Goal: Task Accomplishment & Management: Manage account settings

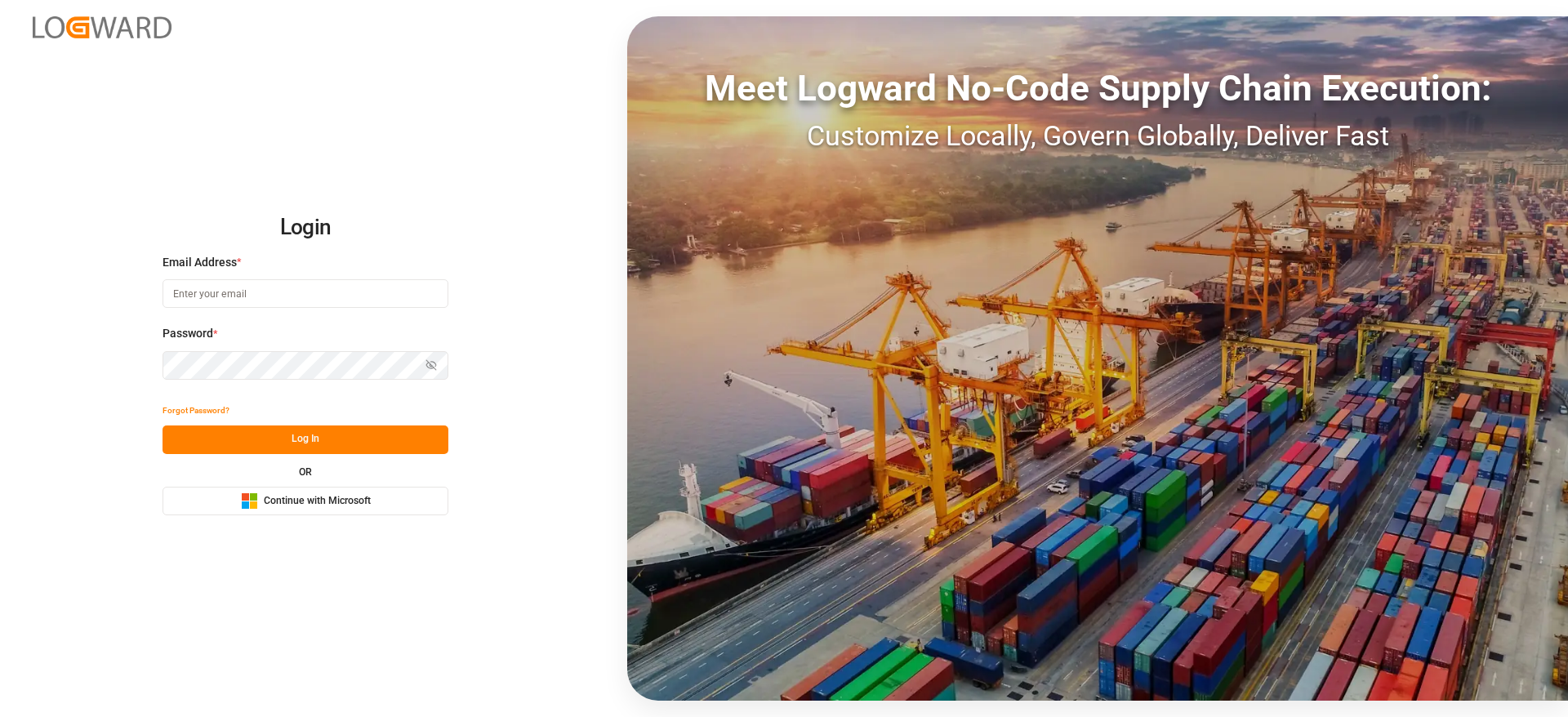
drag, startPoint x: 397, startPoint y: 308, endPoint x: 399, endPoint y: 296, distance: 12.2
click at [399, 296] on div "Email Address *" at bounding box center [305, 290] width 286 height 72
click at [399, 296] on input at bounding box center [305, 293] width 286 height 28
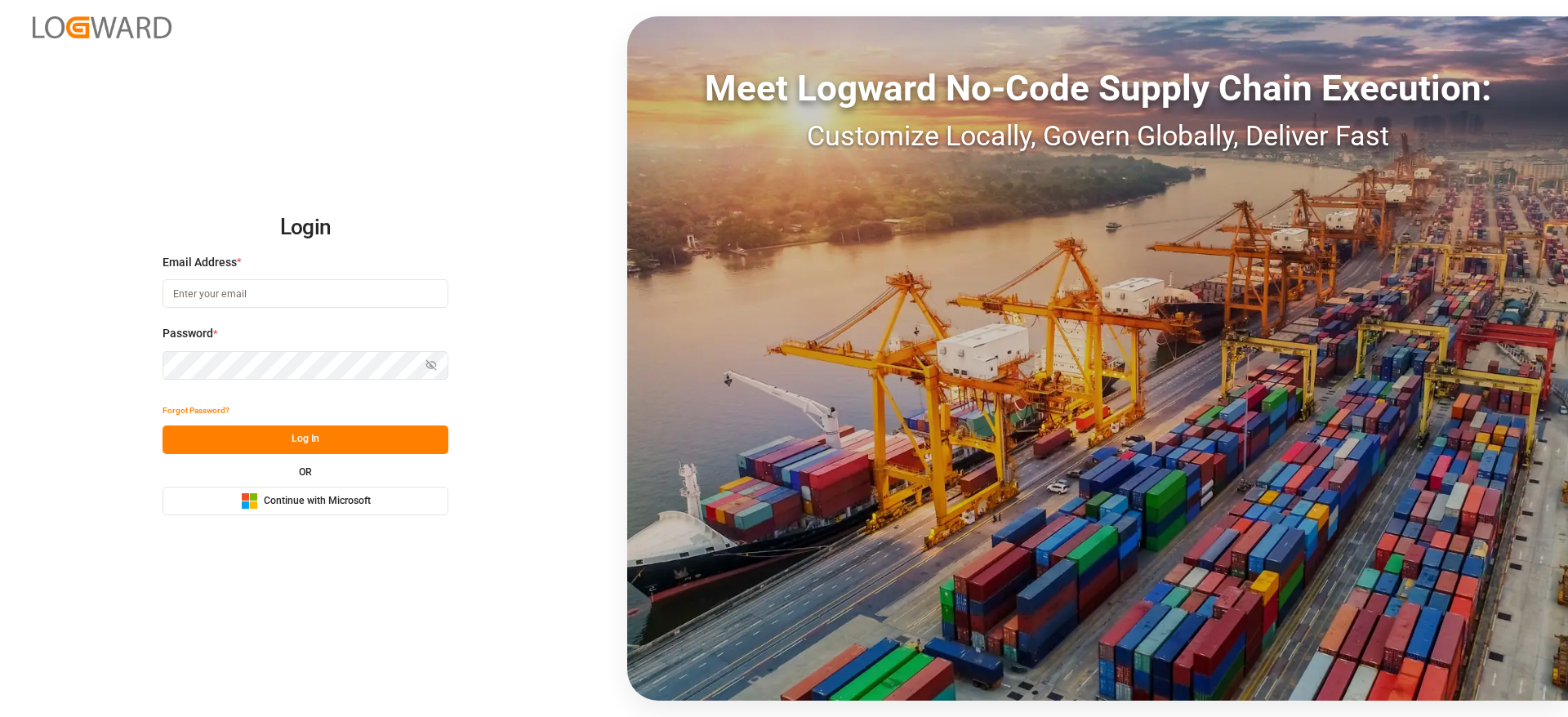
click at [0, 716] on com-1password-button at bounding box center [0, 717] width 0 height 0
click at [611, 333] on div "Login Email Address * Email is required. Password * Show password Password is r…" at bounding box center [784, 358] width 1568 height 717
click at [425, 291] on body "Login Email Address * Email is required. Password * Show password Password is r…" at bounding box center [784, 358] width 1568 height 717
click at [0, 716] on com-1password-button at bounding box center [0, 717] width 0 height 0
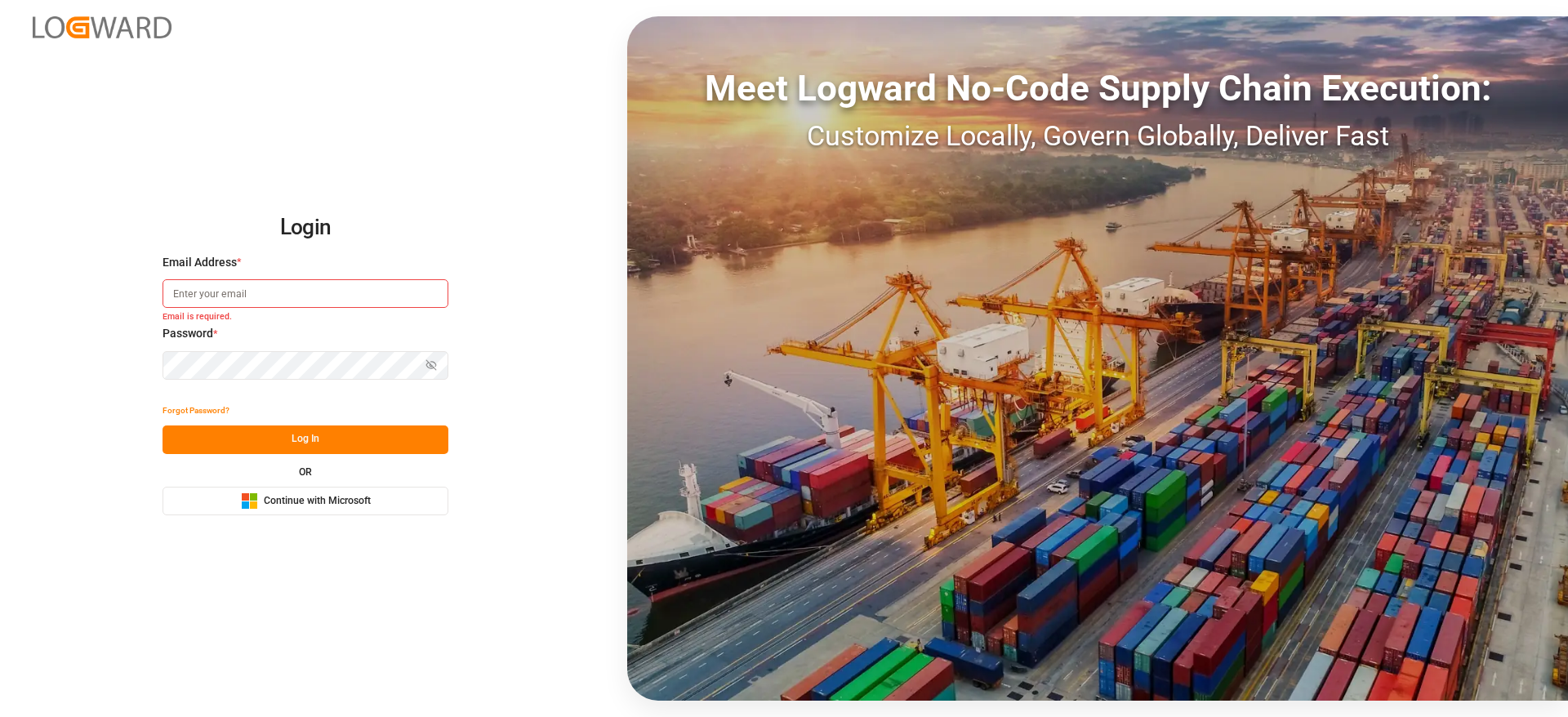
click at [0, 716] on com-1password-button at bounding box center [0, 717] width 0 height 0
type input "sateesh.godewar@logward.com"
click at [303, 427] on button "Log In" at bounding box center [305, 439] width 286 height 28
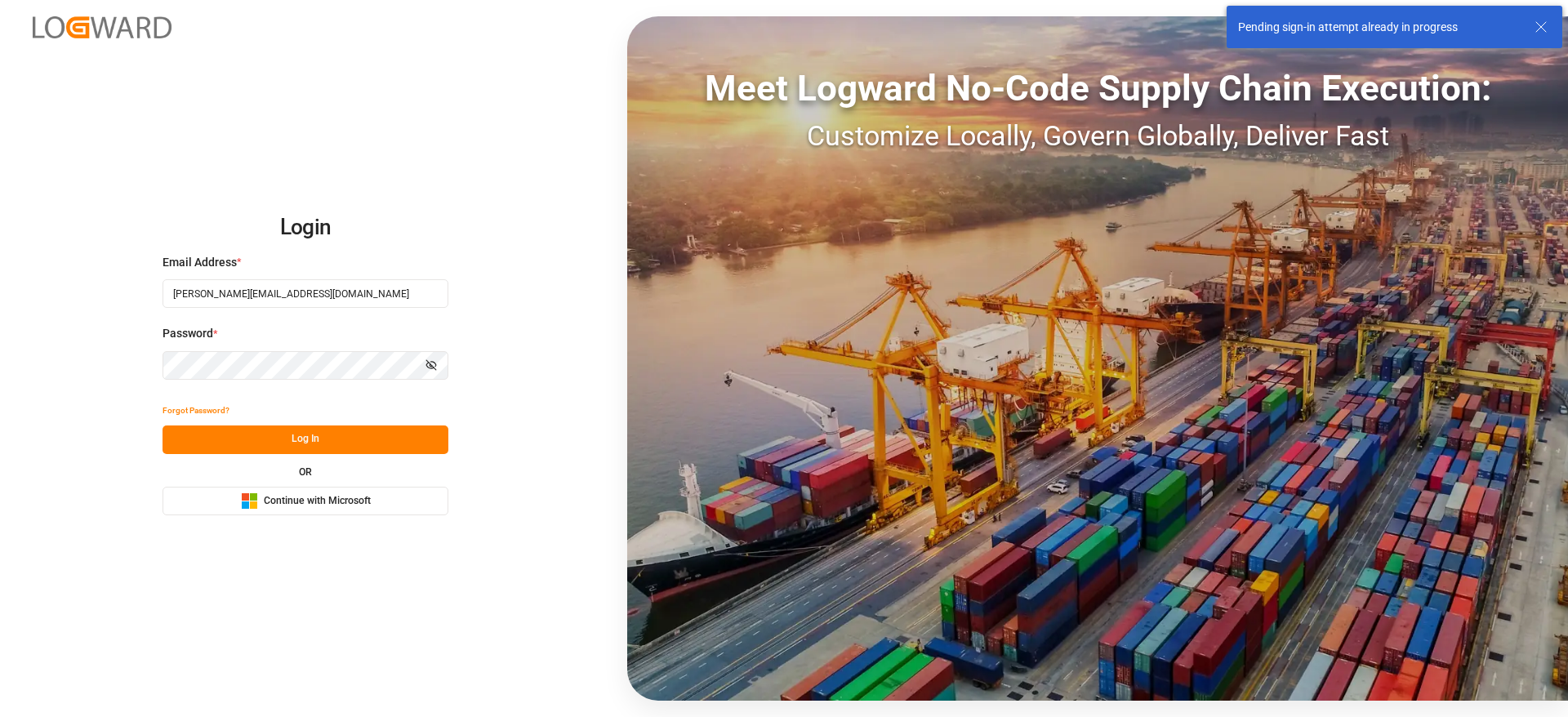
click at [253, 302] on input "[PERSON_NAME][EMAIL_ADDRESS][DOMAIN_NAME]" at bounding box center [305, 293] width 286 height 28
click at [274, 303] on input "[PERSON_NAME][EMAIL_ADDRESS][DOMAIN_NAME]" at bounding box center [305, 293] width 286 height 28
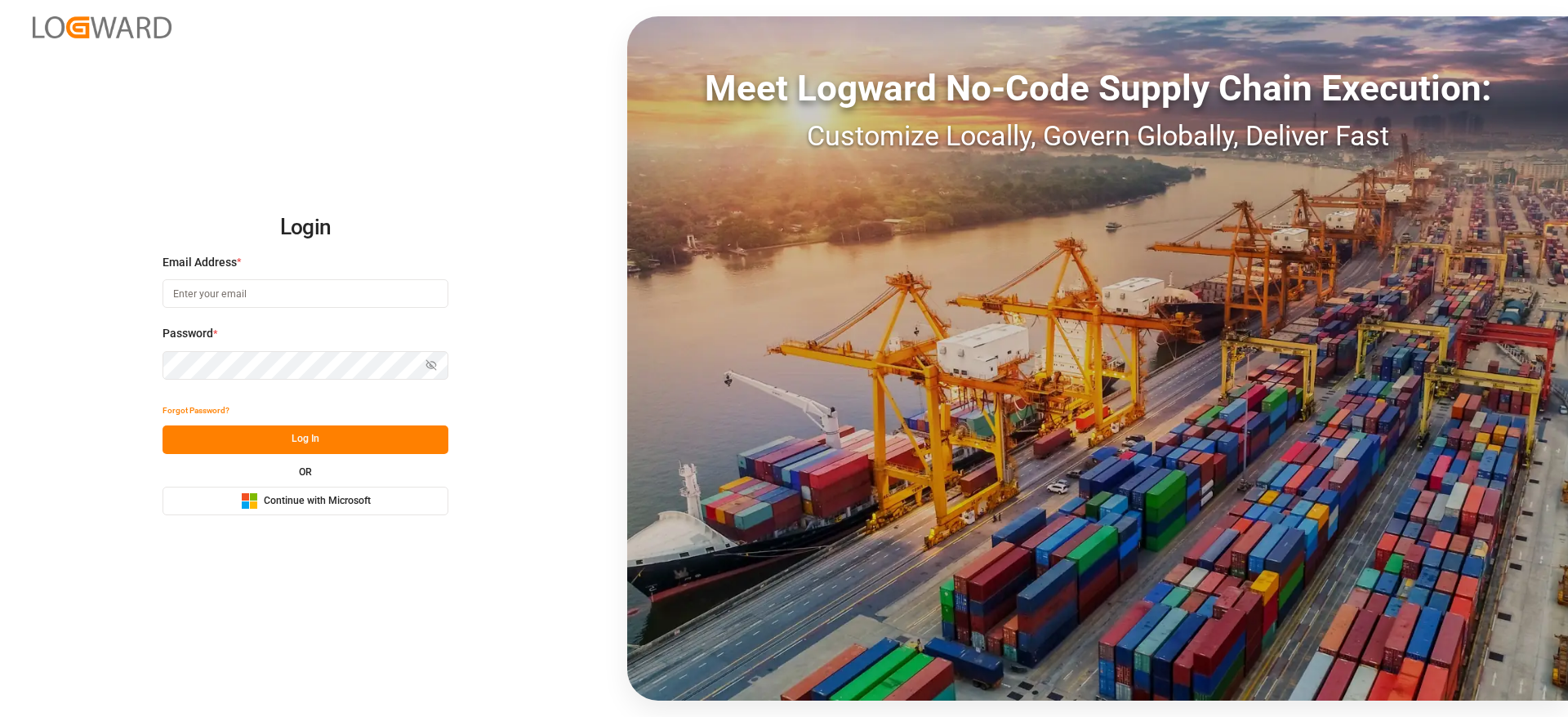
click at [360, 308] on div "Email Address *" at bounding box center [305, 290] width 286 height 72
click at [376, 303] on input at bounding box center [305, 293] width 286 height 28
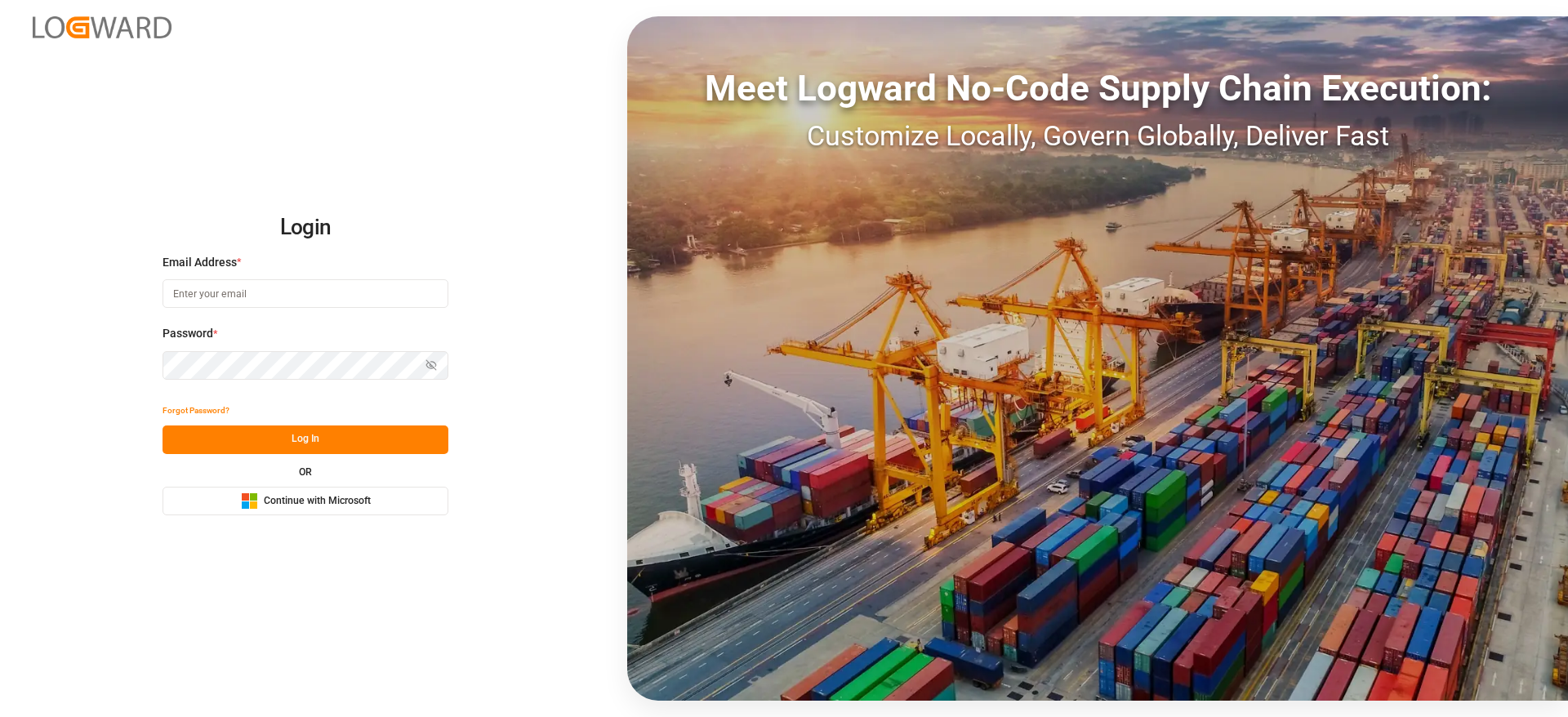
type input "sateesh.godewar@logward.com"
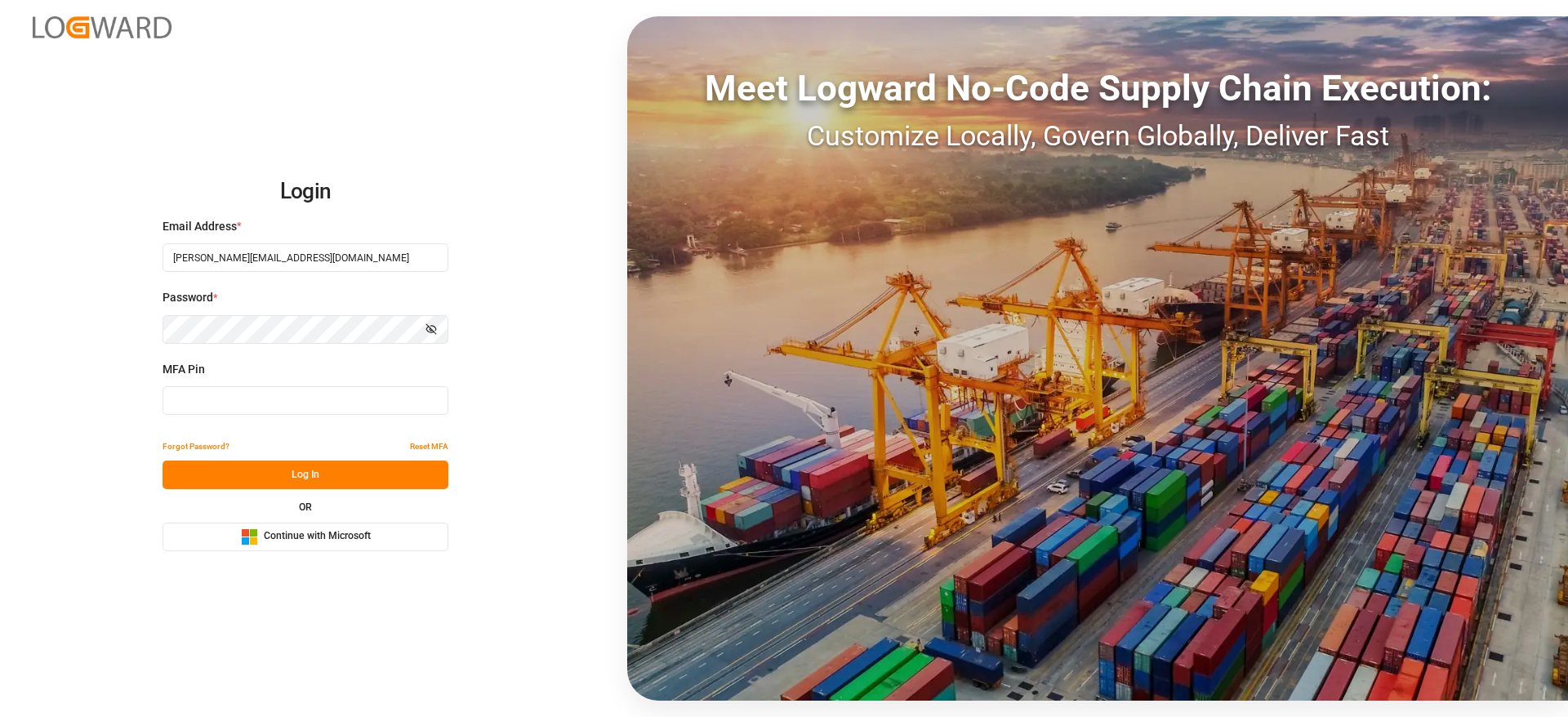
type input "676689"
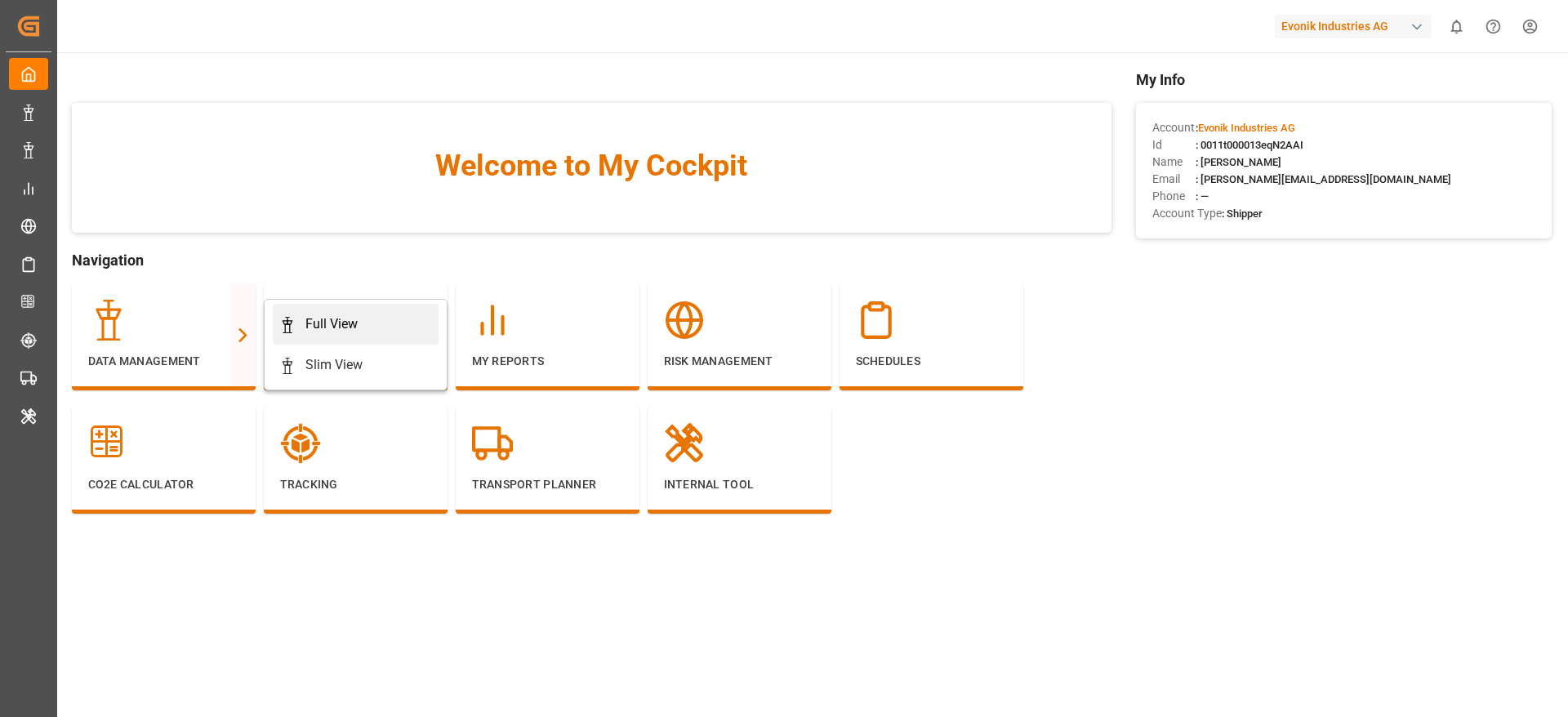
click at [295, 323] on icon at bounding box center [288, 325] width 16 height 16
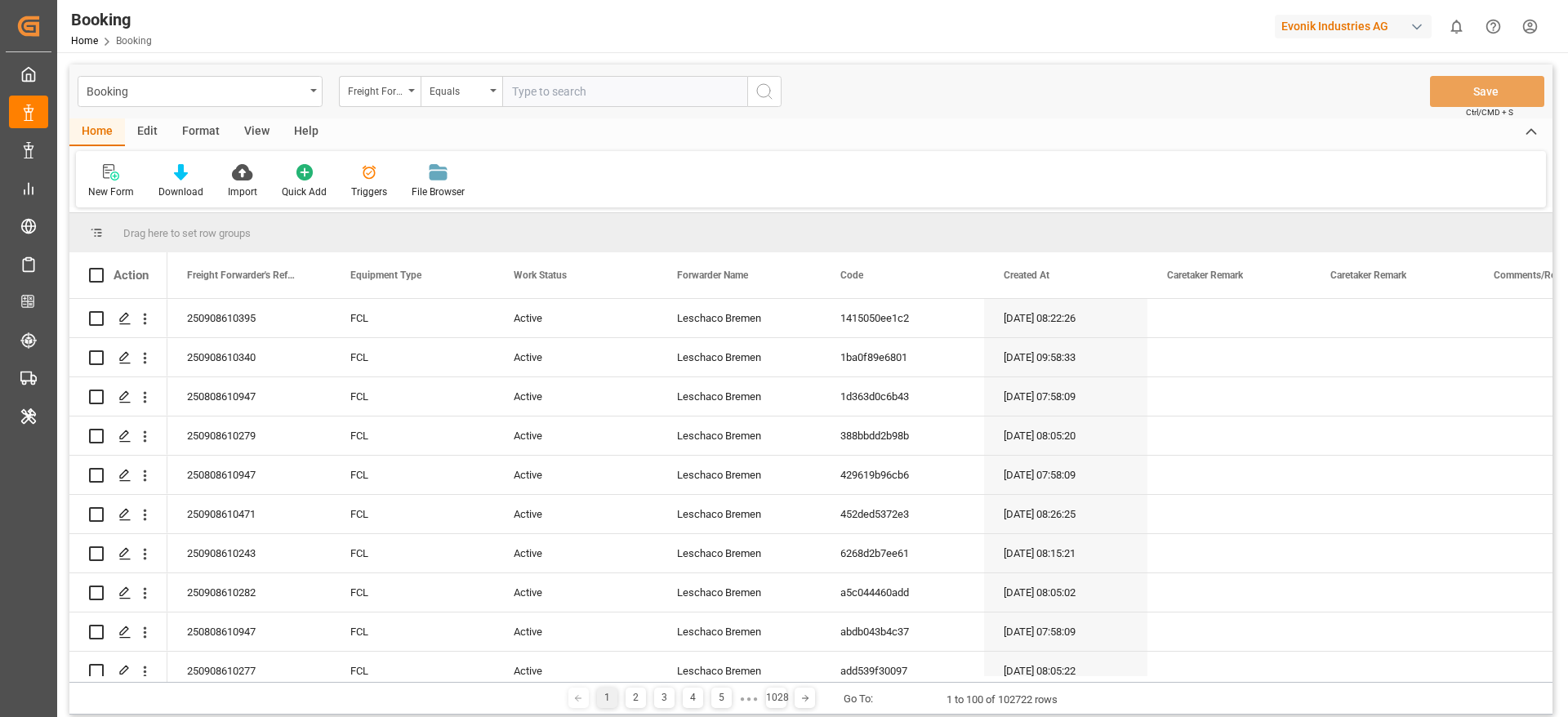
click at [203, 128] on div "Format" at bounding box center [201, 132] width 62 height 27
click at [128, 182] on div "Filter Rows" at bounding box center [112, 181] width 73 height 36
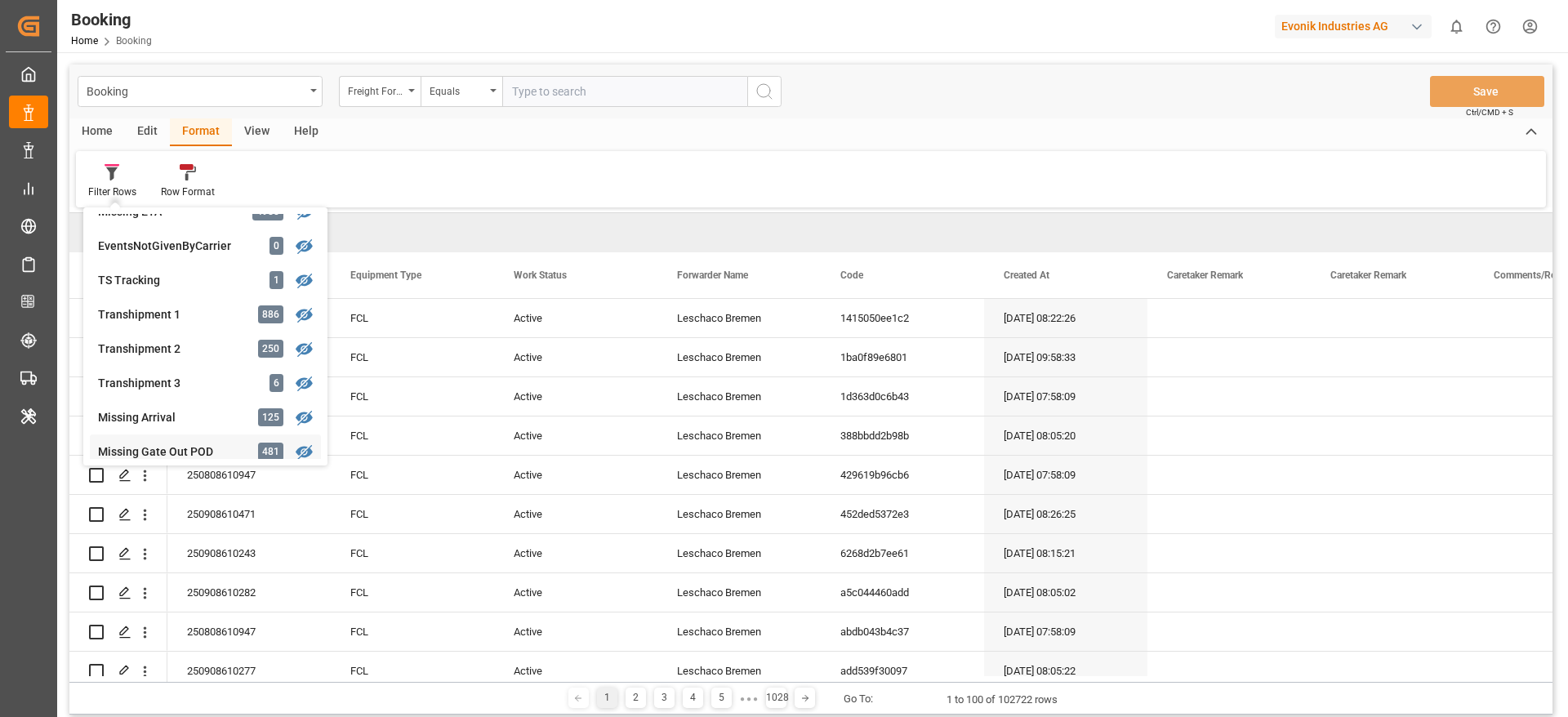
scroll to position [463, 0]
click at [194, 318] on div "Transhipment 1" at bounding box center [169, 317] width 143 height 17
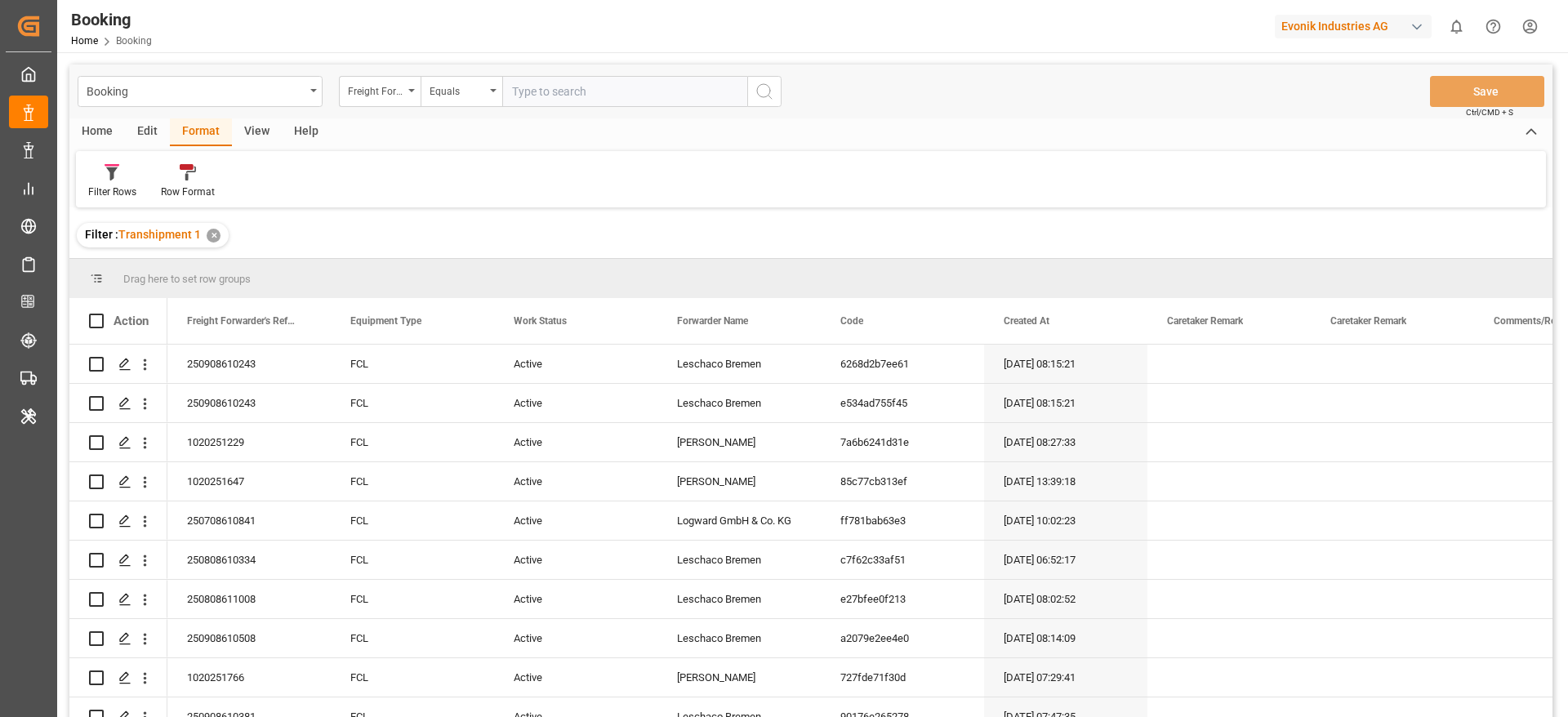
click at [259, 128] on div "View" at bounding box center [257, 132] width 50 height 27
click at [123, 183] on div "Default" at bounding box center [104, 181] width 57 height 36
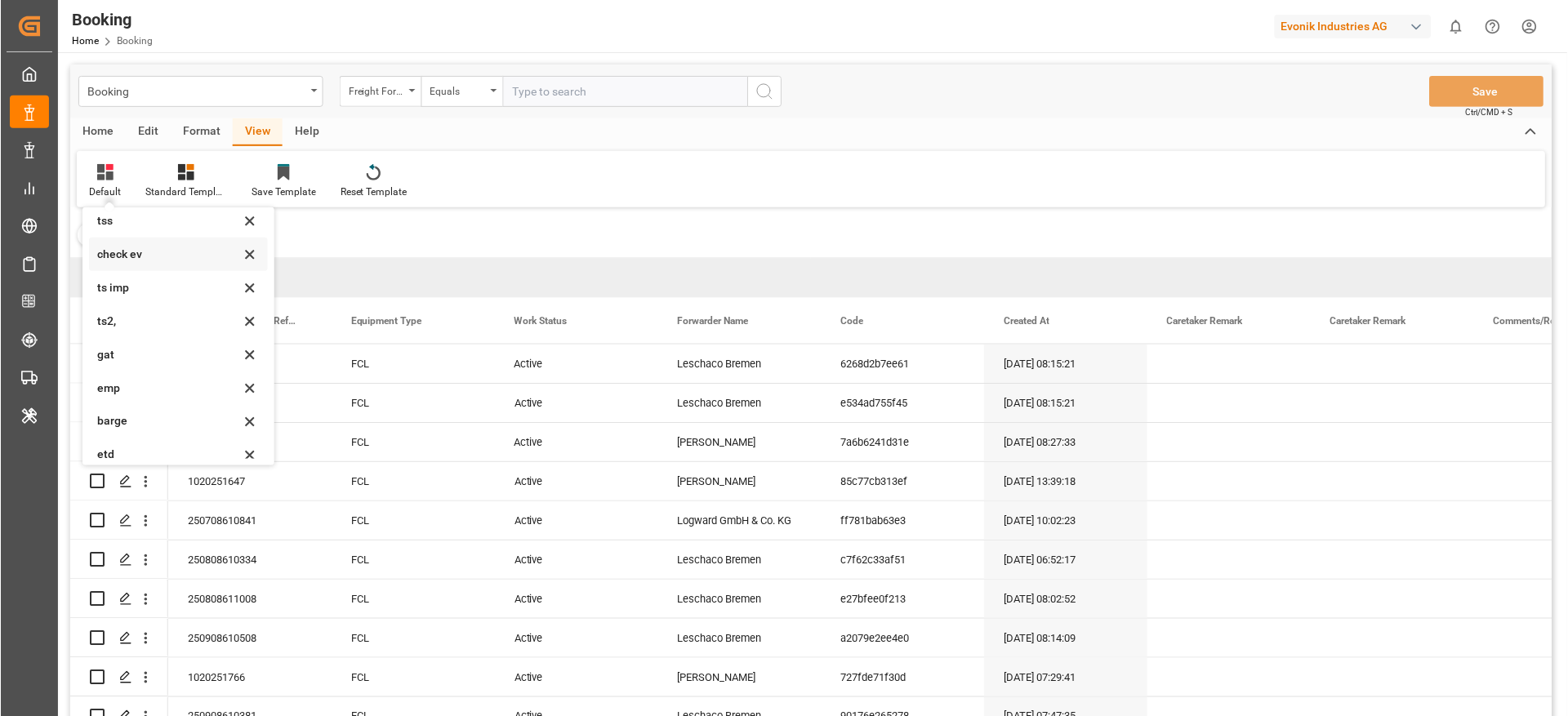
scroll to position [109, 0]
click at [162, 314] on div "ts2," at bounding box center [168, 322] width 143 height 17
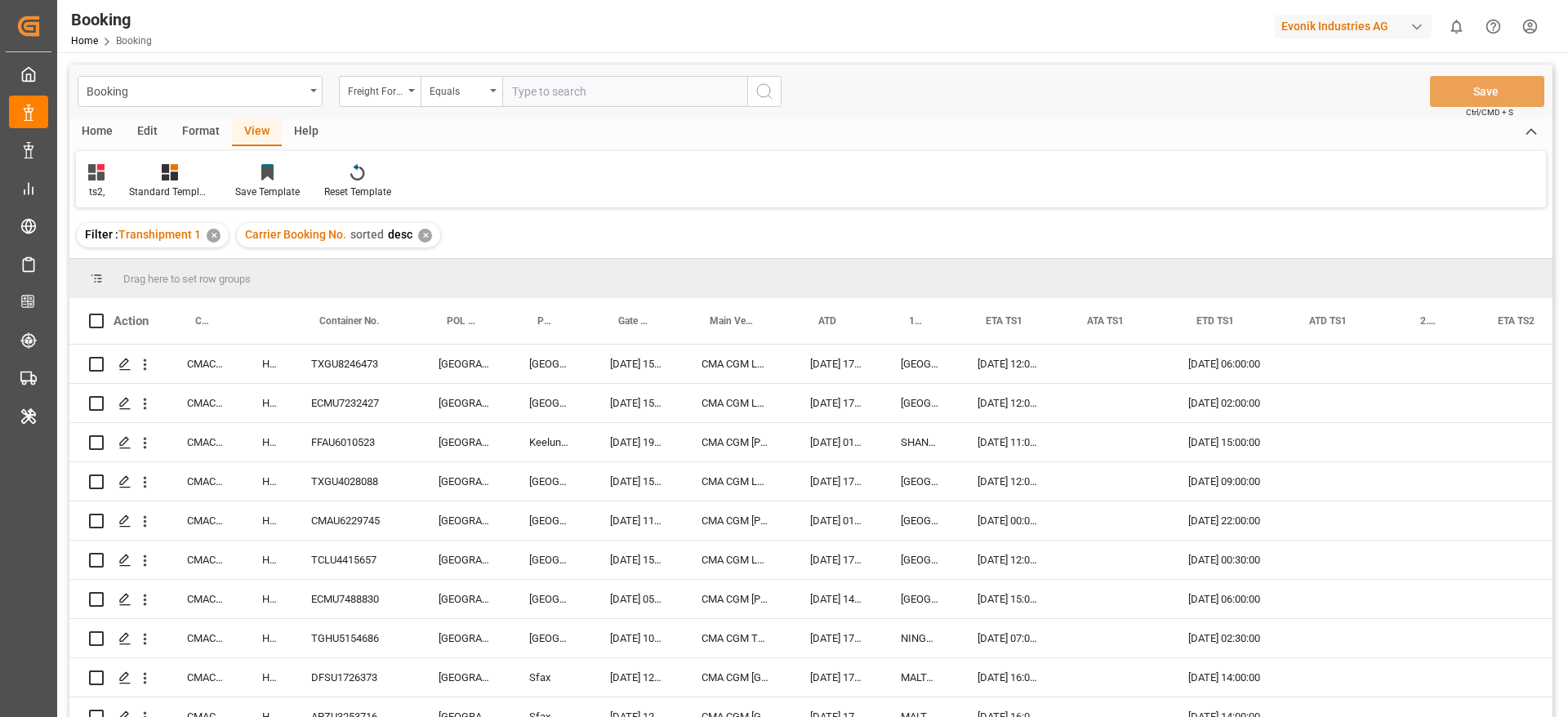
click at [428, 236] on div "✕" at bounding box center [425, 235] width 14 height 14
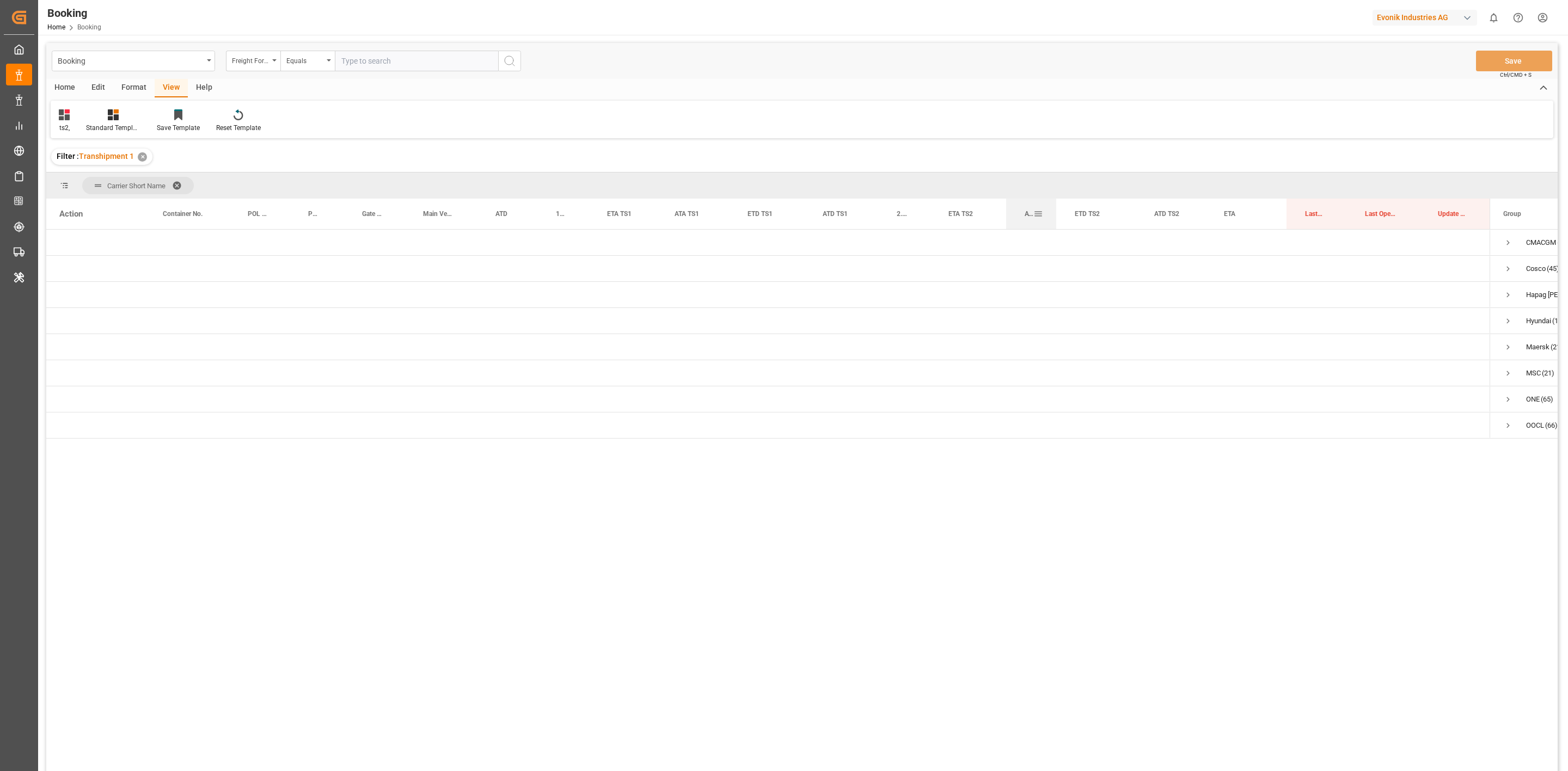
drag, startPoint x: 1083, startPoint y: 214, endPoint x: 1048, endPoint y: 213, distance: 35.0
click at [1045, 213] on div at bounding box center [1056, 214] width 4 height 30
drag, startPoint x: 1197, startPoint y: 213, endPoint x: 1160, endPoint y: 256, distance: 56.7
click at [1045, 217] on div "ATD TS2" at bounding box center [1149, 214] width 39 height 30
click at [1045, 292] on span "Press SPACE to select this row." at bounding box center [1458, 295] width 10 height 10
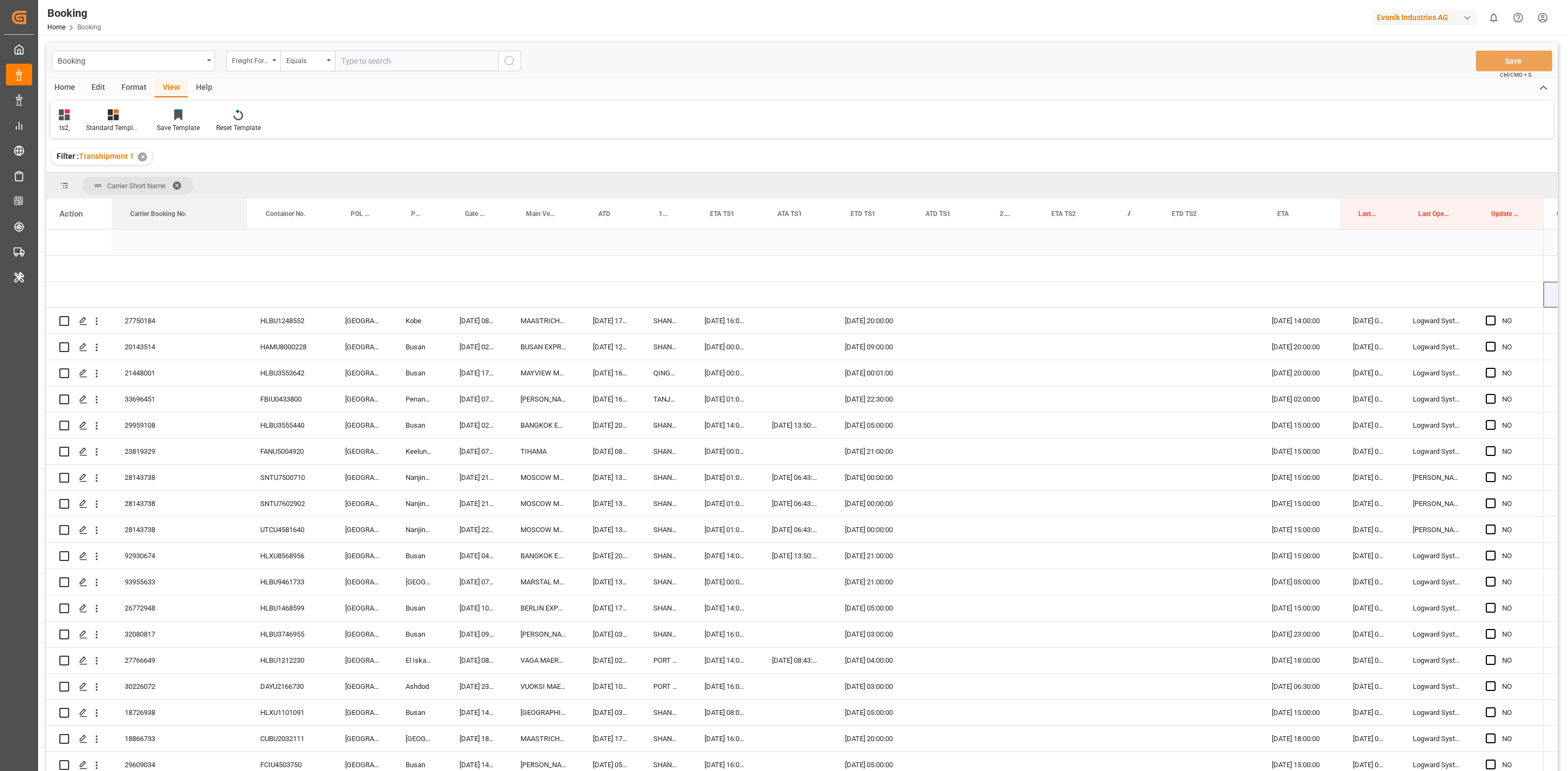
drag, startPoint x: 142, startPoint y: 223, endPoint x: 245, endPoint y: 230, distance: 103.2
click at [245, 230] on div "Action Carrier Booking No. Container No. POL Name" at bounding box center [802, 488] width 1511 height 580
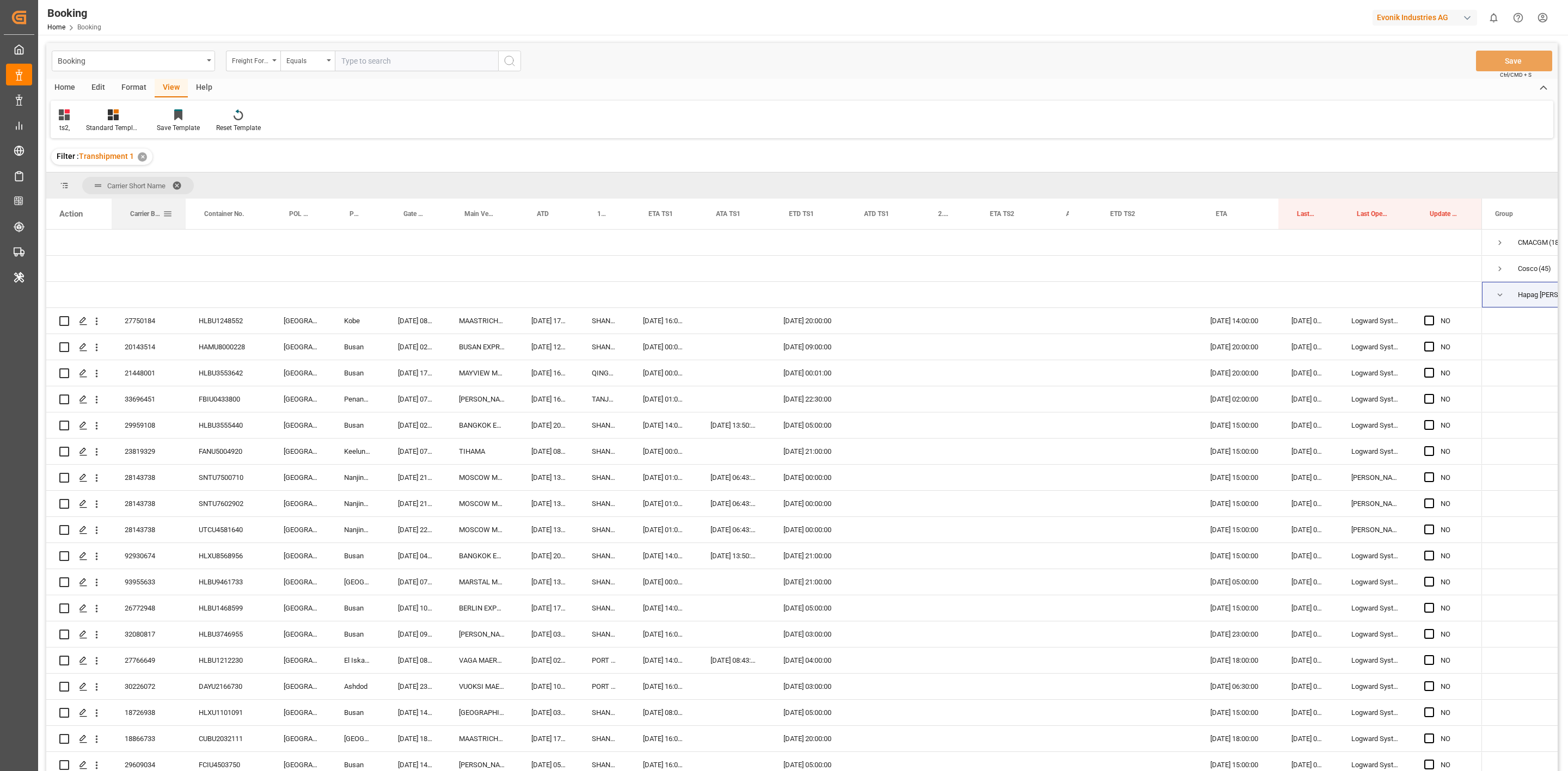
drag, startPoint x: 245, startPoint y: 214, endPoint x: 1127, endPoint y: 307, distance: 886.9
click at [186, 225] on div at bounding box center [185, 214] width 4 height 30
drag, startPoint x: 1312, startPoint y: 213, endPoint x: 1287, endPoint y: 188, distance: 35.4
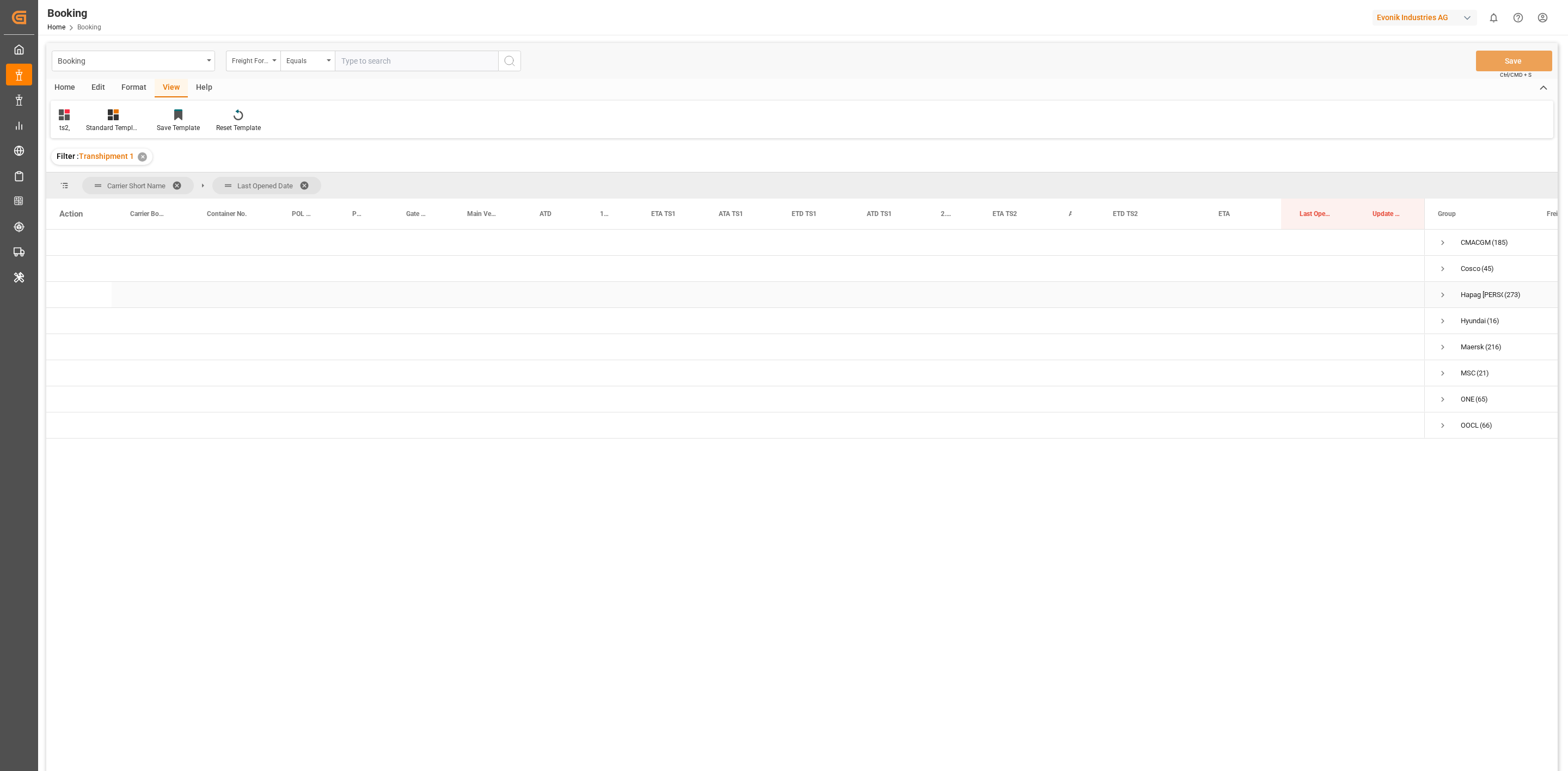
click at [1045, 292] on span "Press SPACE to select this row." at bounding box center [1443, 295] width 10 height 10
click at [1045, 321] on span "Press SPACE to select this row." at bounding box center [1466, 321] width 10 height 10
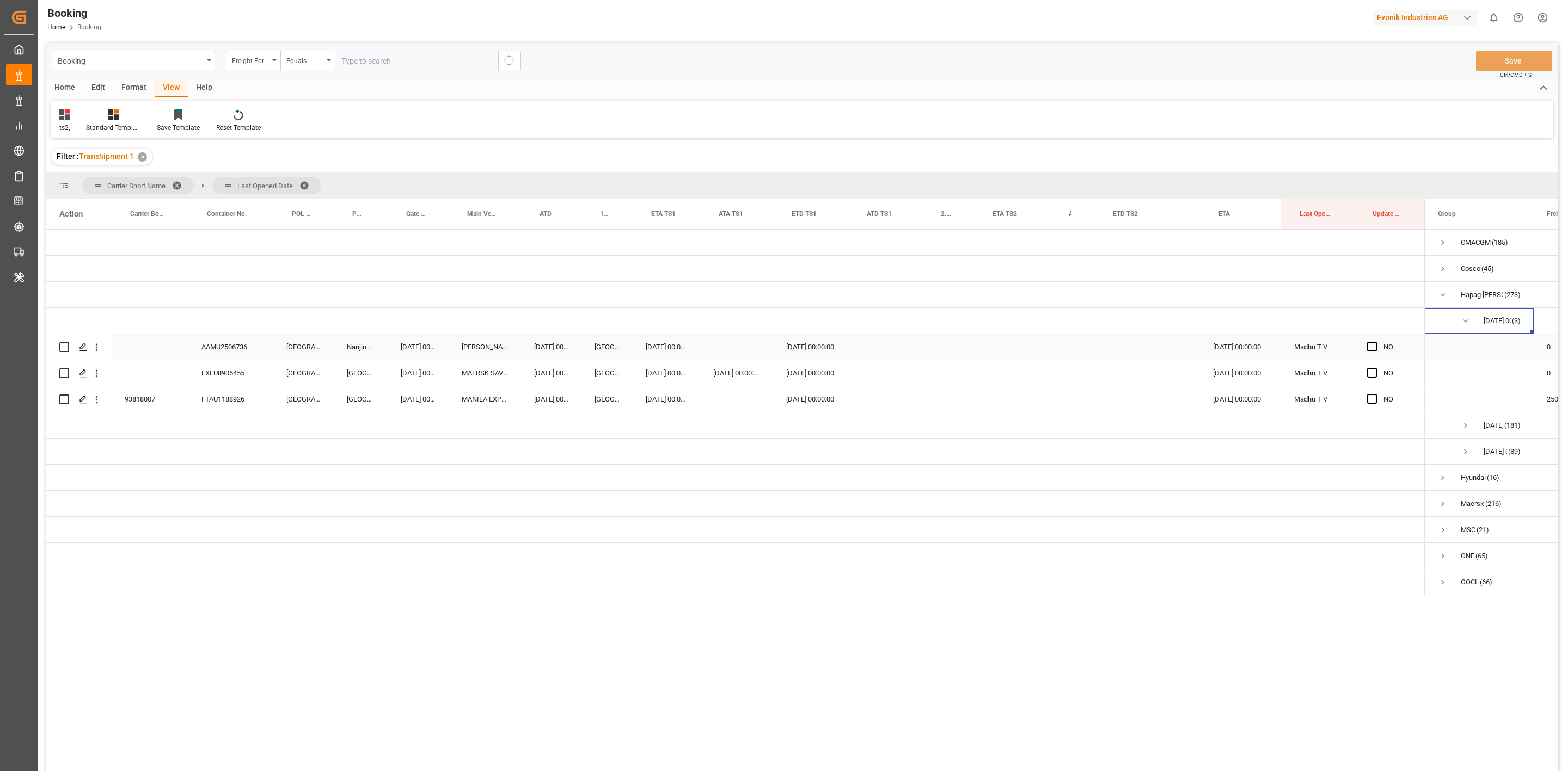
click at [242, 343] on div "AAMU2506736" at bounding box center [231, 347] width 85 height 26
click at [737, 343] on div "Press SPACE to select this row." at bounding box center [737, 347] width 73 height 26
click at [729, 444] on div "8" at bounding box center [723, 445] width 13 height 13
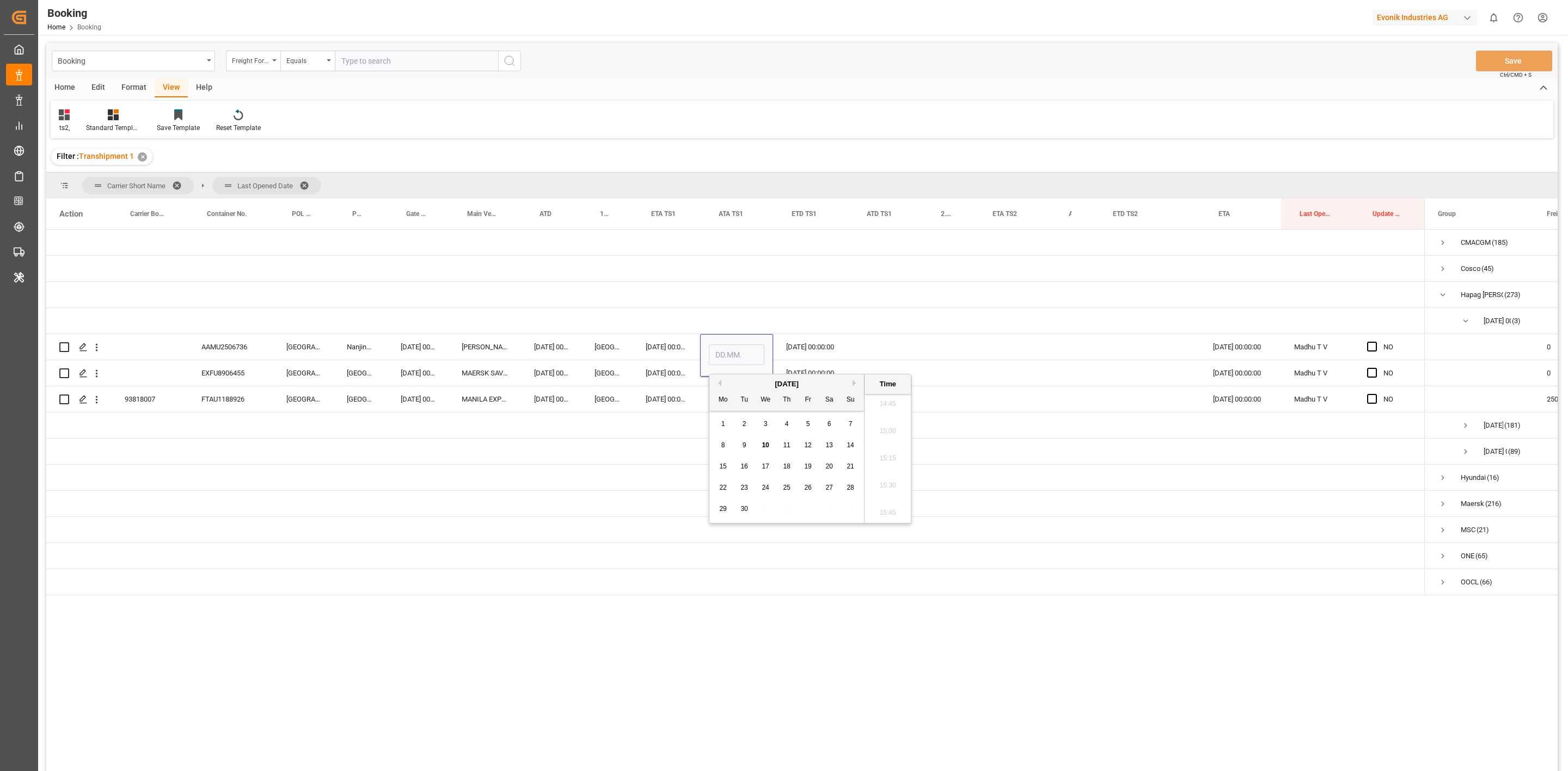
type input "08.09.2025 00:00"
click at [799, 353] on div "[DATE] 00:00:00" at bounding box center [810, 347] width 75 height 26
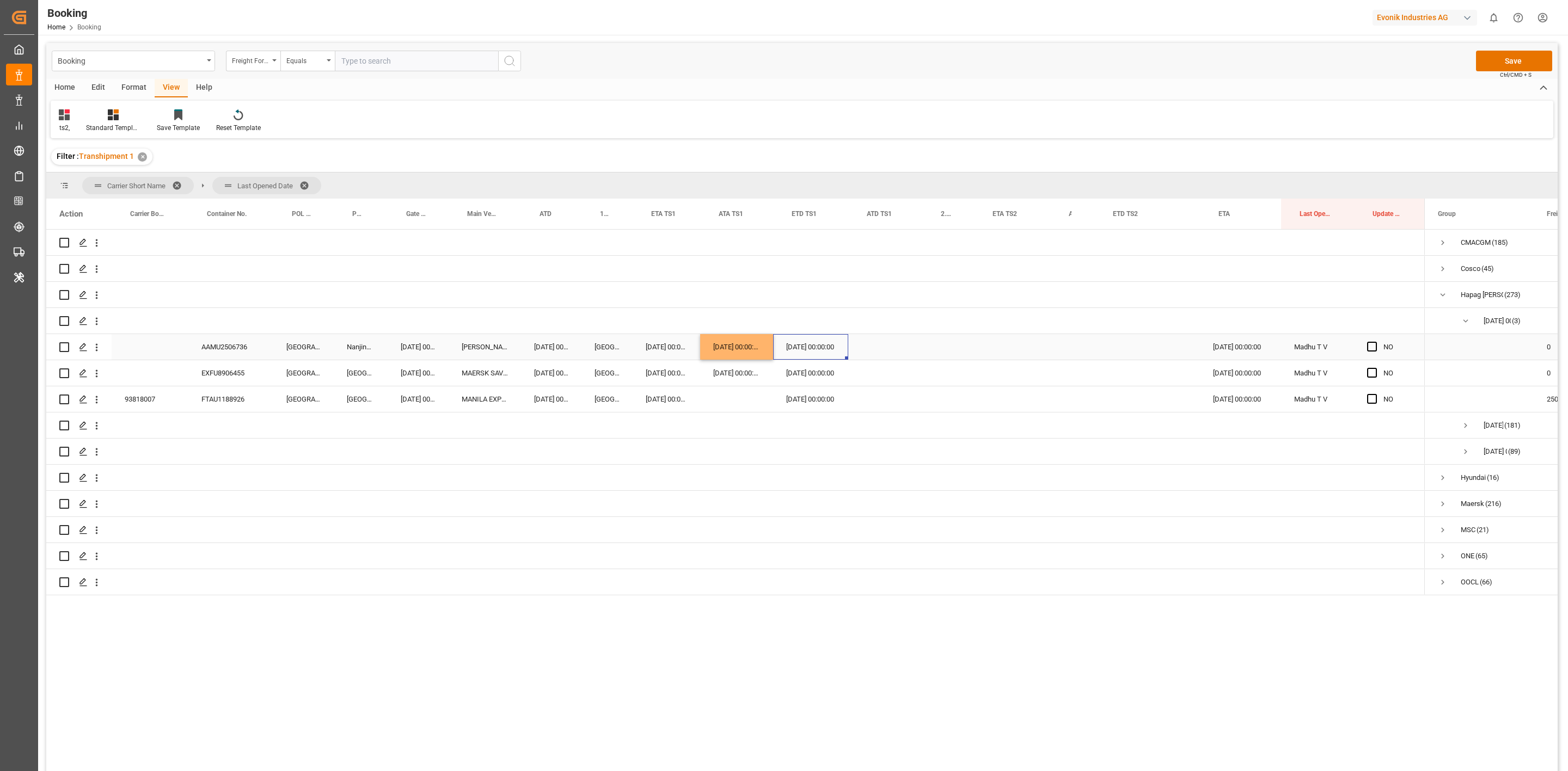
click at [799, 353] on div "[DATE] 00:00:00" at bounding box center [810, 347] width 75 height 26
click at [839, 444] on span "10" at bounding box center [838, 445] width 7 height 8
type input "10.09.2025 00:00"
click at [1045, 351] on div "[DATE] 00:00:00" at bounding box center [1240, 347] width 81 height 26
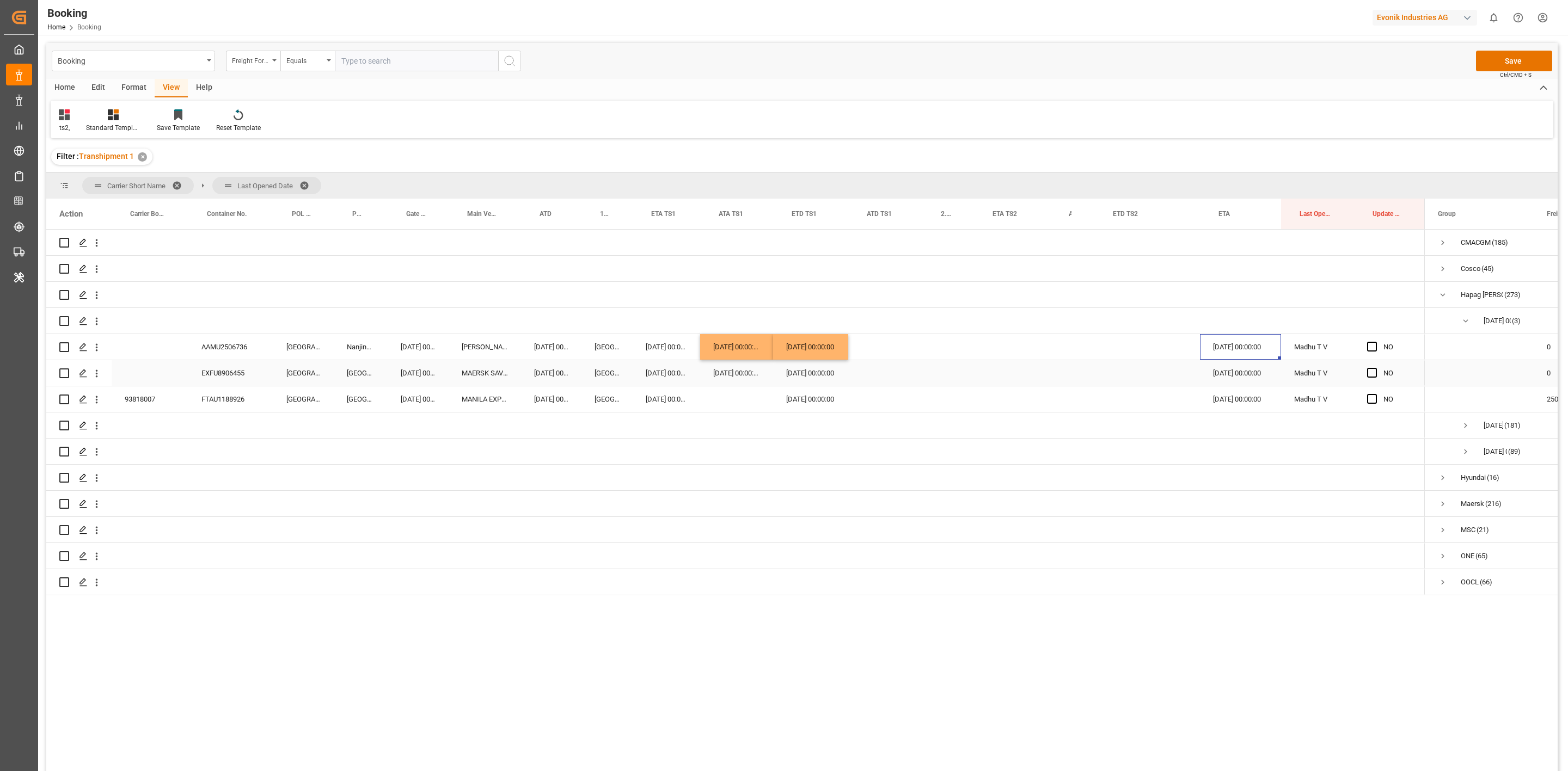
click at [229, 371] on div "EXFU8906455" at bounding box center [231, 373] width 85 height 26
click at [876, 368] on div "Press SPACE to select this row." at bounding box center [886, 373] width 74 height 26
click at [920, 470] on div "10" at bounding box center [914, 472] width 13 height 13
type input "10.09.2025 00:00"
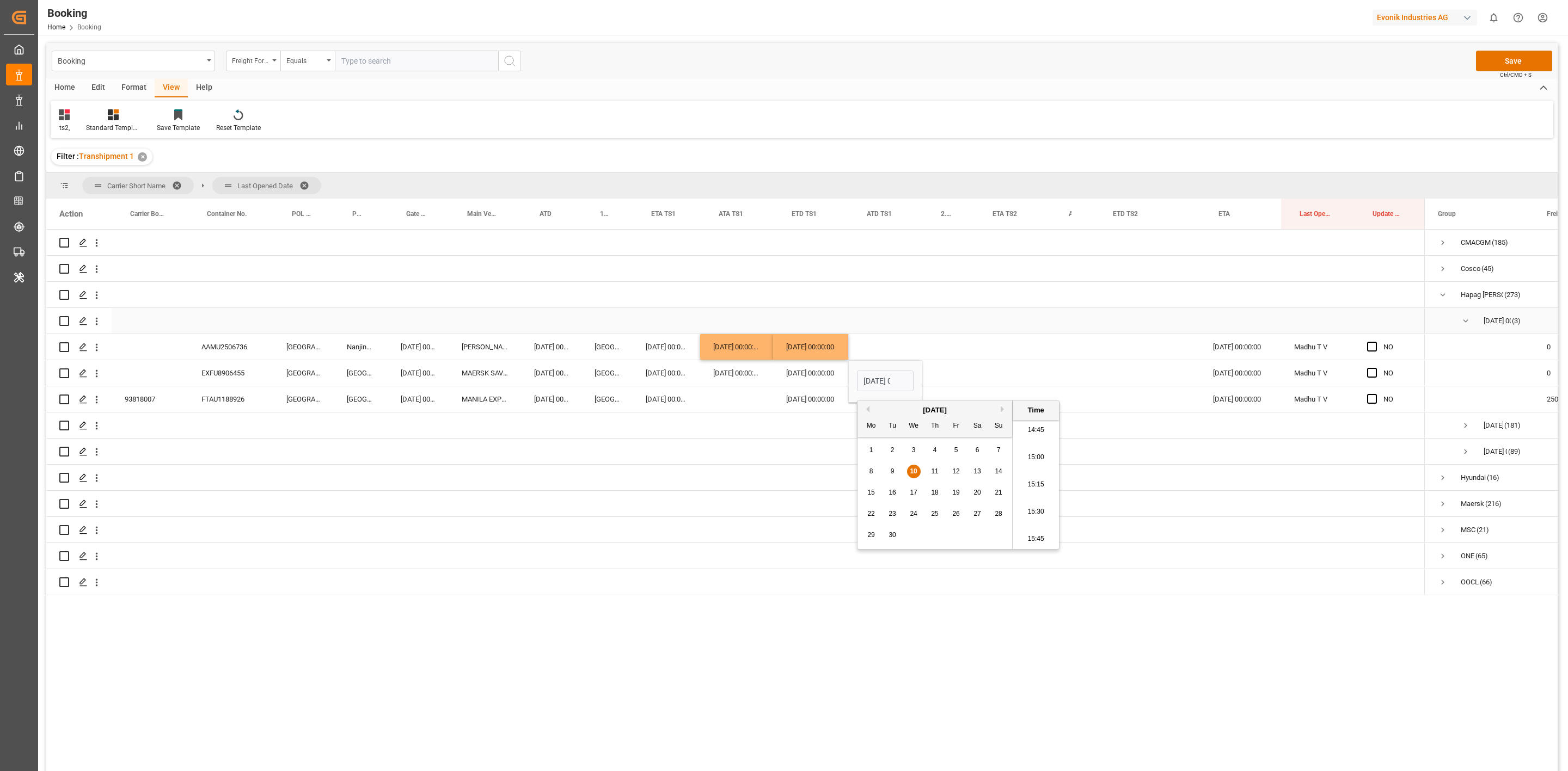
click at [884, 323] on div "Press SPACE to select this row." at bounding box center [886, 321] width 74 height 26
click at [229, 403] on div "FTAU1188926" at bounding box center [231, 399] width 85 height 26
click at [1045, 402] on span "Press SPACE to select this row." at bounding box center [1372, 399] width 10 height 10
click at [1045, 394] on input "Press SPACE to select this row." at bounding box center [1375, 394] width 0 height 0
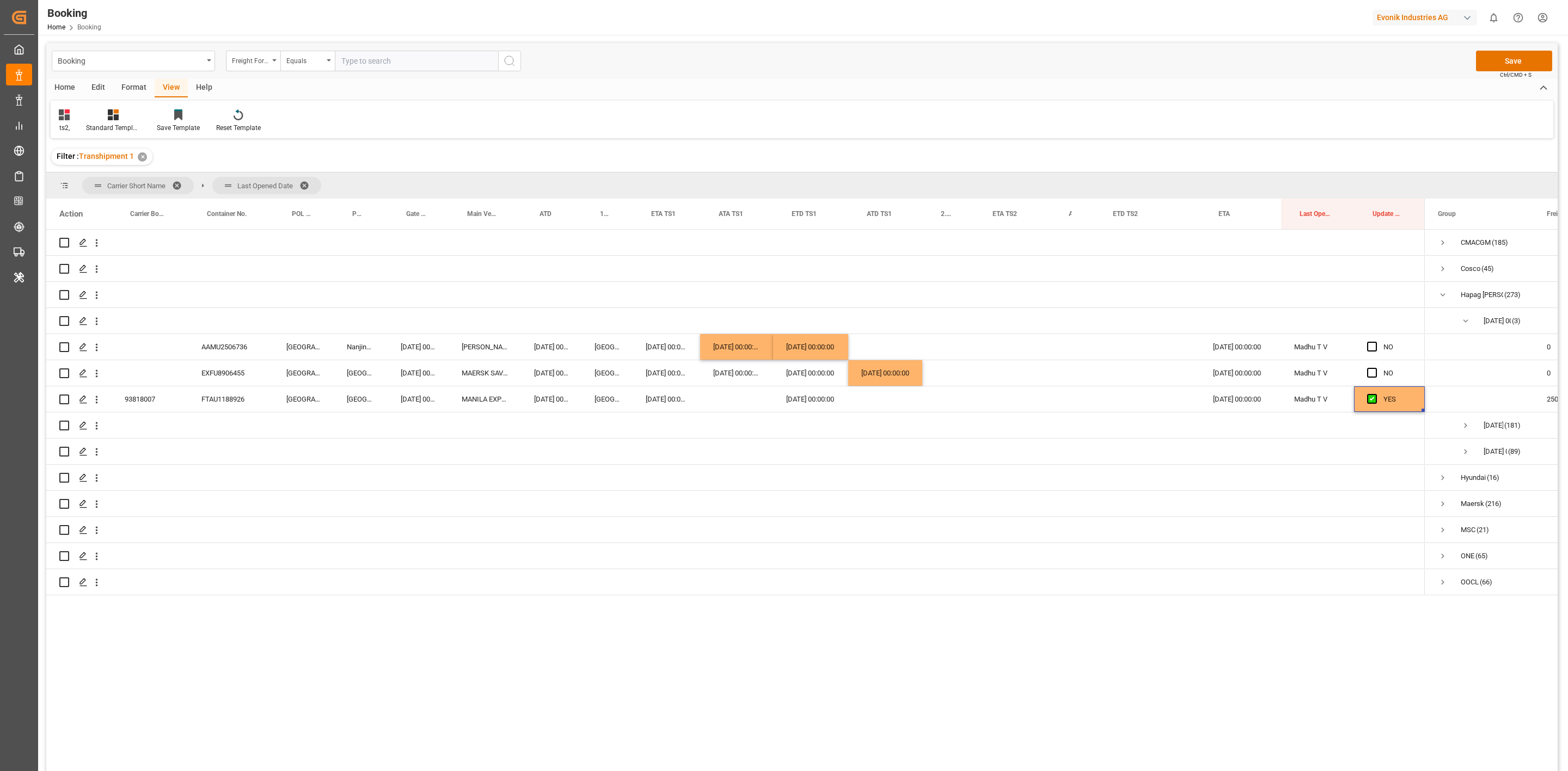
click at [884, 152] on div "Filter : Transhipment 1 ✕" at bounding box center [802, 157] width 1511 height 30
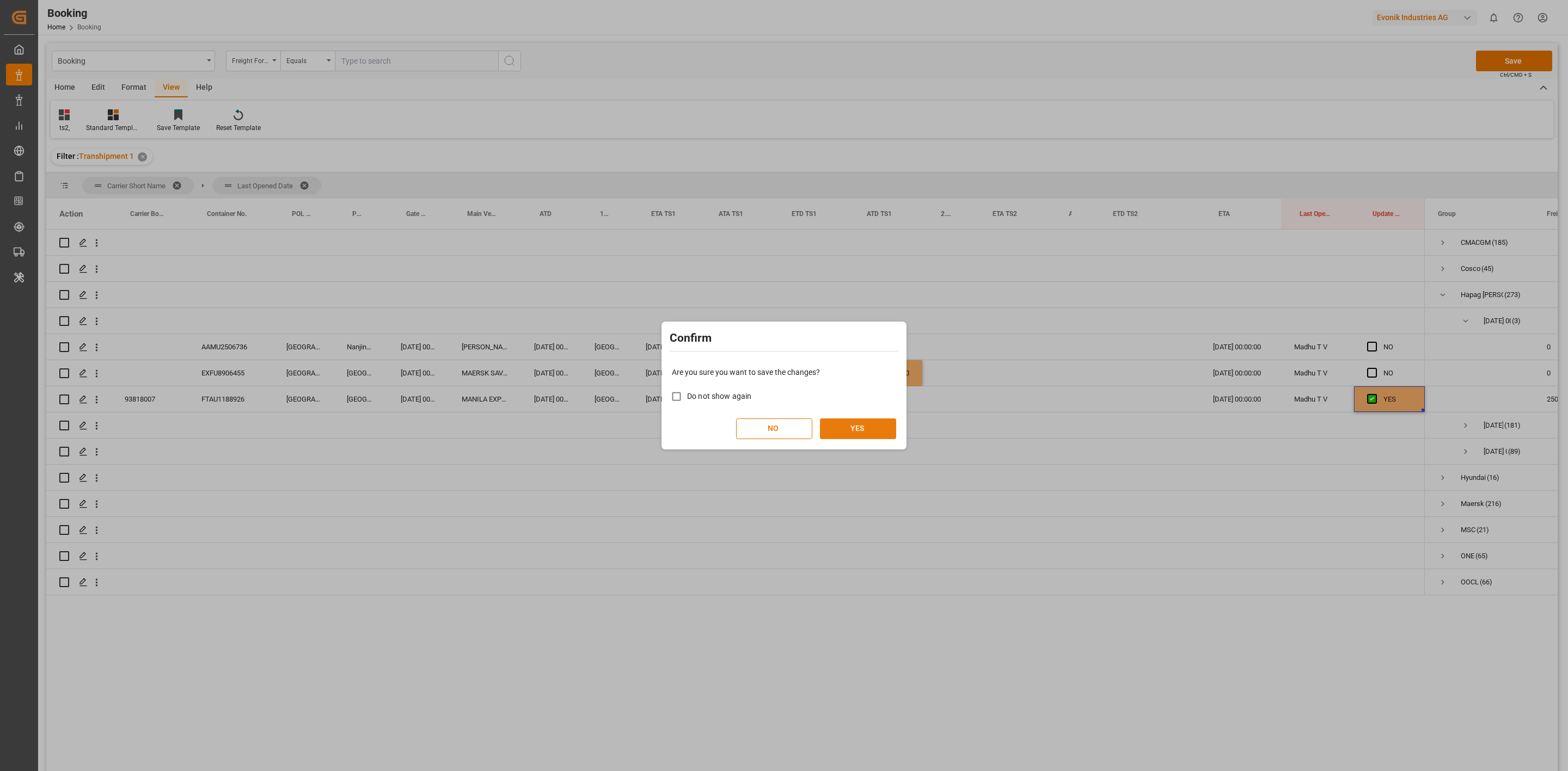
click at [867, 428] on button "YES" at bounding box center [858, 429] width 76 height 21
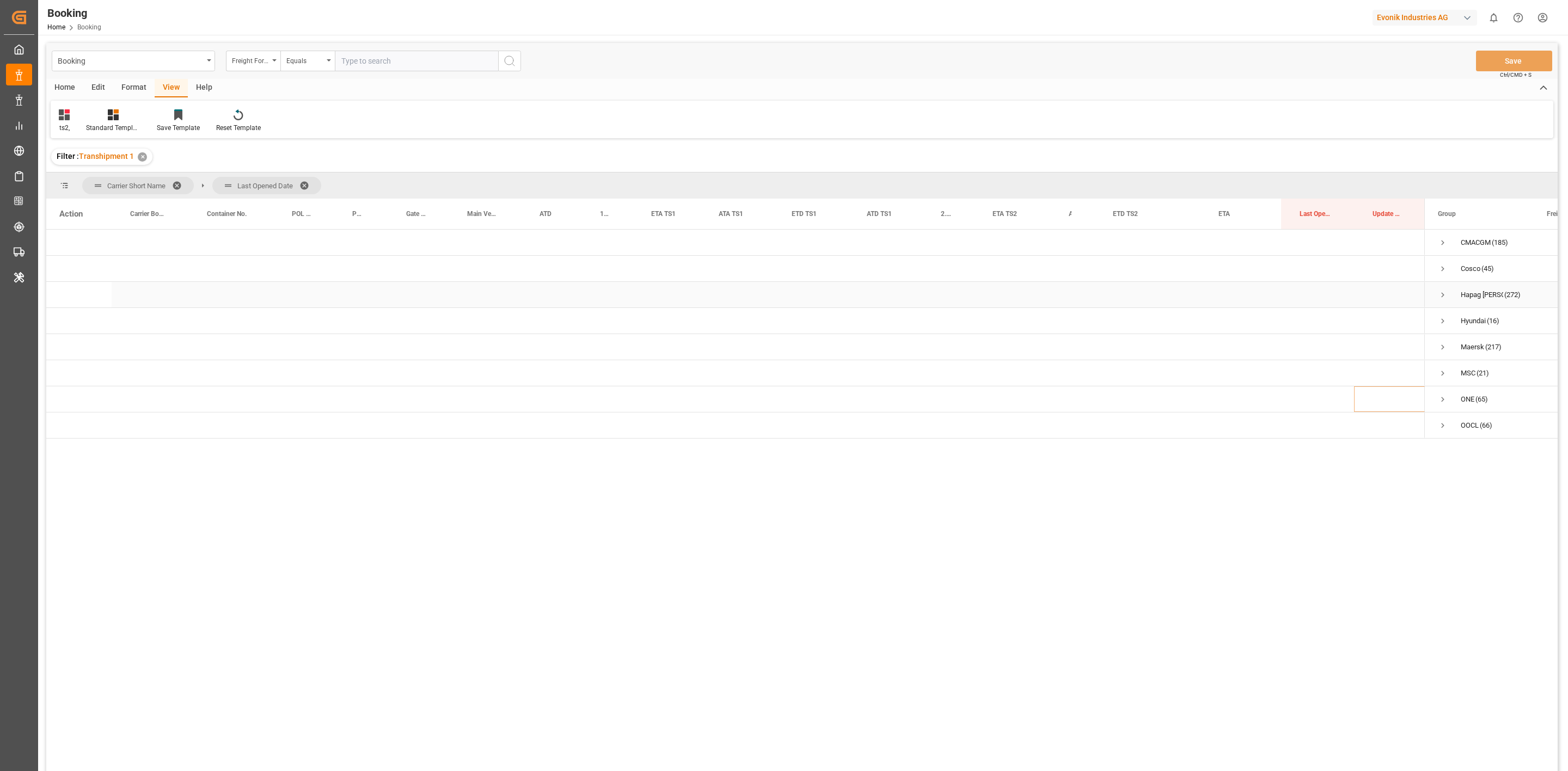
click at [1045, 291] on span "Press SPACE to select this row." at bounding box center [1443, 295] width 10 height 10
click at [1045, 320] on span "Press SPACE to select this row." at bounding box center [1466, 321] width 10 height 10
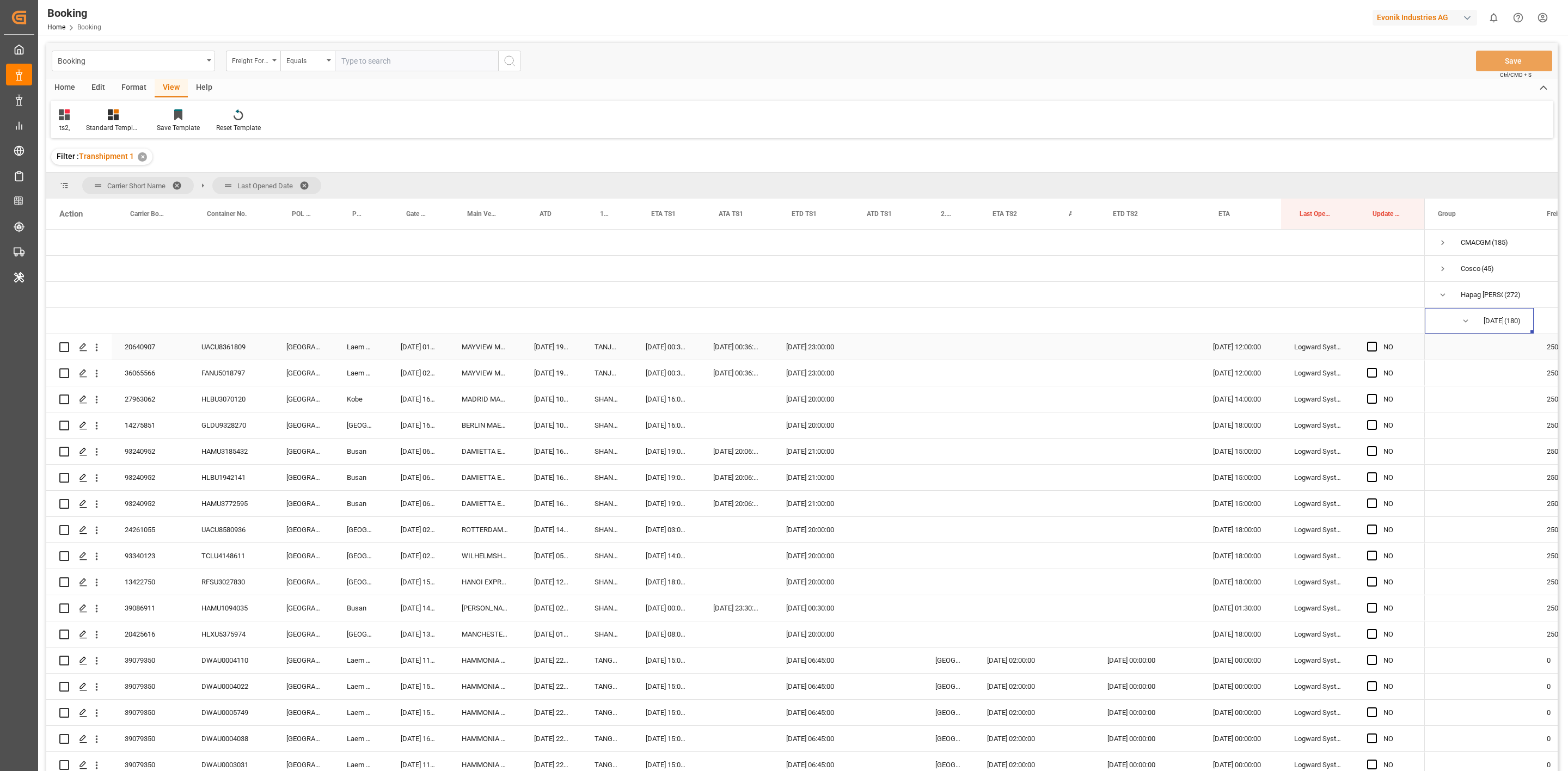
click at [234, 352] on div "UACU8361809" at bounding box center [231, 347] width 85 height 26
click at [487, 210] on span "Main Vessel and Vessel Imo" at bounding box center [482, 214] width 31 height 8
click at [487, 209] on div "Main Vessel and Vessel Imo" at bounding box center [482, 214] width 31 height 30
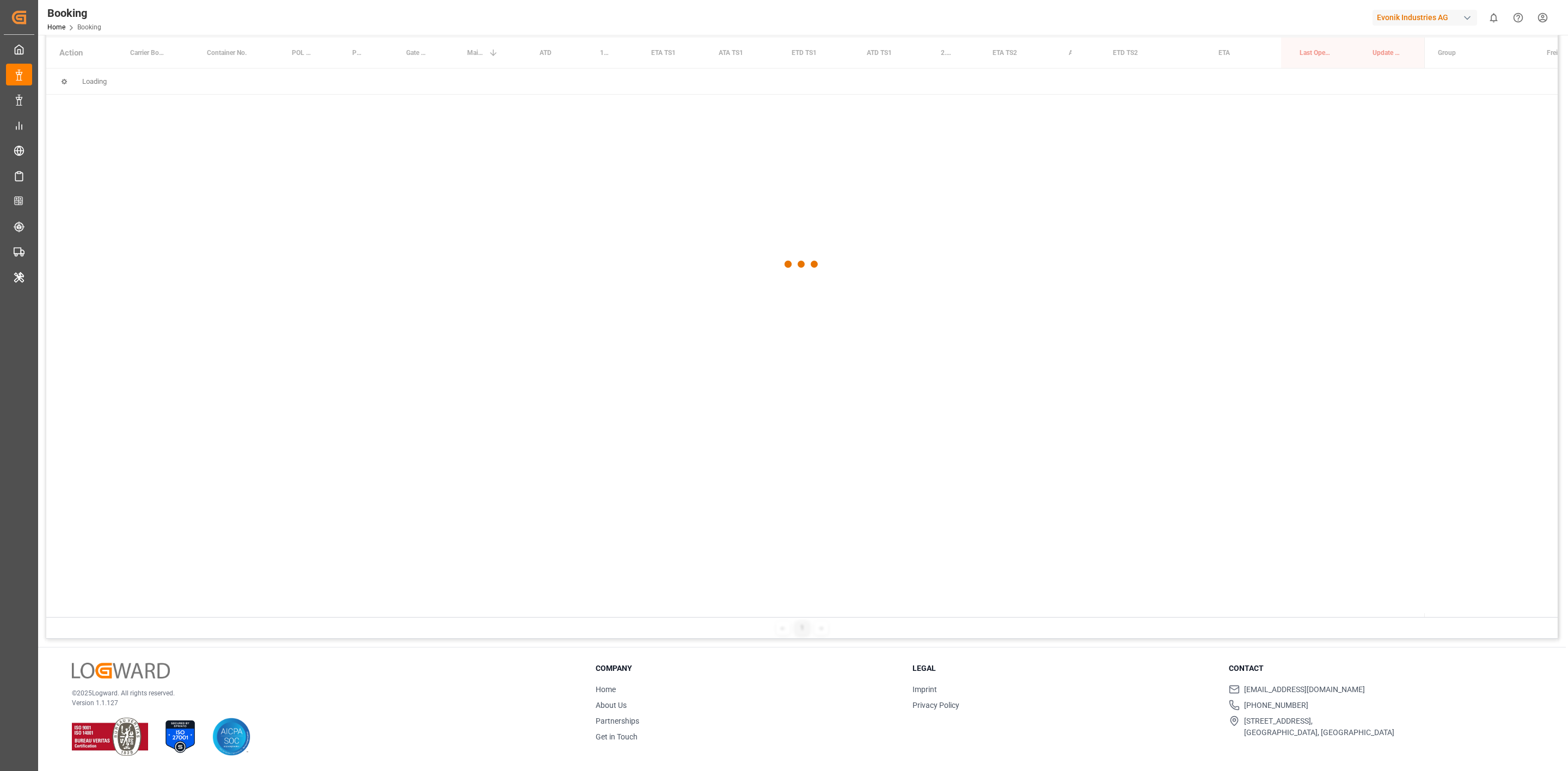
scroll to position [80, 0]
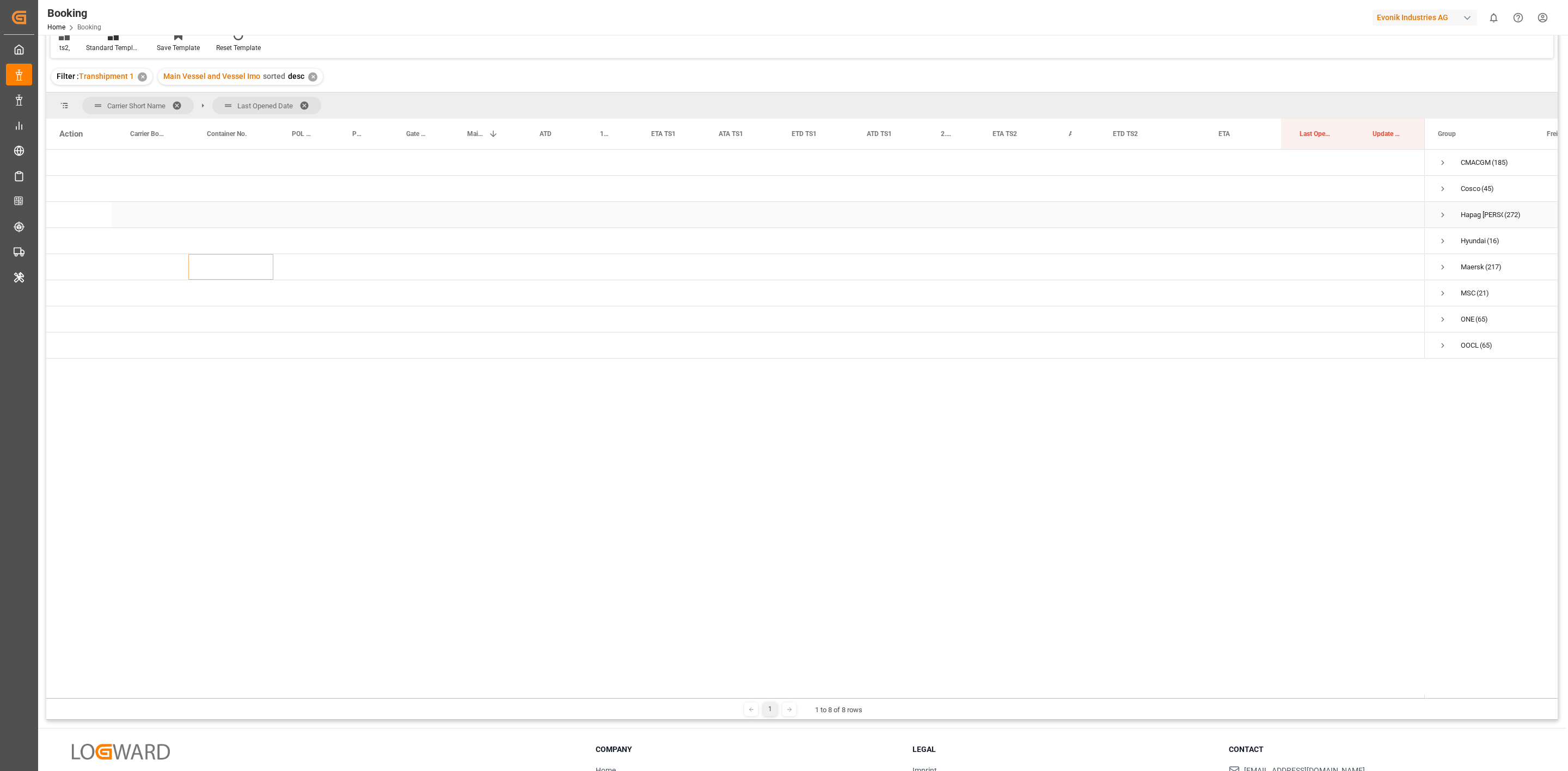
click at [1045, 214] on div "Hapag Lloyd (272)" at bounding box center [1479, 215] width 109 height 26
click at [1045, 213] on span "Press SPACE to select this row." at bounding box center [1443, 215] width 10 height 10
click at [1045, 240] on span "Press SPACE to select this row." at bounding box center [1466, 241] width 10 height 10
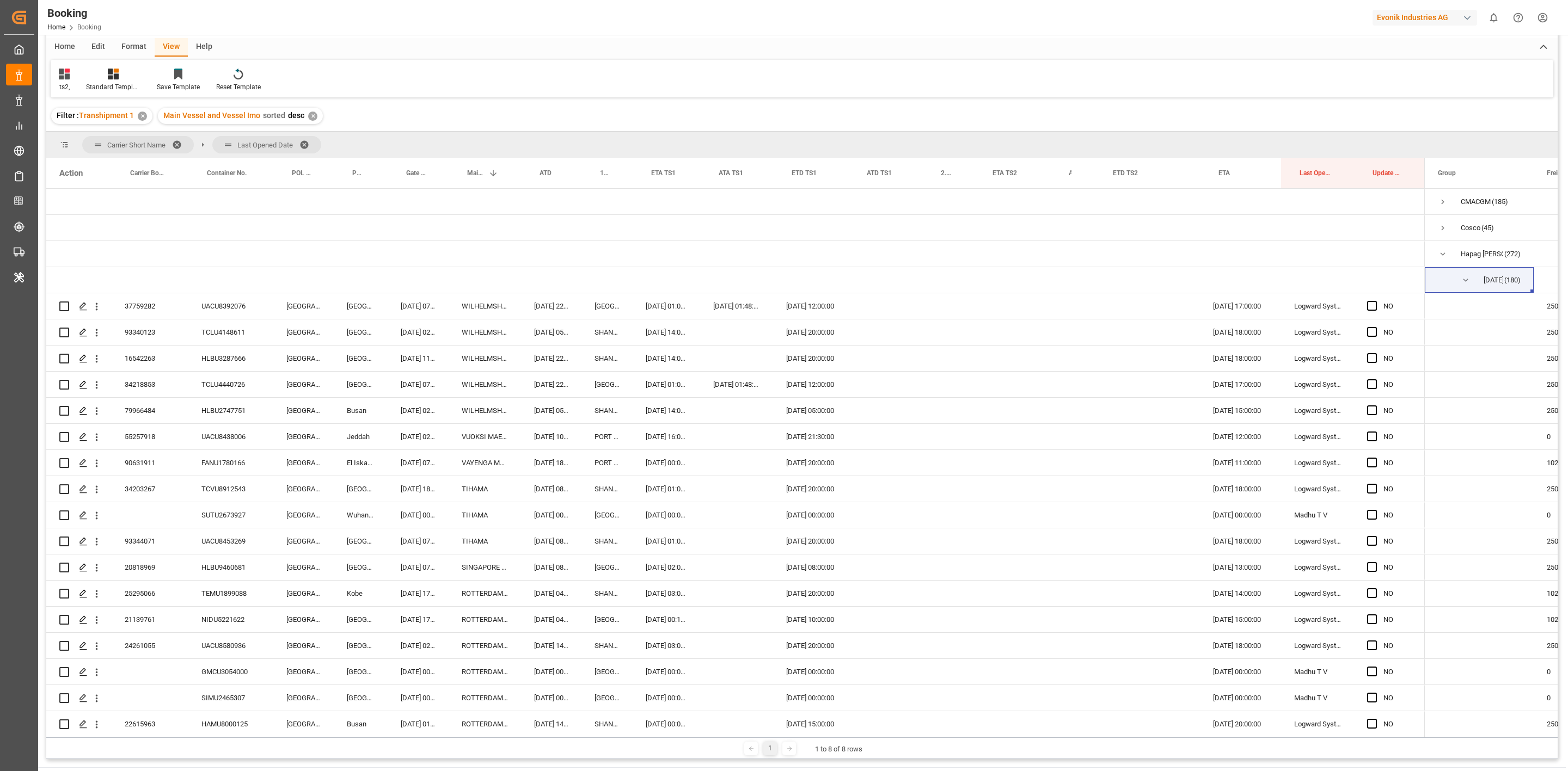
scroll to position [118, 0]
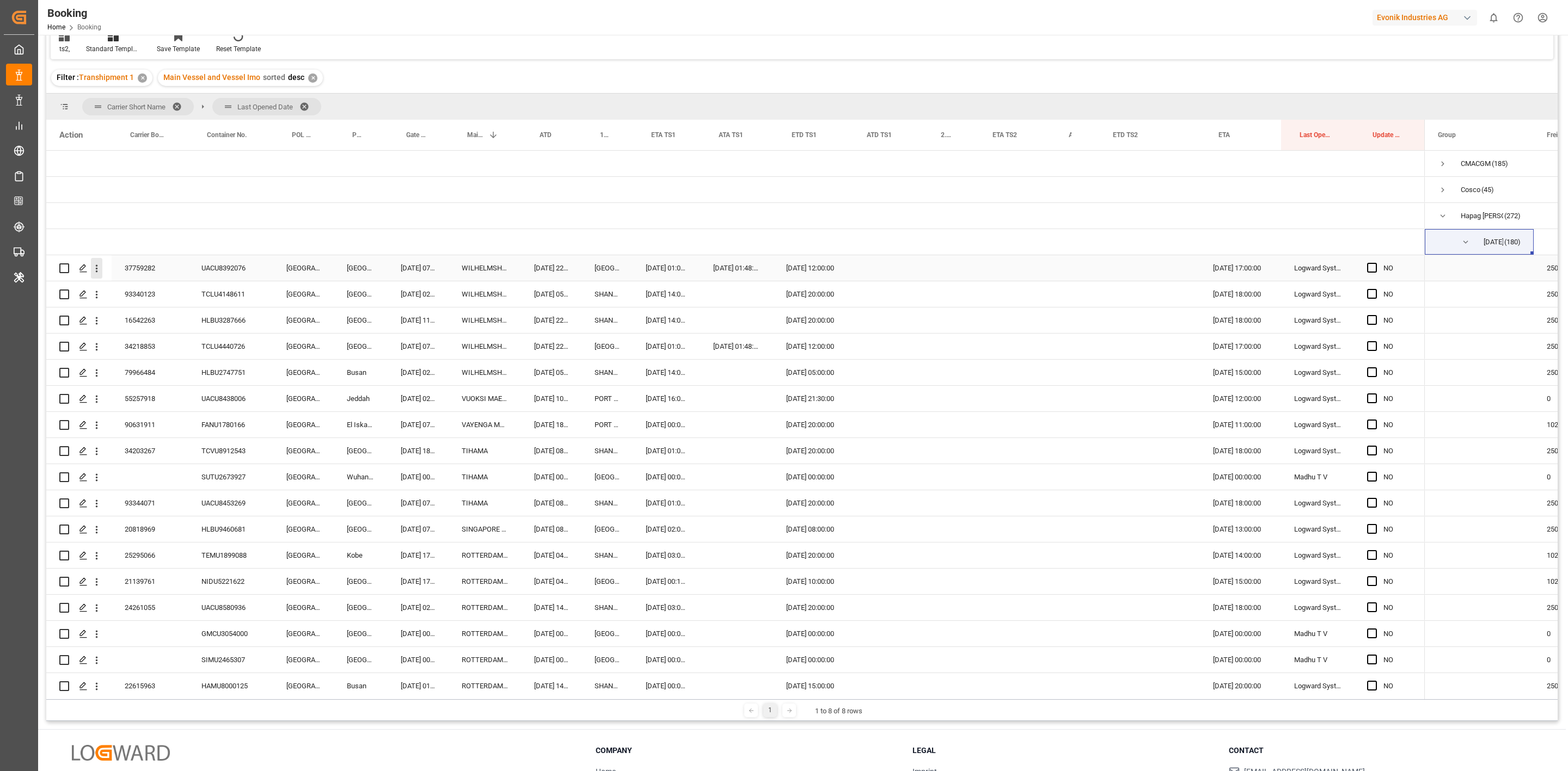
click icon "open menu"
click div "Open in new tab"
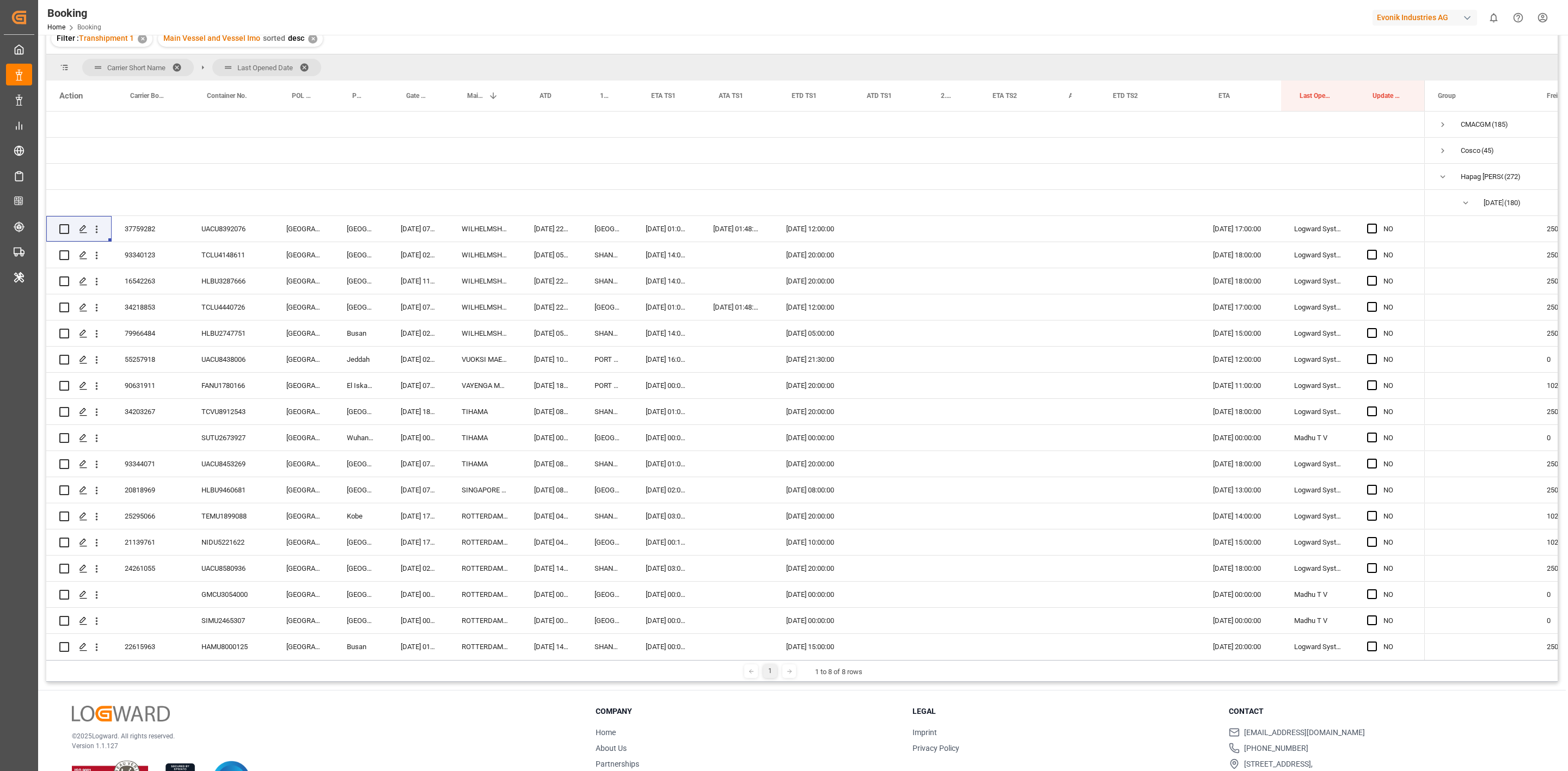
scroll to position [80, 0]
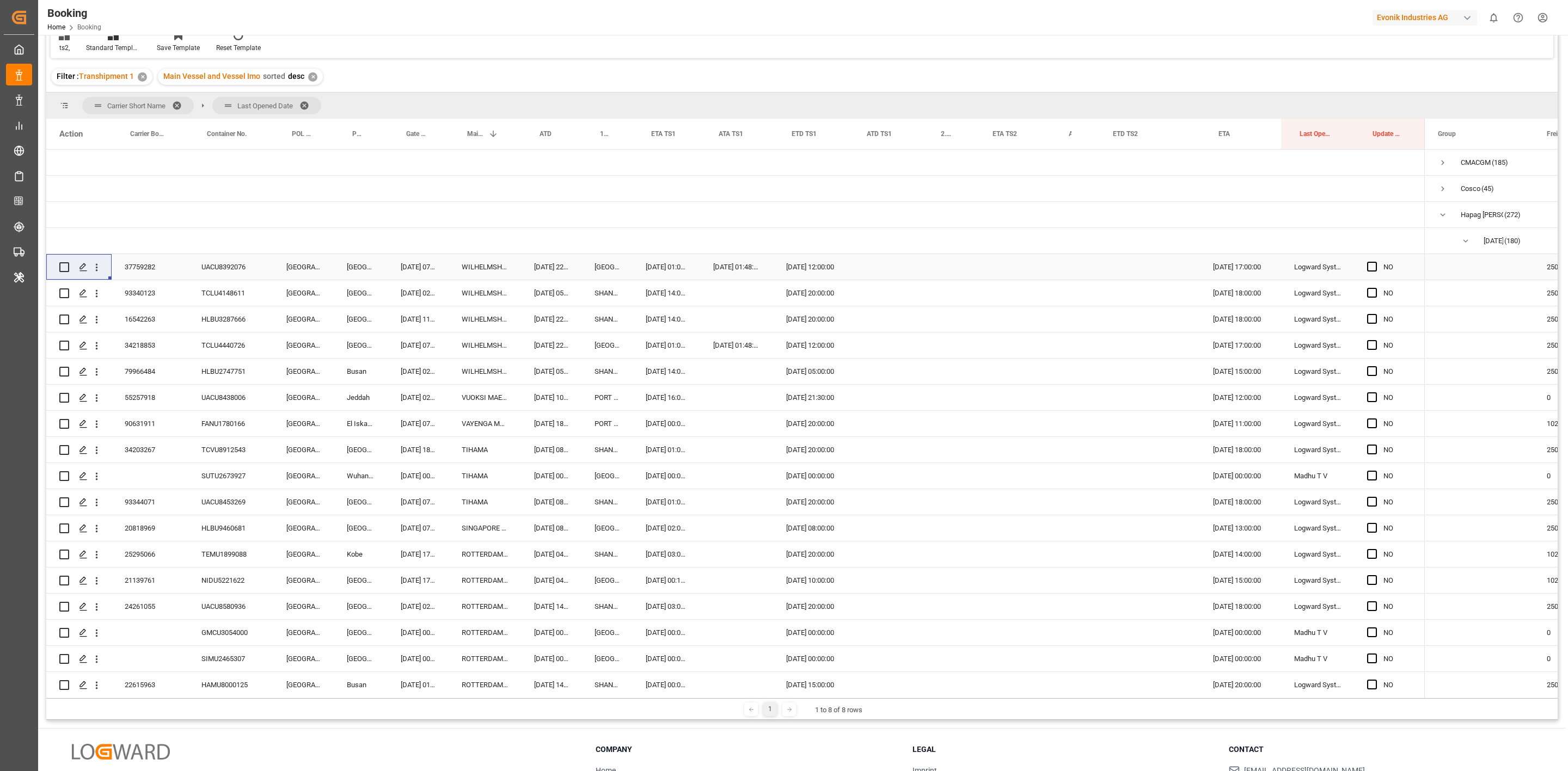
click div "UACU8392076"
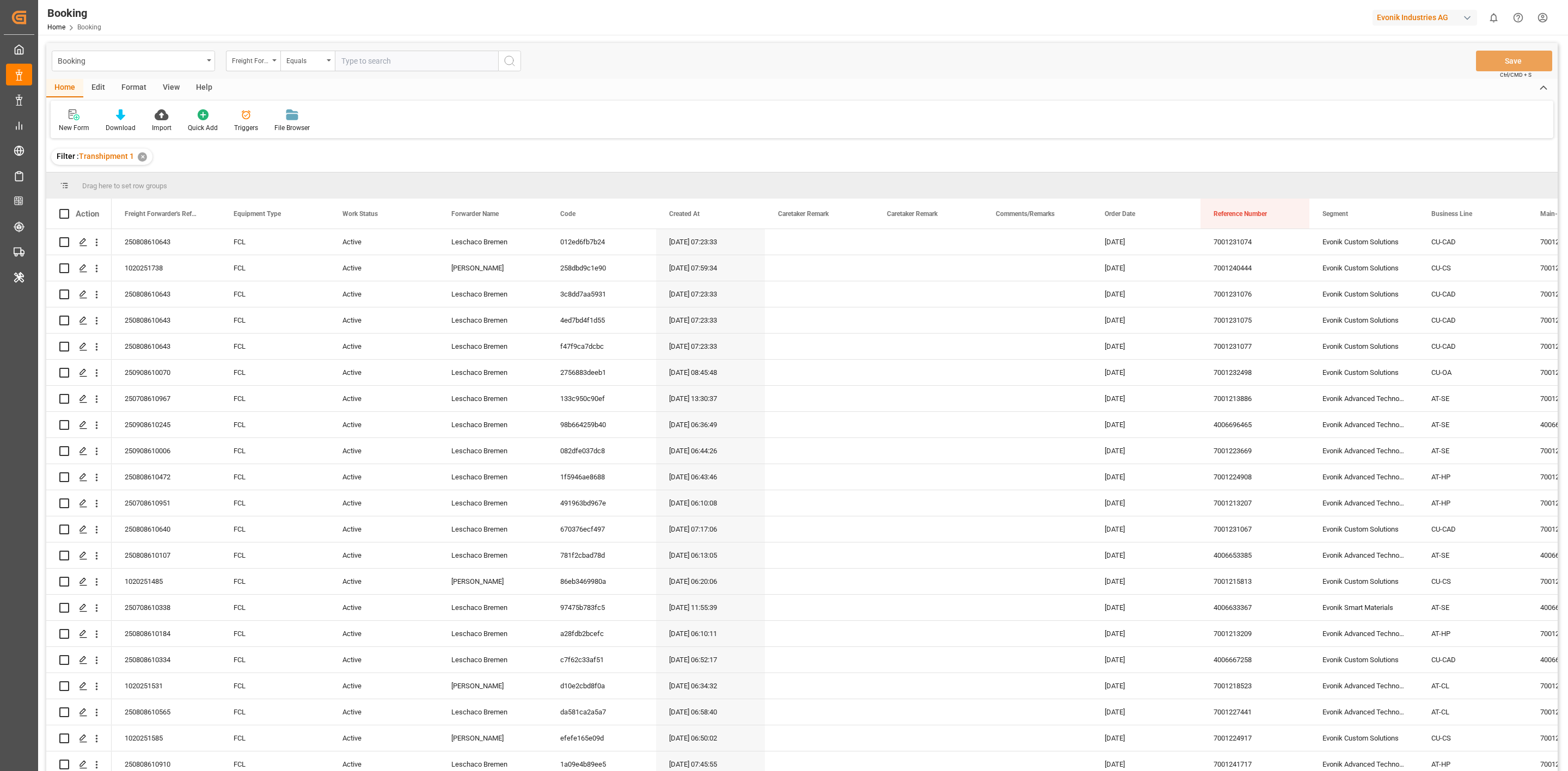
click at [175, 90] on div "View" at bounding box center [171, 88] width 33 height 18
click at [70, 124] on div "Default" at bounding box center [69, 128] width 21 height 10
click at [93, 237] on div "check ev" at bounding box center [112, 243] width 96 height 12
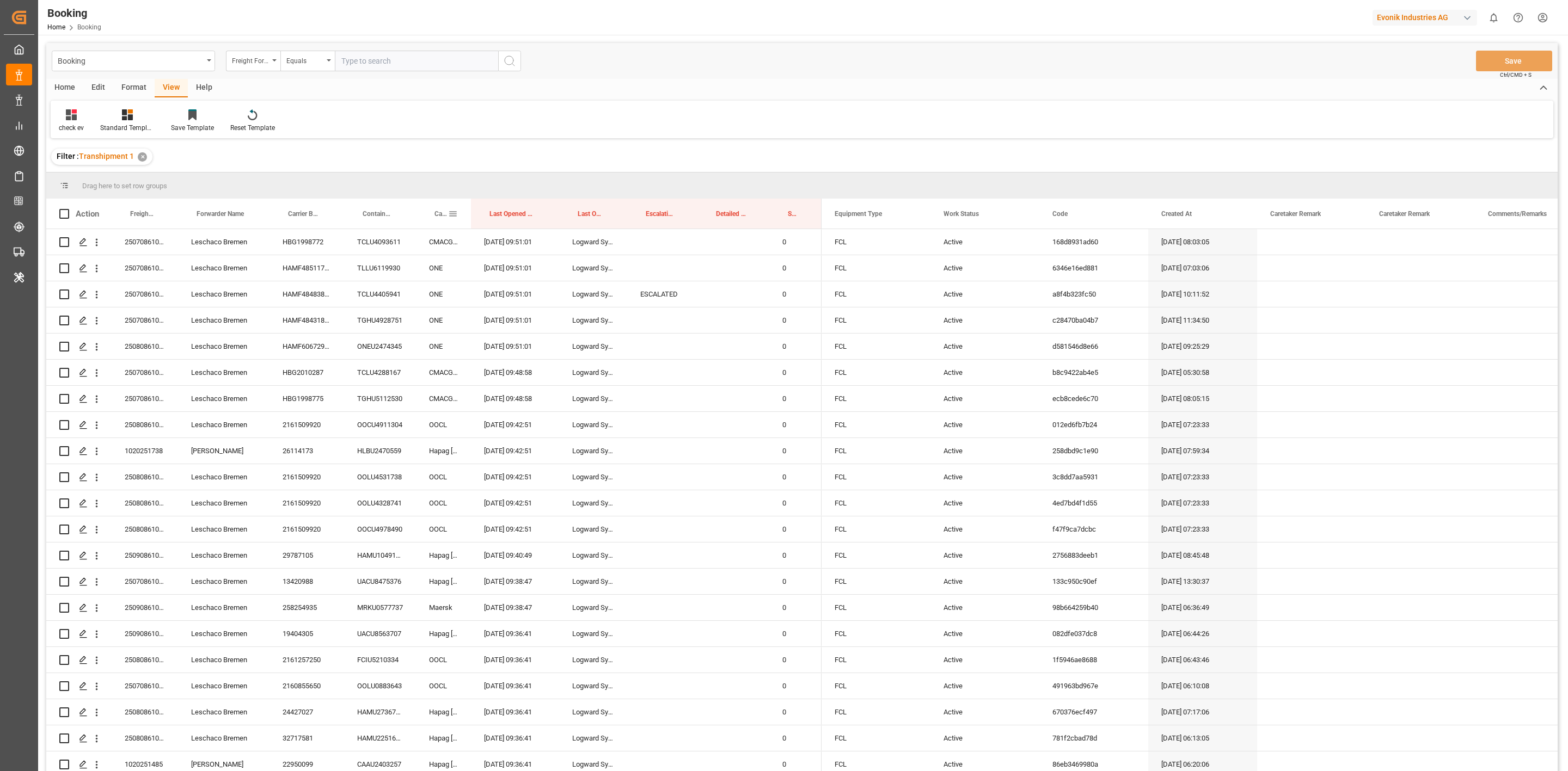
drag, startPoint x: 443, startPoint y: 204, endPoint x: 159, endPoint y: 387, distance: 337.9
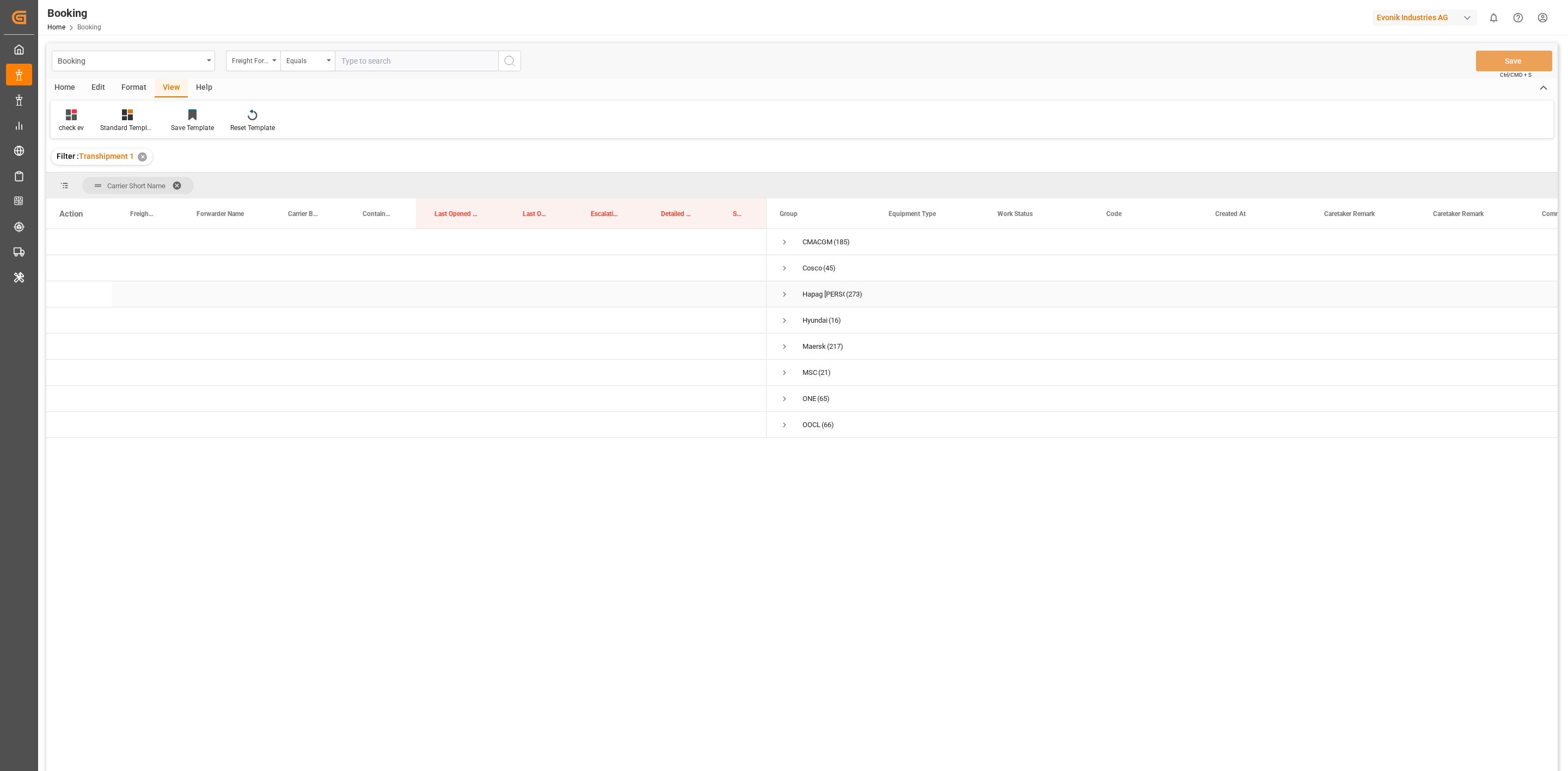
click at [785, 294] on span "Press SPACE to select this row." at bounding box center [785, 295] width 10 height 10
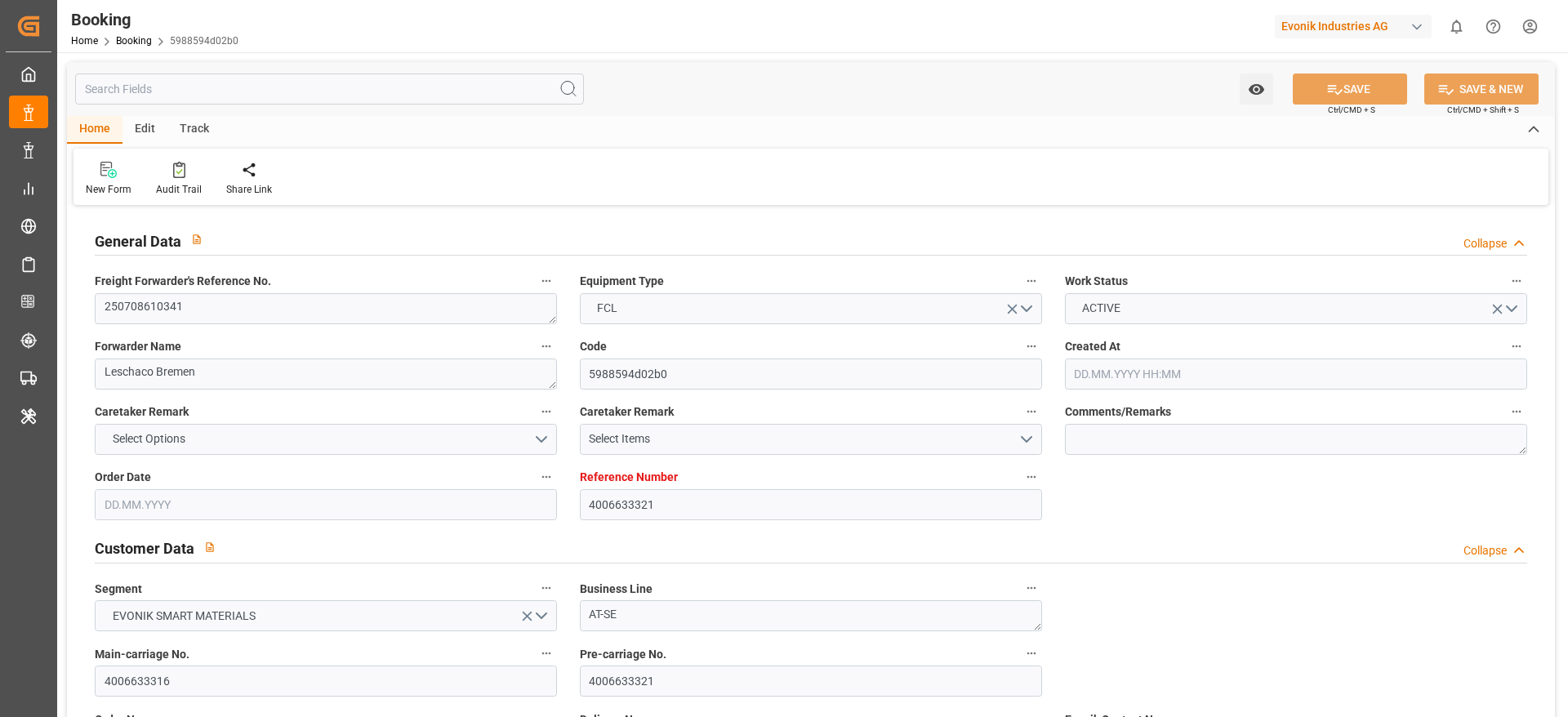
type input "4006633321"
type input "9943918"
type input "Hapag [PERSON_NAME]"
type input "Hapag Lloyd Aktiengesellschaft"
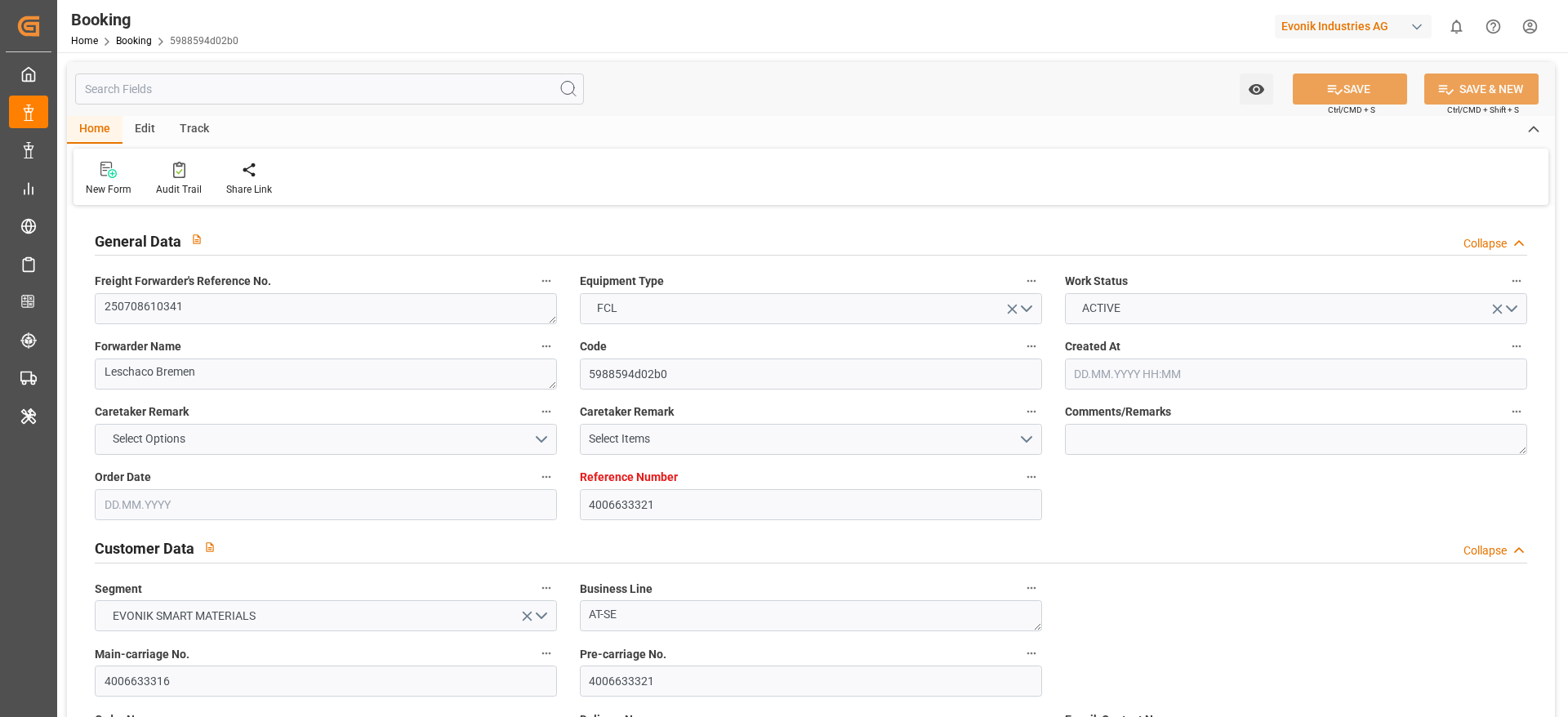
type input "DEWVN"
type input "AUMEL"
type input "SGSIN"
type input "0"
type input "DEWVN"
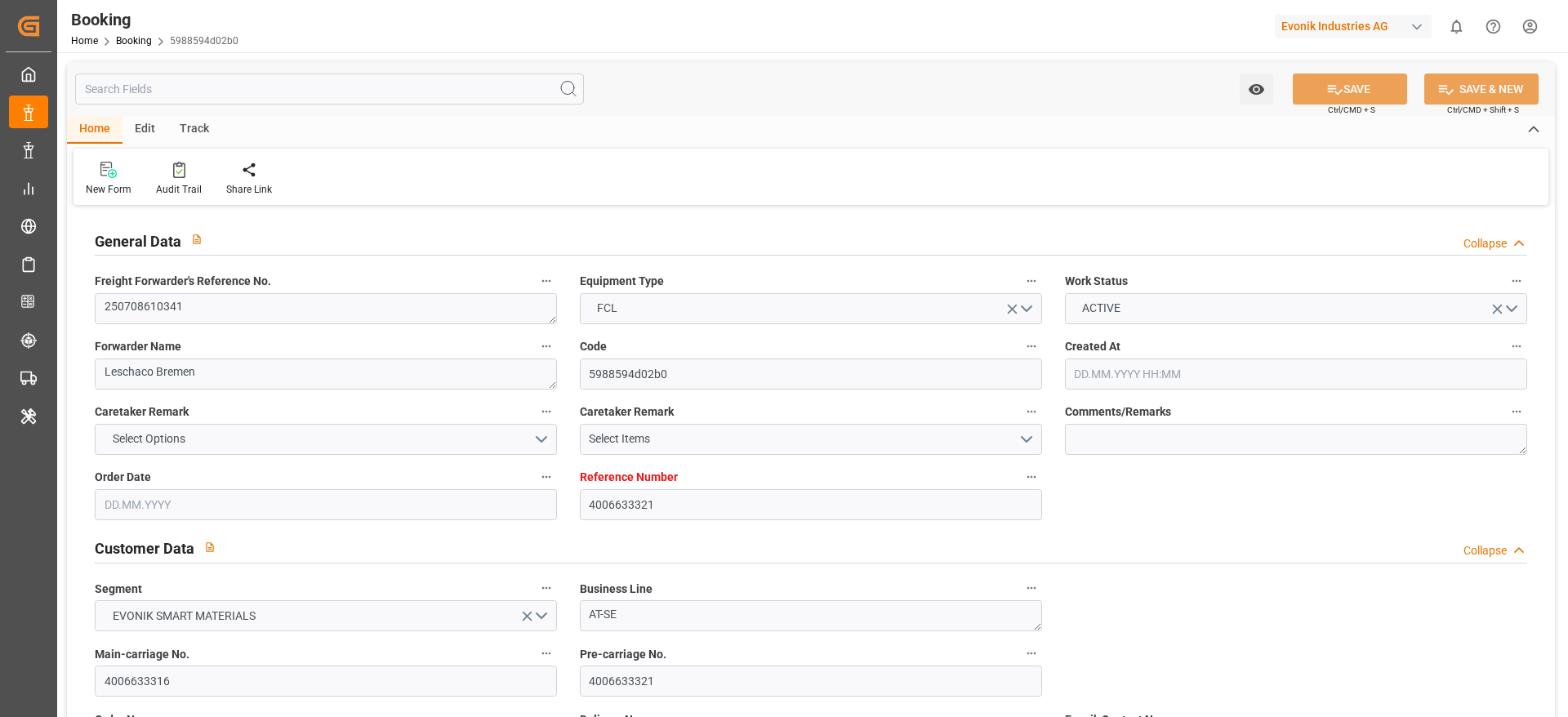
type input "AUMEL"
type input "9977713"
type input "15.06.2025 11:12"
type input "15.06.2025"
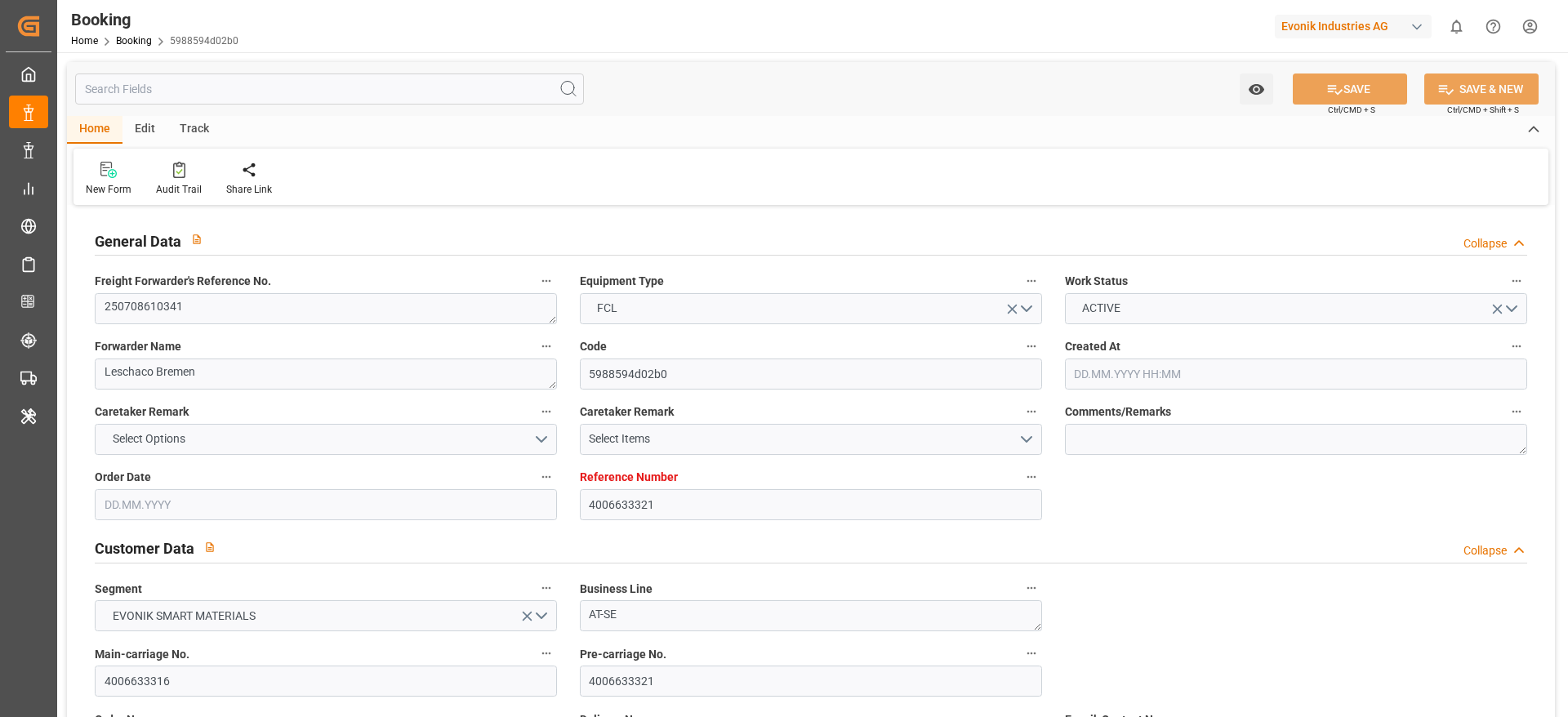
type input "10.09.2025"
type input "[DATE]"
type input "16.07.2025"
type input "25.07.2025 22:00"
type input "25.07.2025 00:00"
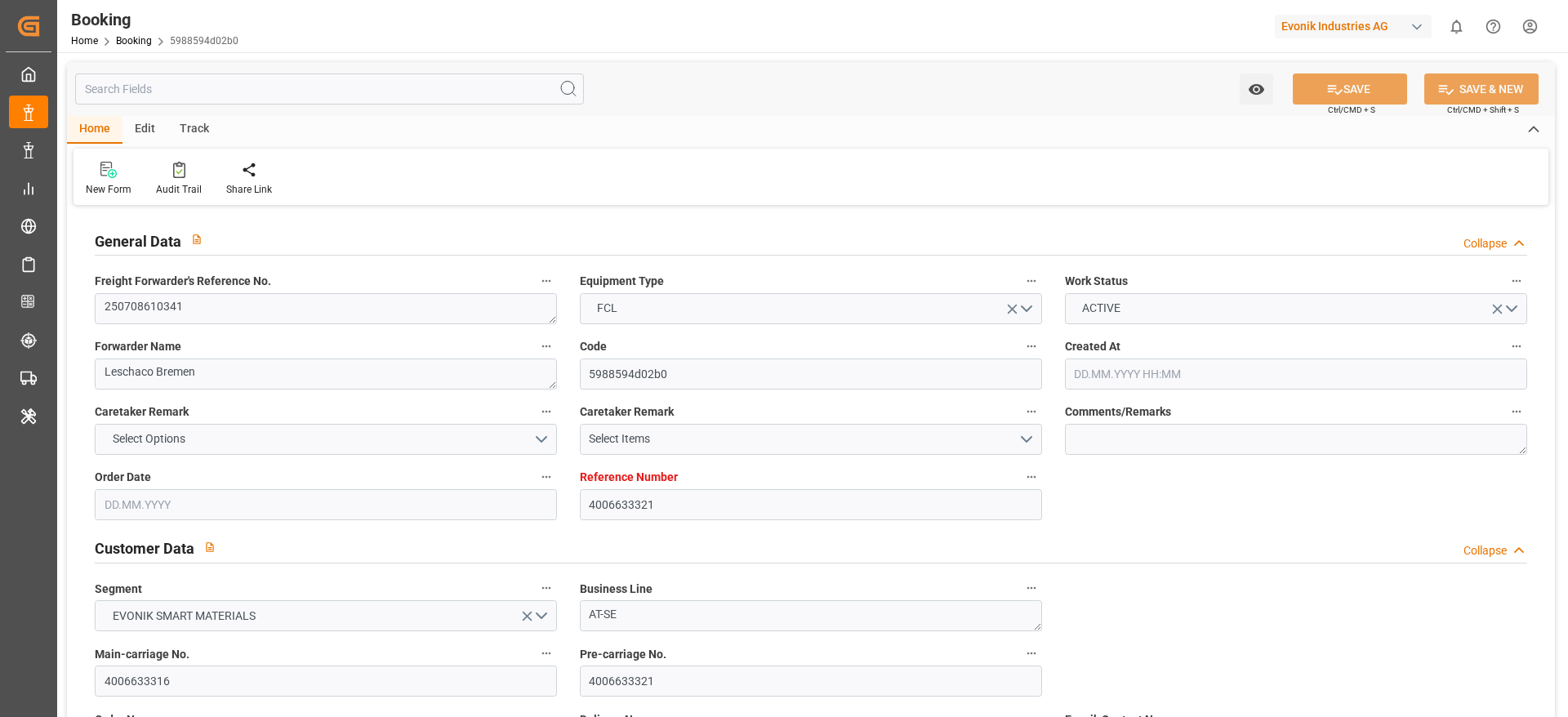
type input "25.07.2025 22:36"
type input "18.07.2025 07:19"
type input "02.10.2025 17:00"
type input "23.09.2025 00:00"
type input "05.09.2025 01:00"
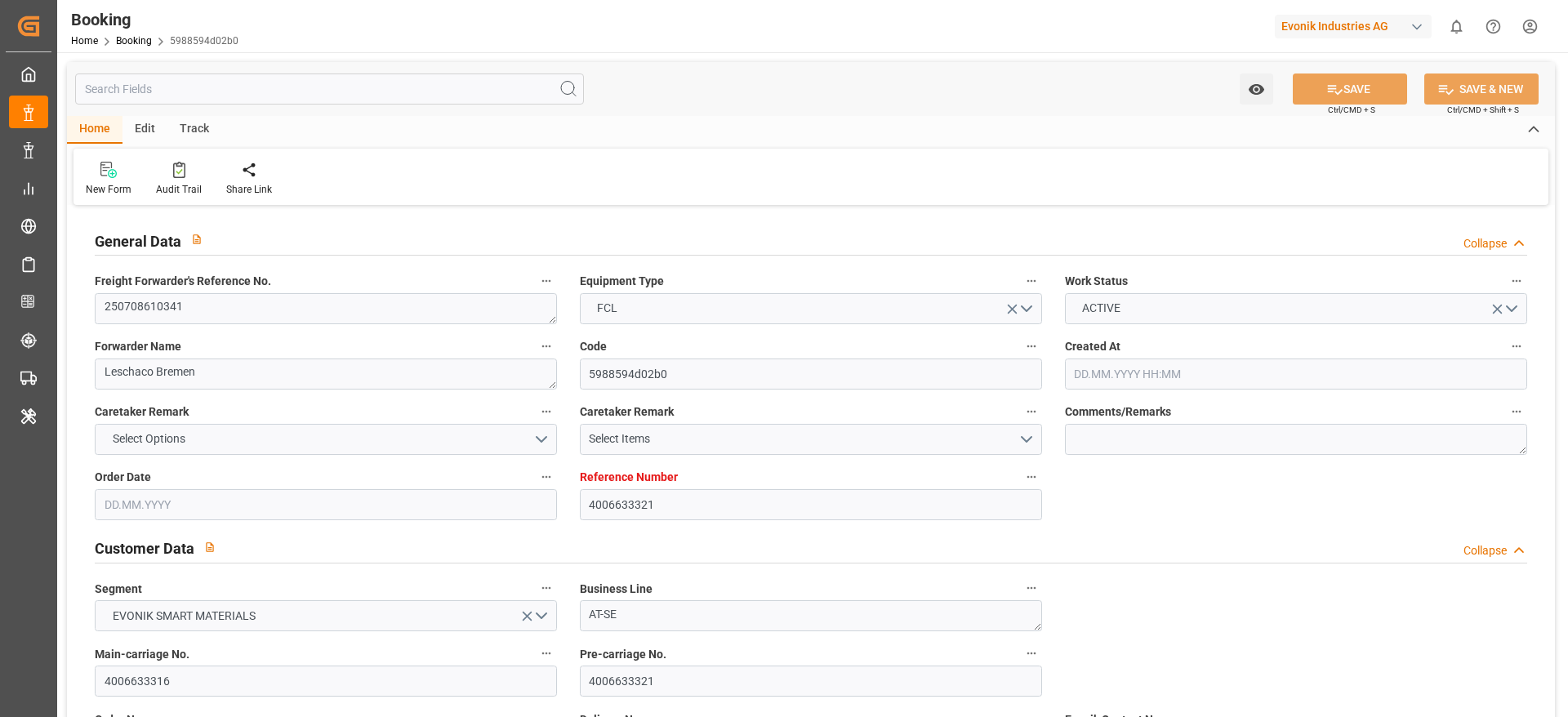
type input "06.09.2025 00:00"
type input "05.09.2025 01:48"
type input "21.09.2025 12:00"
type input "11.09.2025 00:00"
type input "16.07.2025"
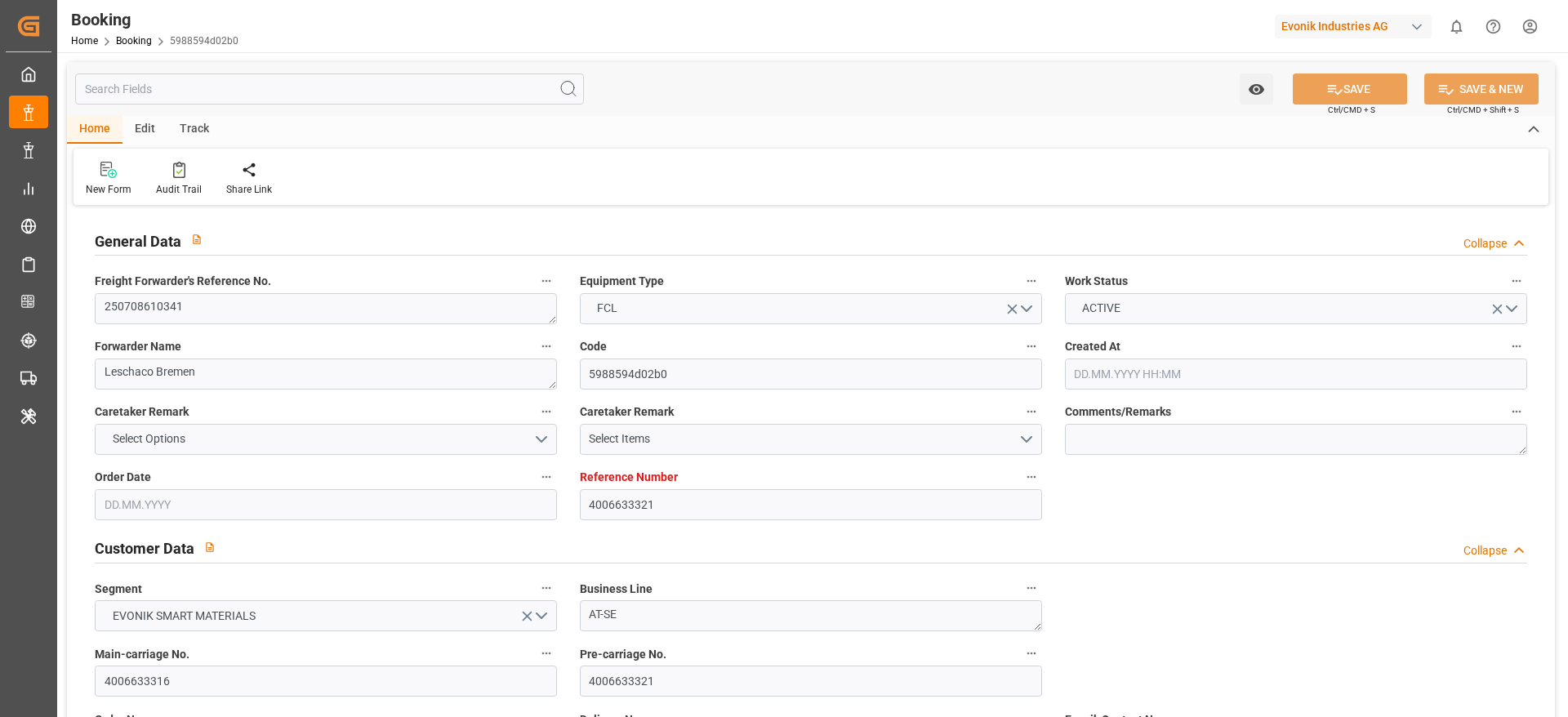
type input "09.09.2025 17:19"
type input "09.09.2025"
type input "10.07.2025 14:50"
type input "24.07.2025 16:13"
type input "25.07.2025 22:00"
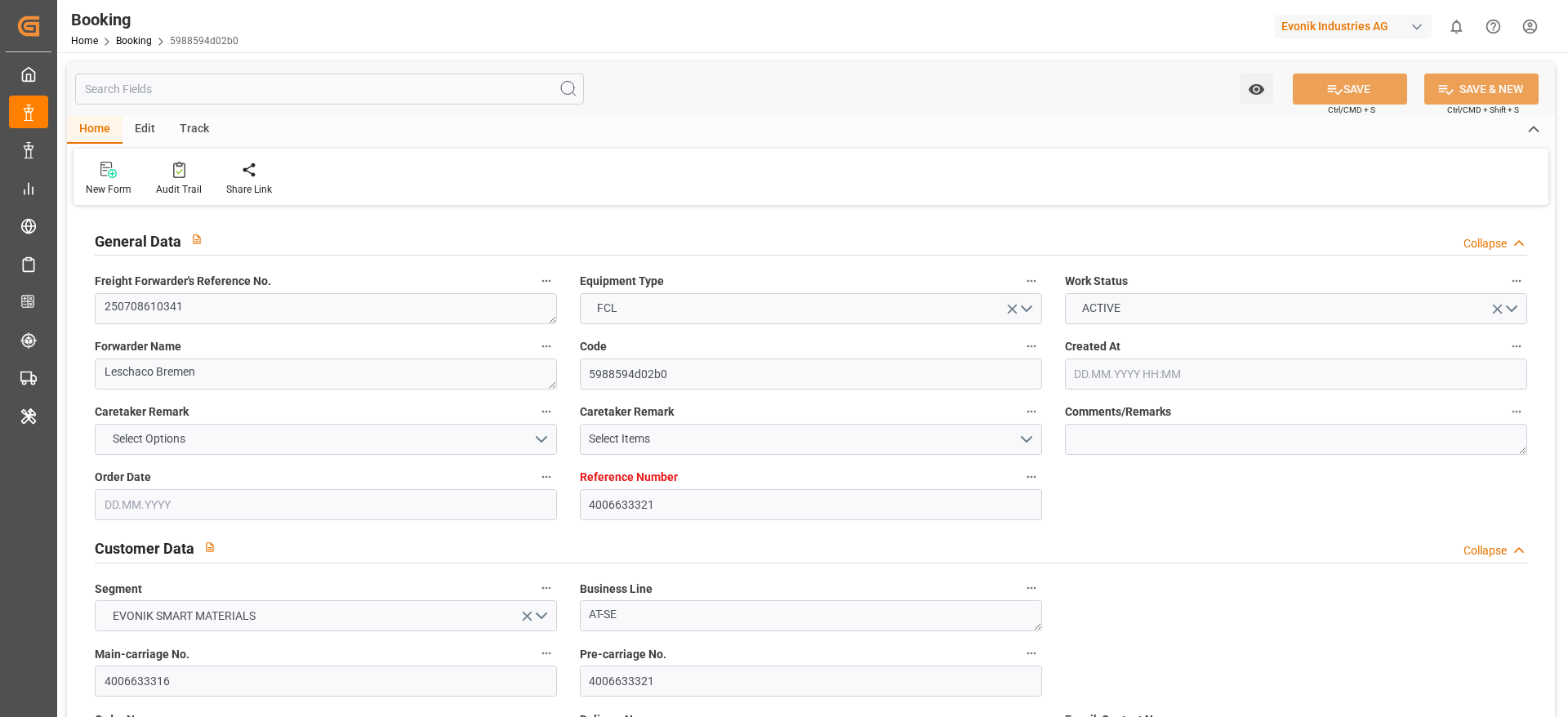
type input "25.07.2025 22:38"
type input "05.09.2025 01:00"
type input "05.09.2025 01:09"
type input "05.09.2025 01:48"
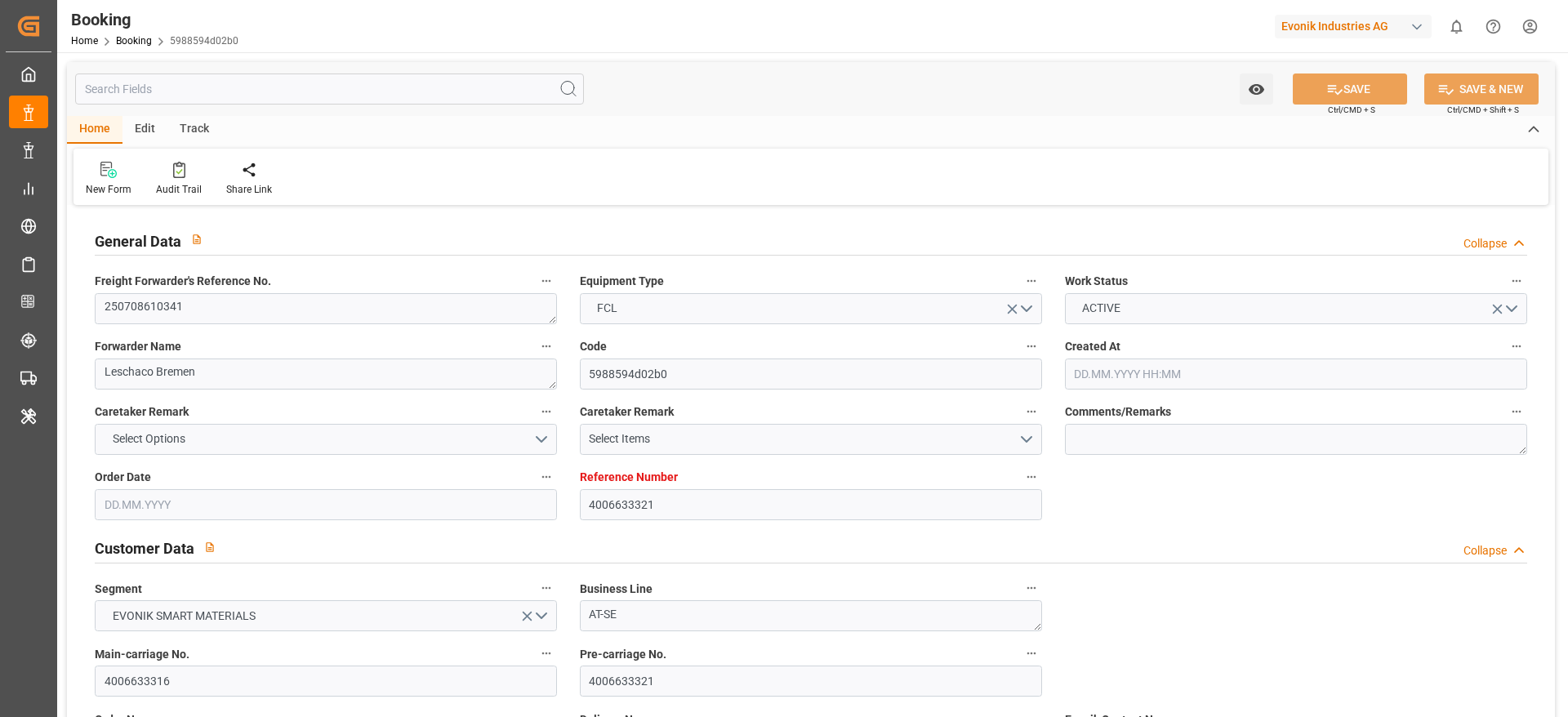
type input "05.09.2025 13:51"
type input "05.09.2025 18:22"
type input "21.09.2025 12:00"
type input "02.10.2025 17:00"
type input "03.10.2025 15:08"
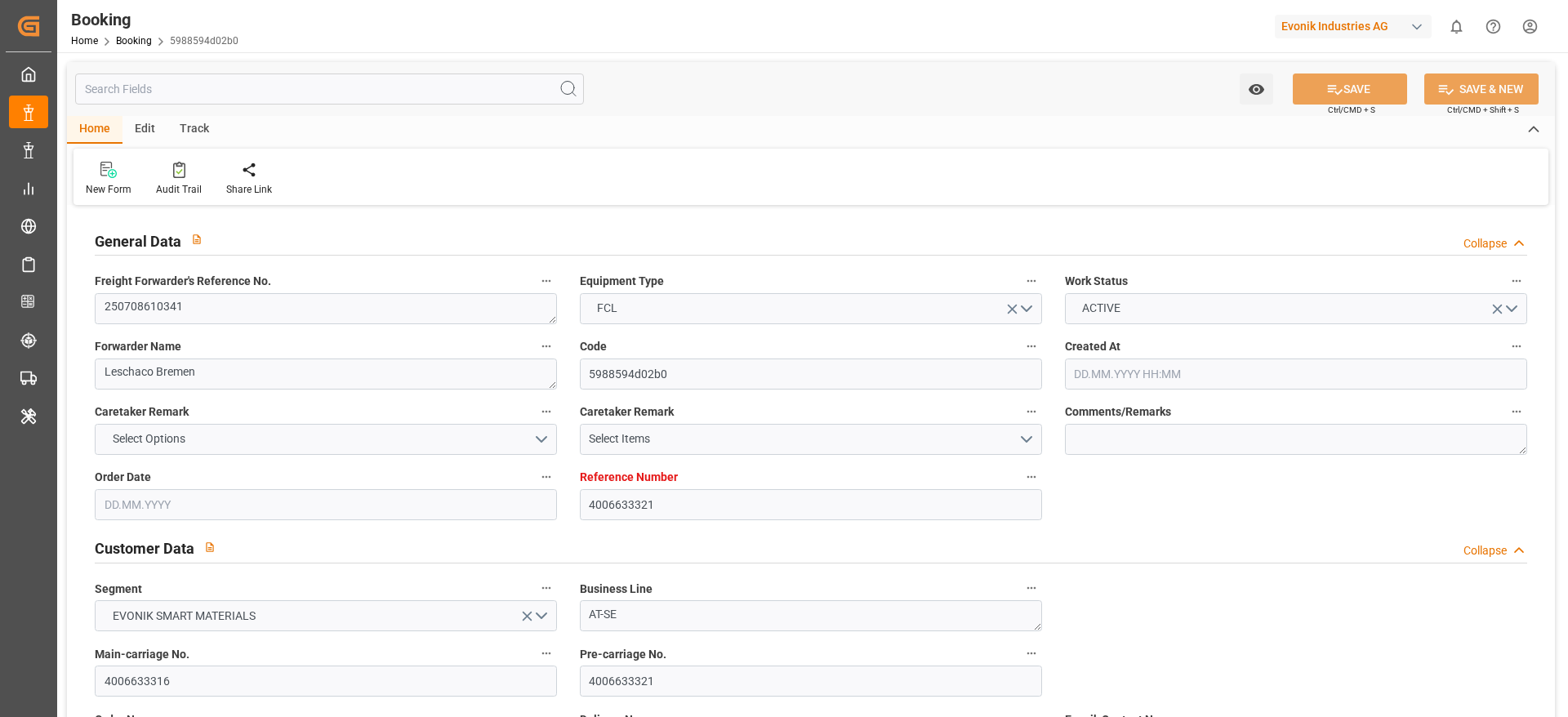
type input "07.10.2025 16:08"
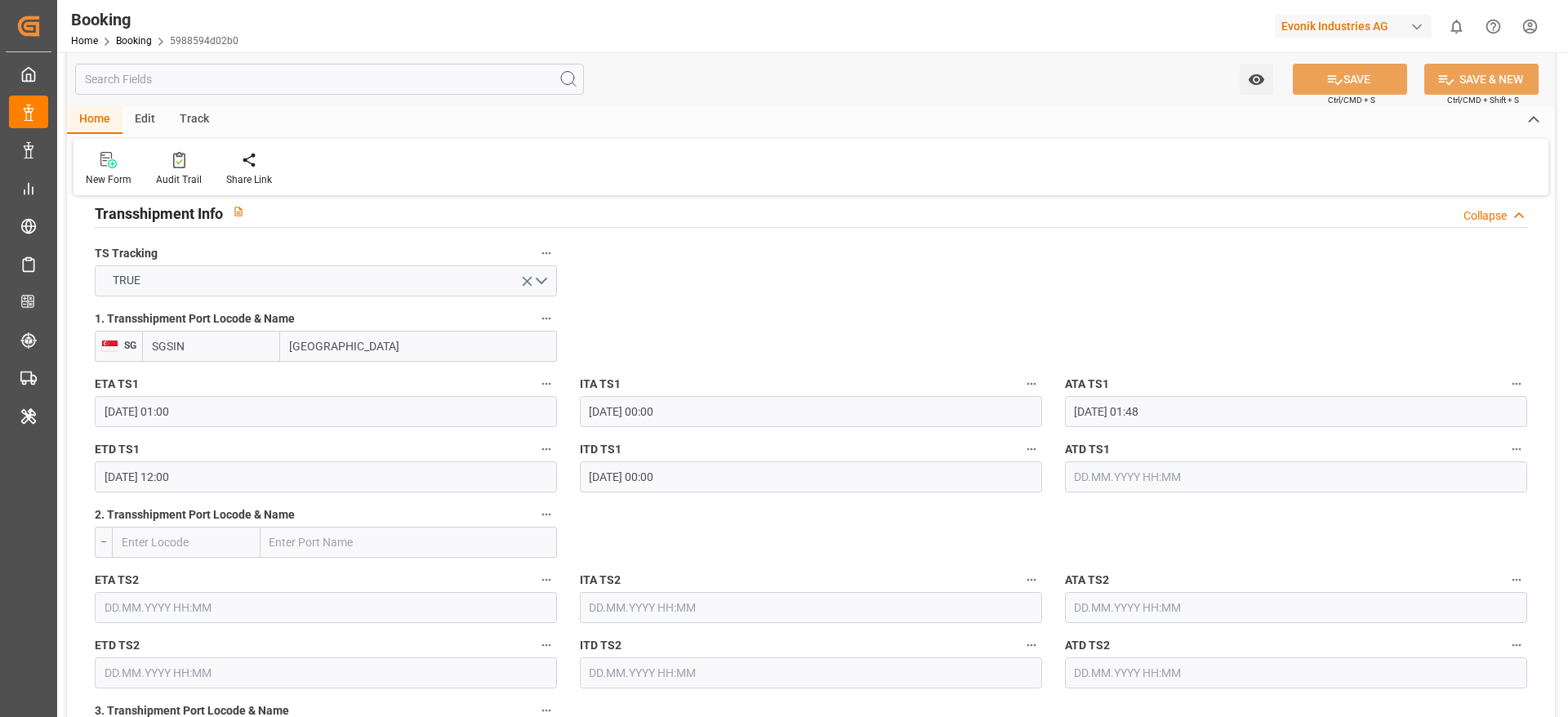
click at [545, 321] on icon "button" at bounding box center [546, 319] width 13 height 13
click at [584, 376] on li "Tracking Details" at bounding box center [602, 373] width 132 height 27
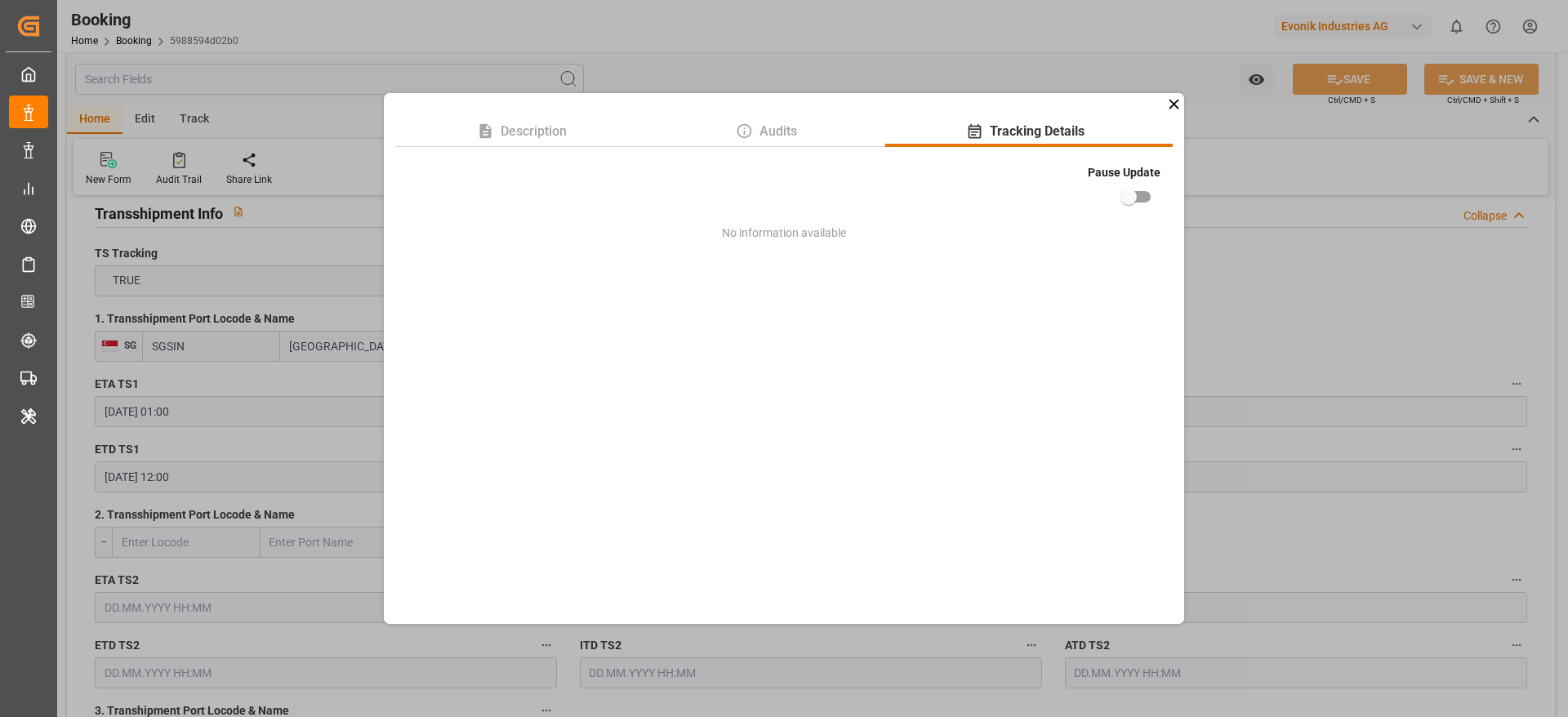
click at [1176, 90] on div "Description Audits Tracking Details Pause Update No information available" at bounding box center [784, 358] width 1568 height 717
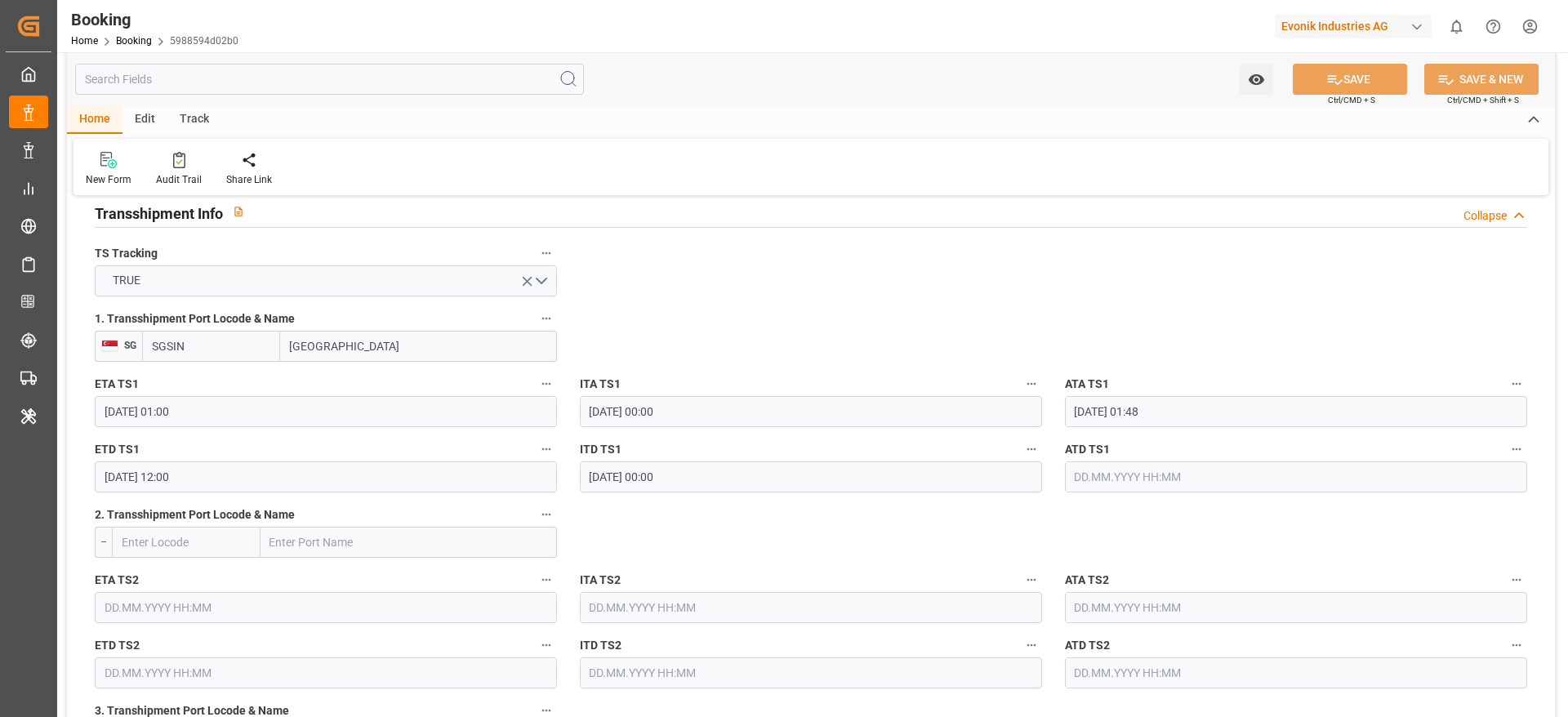
click at [559, 314] on div "1. Transshipment Port Locode & Name SG SGSIN SINGAPORE" at bounding box center [325, 335] width 485 height 66
click at [552, 315] on icon "button" at bounding box center [546, 319] width 13 height 13
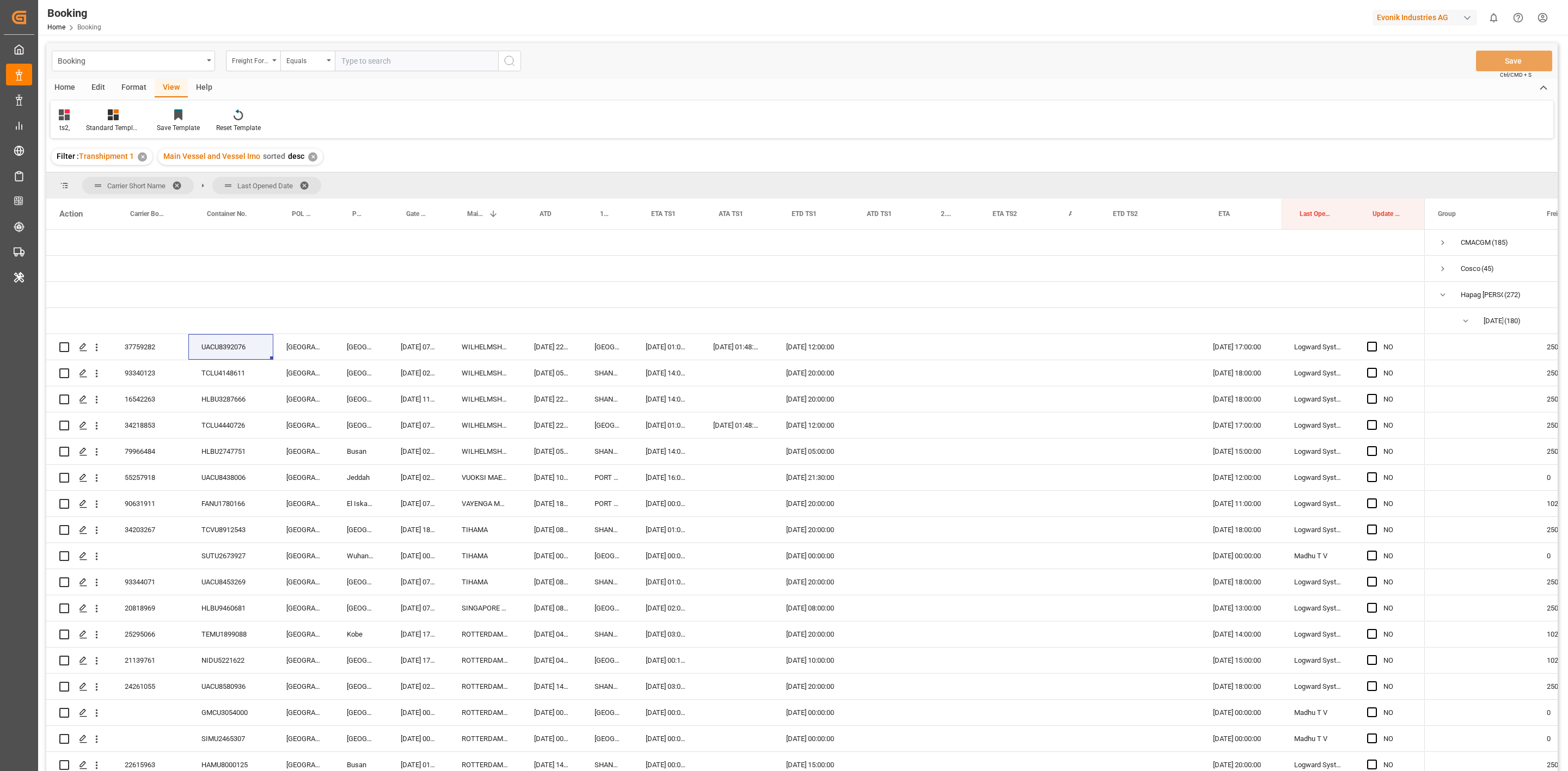
scroll to position [80, 0]
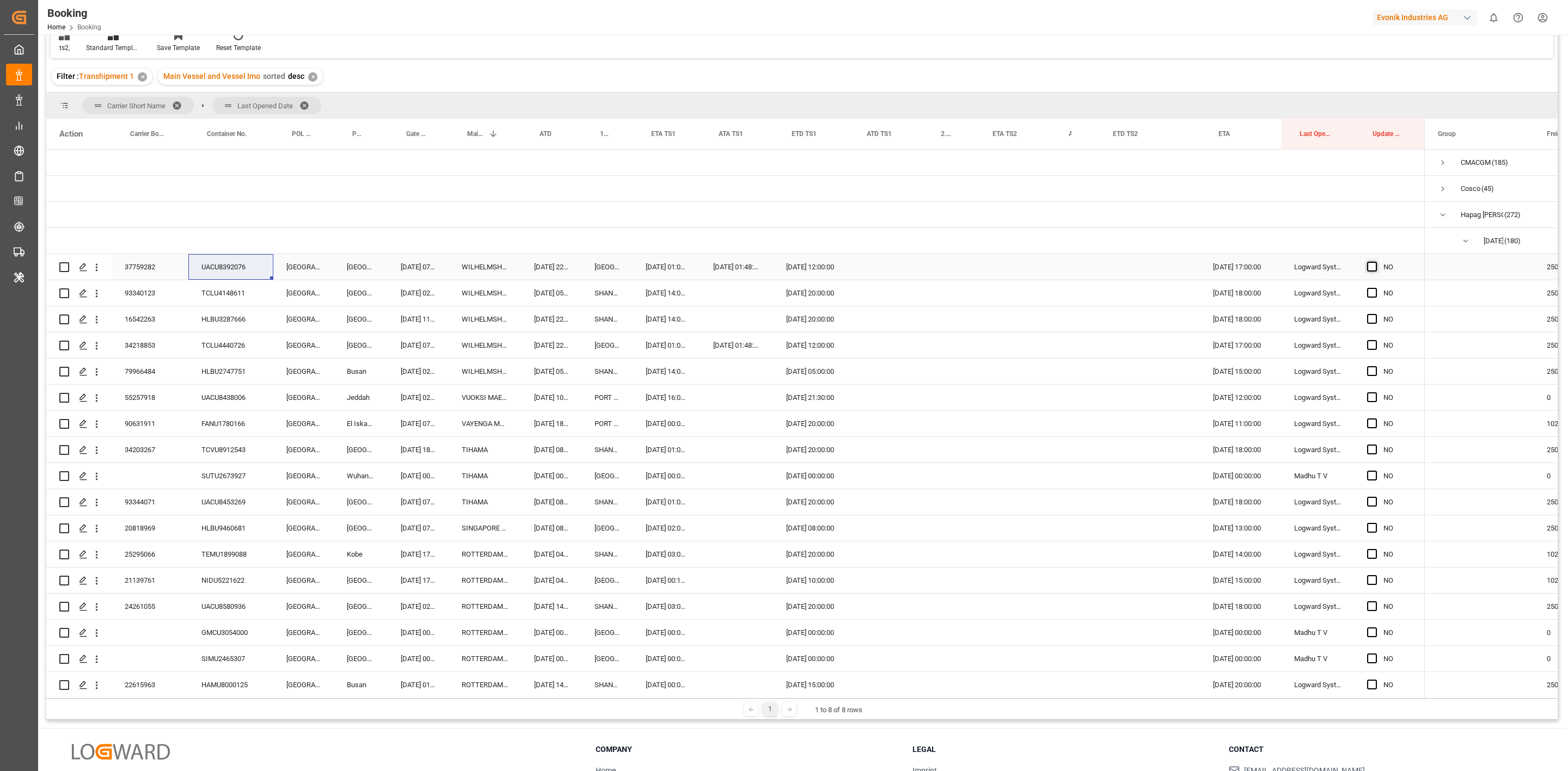
click at [1370, 268] on span "Press SPACE to select this row." at bounding box center [1372, 267] width 10 height 10
click at [1375, 262] on input "Press SPACE to select this row." at bounding box center [1375, 262] width 0 height 0
click at [1372, 292] on span "Press SPACE to select this row." at bounding box center [1372, 293] width 10 height 10
click at [1375, 288] on input "Press SPACE to select this row." at bounding box center [1375, 288] width 0 height 0
click at [1372, 317] on span "Press SPACE to select this row." at bounding box center [1372, 319] width 10 height 10
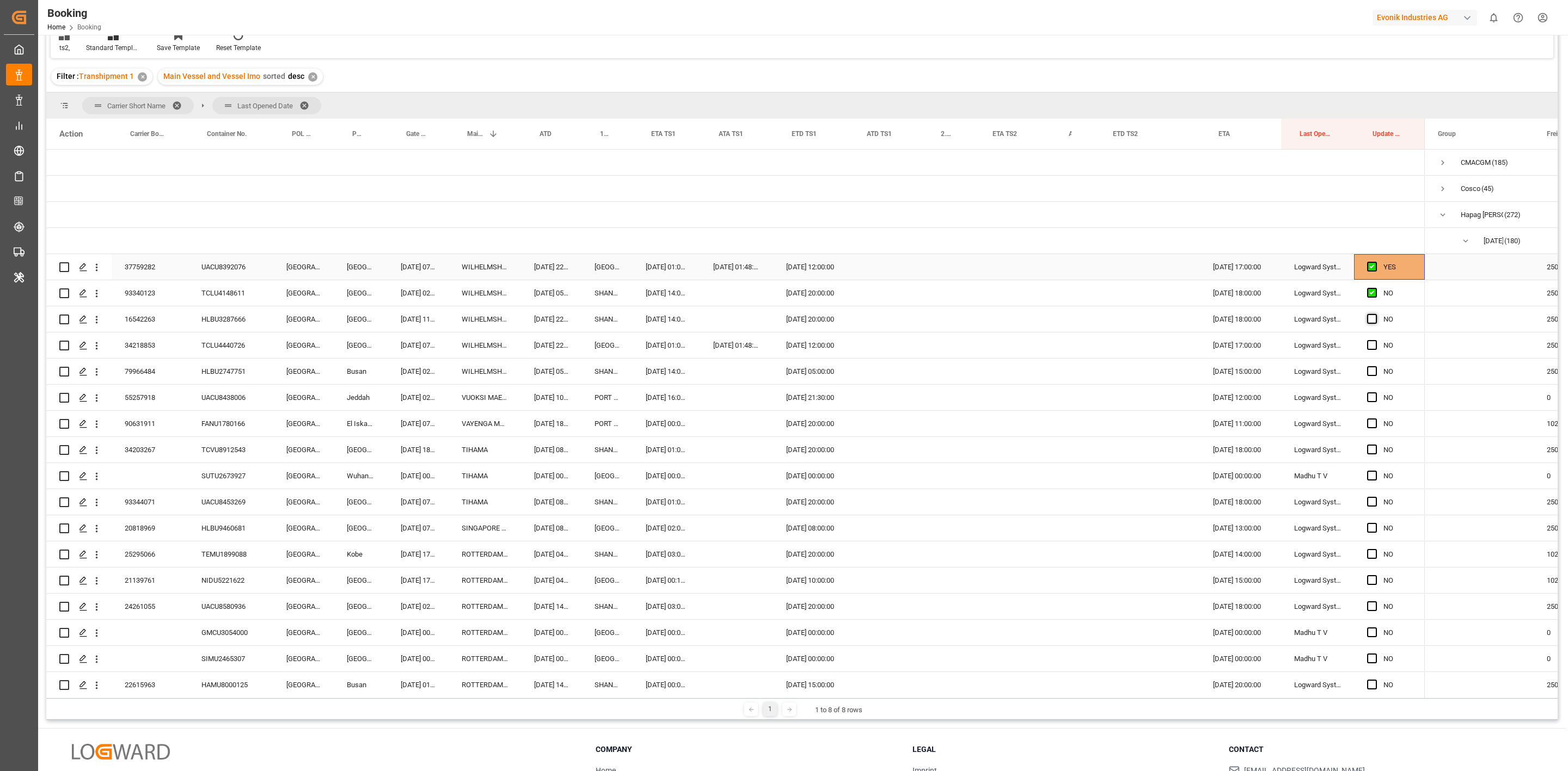
click at [1375, 314] on input "Press SPACE to select this row." at bounding box center [1375, 314] width 0 height 0
click at [1370, 344] on span "Press SPACE to select this row." at bounding box center [1372, 345] width 10 height 10
click at [1375, 340] on input "Press SPACE to select this row." at bounding box center [1375, 340] width 0 height 0
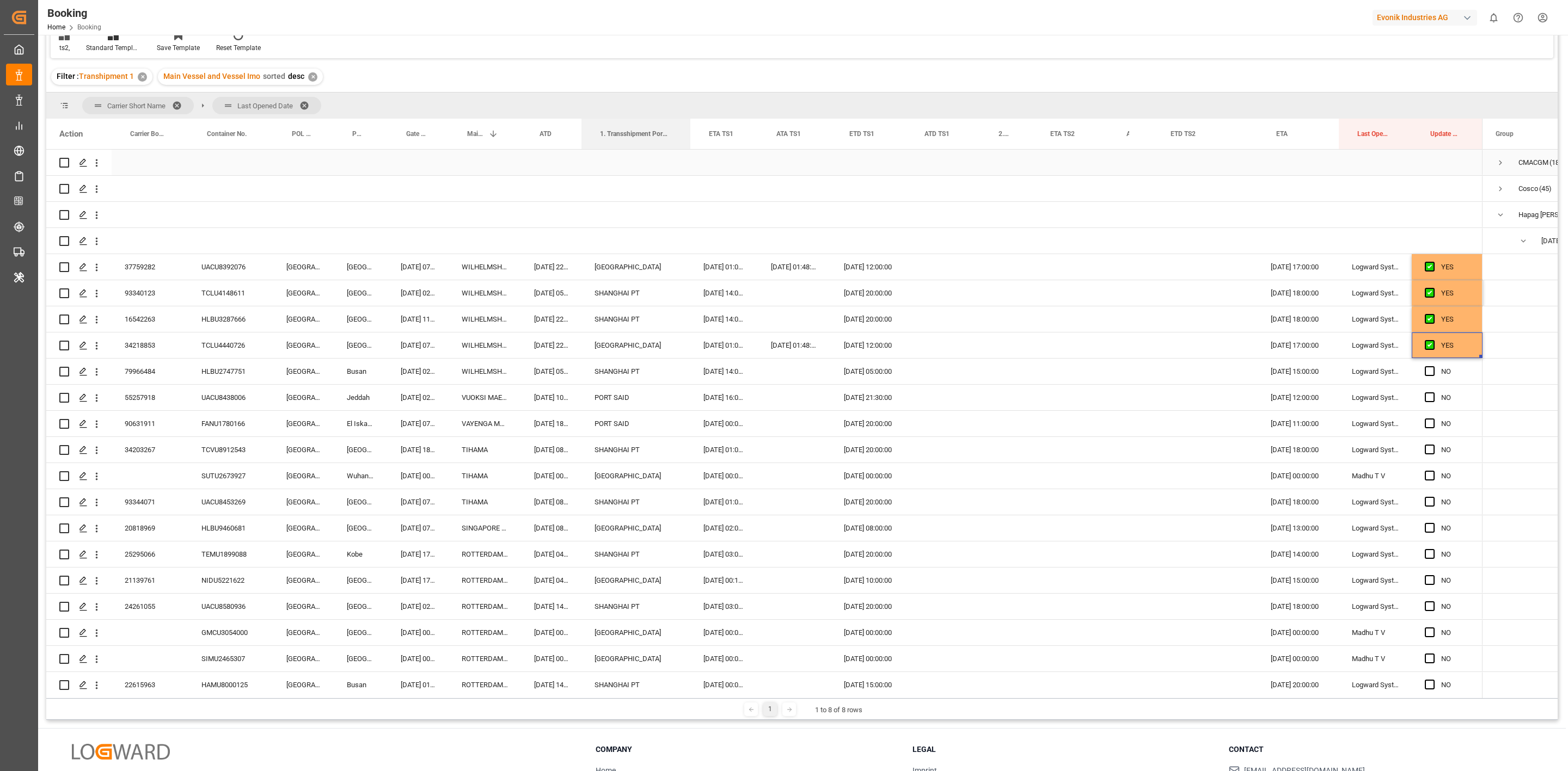
drag, startPoint x: 631, startPoint y: 141, endPoint x: 688, endPoint y: 156, distance: 58.9
click at [688, 156] on div "Action Carrier Booking No. Container No. POL Name" at bounding box center [802, 408] width 1511 height 580
click at [611, 295] on div "SHANGHAI PT" at bounding box center [635, 293] width 109 height 26
click at [617, 294] on input "SHANGHAI PT" at bounding box center [636, 299] width 91 height 21
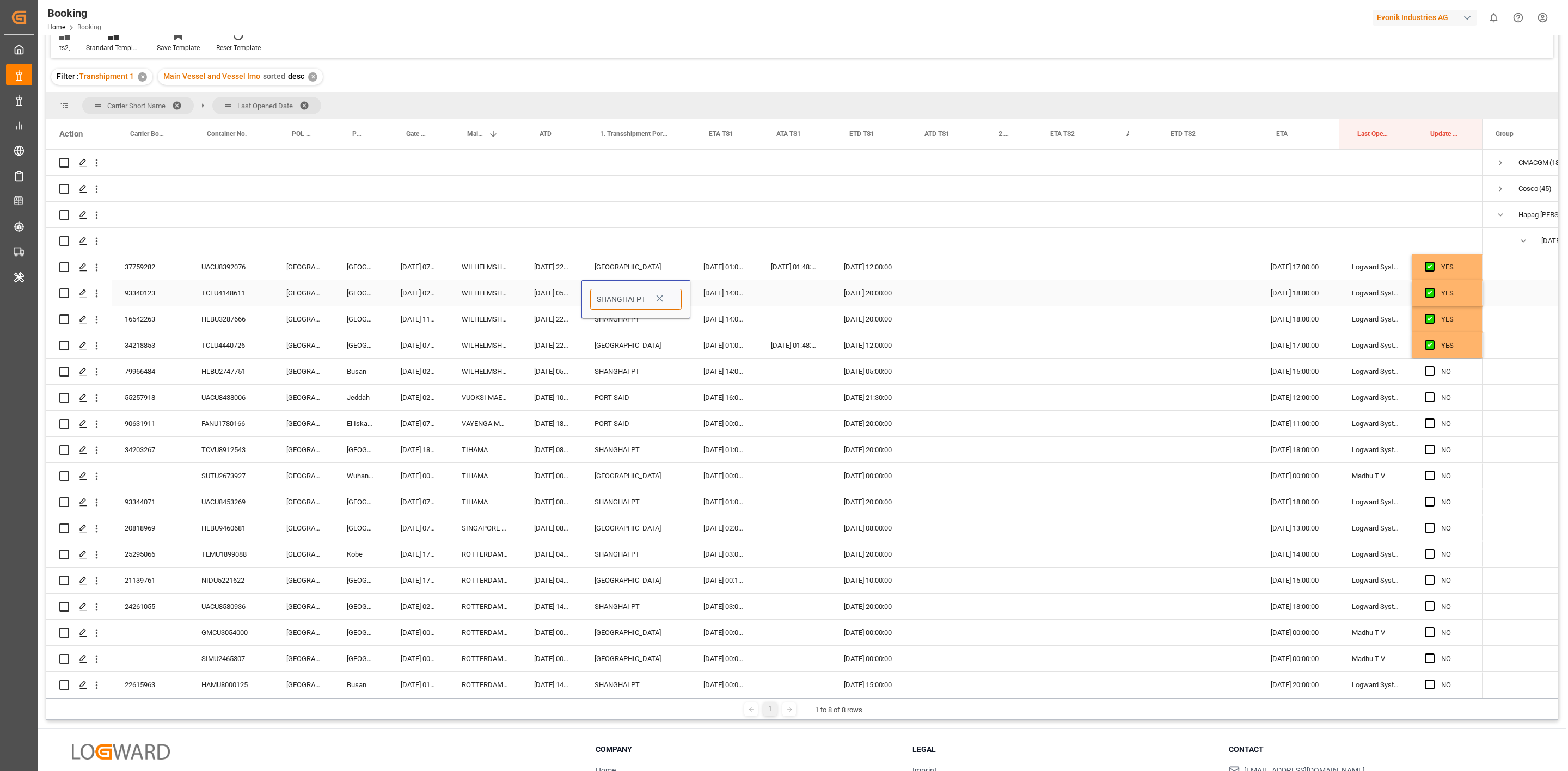
click at [617, 294] on input "SHANGHAI PT" at bounding box center [636, 299] width 91 height 21
click at [639, 296] on input "SHANGHAI PT" at bounding box center [636, 299] width 91 height 21
drag, startPoint x: 635, startPoint y: 296, endPoint x: 684, endPoint y: 304, distance: 49.6
click at [684, 304] on div "SHANGHAI PT" at bounding box center [635, 299] width 108 height 21
click at [634, 447] on div "Shanghai - CNSGH" at bounding box center [666, 444] width 152 height 38
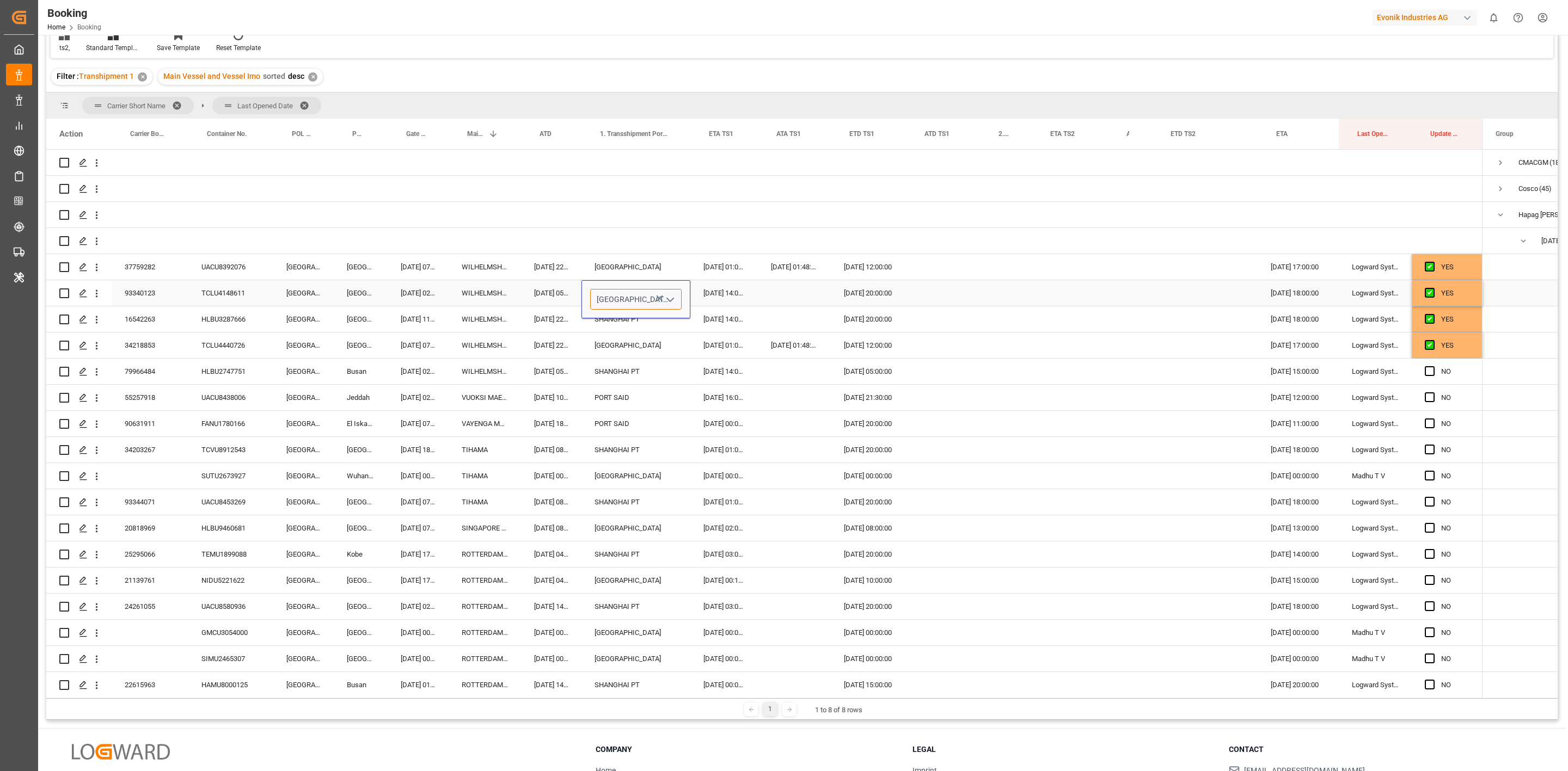
type input "Shanghai - CNSHA"
click at [748, 330] on div "15.09.2025 14:00:00" at bounding box center [724, 319] width 68 height 26
click at [609, 296] on div "Shanghai" at bounding box center [635, 293] width 109 height 26
click at [609, 296] on div "[GEOGRAPHIC_DATA]" at bounding box center [635, 293] width 109 height 26
type input "[GEOGRAPHIC_DATA] - CNSHA"
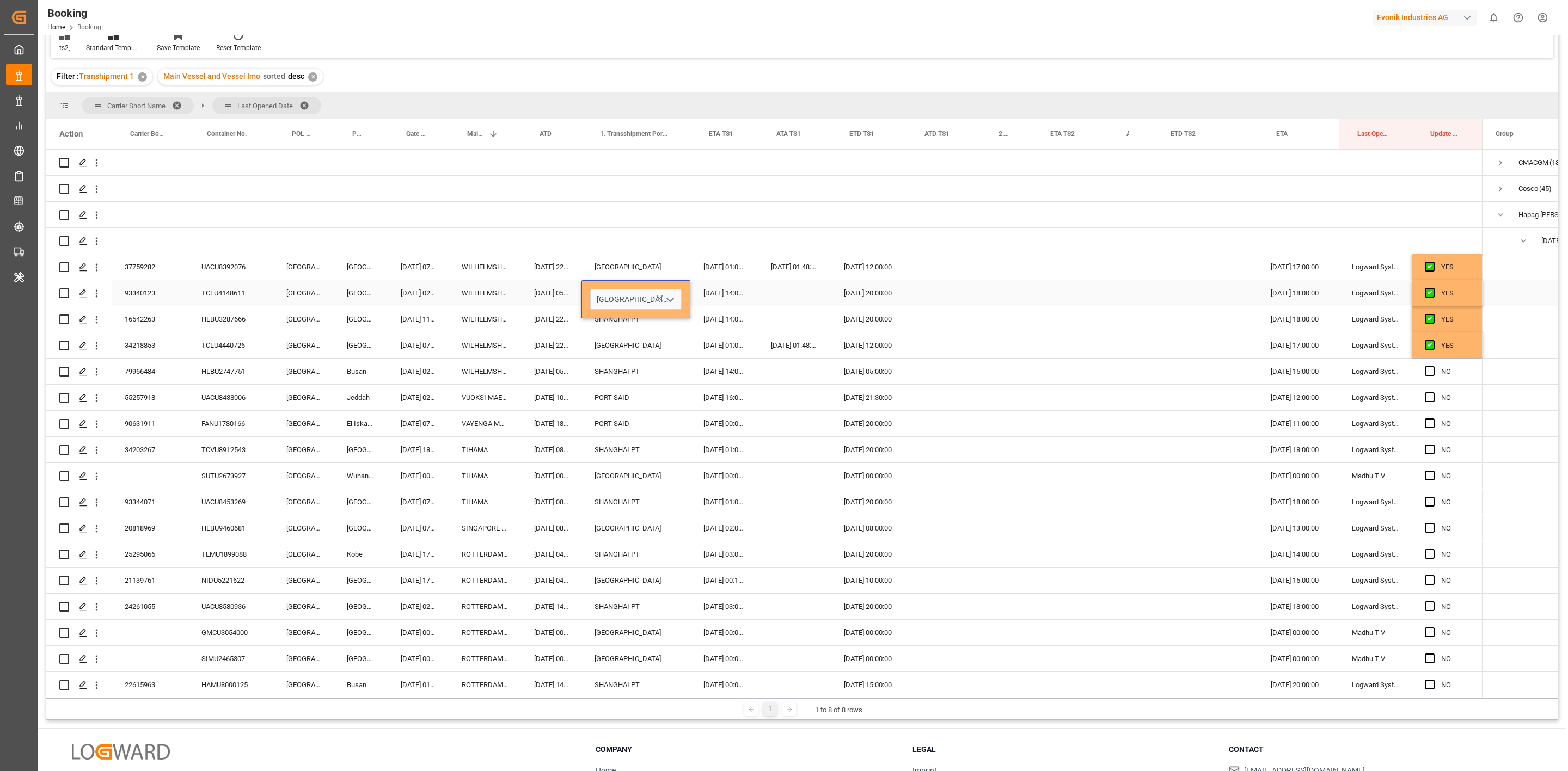
click at [657, 297] on icon "Press SPACE to select this row." at bounding box center [660, 299] width 7 height 7
click at [613, 297] on input "Press SPACE to select this row." at bounding box center [636, 299] width 91 height 21
click at [632, 324] on div "Shanghai - CNSGH" at bounding box center [635, 330] width 90 height 38
type input "[GEOGRAPHIC_DATA] - CNSHA"
click at [786, 424] on div "Press SPACE to select this row." at bounding box center [794, 424] width 73 height 26
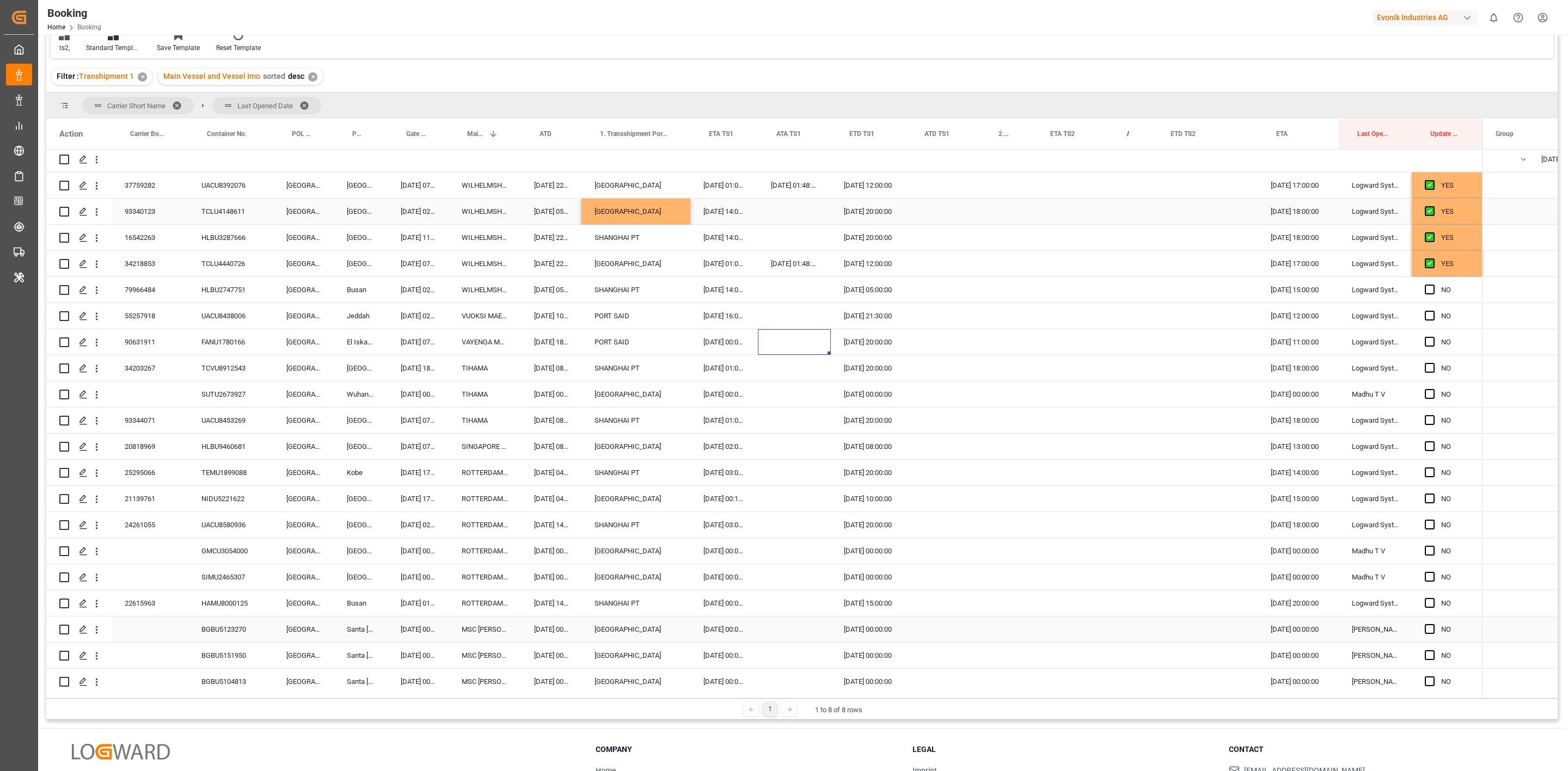
scroll to position [163, 0]
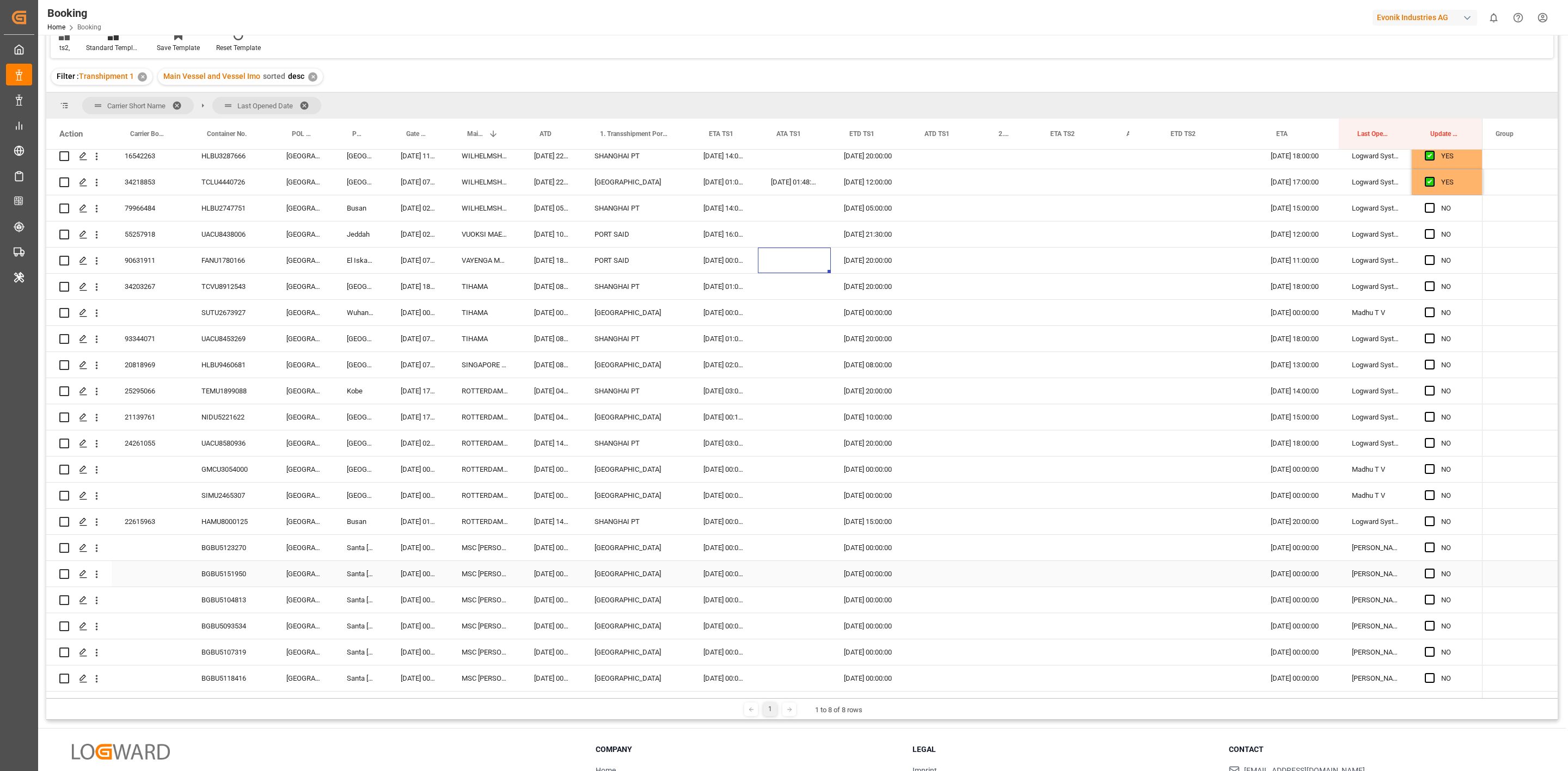
click at [239, 580] on div "BGBU5151950" at bounding box center [231, 574] width 85 height 26
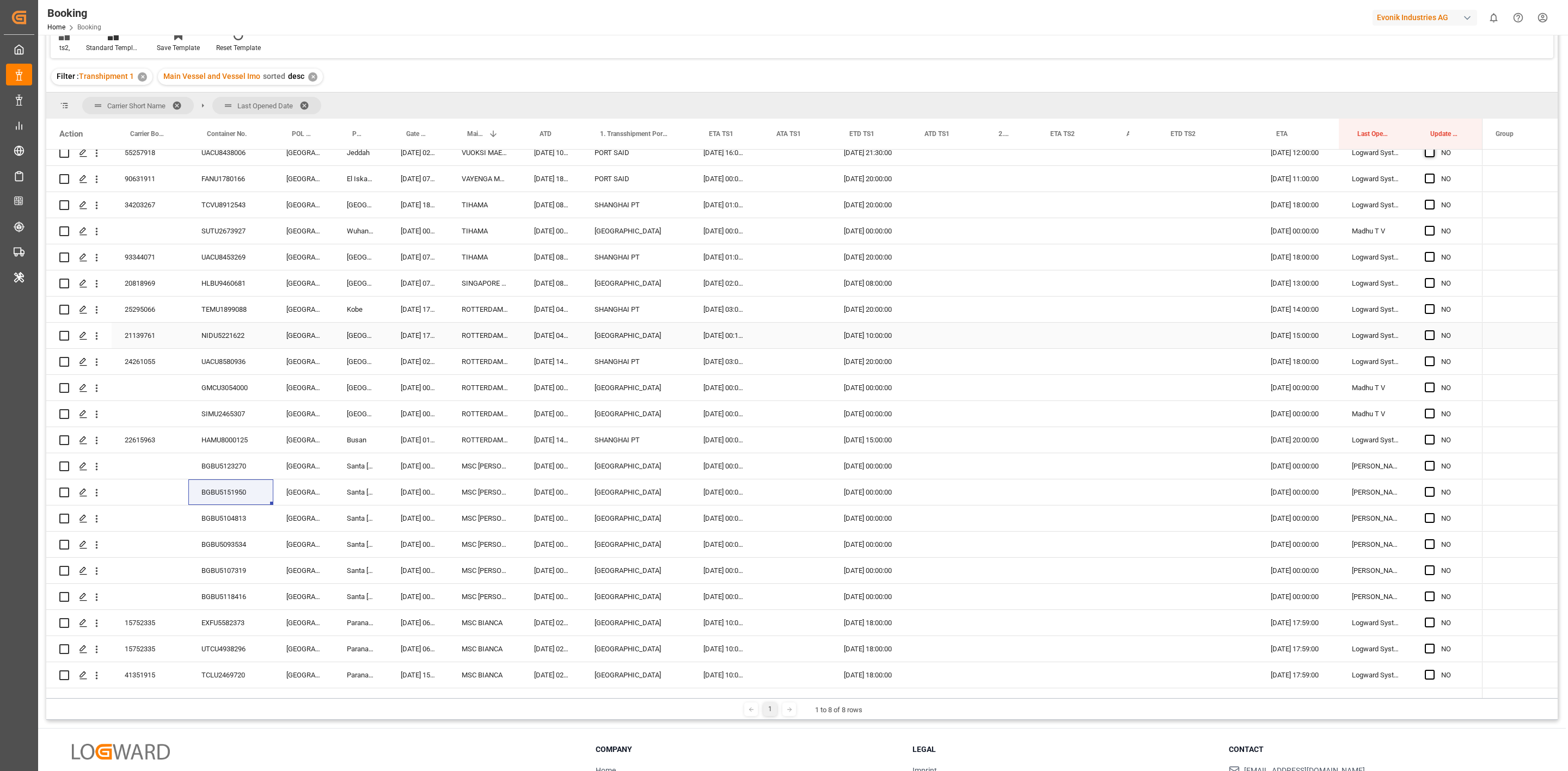
scroll to position [82, 0]
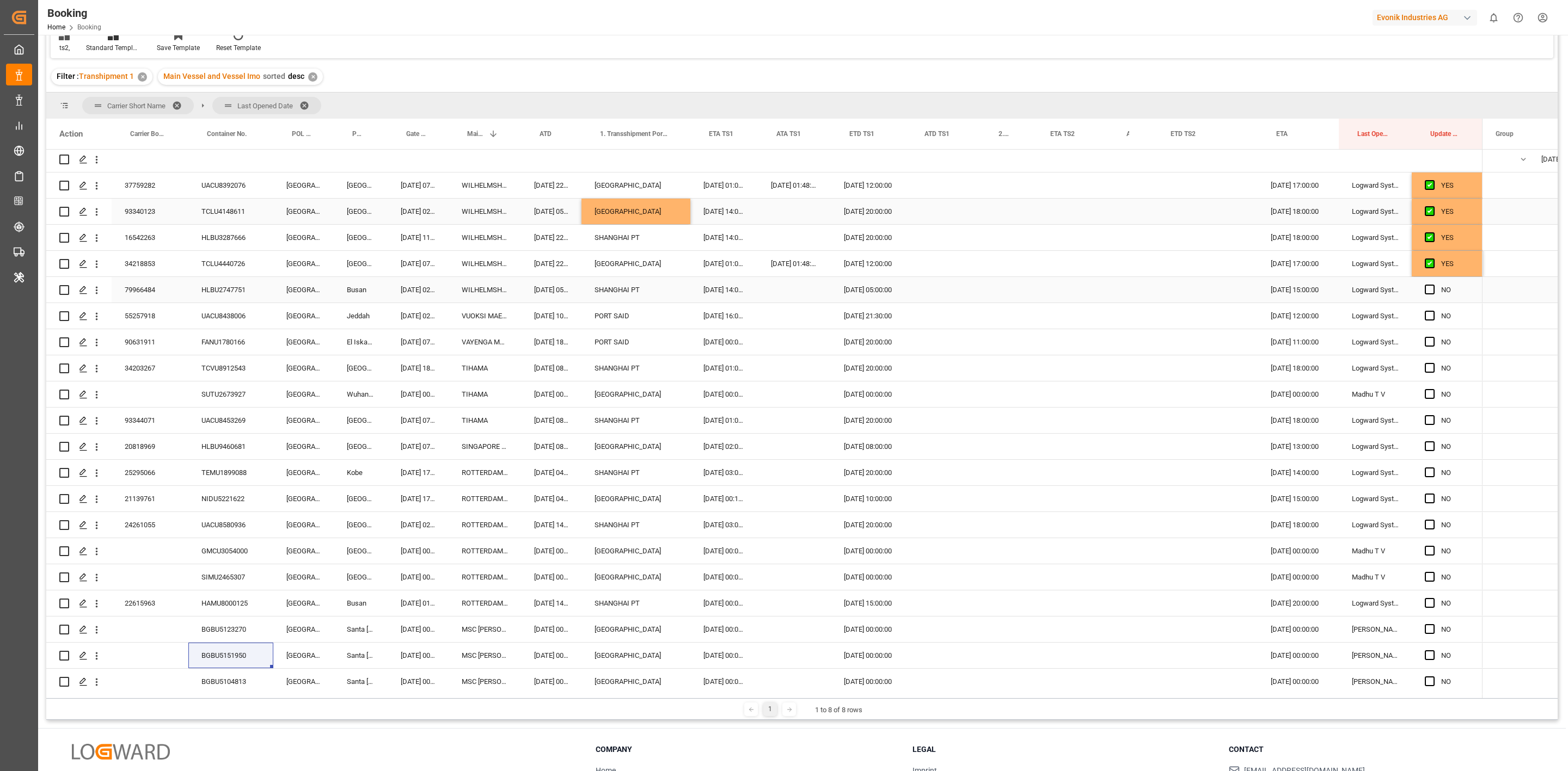
click at [1427, 292] on span "Press SPACE to select this row." at bounding box center [1430, 290] width 10 height 10
click at [1433, 285] on input "Press SPACE to select this row." at bounding box center [1433, 285] width 0 height 0
drag, startPoint x: 1480, startPoint y: 301, endPoint x: 1412, endPoint y: 672, distance: 377.2
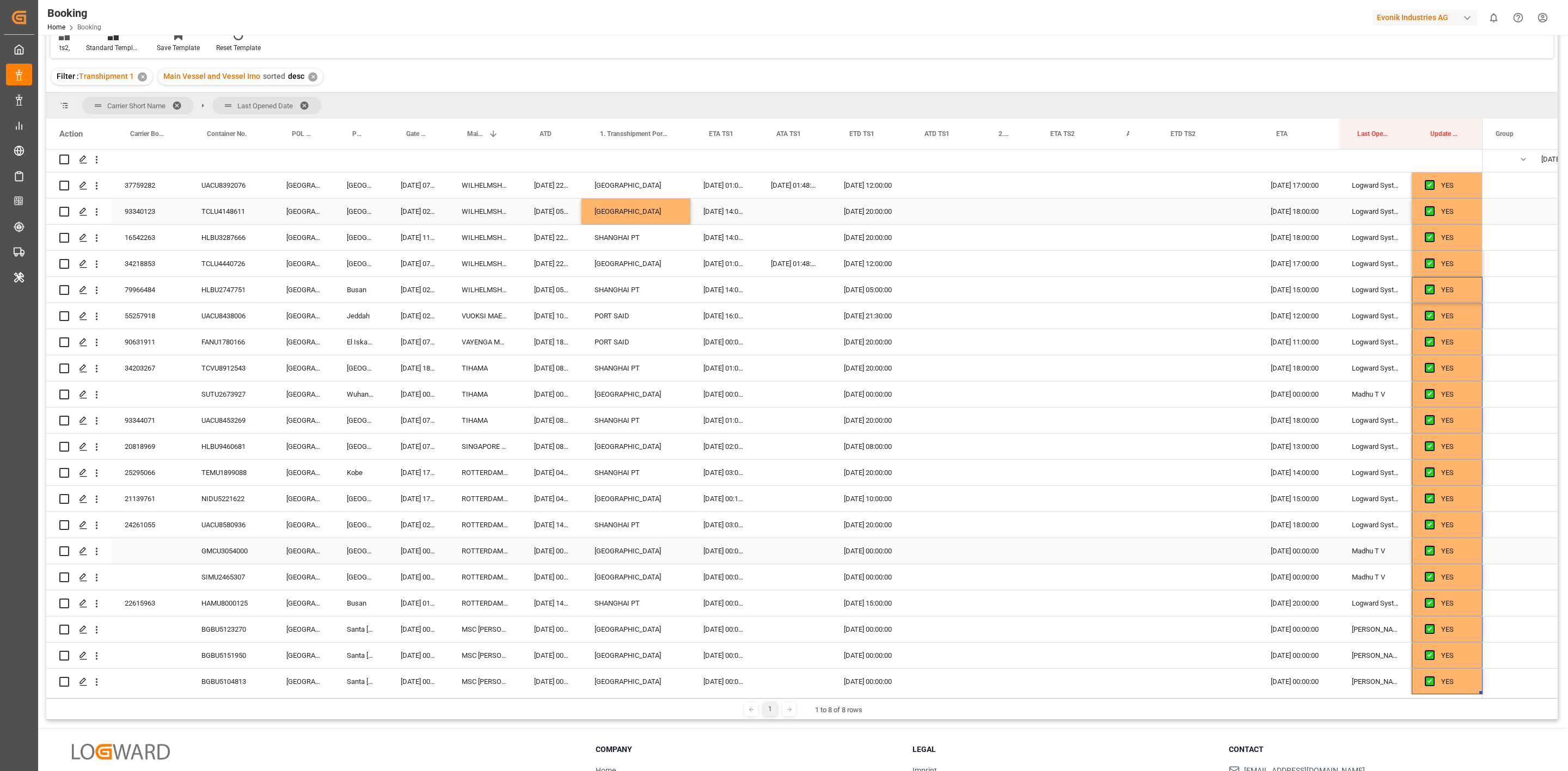
scroll to position [163, 0]
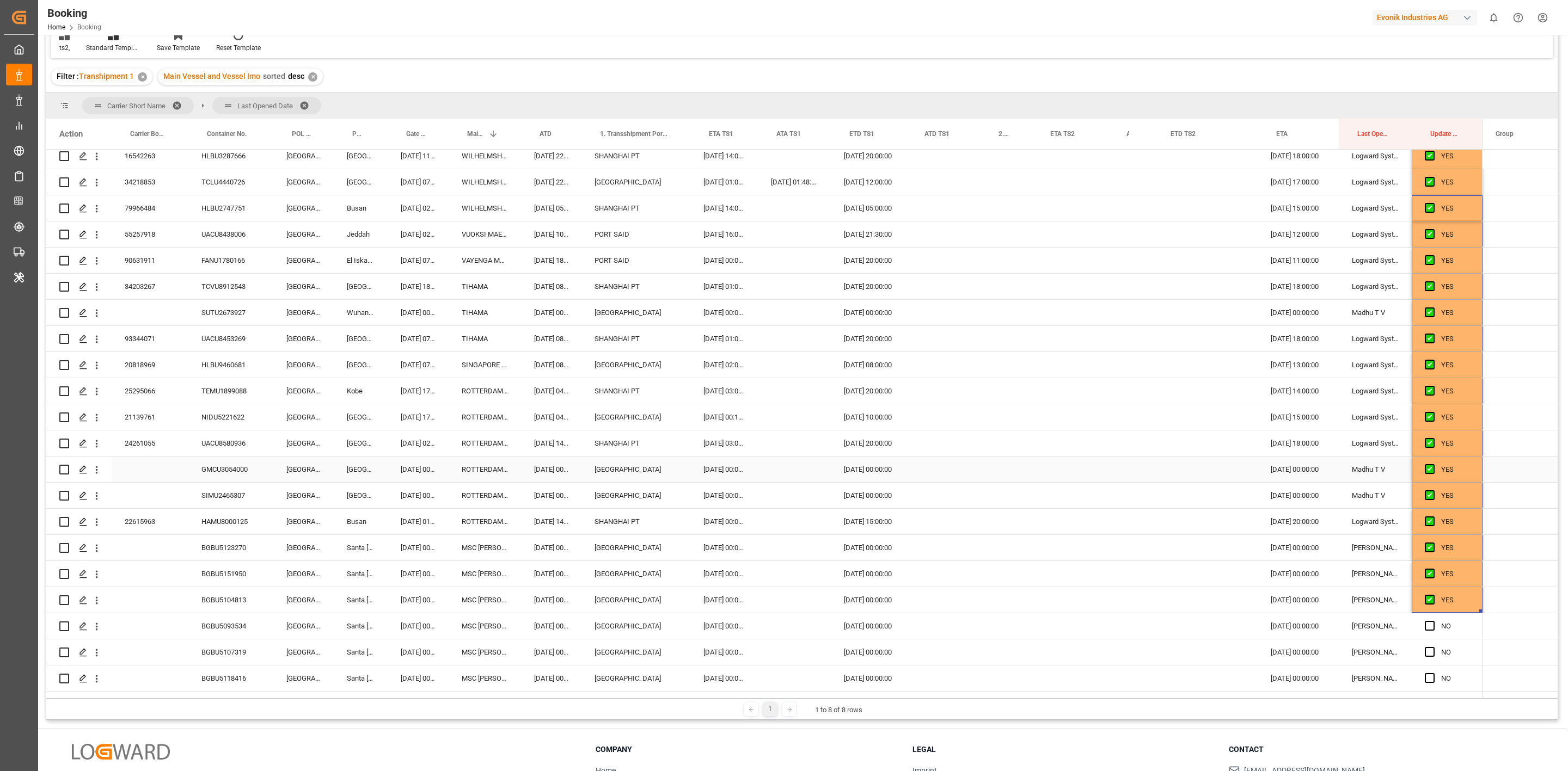
click at [1110, 464] on div "Press SPACE to select this row." at bounding box center [1130, 469] width 44 height 26
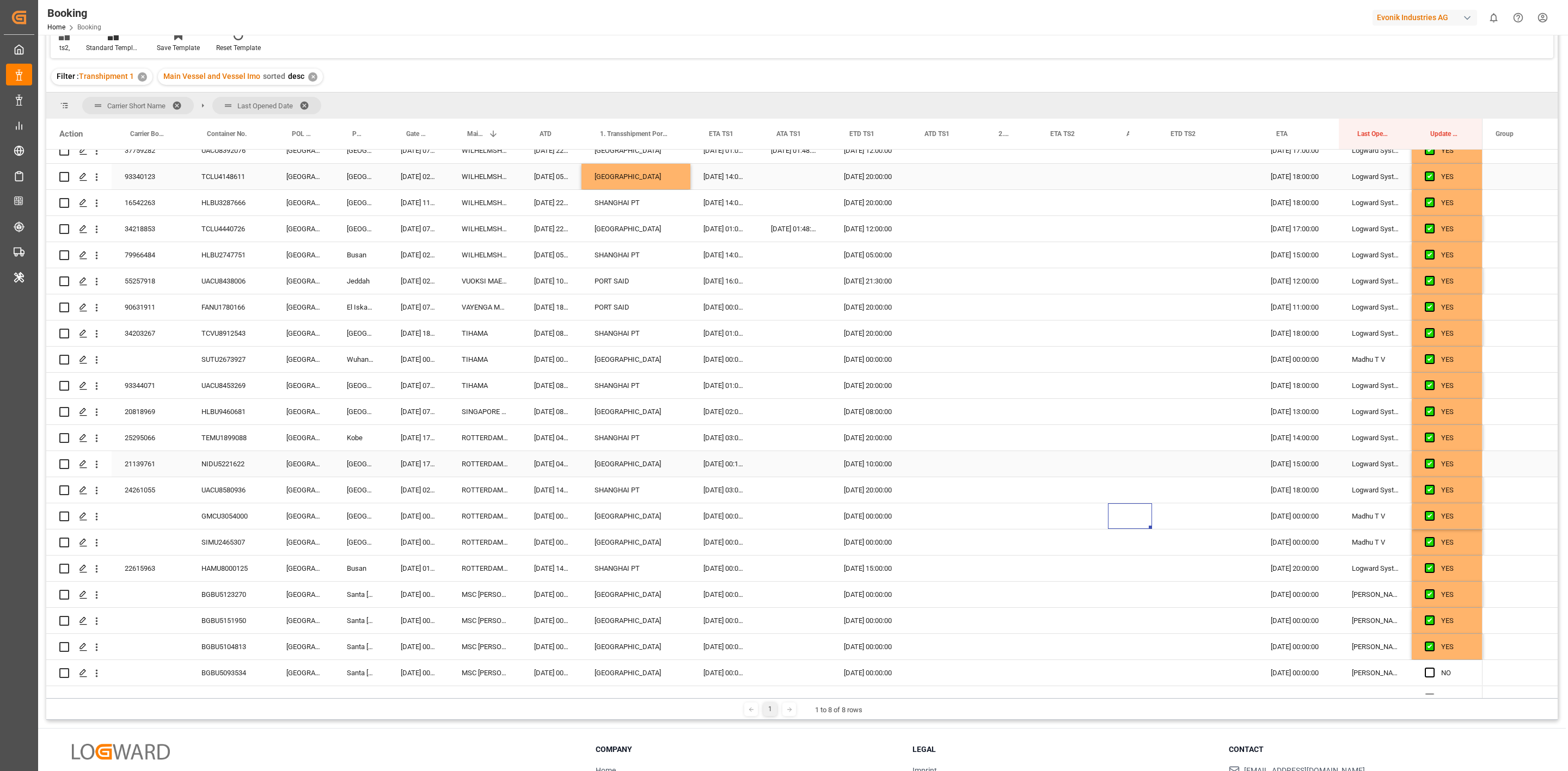
scroll to position [116, 0]
click at [603, 178] on div "[GEOGRAPHIC_DATA]" at bounding box center [635, 177] width 109 height 26
click at [621, 203] on div "SHANGHAI PT" at bounding box center [635, 203] width 109 height 26
click at [629, 389] on div "SHANGHAI PT" at bounding box center [635, 386] width 109 height 26
click at [606, 329] on div "SHANGHAI PT" at bounding box center [635, 334] width 109 height 26
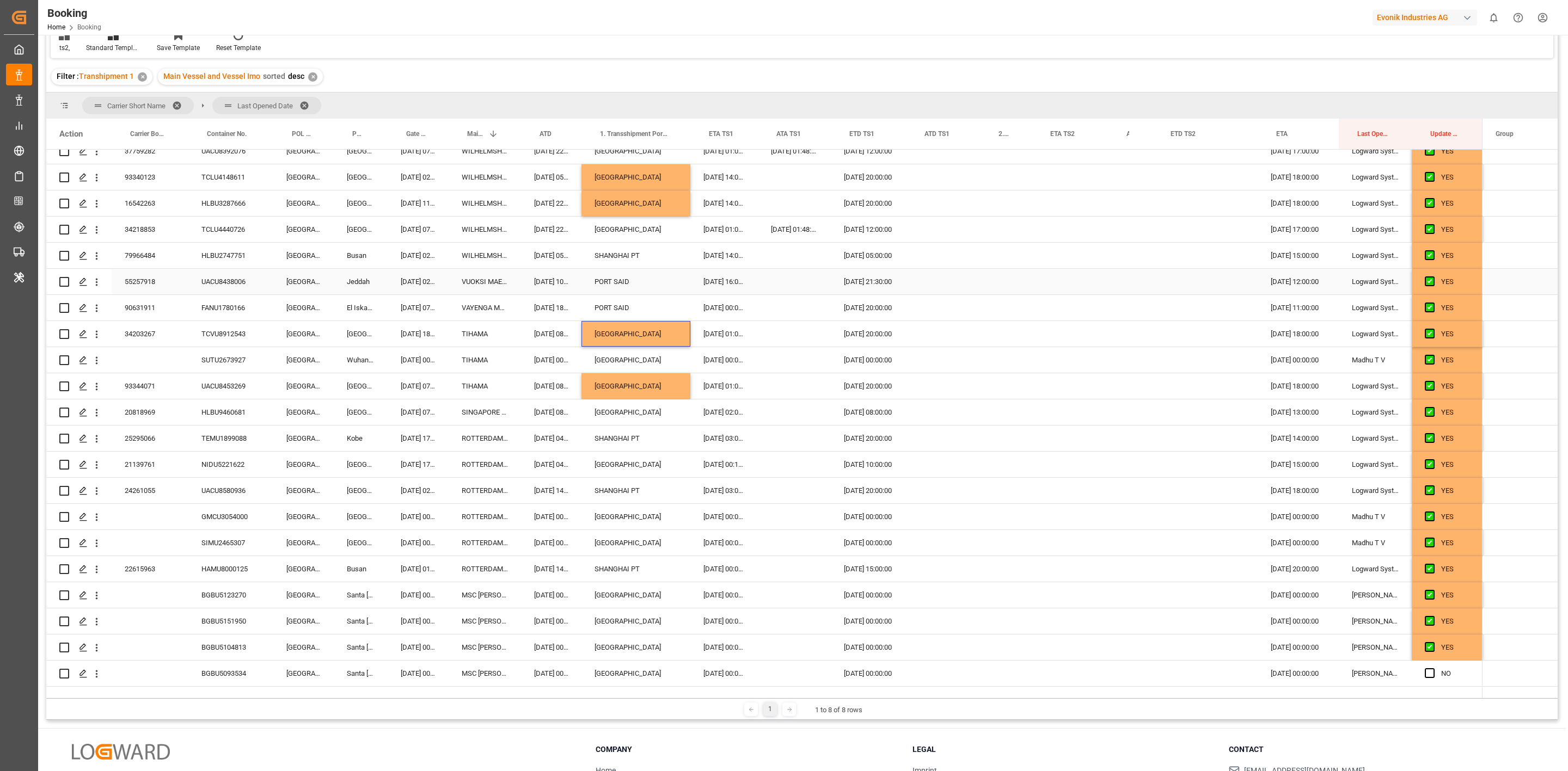
click at [611, 260] on div "SHANGHAI PT" at bounding box center [635, 256] width 109 height 26
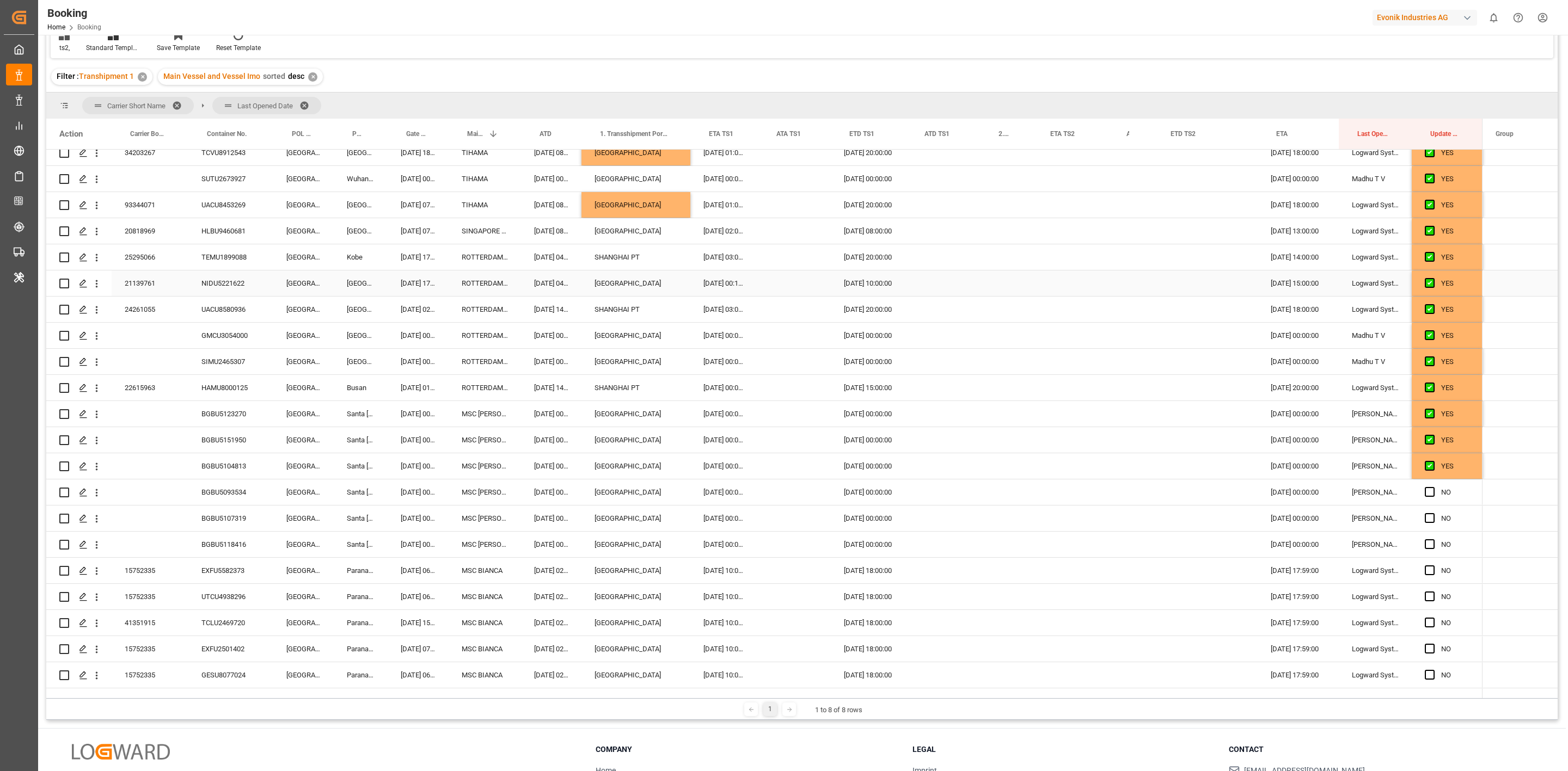
scroll to position [304, 0]
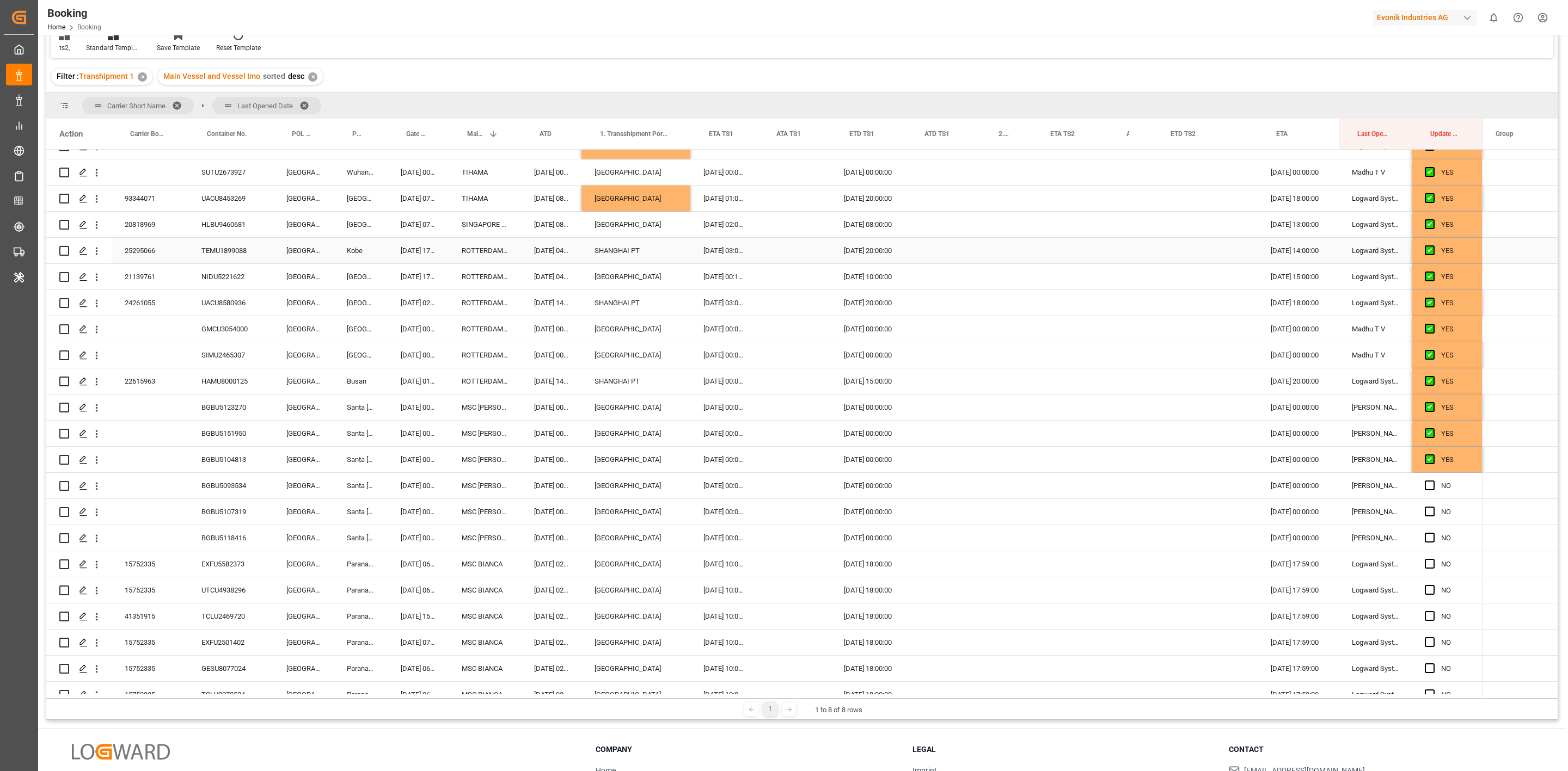
click at [627, 245] on div "SHANGHAI PT" at bounding box center [635, 251] width 109 height 26
click at [622, 305] on div "SHANGHAI PT" at bounding box center [635, 303] width 109 height 26
click at [598, 379] on div "SHANGHAI PT" at bounding box center [635, 382] width 109 height 26
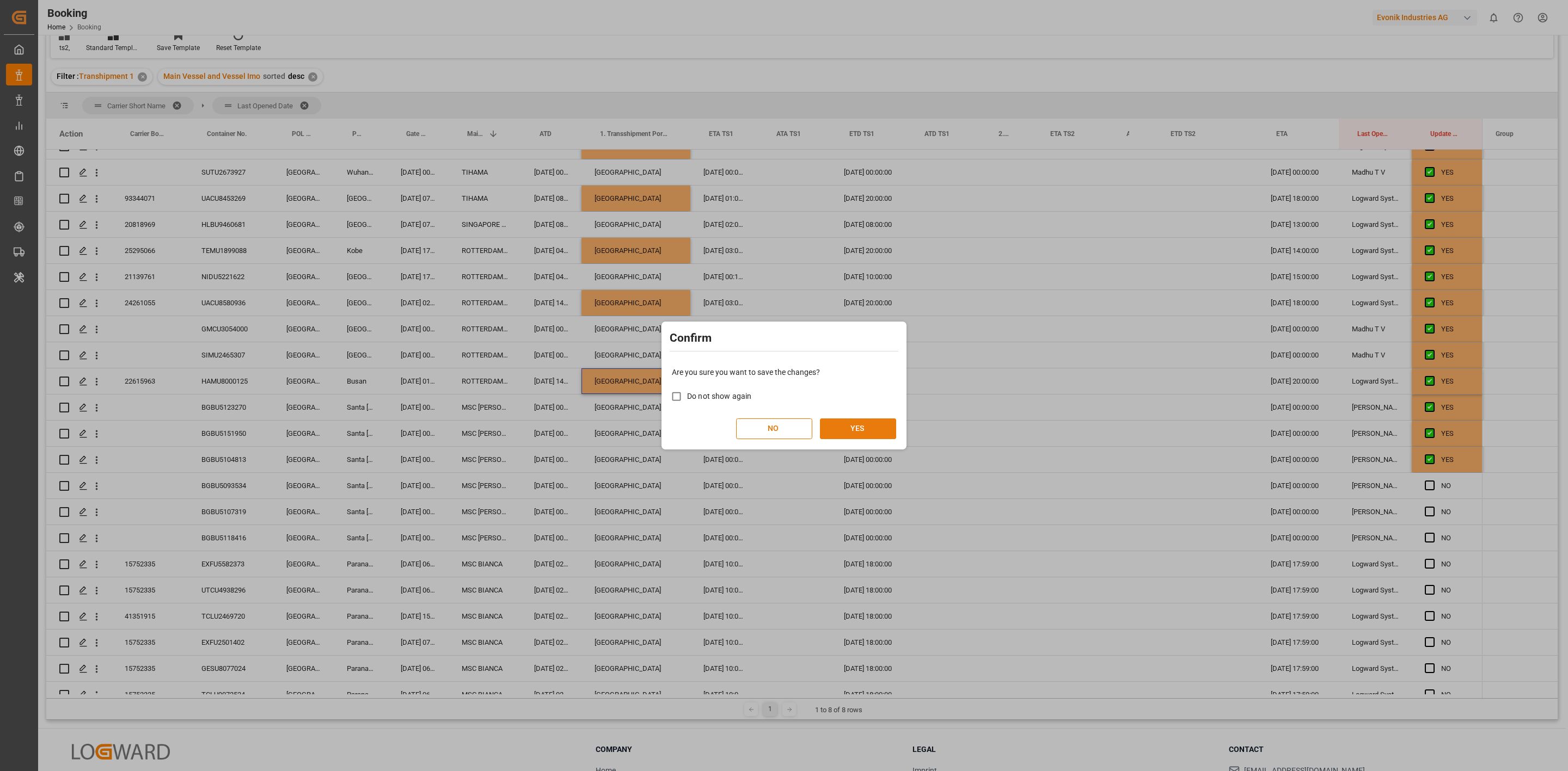
click at [880, 431] on button "YES" at bounding box center [858, 429] width 76 height 21
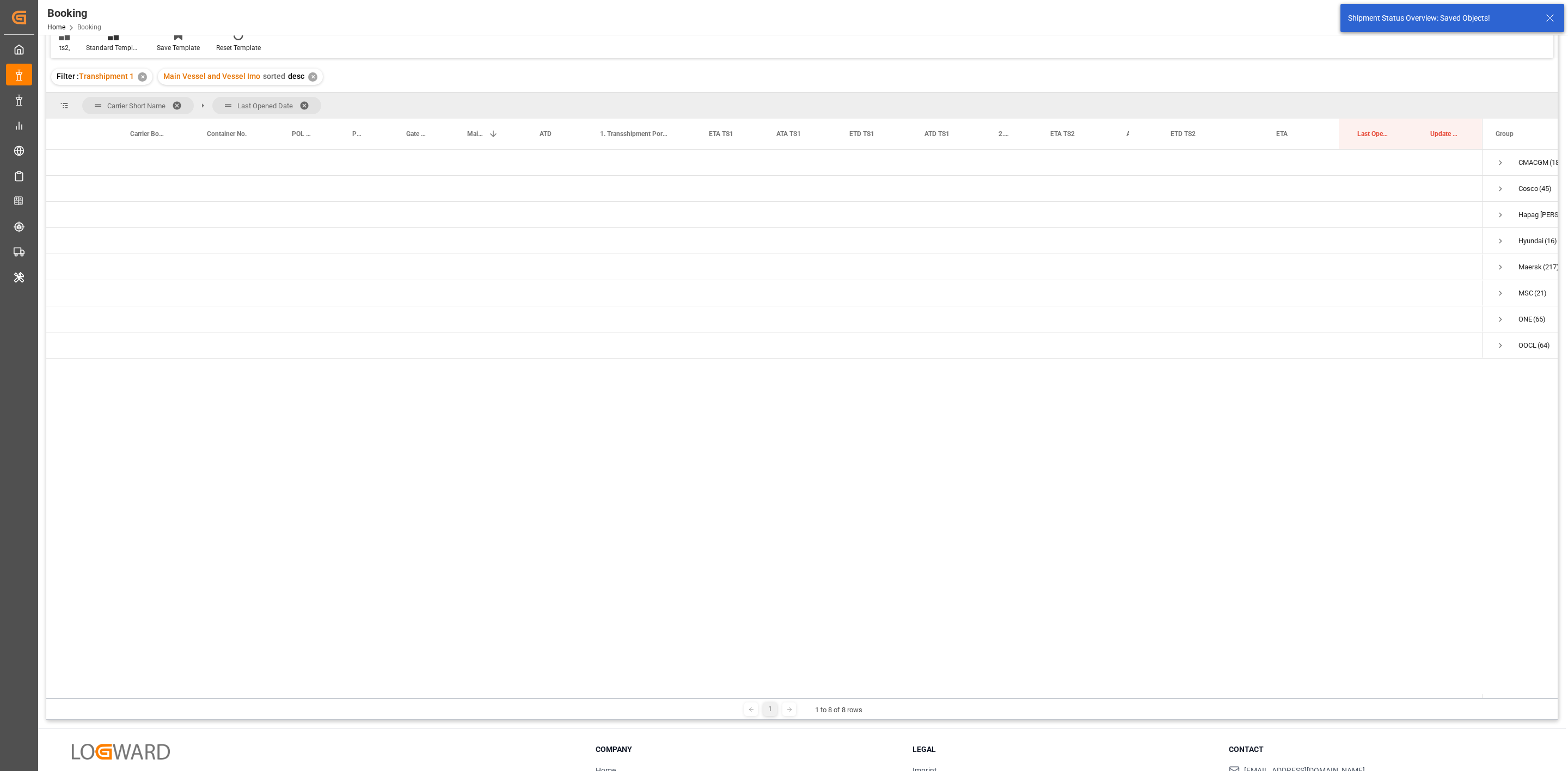
scroll to position [0, 0]
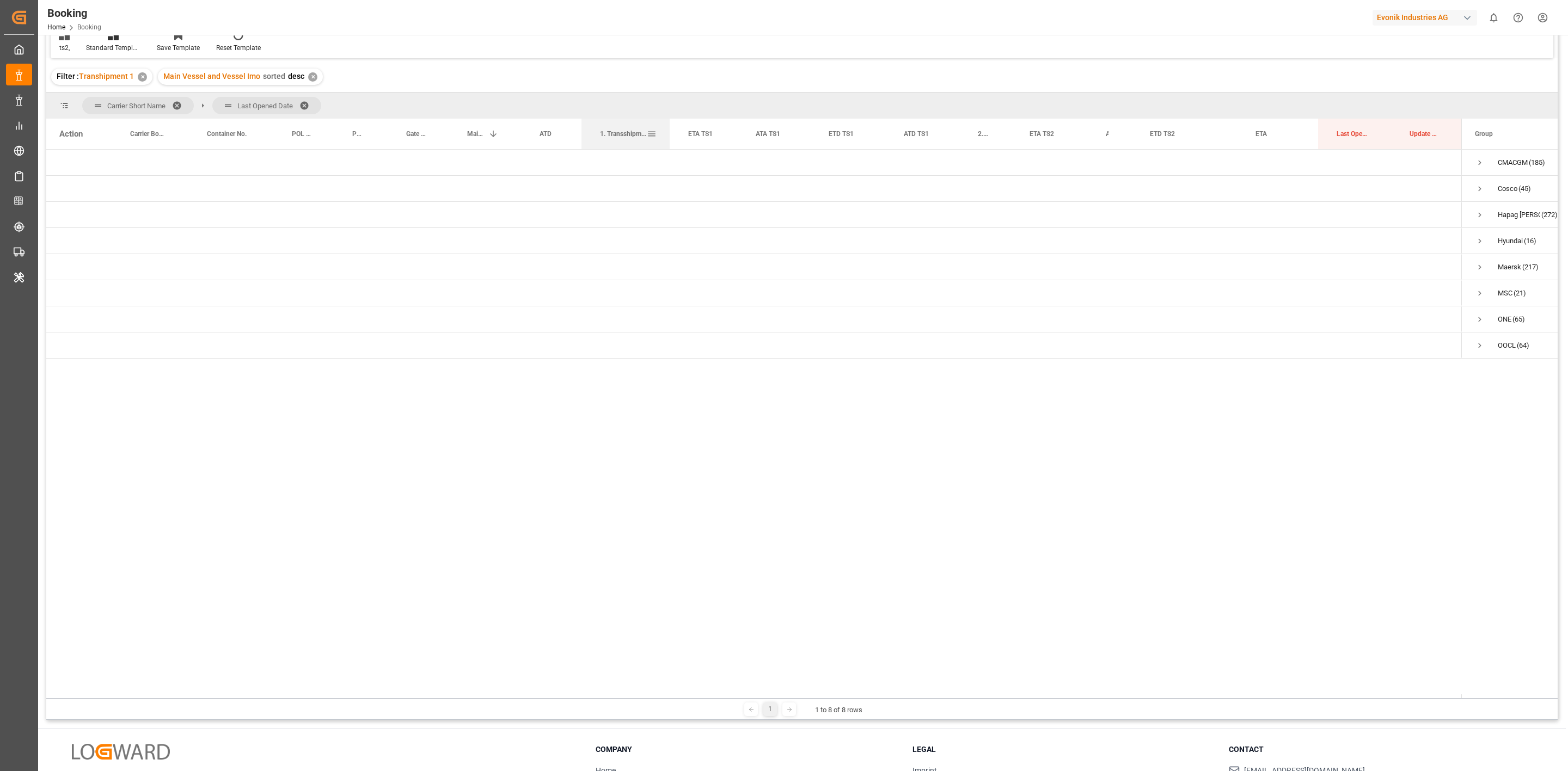
drag, startPoint x: 689, startPoint y: 129, endPoint x: 668, endPoint y: 132, distance: 21.2
click at [668, 132] on div at bounding box center [670, 134] width 4 height 30
click at [696, 134] on span "ETA TS1" at bounding box center [701, 134] width 24 height 8
click at [696, 134] on div "Booking Freight Forwarder's Reference No. Equals Save Ctrl/CMD + S Home Edit Fo…" at bounding box center [802, 341] width 1511 height 757
click at [1478, 213] on span "Press SPACE to select this row." at bounding box center [1480, 215] width 10 height 10
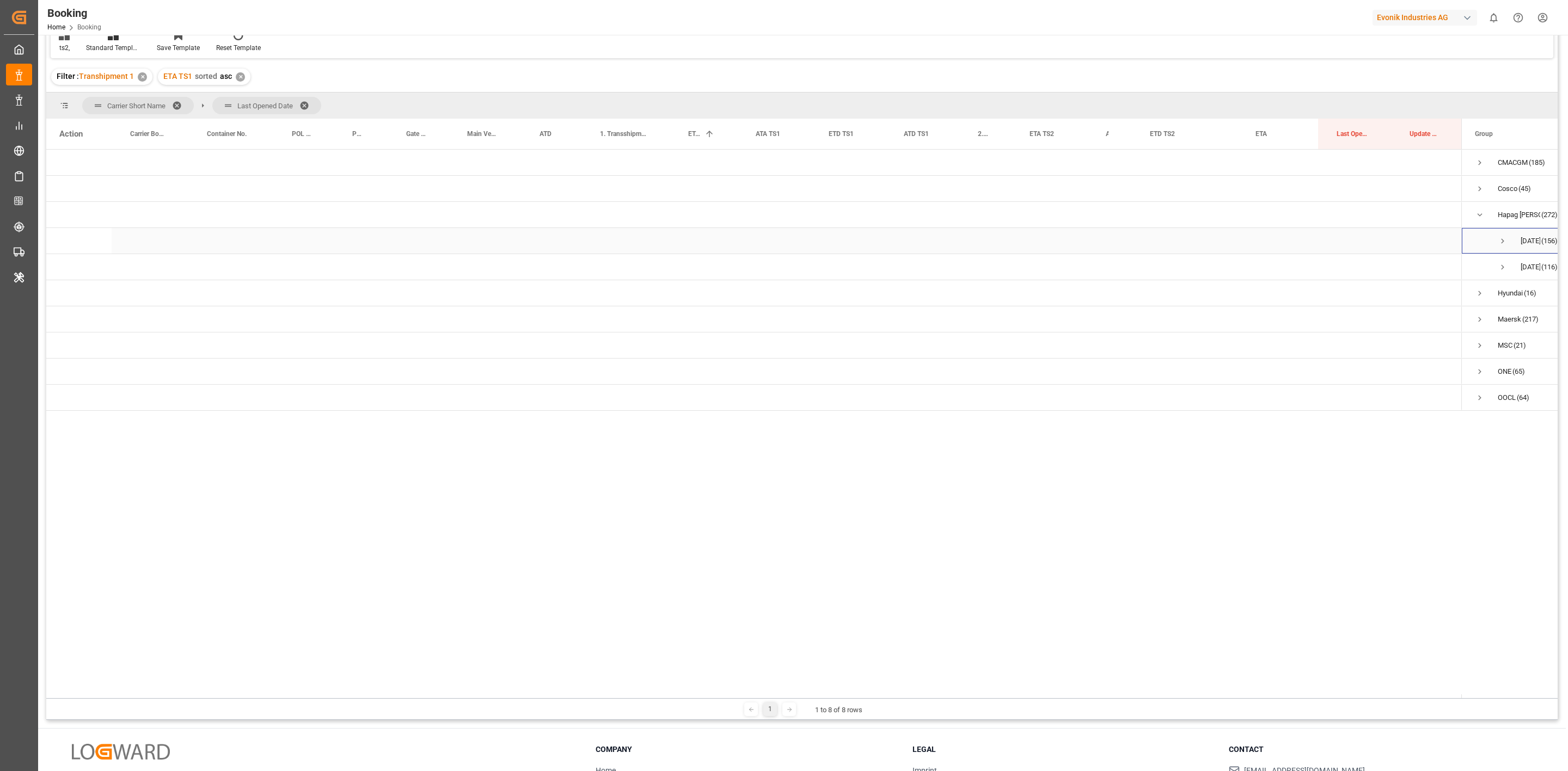
click at [1504, 245] on span "Press SPACE to select this row." at bounding box center [1503, 241] width 10 height 10
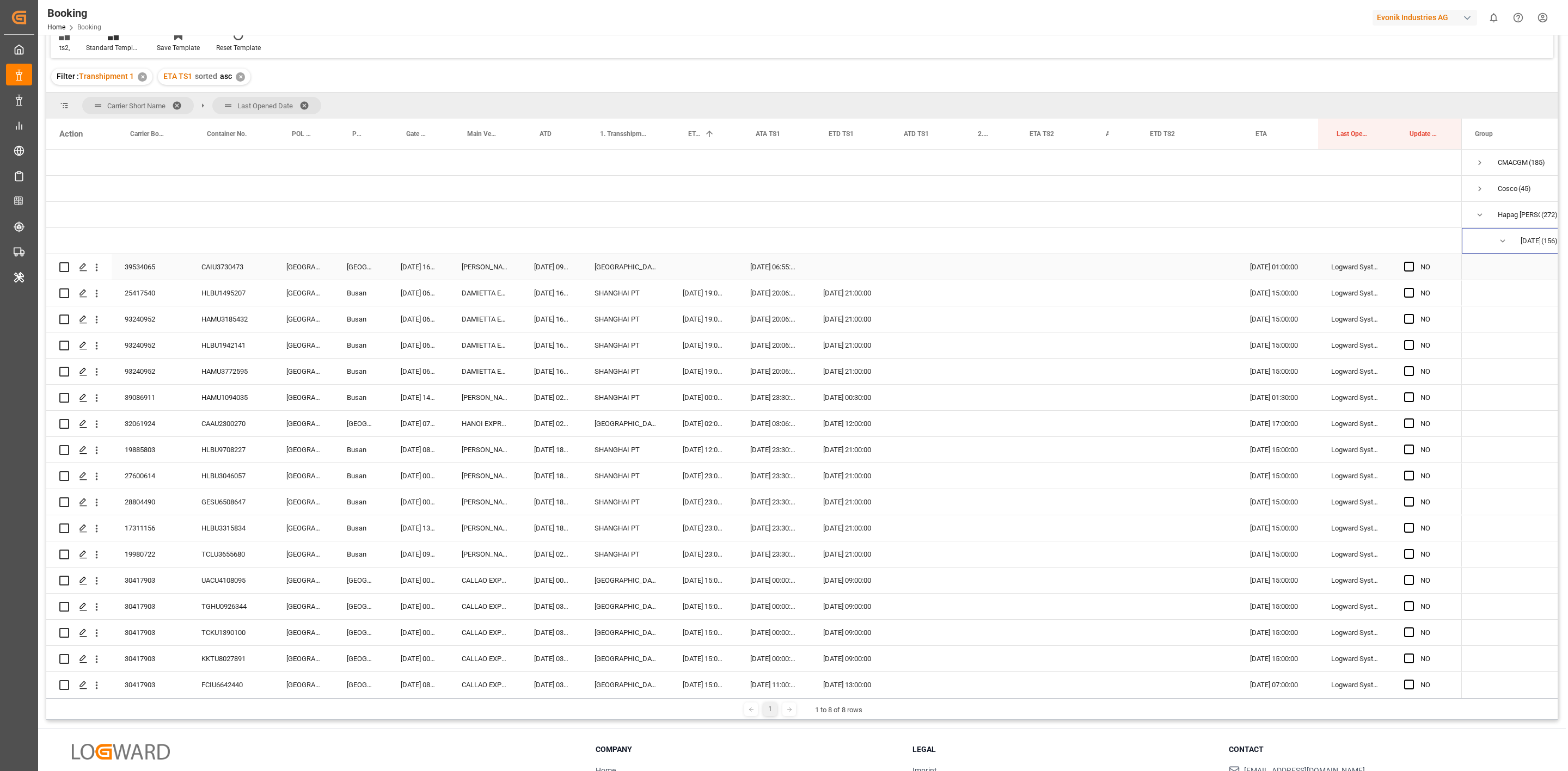
click at [222, 270] on div "CAIU3730473" at bounding box center [231, 267] width 85 height 26
click at [150, 276] on div "39534065" at bounding box center [150, 267] width 77 height 26
click at [98, 265] on icon "open menu" at bounding box center [96, 267] width 12 height 12
click at [163, 289] on span "Open in new tab" at bounding box center [168, 290] width 99 height 12
click at [222, 296] on div "HLBU1495207" at bounding box center [231, 293] width 85 height 26
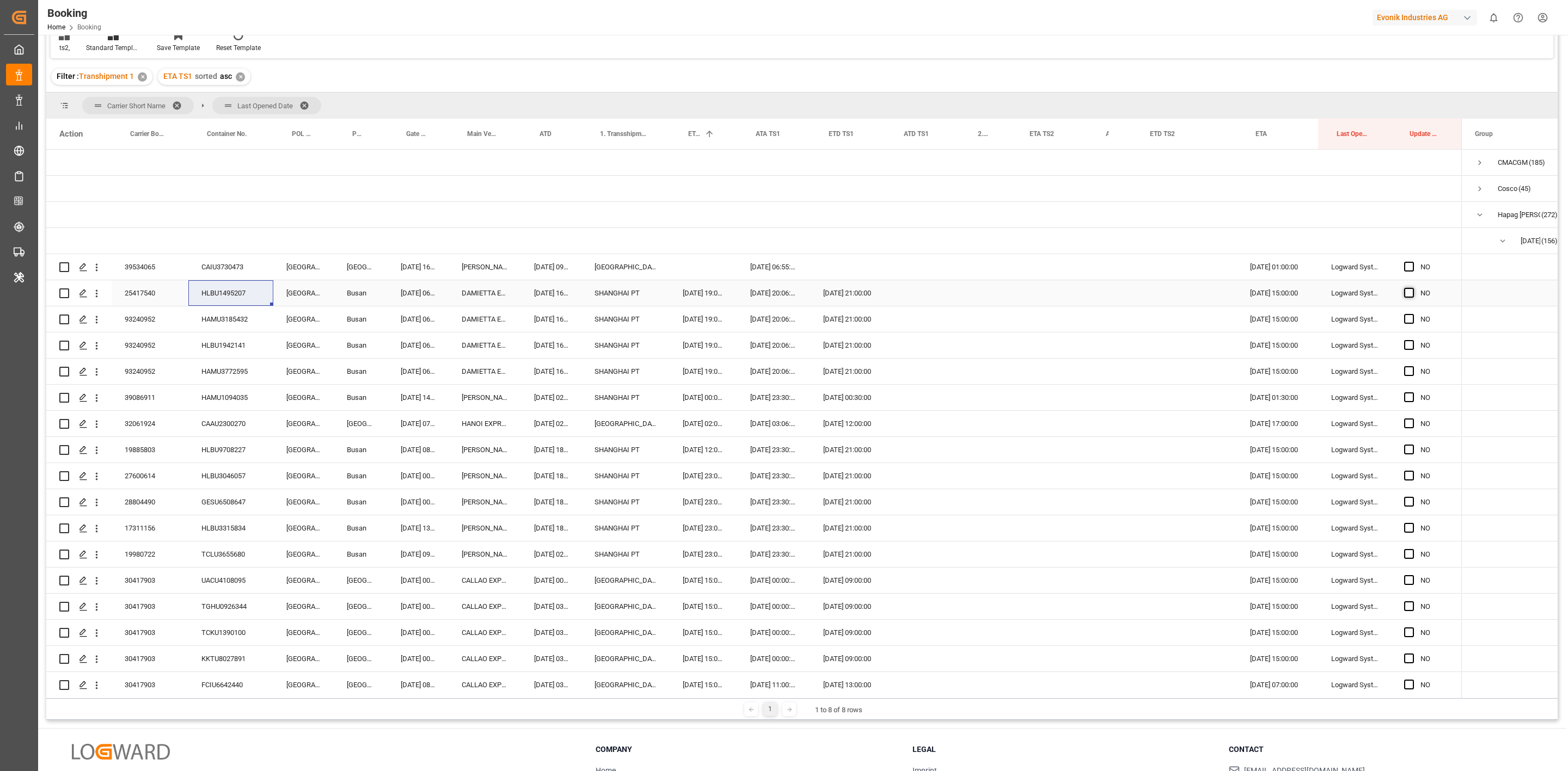
click at [1413, 294] on span "Press SPACE to select this row." at bounding box center [1409, 293] width 10 height 10
click at [1412, 288] on input "Press SPACE to select this row." at bounding box center [1412, 288] width 0 height 0
drag, startPoint x: 1461, startPoint y: 304, endPoint x: 1415, endPoint y: 668, distance: 366.9
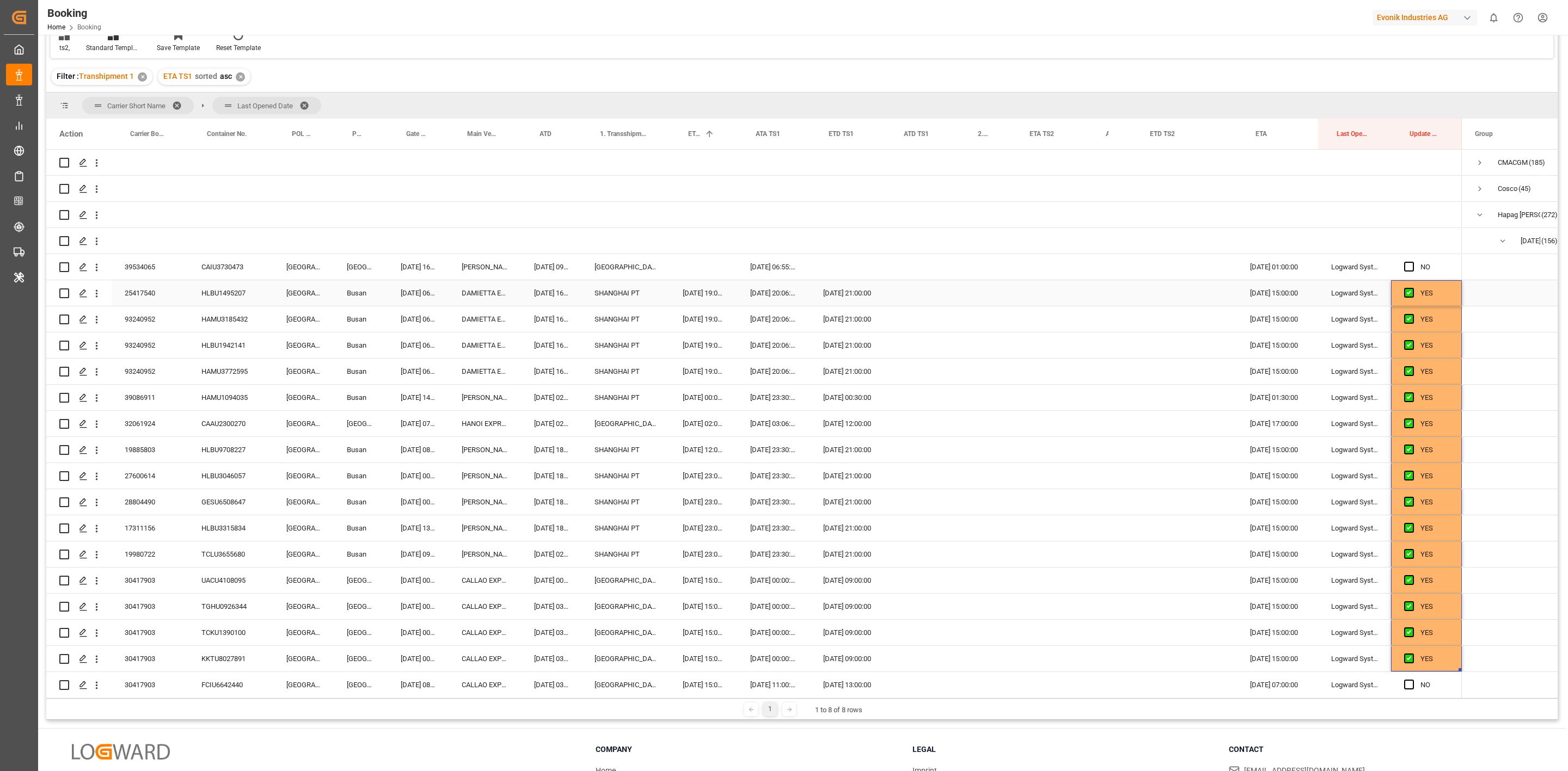
click at [615, 296] on div "SHANGHAI PT" at bounding box center [625, 293] width 88 height 26
click at [615, 296] on input "SHANGHAI PT" at bounding box center [626, 299] width 71 height 21
click at [612, 322] on div "Shanghai - CNSGH" at bounding box center [626, 330] width 71 height 38
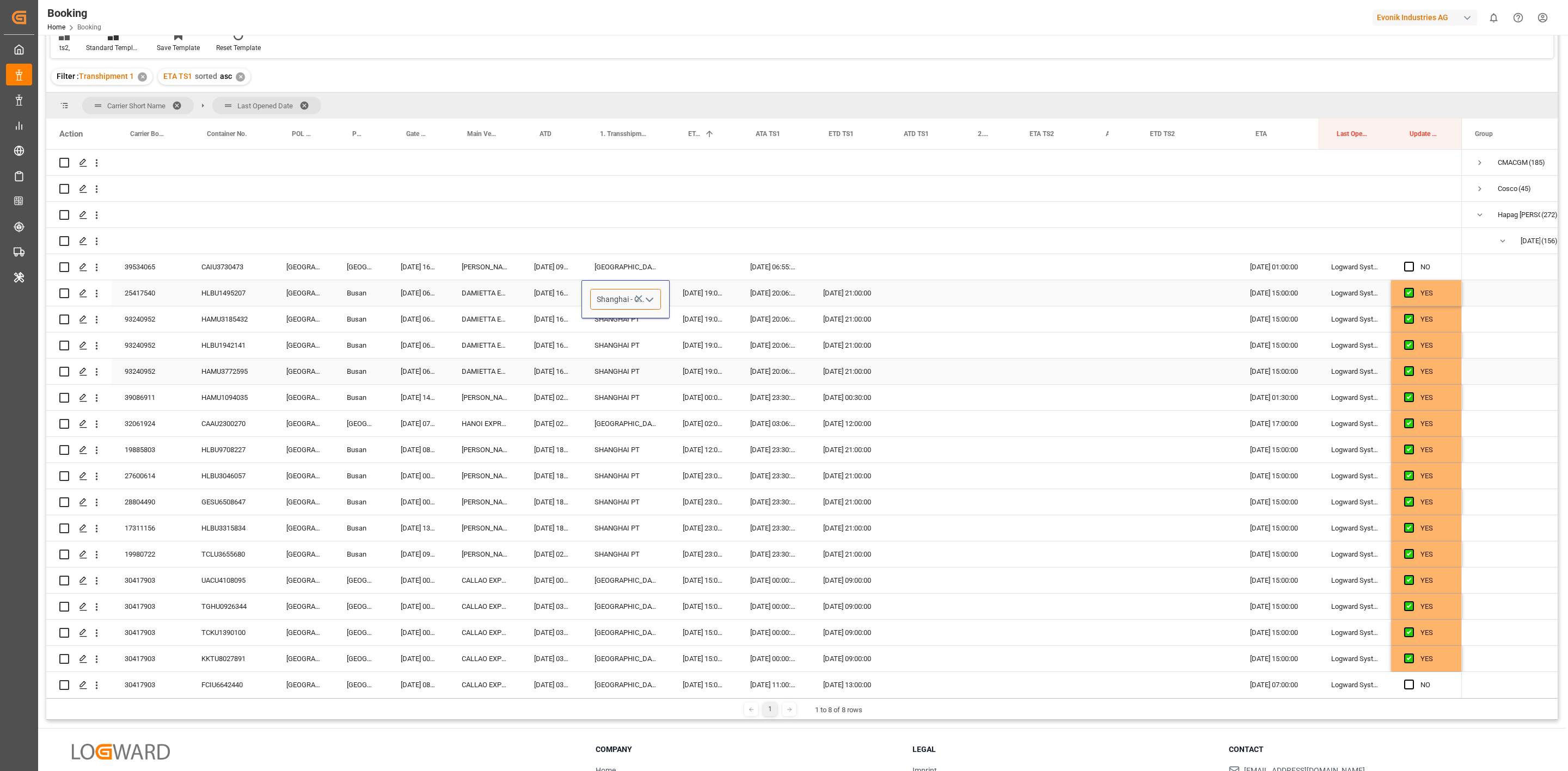
type input "[GEOGRAPHIC_DATA] - CNSHA"
click at [708, 361] on div "[DATE] 19:00:00" at bounding box center [703, 371] width 68 height 26
click at [617, 294] on div "[GEOGRAPHIC_DATA]" at bounding box center [625, 293] width 88 height 26
drag, startPoint x: 614, startPoint y: 294, endPoint x: 616, endPoint y: 389, distance: 95.0
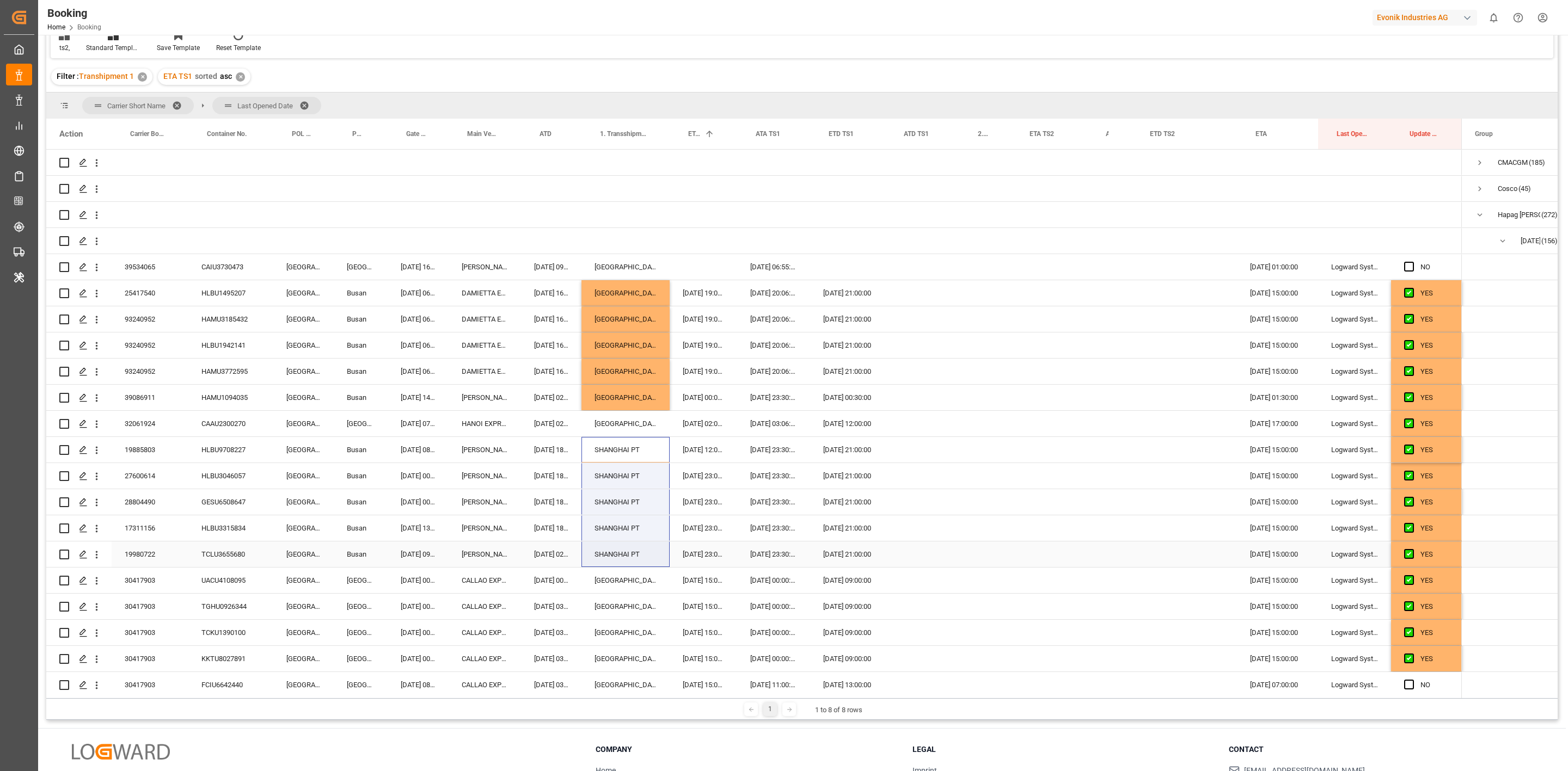
drag, startPoint x: 626, startPoint y: 525, endPoint x: 627, endPoint y: 547, distance: 22.0
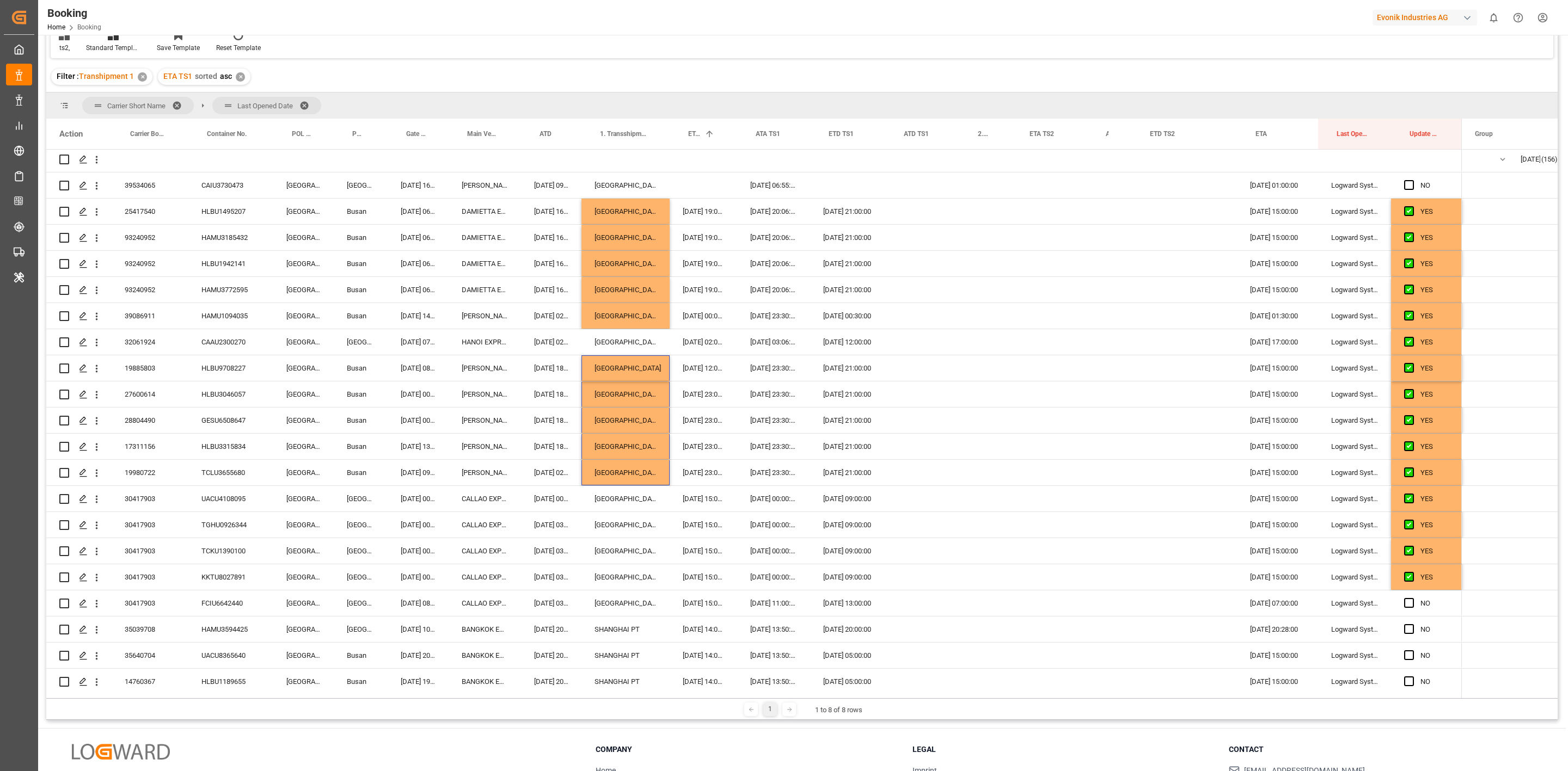
scroll to position [245, 0]
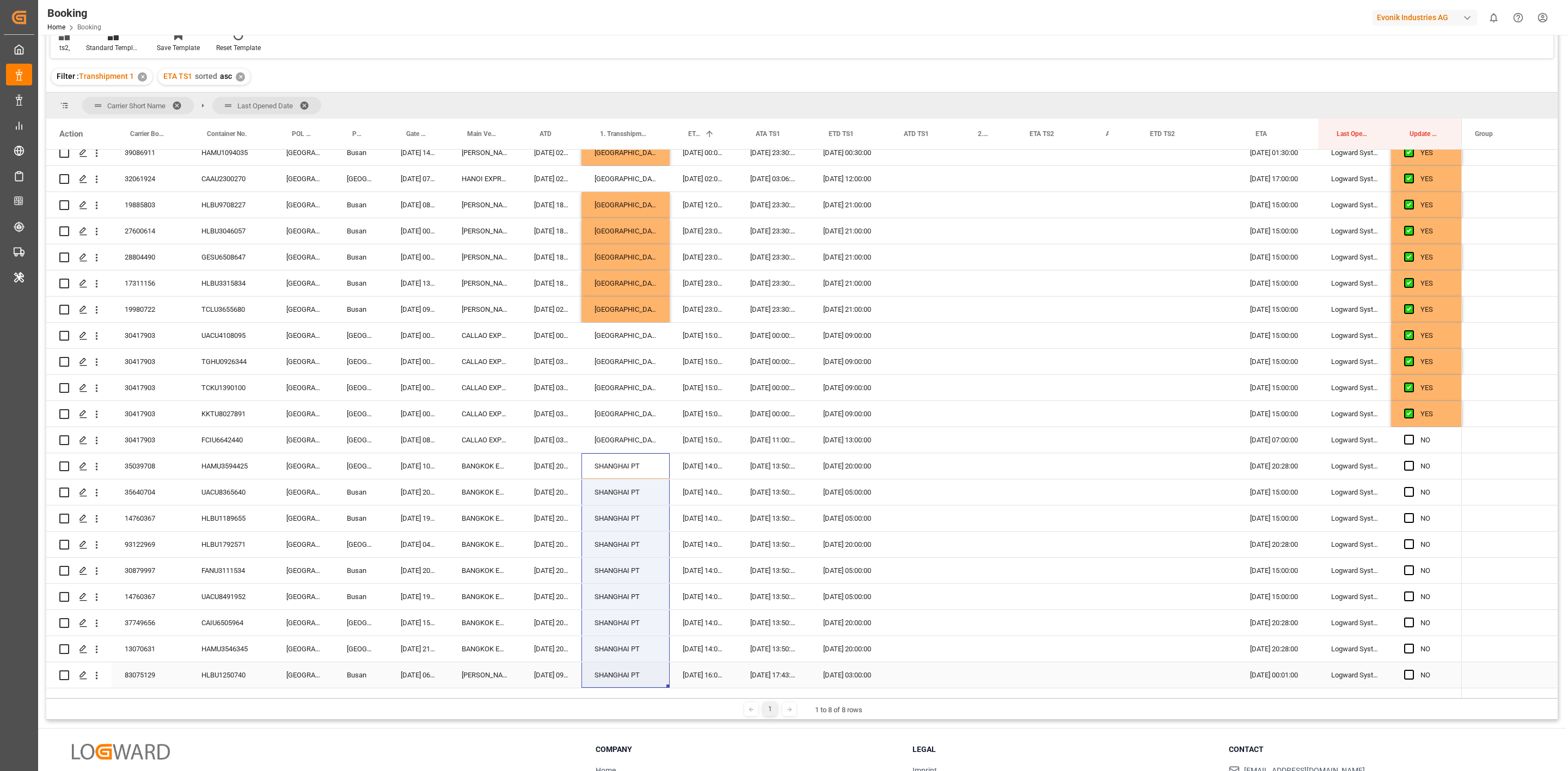
drag, startPoint x: 620, startPoint y: 466, endPoint x: 627, endPoint y: 671, distance: 205.1
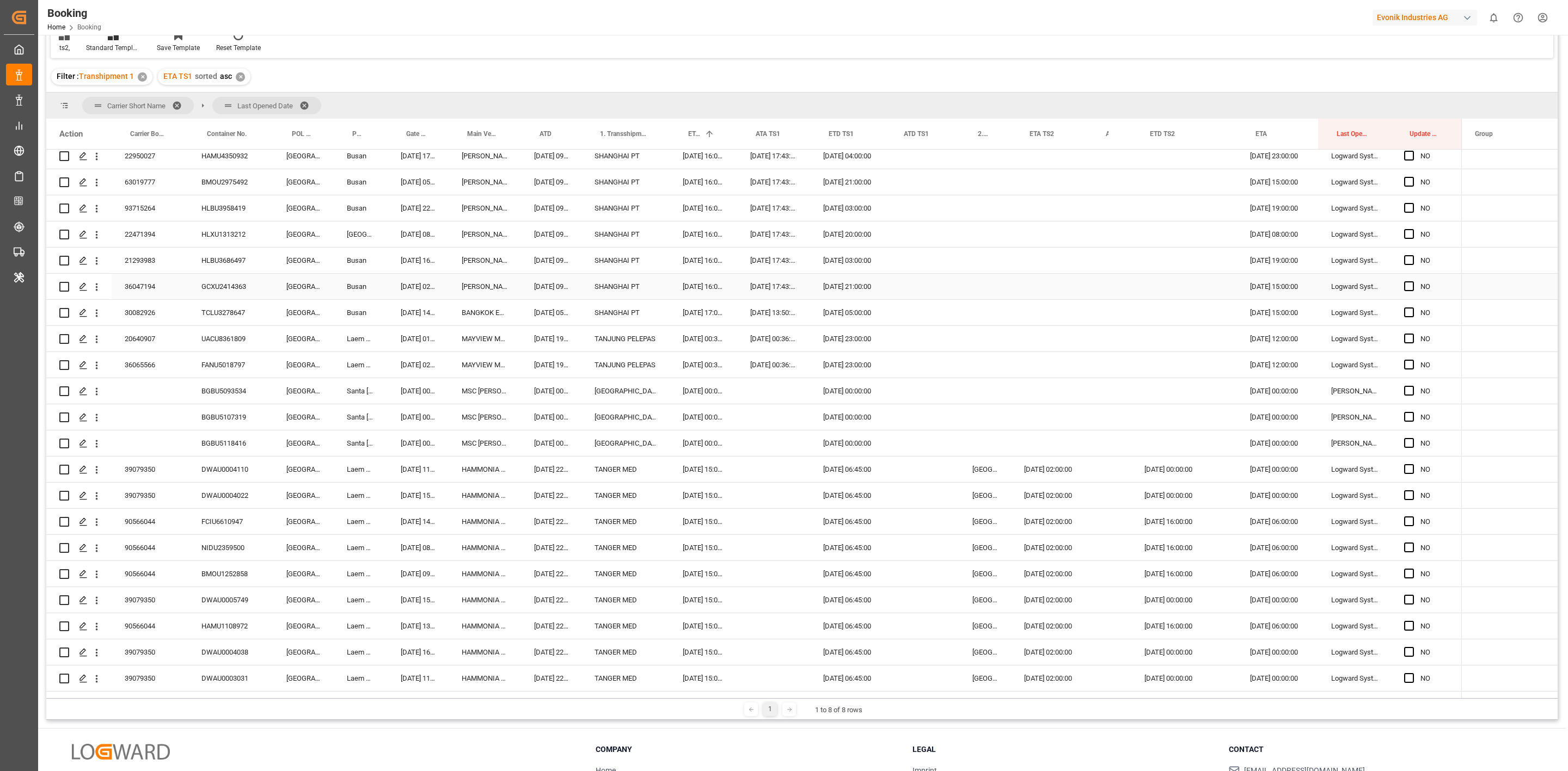
scroll to position [653, 0]
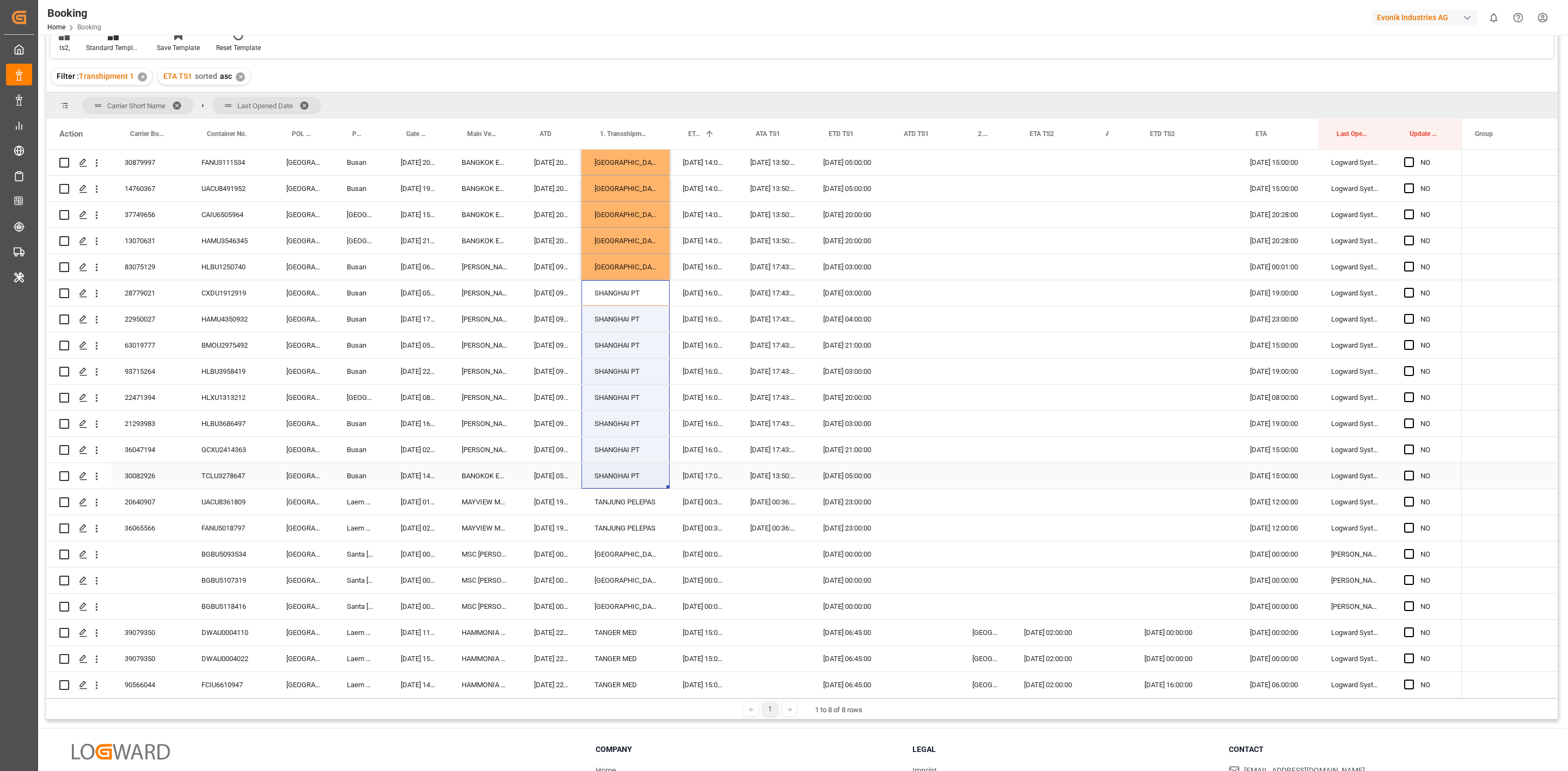
drag, startPoint x: 616, startPoint y: 295, endPoint x: 608, endPoint y: 488, distance: 193.2
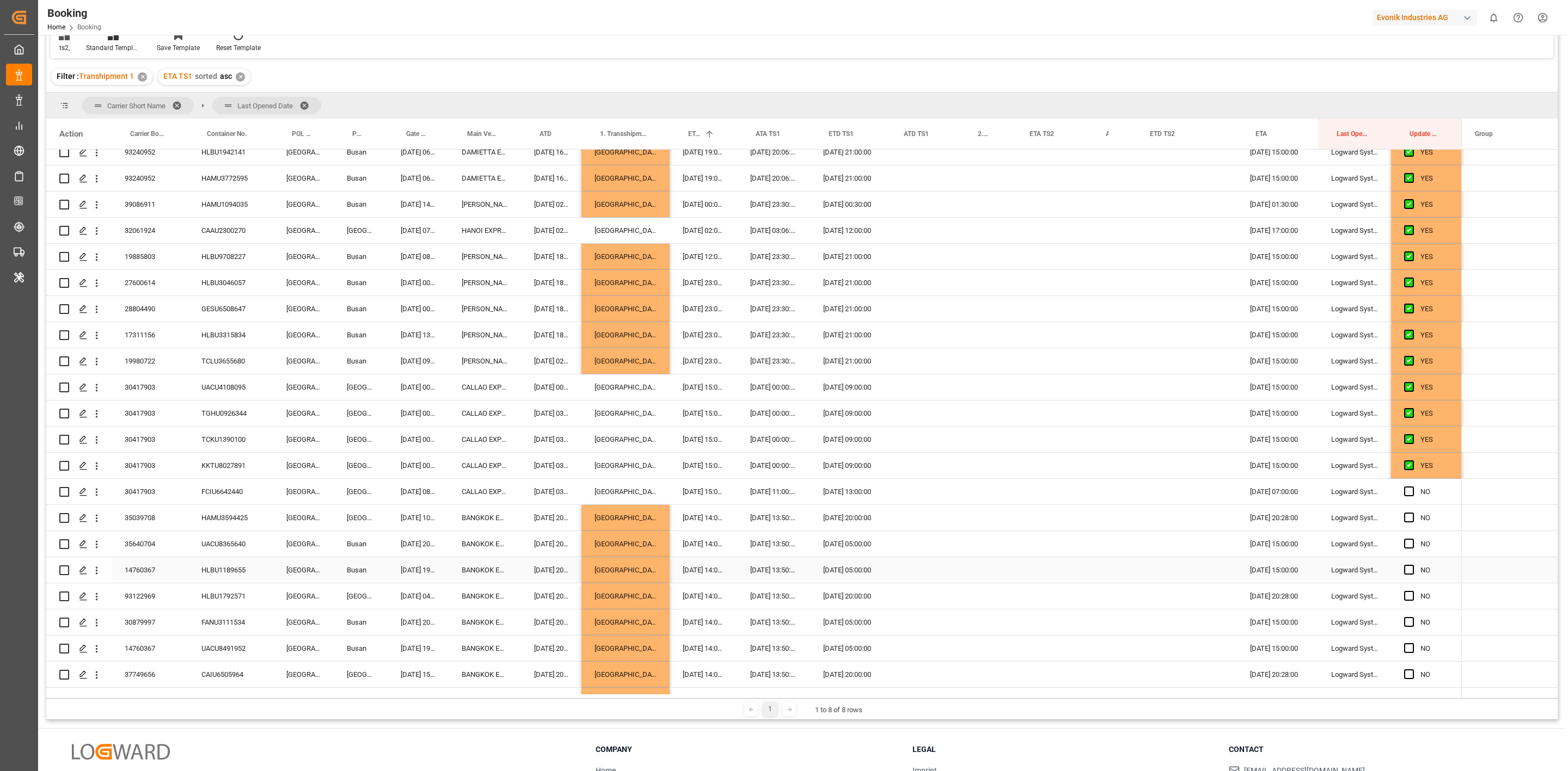
scroll to position [163, 0]
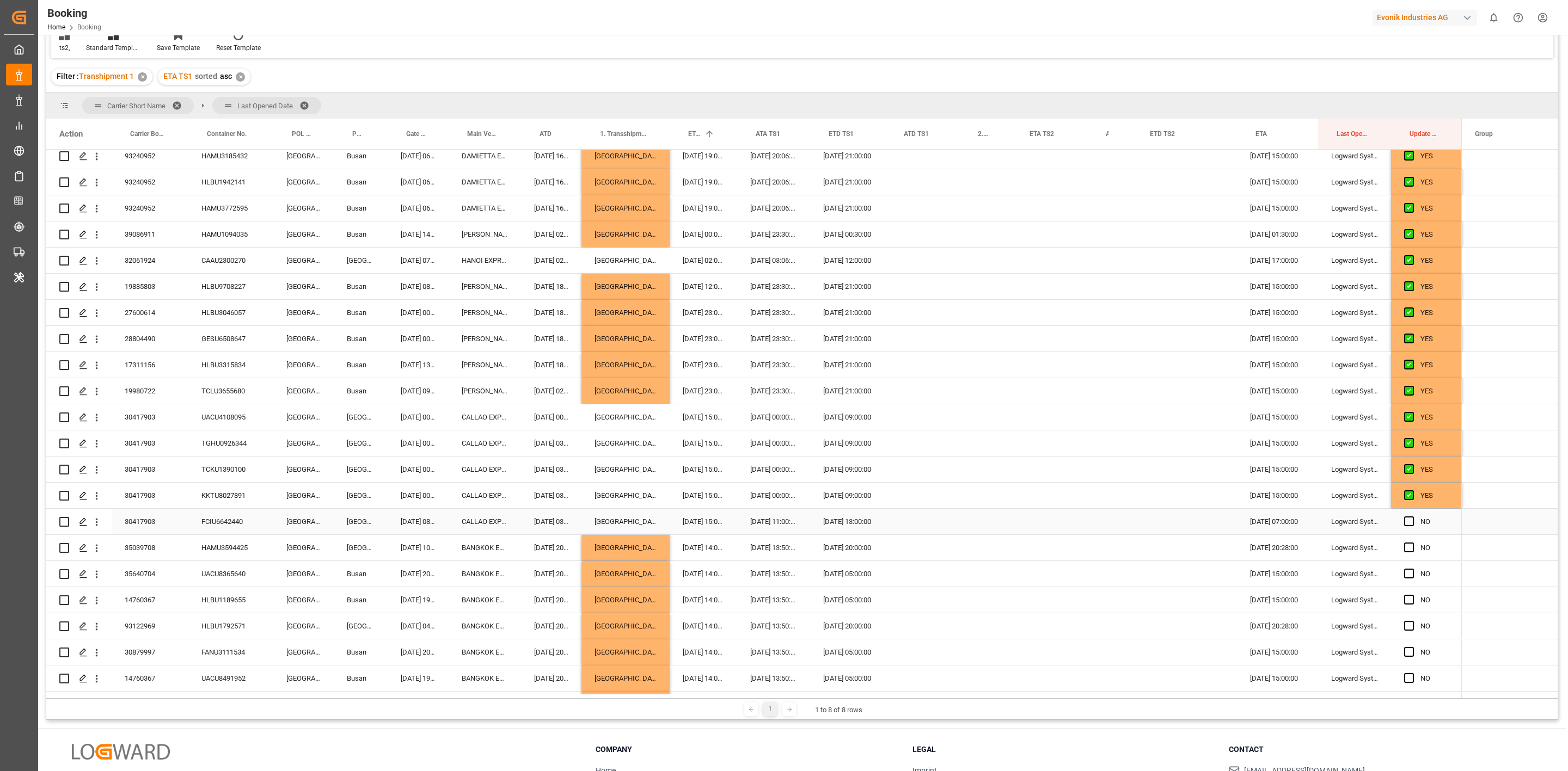
click at [1412, 520] on span "Press SPACE to select this row." at bounding box center [1409, 522] width 10 height 10
click at [1412, 517] on input "Press SPACE to select this row." at bounding box center [1412, 517] width 0 height 0
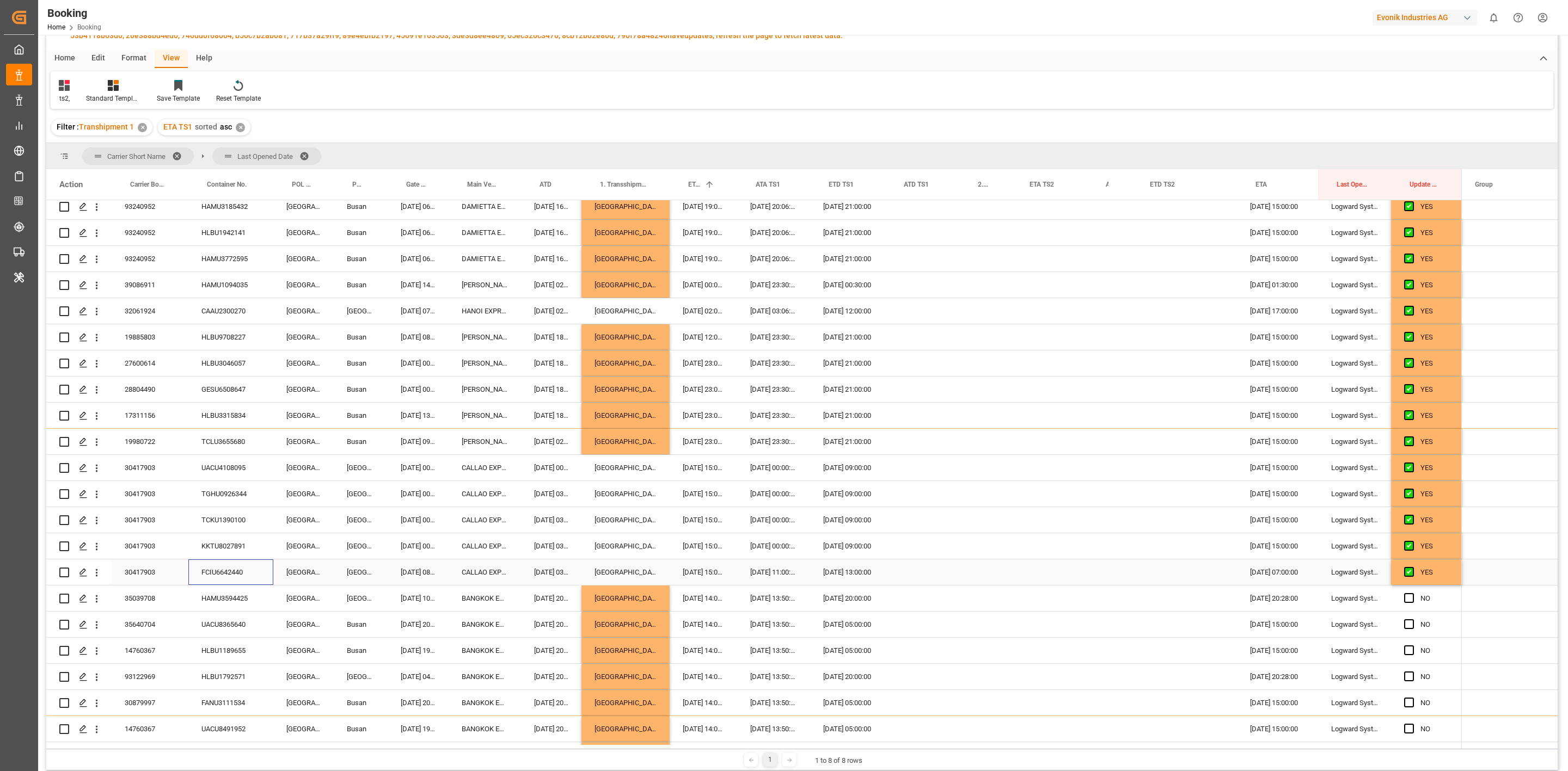
click at [213, 559] on div "FCIU6642440" at bounding box center [231, 572] width 85 height 26
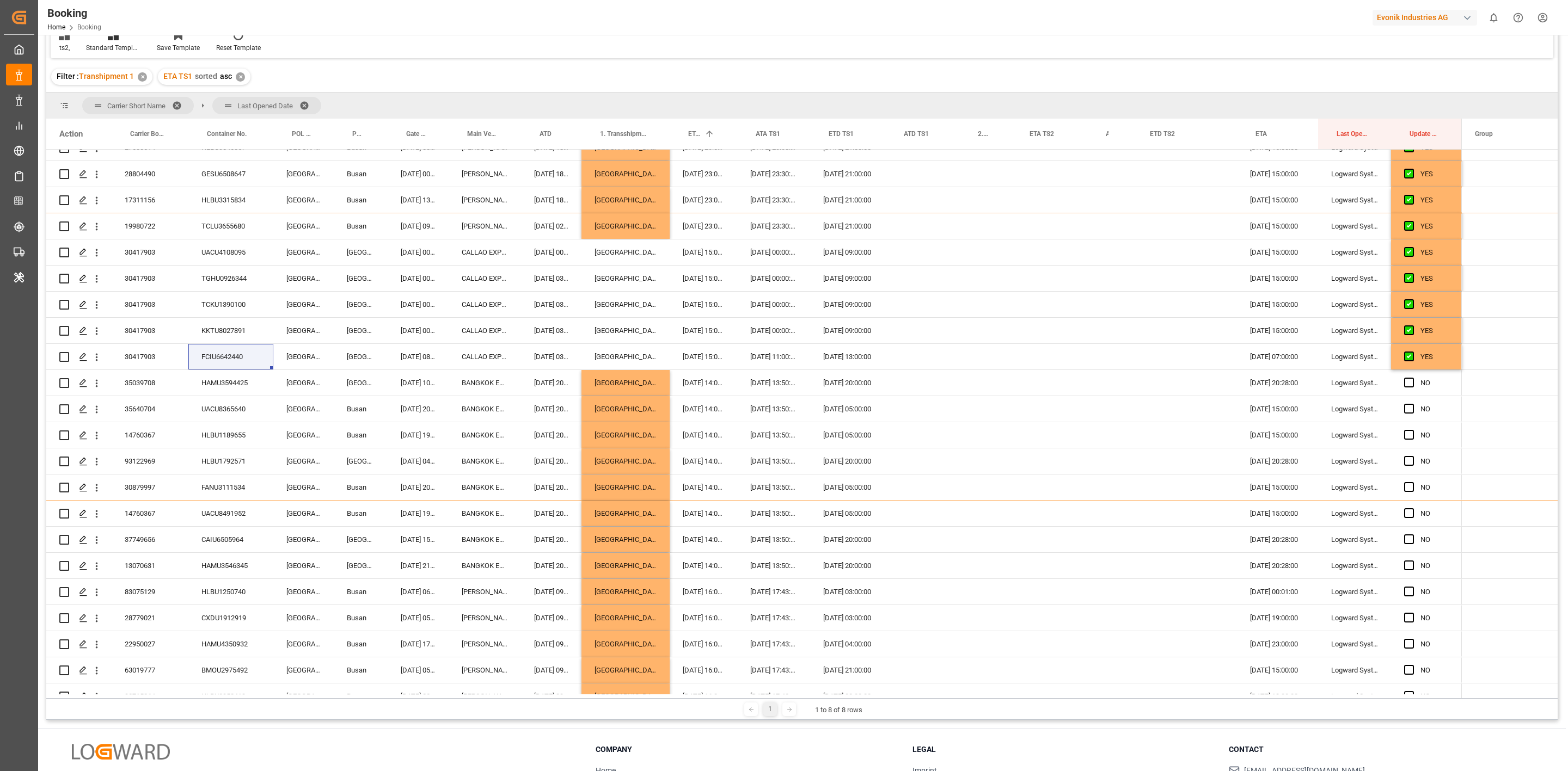
scroll to position [408, 0]
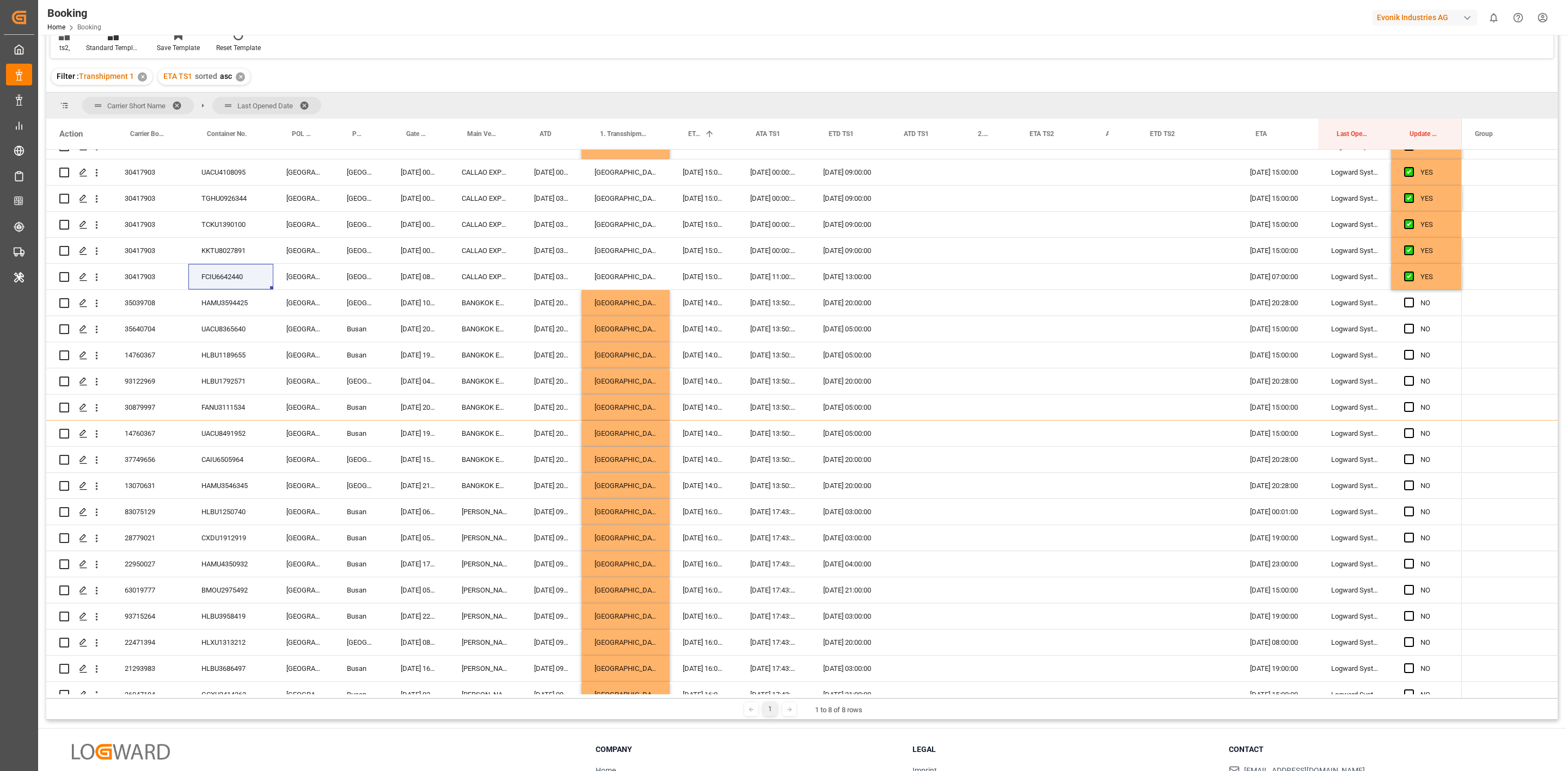
click at [598, 13] on div "Booking Home Booking Evonik Industries AG 0 Notifications Only show unread All …" at bounding box center [799, 17] width 1538 height 35
drag, startPoint x: 1410, startPoint y: 299, endPoint x: 918, endPoint y: 92, distance: 533.8
click at [1410, 299] on span "Press SPACE to select this row." at bounding box center [1409, 302] width 10 height 10
click at [1412, 298] on input "Press SPACE to select this row." at bounding box center [1412, 298] width 0 height 0
click at [884, 74] on div "Filter : Transhipment 1 ✕ ETA TS1 sorted asc ✕" at bounding box center [802, 77] width 1511 height 30
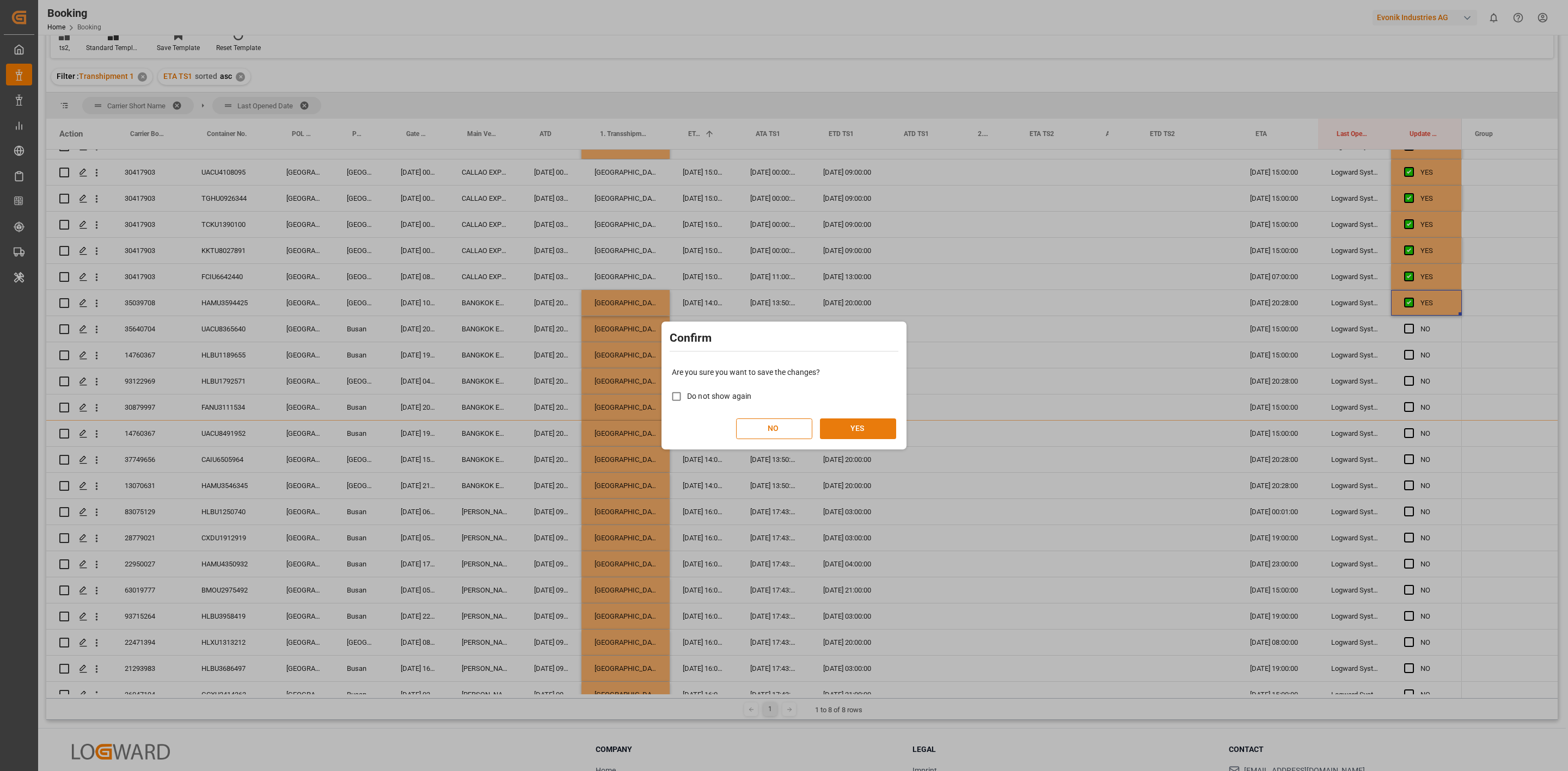
click at [840, 436] on button "YES" at bounding box center [858, 429] width 76 height 21
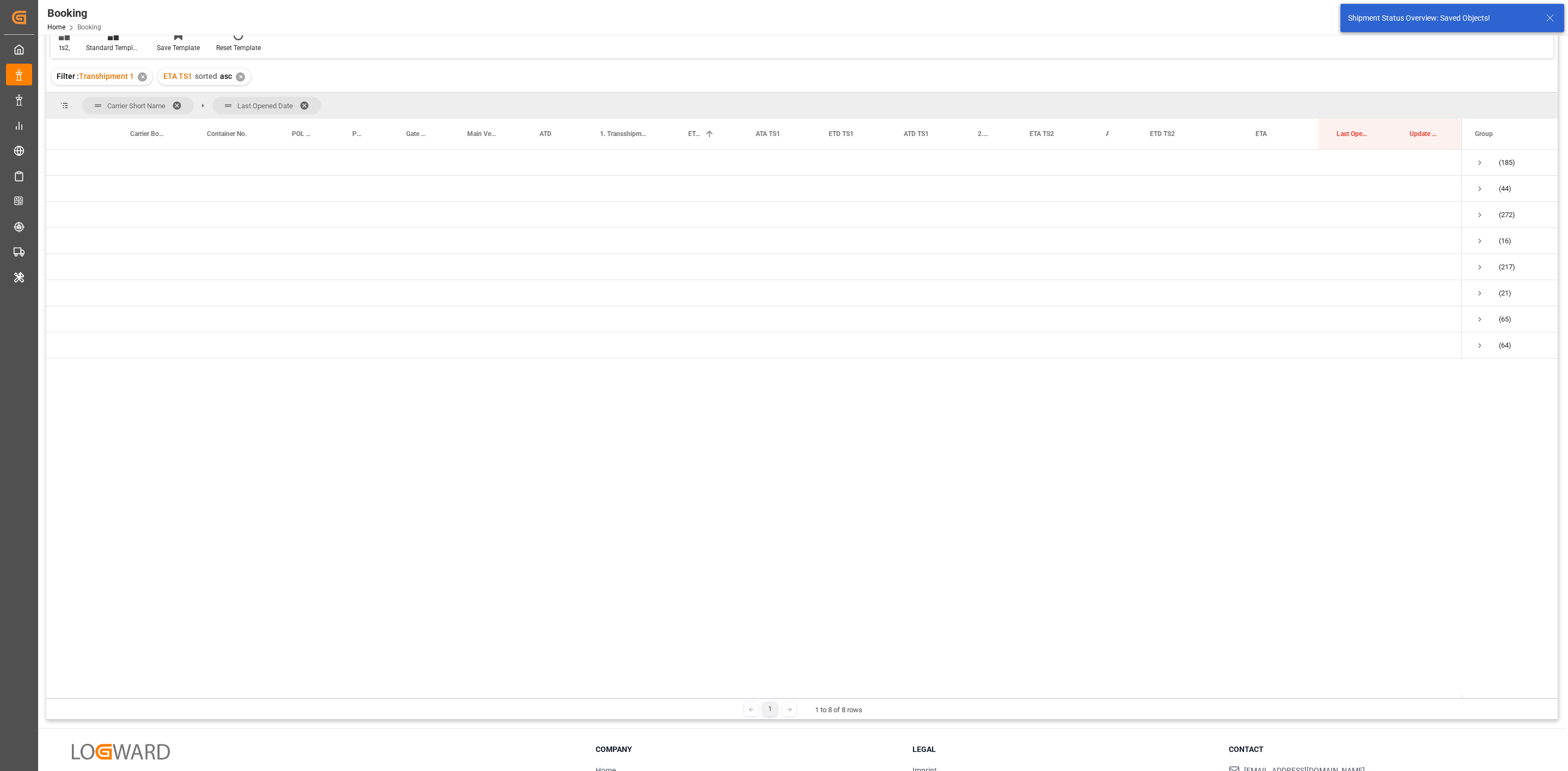
scroll to position [0, 0]
click at [1486, 211] on span "Hapag [PERSON_NAME] (272)" at bounding box center [1516, 215] width 83 height 24
click at [1482, 212] on span "Press SPACE to select this row." at bounding box center [1480, 215] width 10 height 10
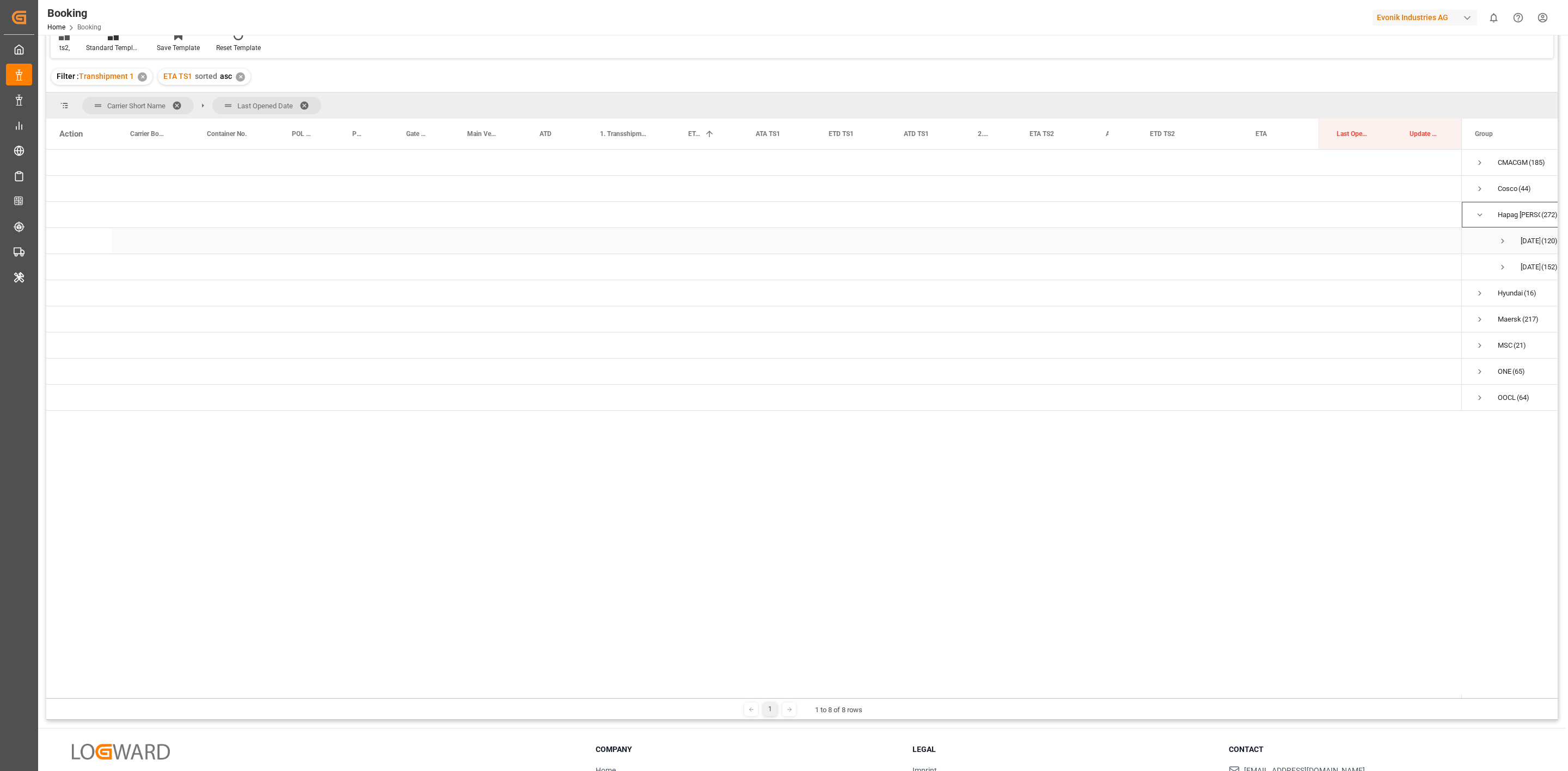
click at [1503, 242] on span "Press SPACE to select this row." at bounding box center [1503, 241] width 10 height 10
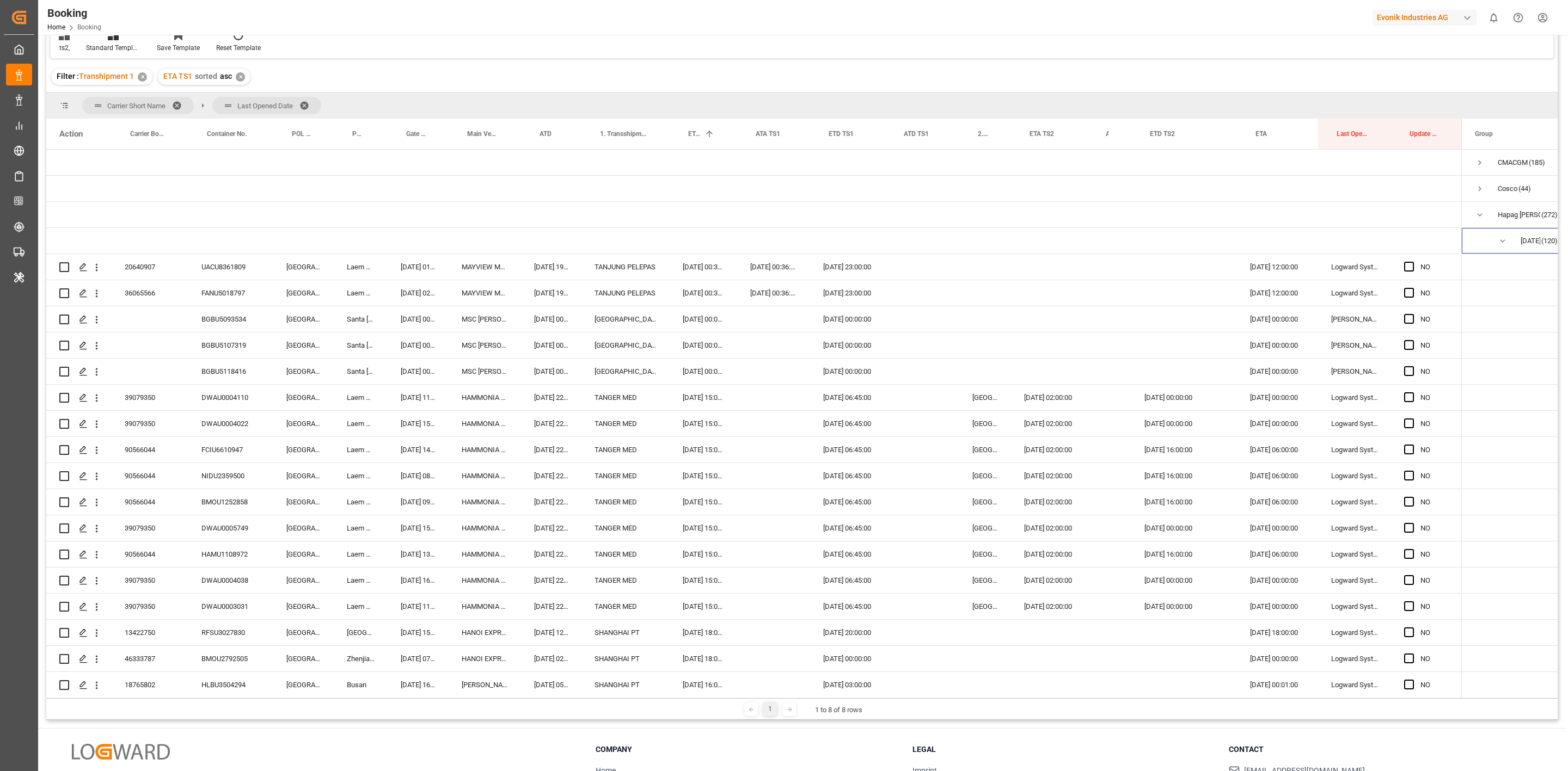
scroll to position [735, 0]
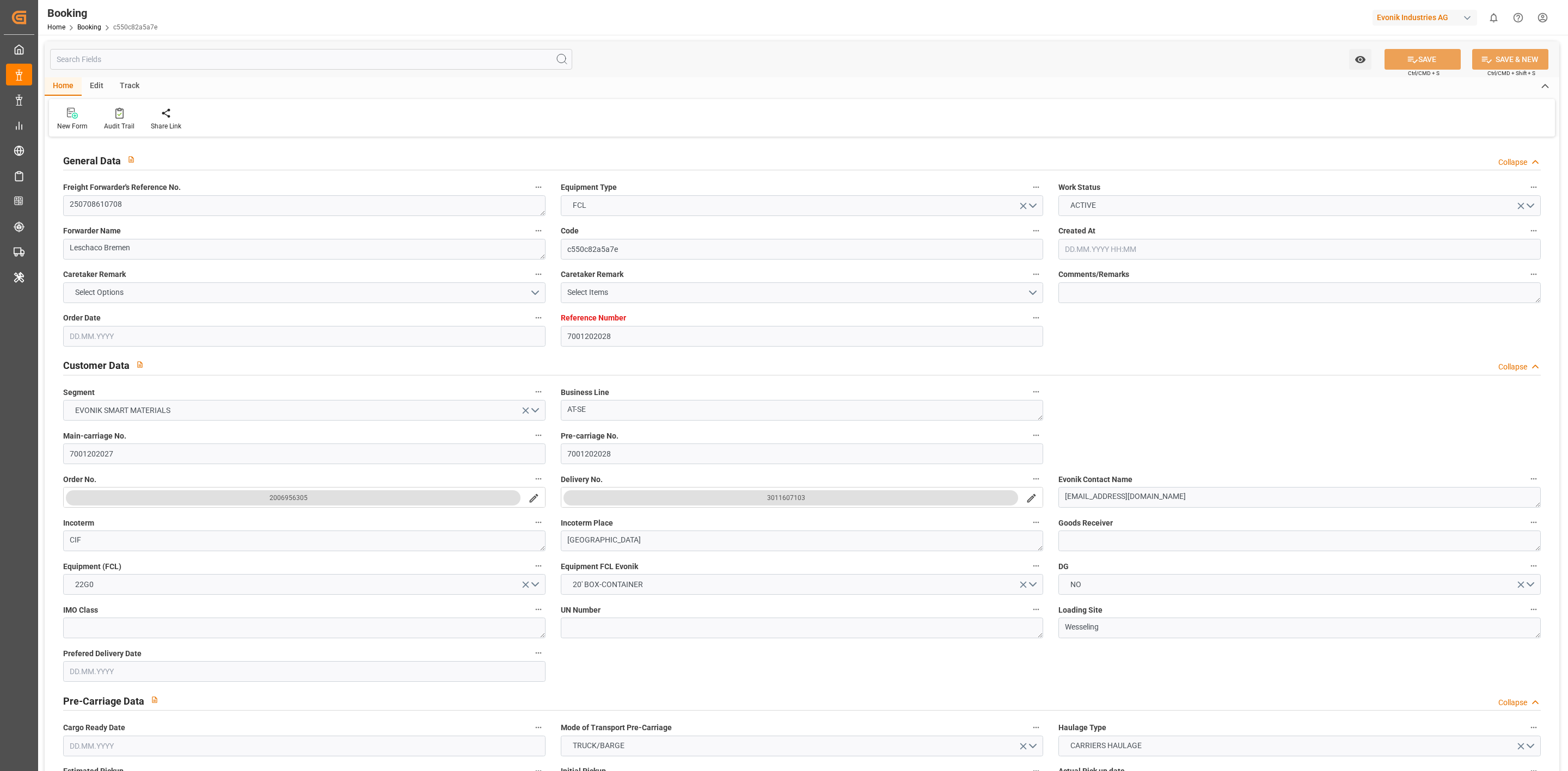
type input "7001202028"
type input "9632179"
type input "Hapag [PERSON_NAME]"
type input "Hapag Lloyd Aktiengesellschaft"
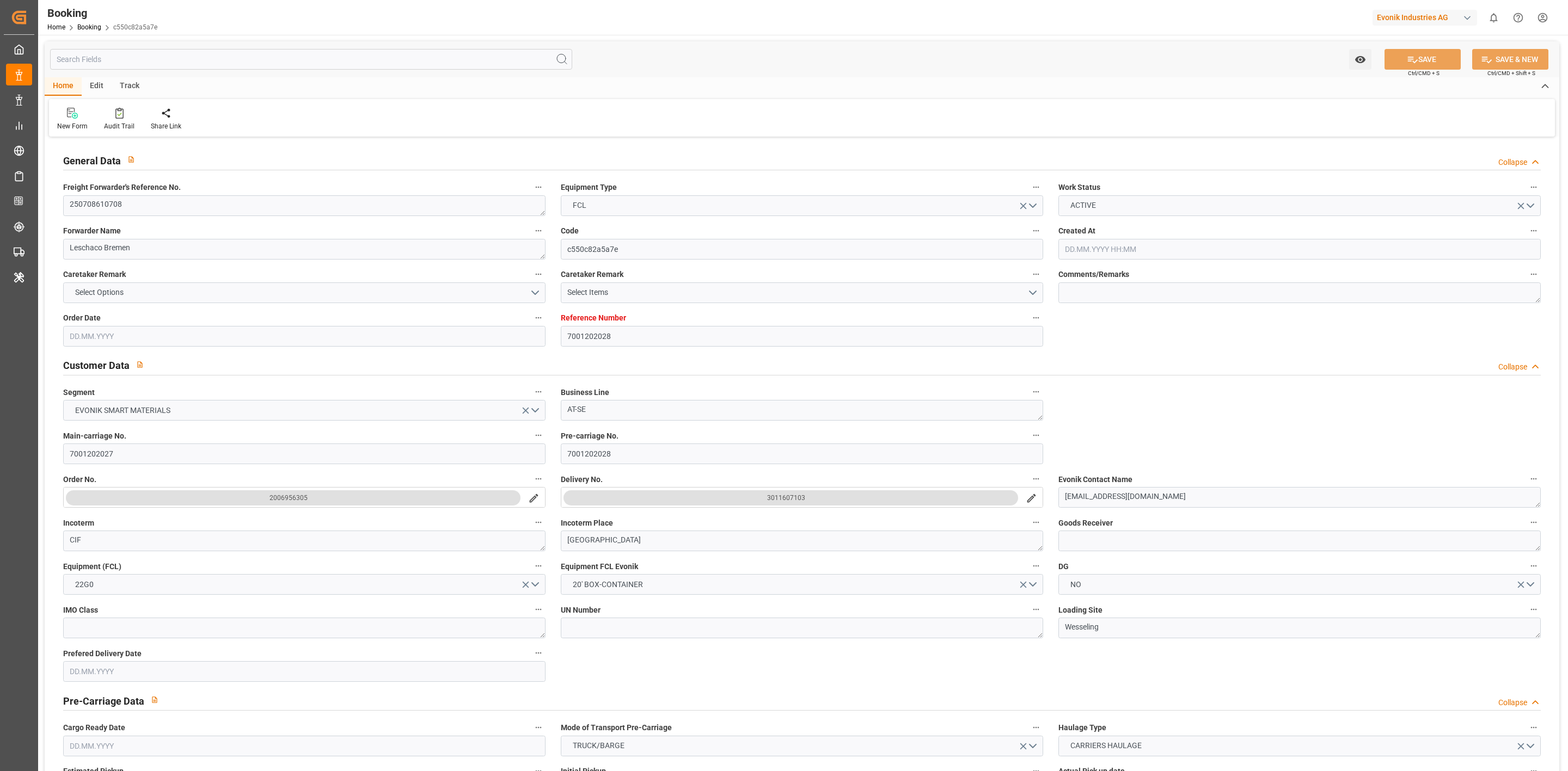
type input "NLRTM"
type input "SGSIN"
type input "36"
type input "SGSIN"
type input "0"
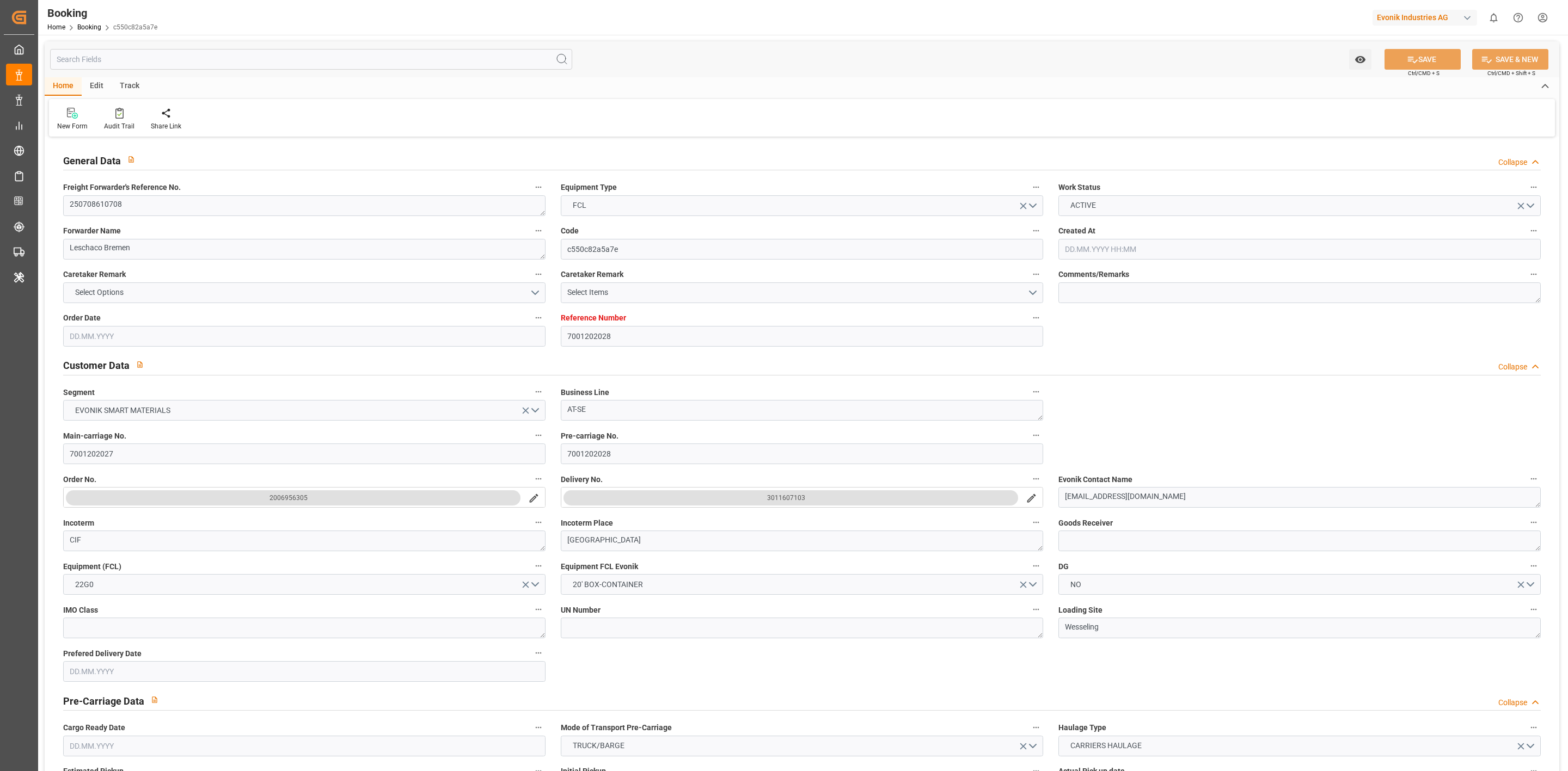
type input "NLRTM"
type input "SGSIN"
type input "9632179"
type input "[DATE] 12:47"
type input "[DATE]"
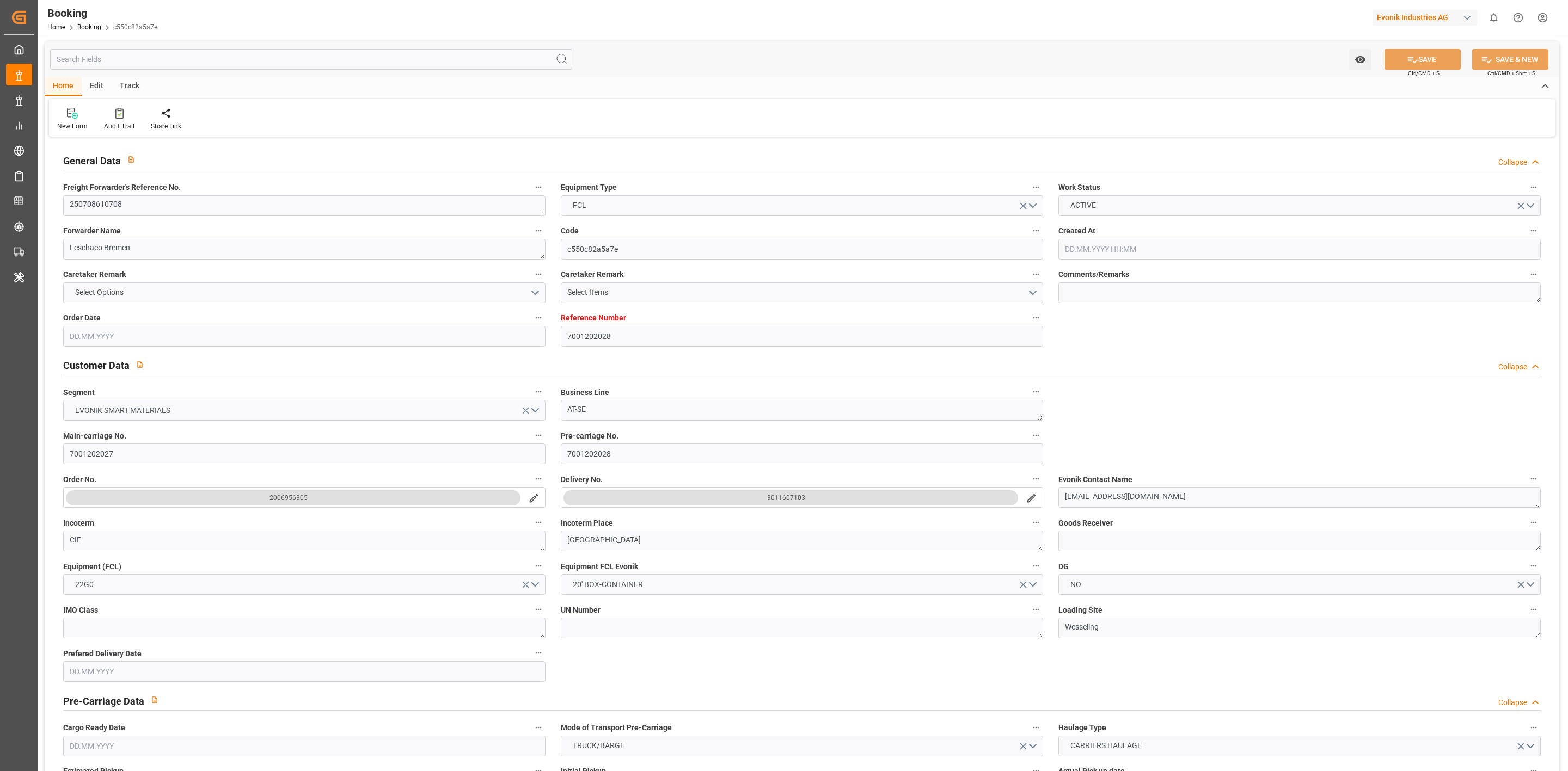
type input "[DATE]"
type input "[DATE] 07:00"
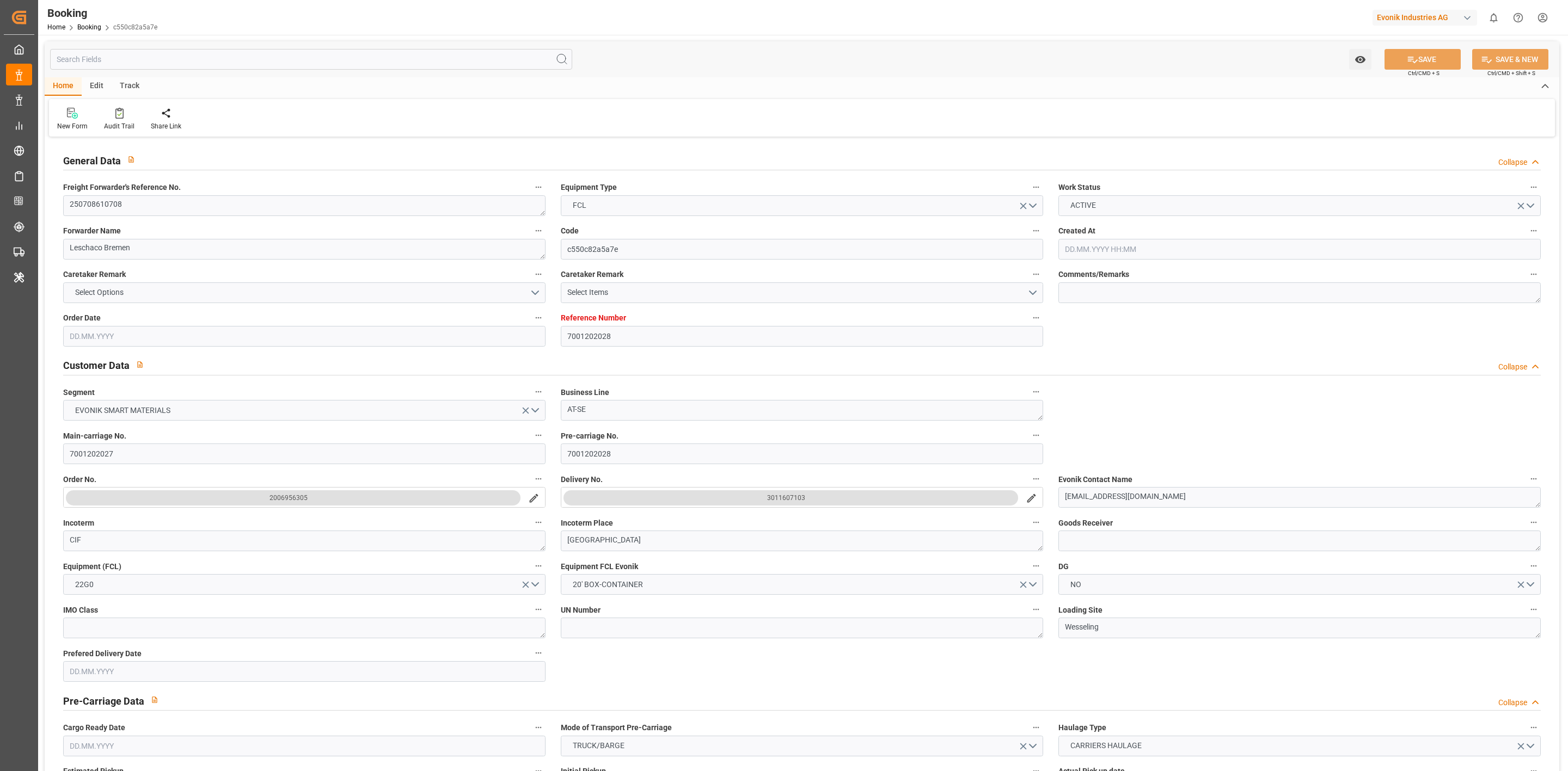
type input "[DATE] 00:00"
type input "[DATE] 09:06"
type input "[DATE] 16:05"
type input "[DATE] 01:00"
type input "[DATE] 00:00"
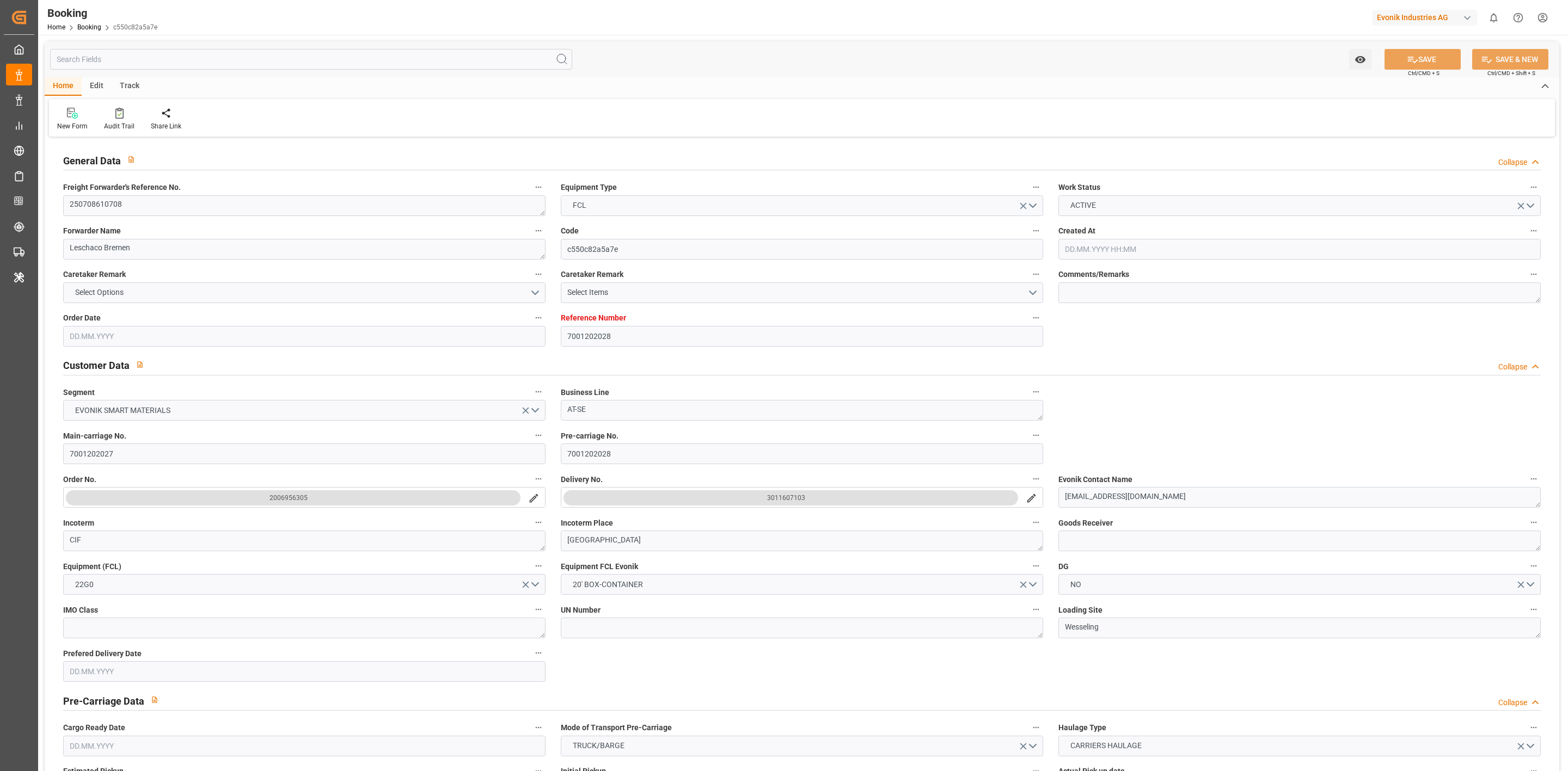
type input "[DATE] 06:55"
type input "[DATE]"
type input "[DATE] 18:27"
type input "[DATE]"
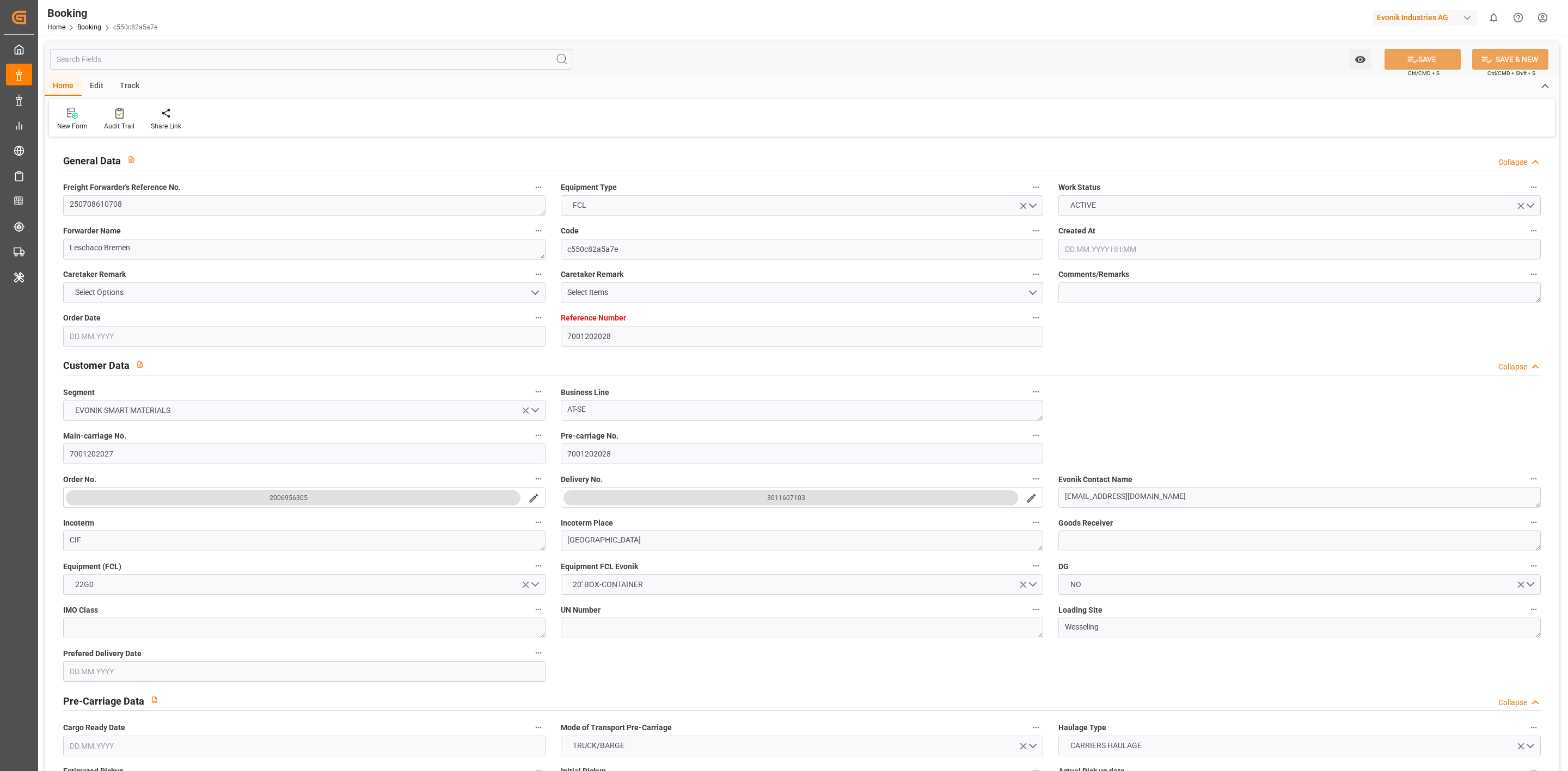
type input "[DATE] 12:59"
type input "[DATE] 14:52"
type input "[DATE] 05:51"
type input "[DATE] 12:00"
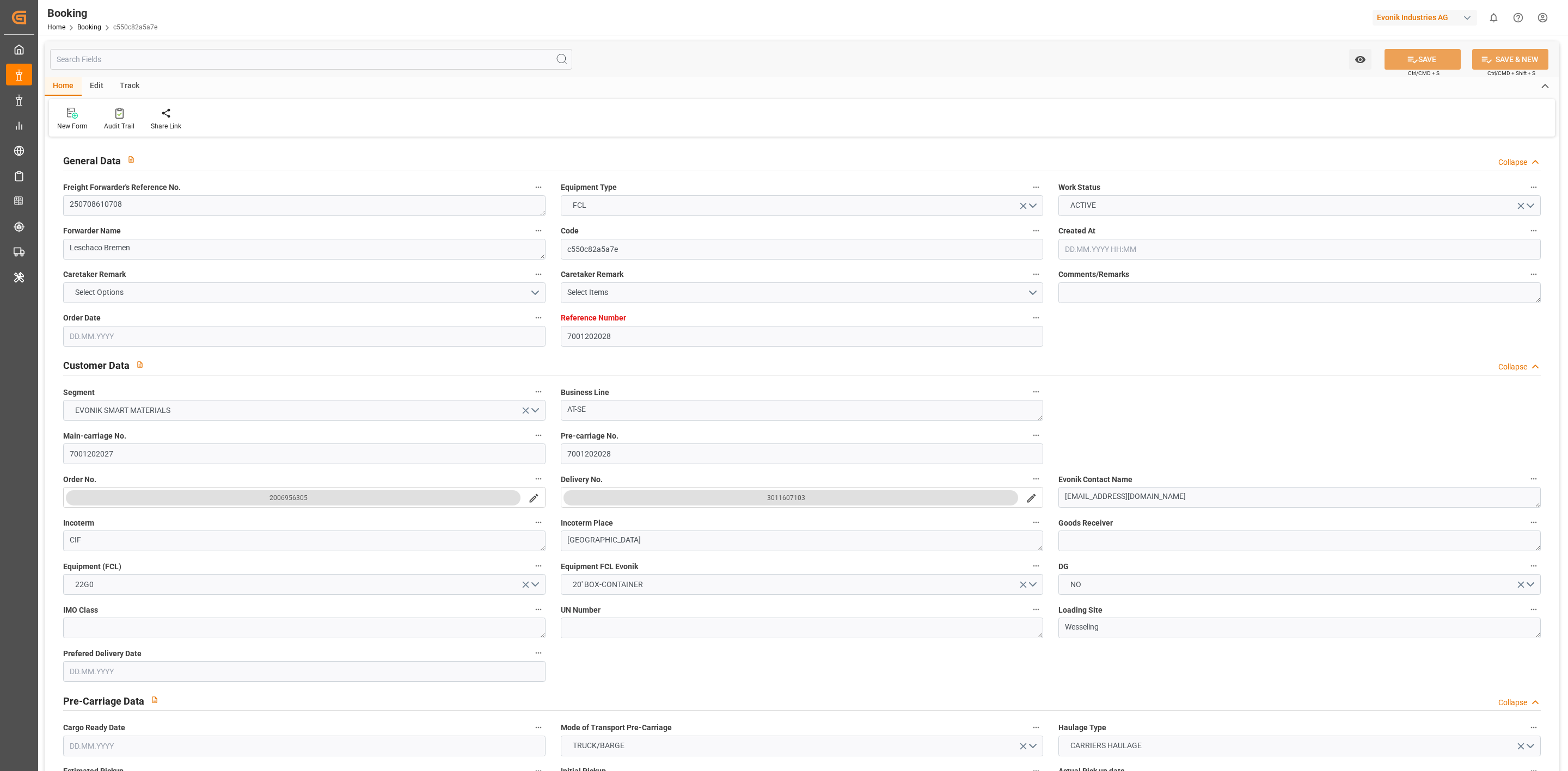
type input "[DATE] 12:00"
type input "[DATE] 07:00"
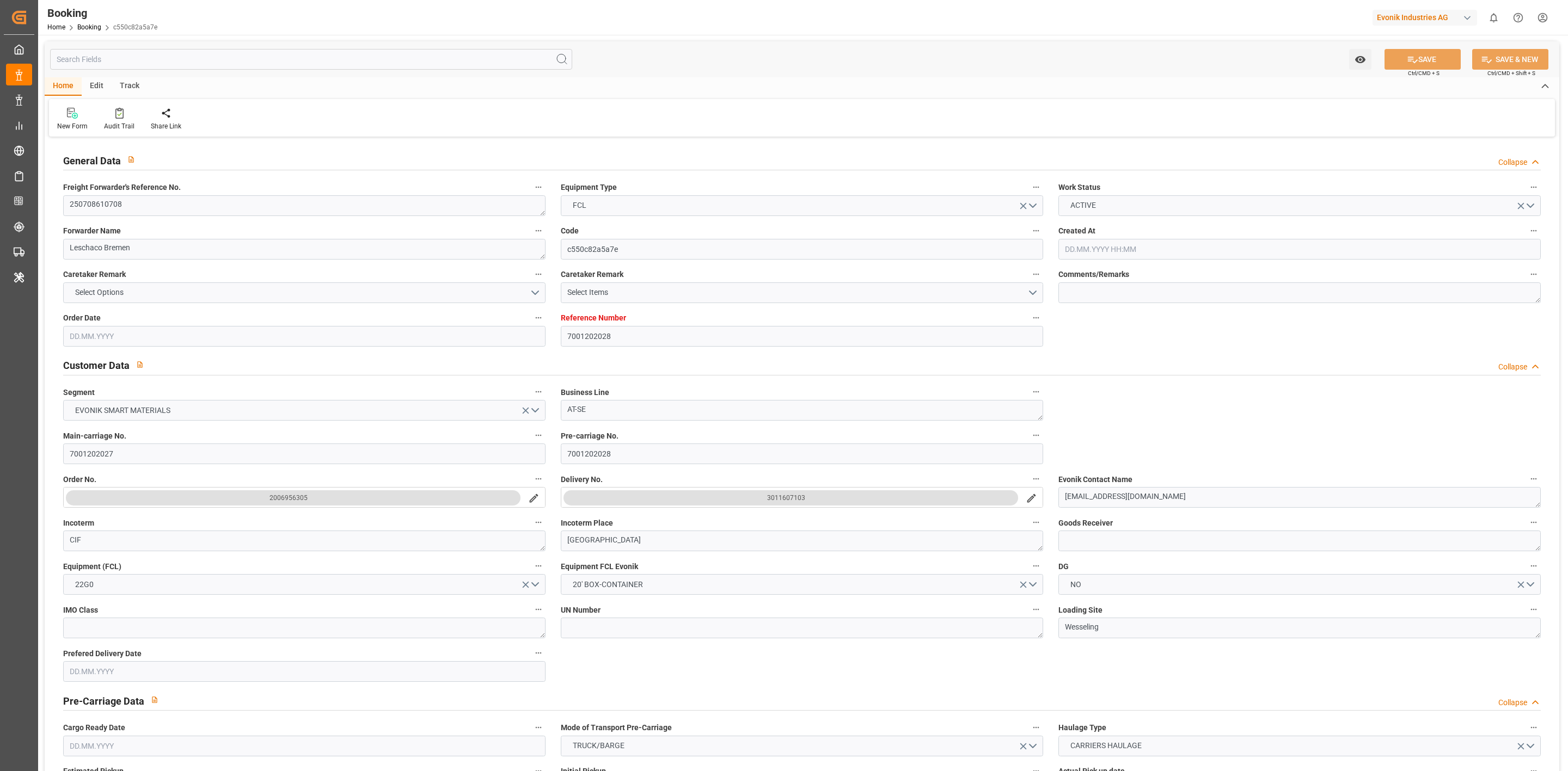
type input "[DATE] 21:04"
type input "[DATE] 07:00"
type input "[DATE] 10:20"
type input "[DATE] 04:19"
type input "[DATE] 00:42"
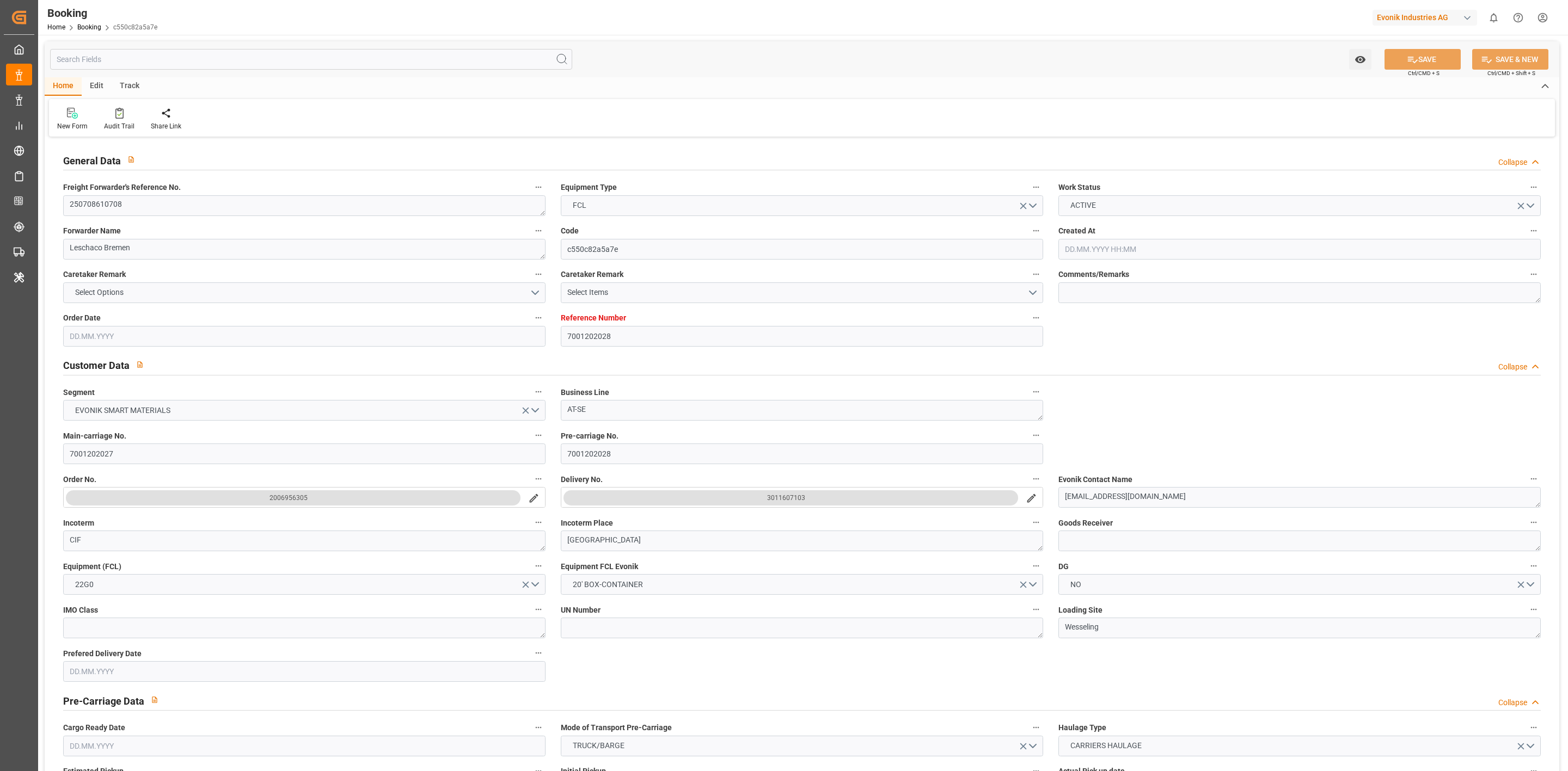
type input "[DATE] 01:00"
type input "[DATE] 04:19"
type input "[DATE] 16:46"
type input "[DATE] 06:55"
type input "[DATE] 01:00"
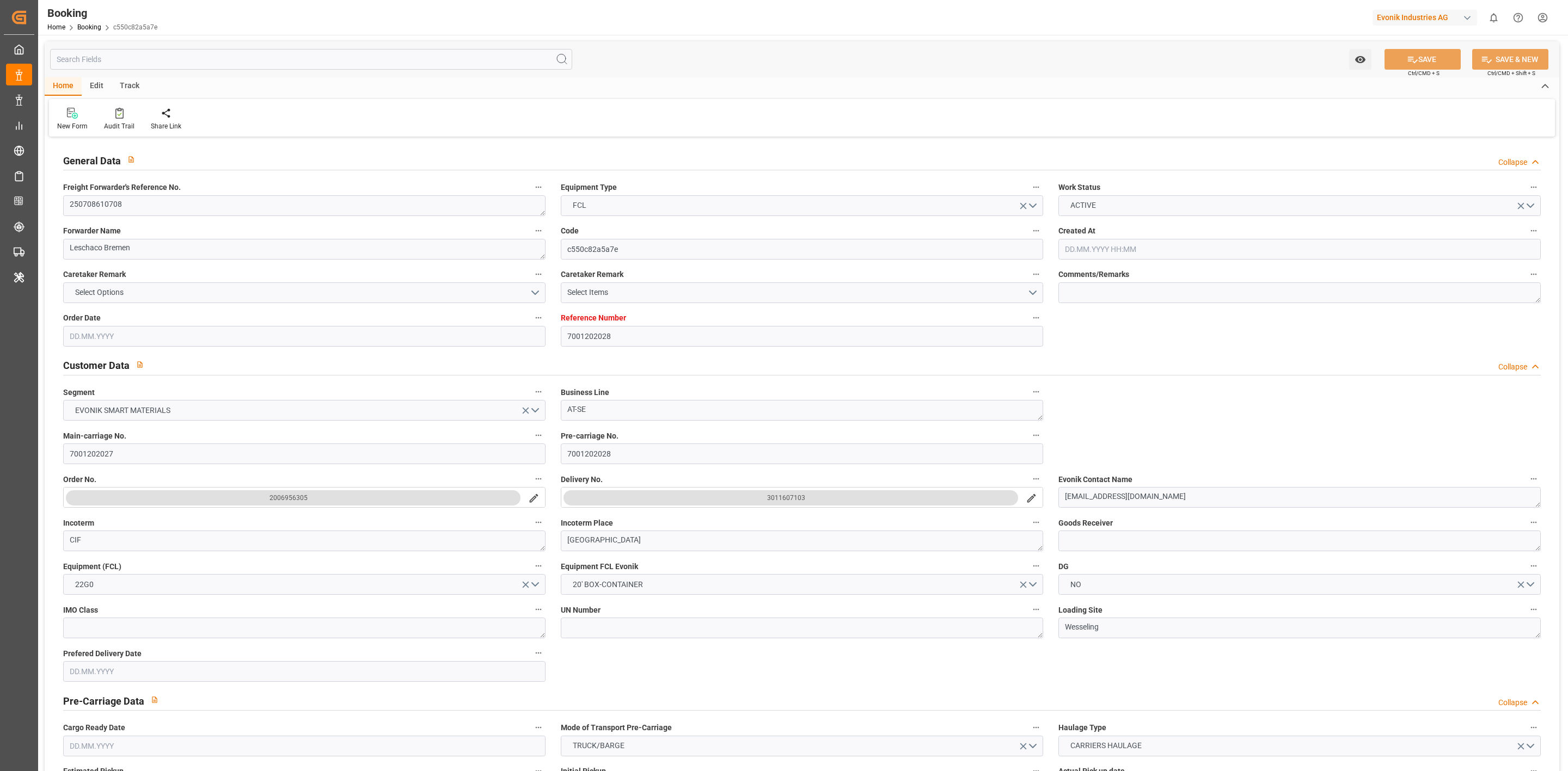
type input "[DATE] 00:42"
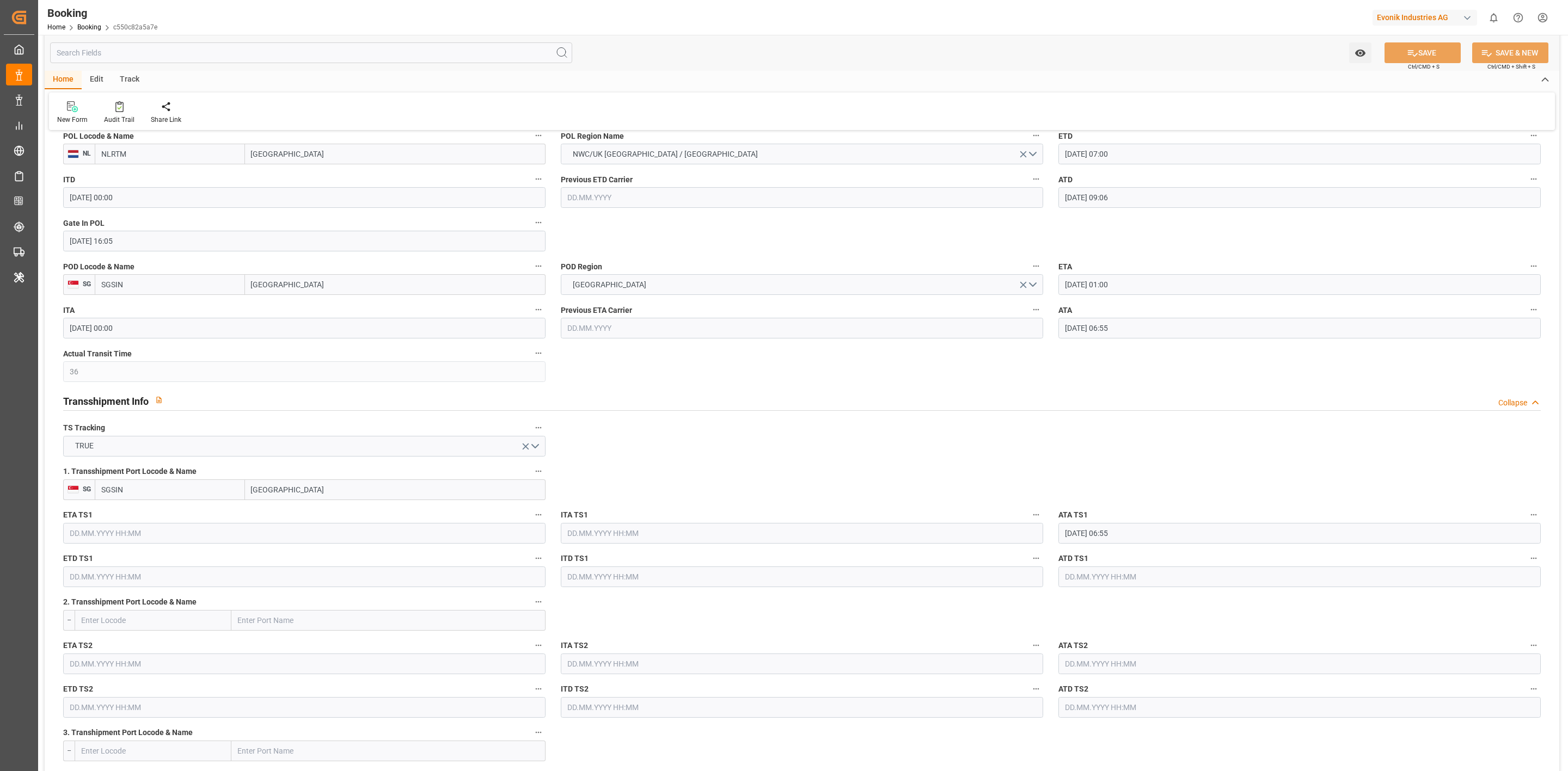
scroll to position [885, 0]
click at [320, 454] on button "TRUE" at bounding box center [304, 445] width 482 height 21
click at [320, 454] on div "TRUE" at bounding box center [304, 448] width 481 height 23
click at [301, 469] on label "1. Transshipment Port Locode & Name" at bounding box center [304, 470] width 482 height 15
click at [531, 469] on button "1. Transshipment Port Locode & Name" at bounding box center [538, 470] width 14 height 14
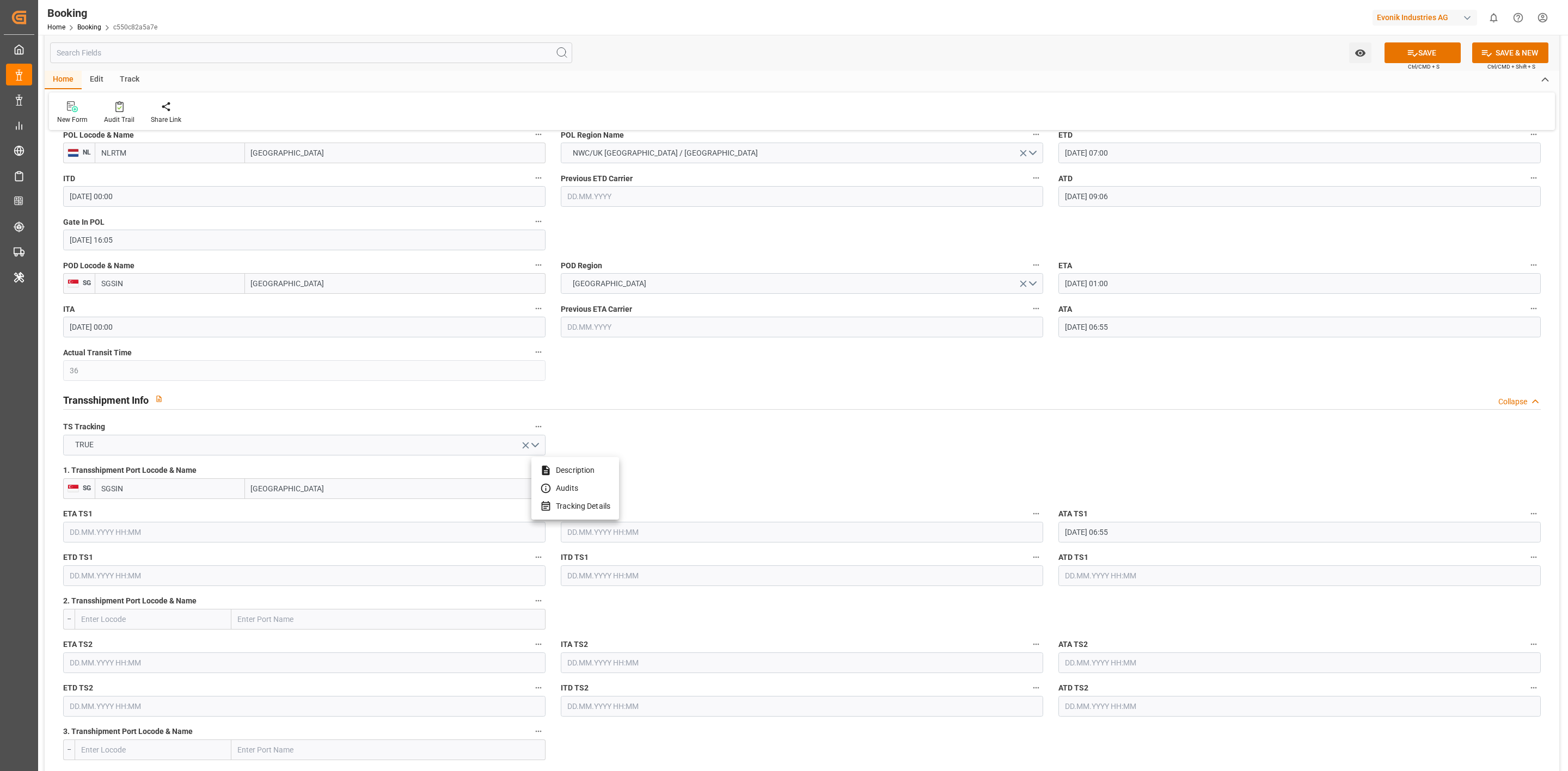
click at [317, 489] on div at bounding box center [784, 385] width 1568 height 771
click at [317, 489] on div "Description Audits Tracking Details" at bounding box center [784, 385] width 1568 height 771
click at [317, 489] on body "Created by potrace 1.15, written by [PERSON_NAME] [DATE]-[DATE] Created by potr…" at bounding box center [784, 385] width 1568 height 771
click at [341, 500] on div "1. Transshipment Port Locode & Name SG SGSIN [GEOGRAPHIC_DATA]" at bounding box center [304, 481] width 498 height 44
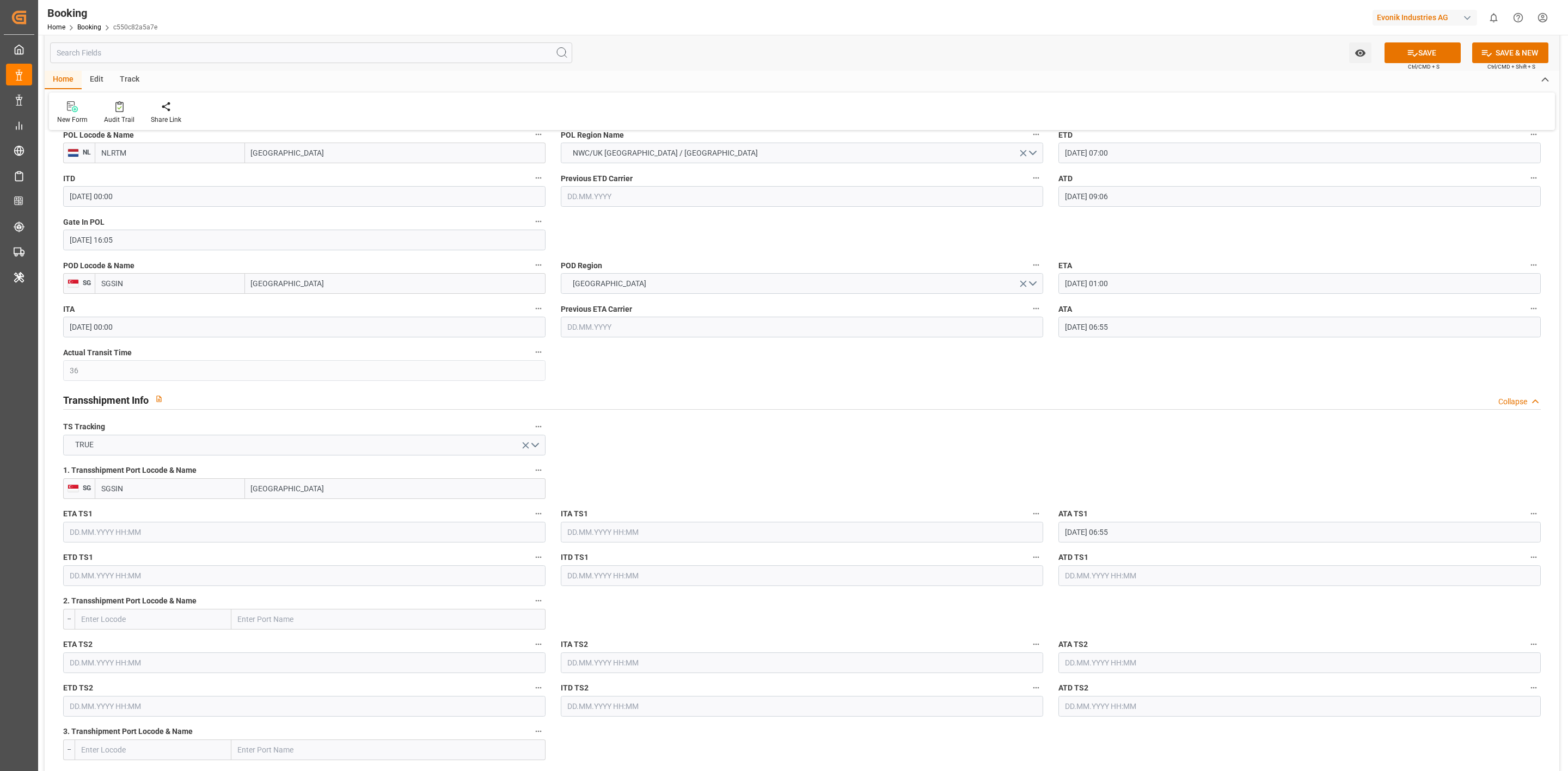
click at [337, 497] on input "[GEOGRAPHIC_DATA]" at bounding box center [395, 489] width 301 height 21
click at [127, 500] on div "1. Transshipment Port Locode & Name SG SGSIN" at bounding box center [304, 481] width 498 height 44
click at [154, 472] on span "1. Transshipment Port Locode & Name" at bounding box center [130, 470] width 133 height 12
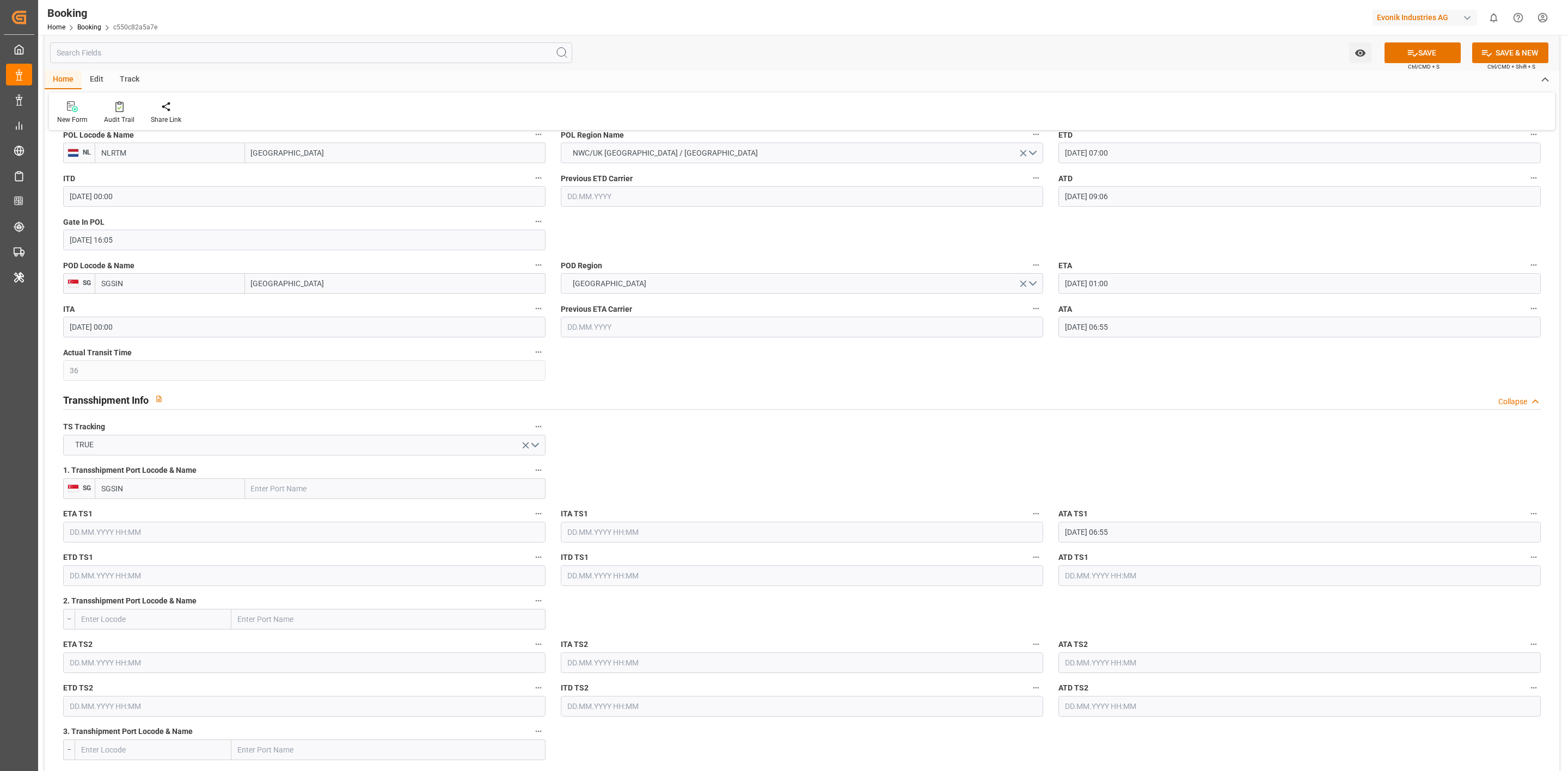
click at [531, 472] on button "1. Transshipment Port Locode & Name" at bounding box center [538, 470] width 14 height 14
click at [154, 472] on div "Description Audits Tracking Details" at bounding box center [784, 385] width 1568 height 771
click at [153, 481] on input "SGSIN" at bounding box center [170, 489] width 150 height 21
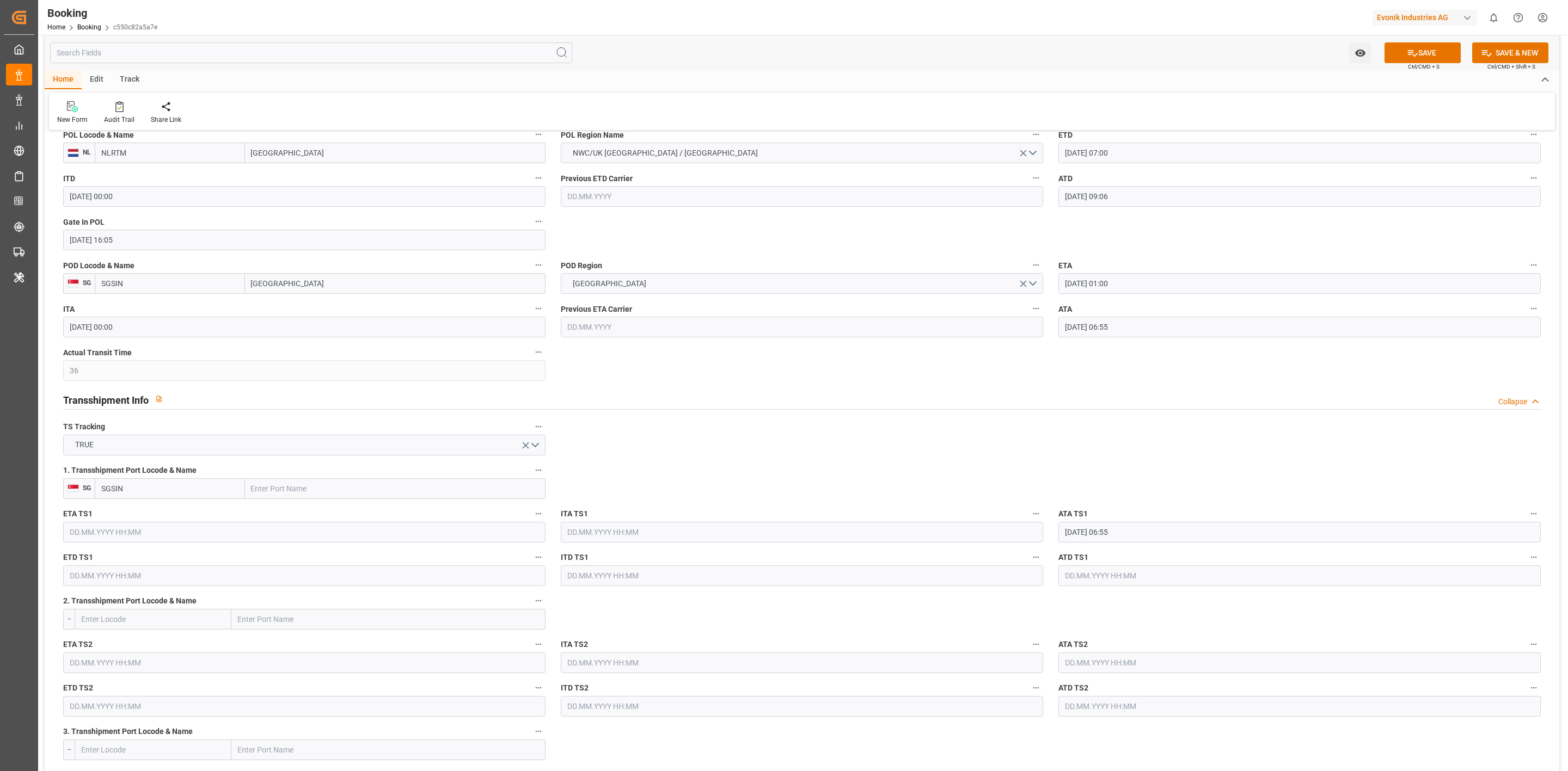
click at [153, 481] on input "SGSIN" at bounding box center [170, 489] width 150 height 21
click at [536, 482] on input "text" at bounding box center [395, 489] width 301 height 21
click at [539, 473] on icon "button" at bounding box center [538, 470] width 9 height 9
click at [567, 503] on li "Tracking Details" at bounding box center [575, 507] width 88 height 18
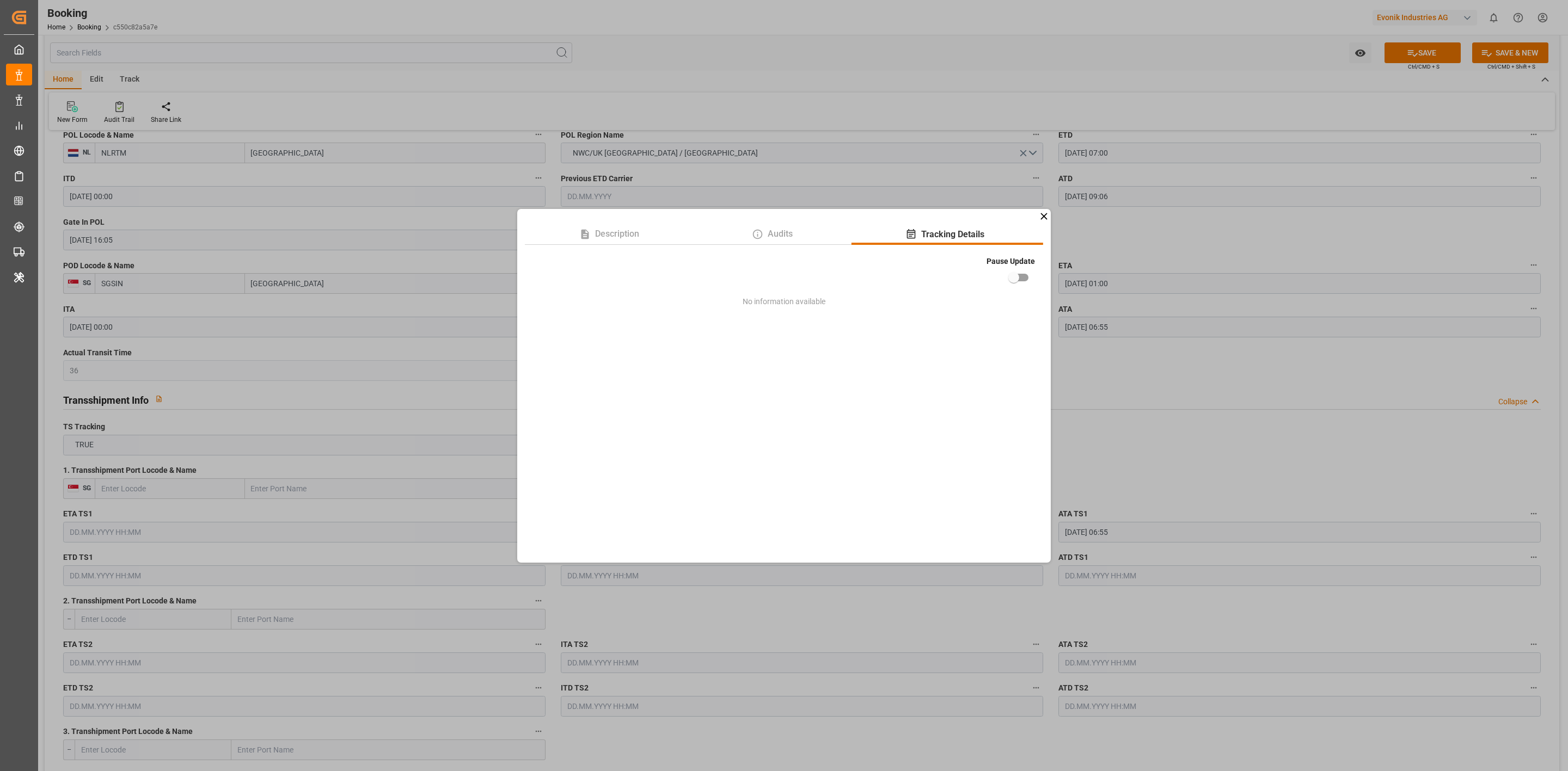
click at [1024, 268] on input "checkbox" at bounding box center [1013, 277] width 62 height 21
checkbox input "true"
click at [1266, 436] on div "Description Audits Tracking Details Pause Update No information available" at bounding box center [784, 385] width 1568 height 771
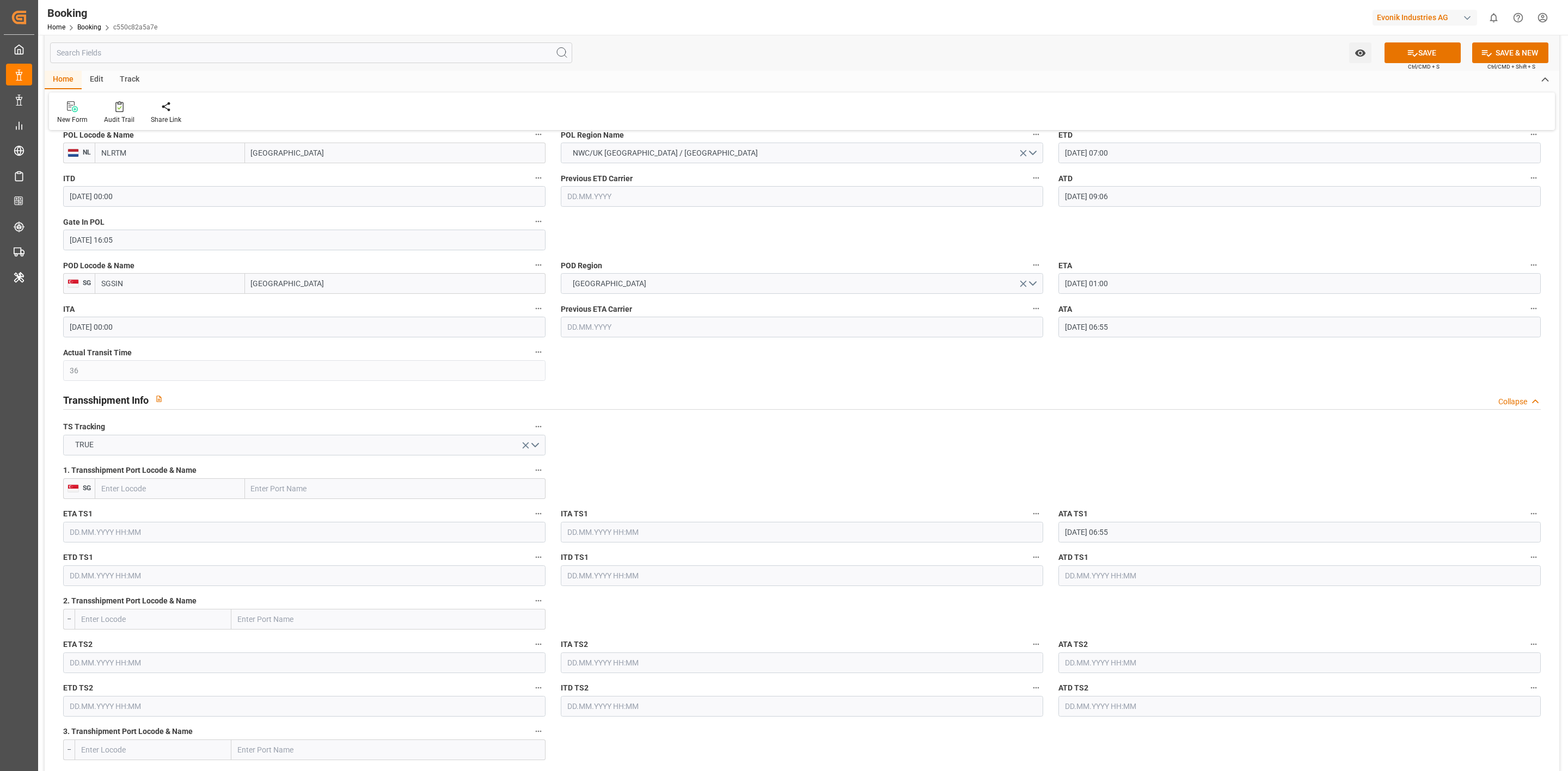
click at [1255, 528] on input "[DATE] 06:55" at bounding box center [1300, 532] width 482 height 21
drag, startPoint x: 1523, startPoint y: 515, endPoint x: 1535, endPoint y: 514, distance: 12.0
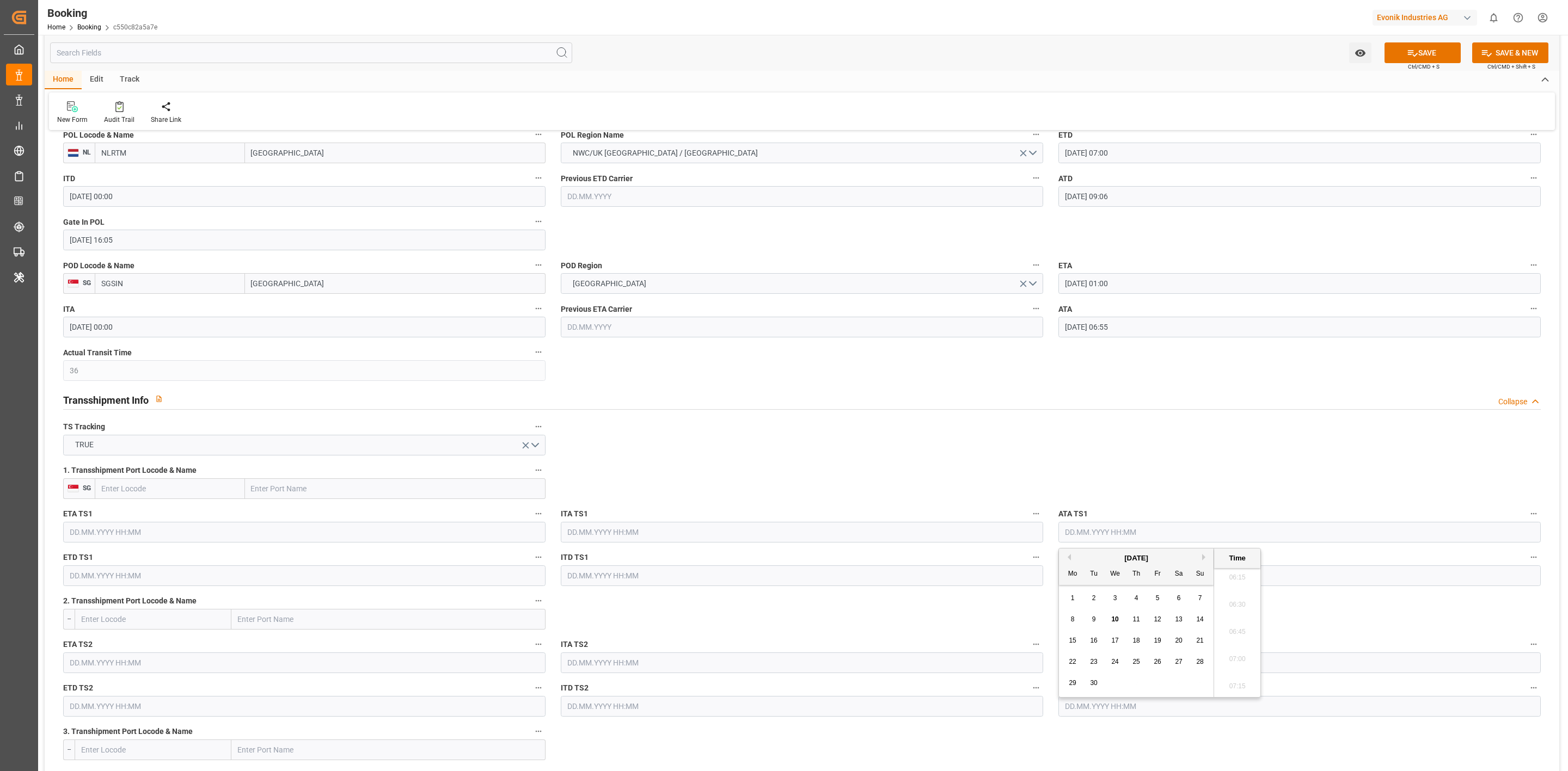
click at [1523, 514] on label "ATA TS1" at bounding box center [1300, 514] width 482 height 15
click at [1527, 514] on button "ATA TS1" at bounding box center [1533, 514] width 14 height 14
click at [77, 27] on li "Description" at bounding box center [44, 21] width 66 height 10
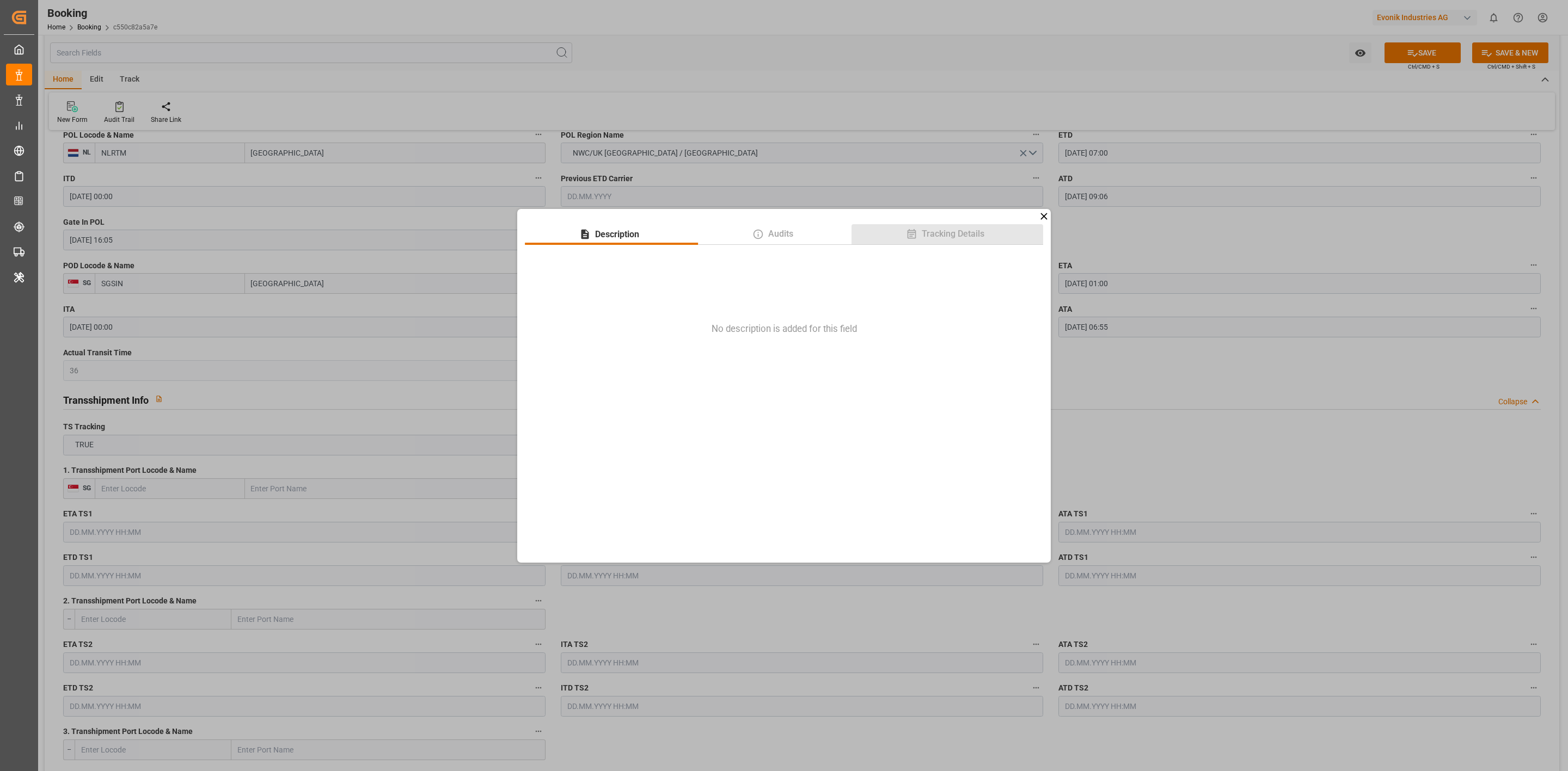
click at [977, 234] on span "Tracking Details" at bounding box center [953, 234] width 71 height 13
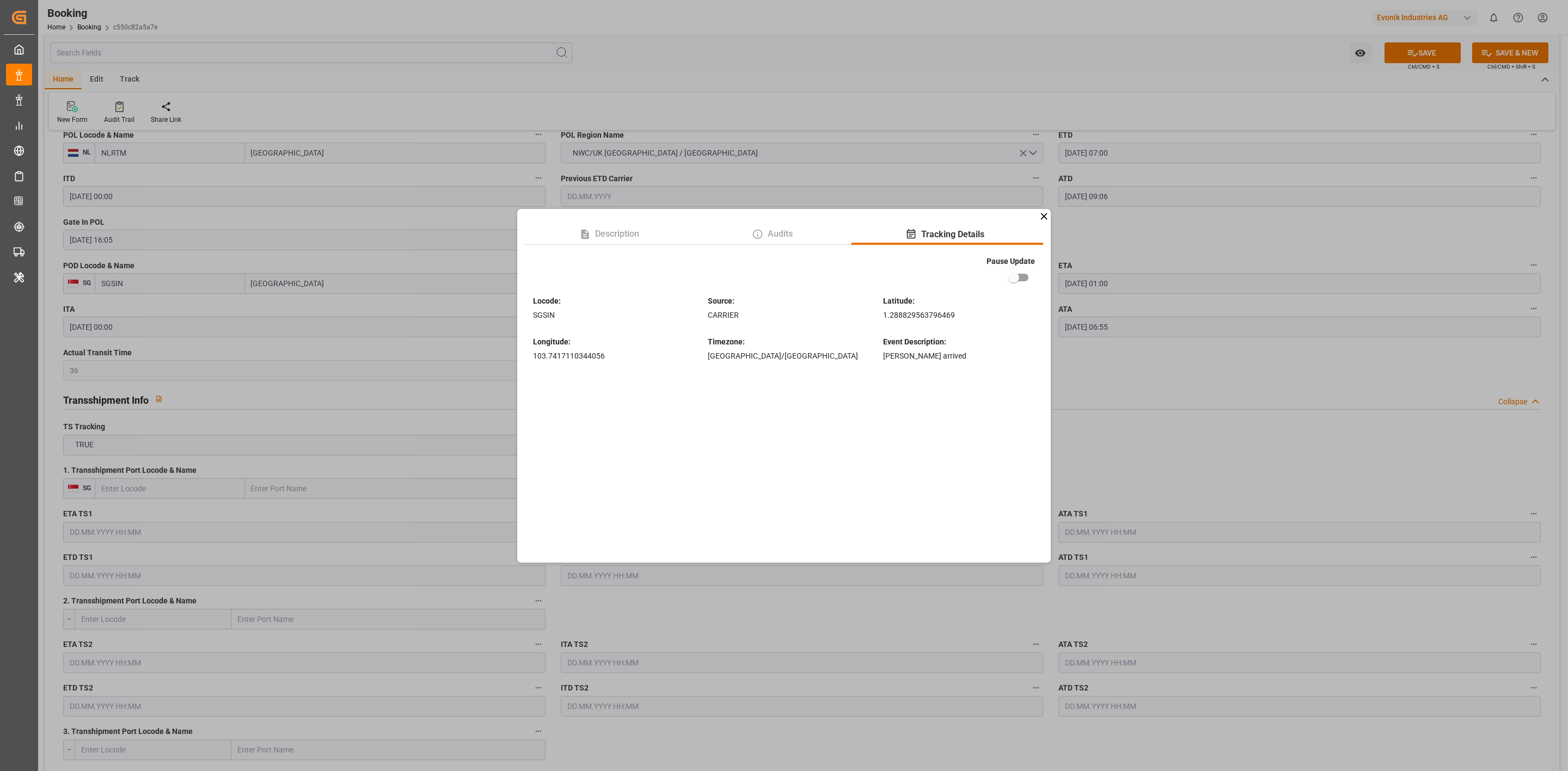
click at [1017, 281] on input "checkbox" at bounding box center [1013, 277] width 62 height 21
checkbox input "true"
click at [1131, 403] on div "Description Audits Tracking Details Pause Update Locode : SGSIN Source : CARRIE…" at bounding box center [784, 385] width 1568 height 771
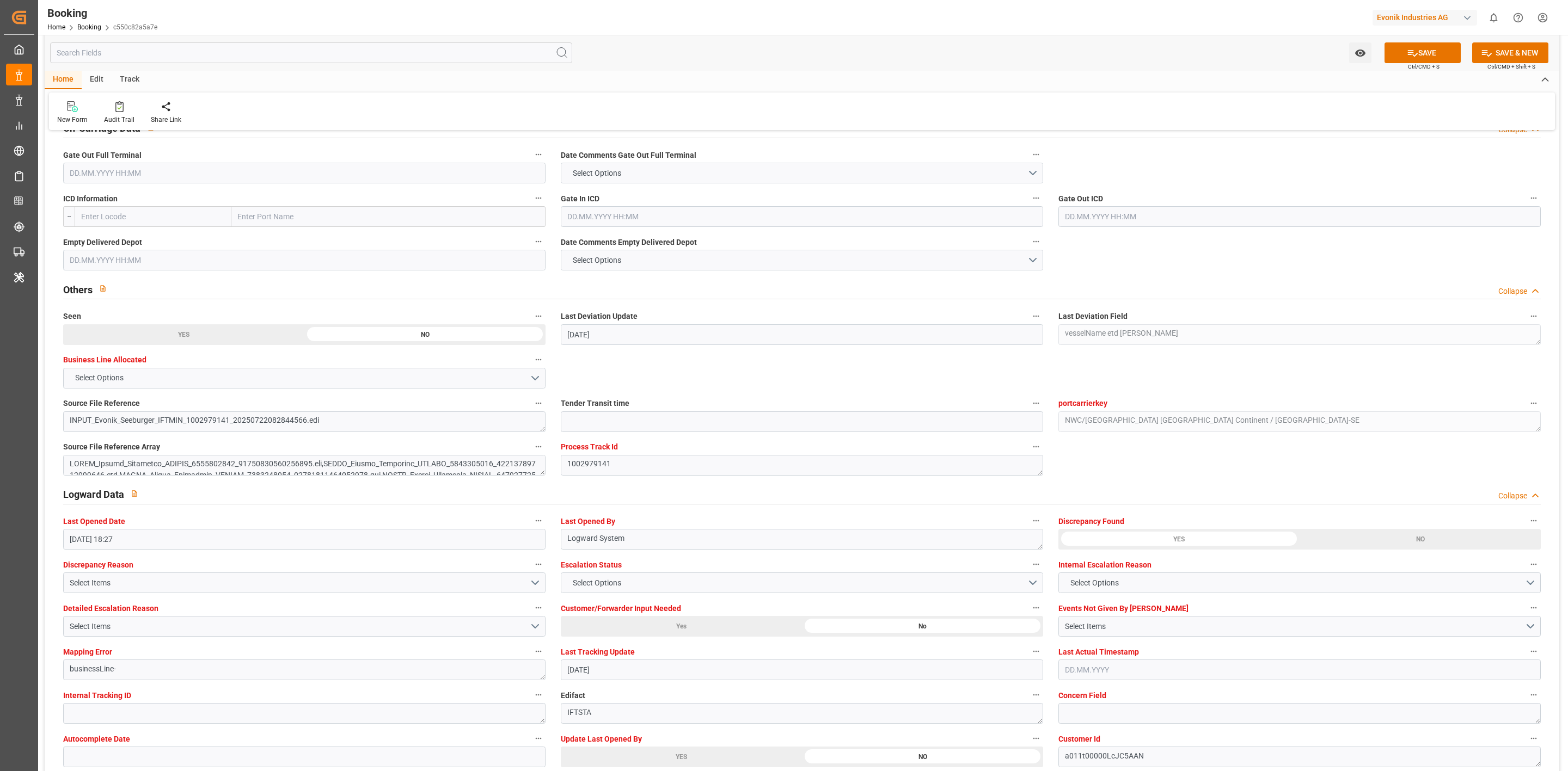
scroll to position [1538, 0]
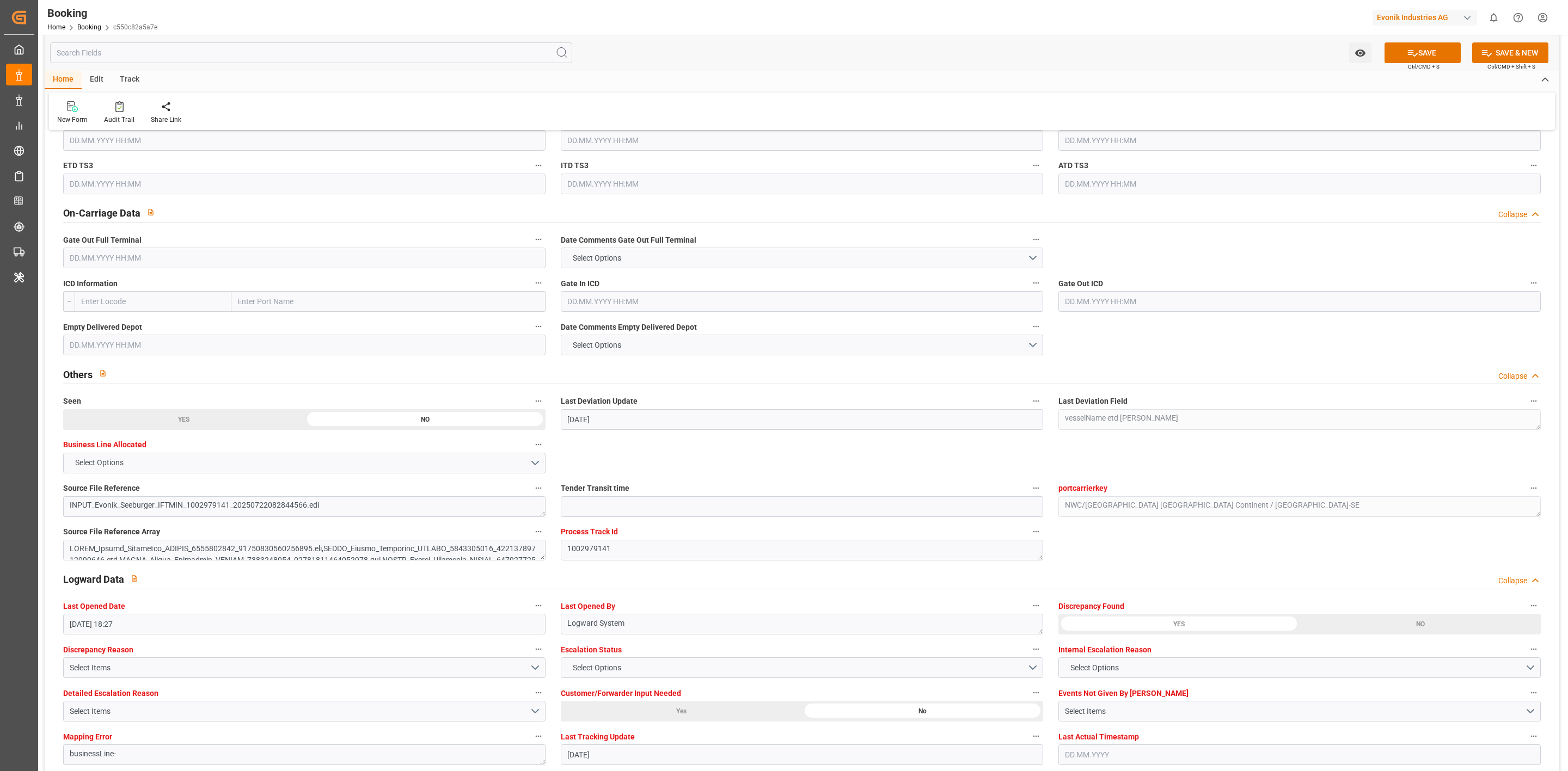
click at [129, 251] on input "text" at bounding box center [304, 258] width 482 height 21
click at [87, 326] on div "1 2 3 4 5 6 7" at bounding box center [141, 324] width 149 height 21
click at [93, 330] on div "2" at bounding box center [99, 324] width 13 height 13
type input "[DATE] 00:00"
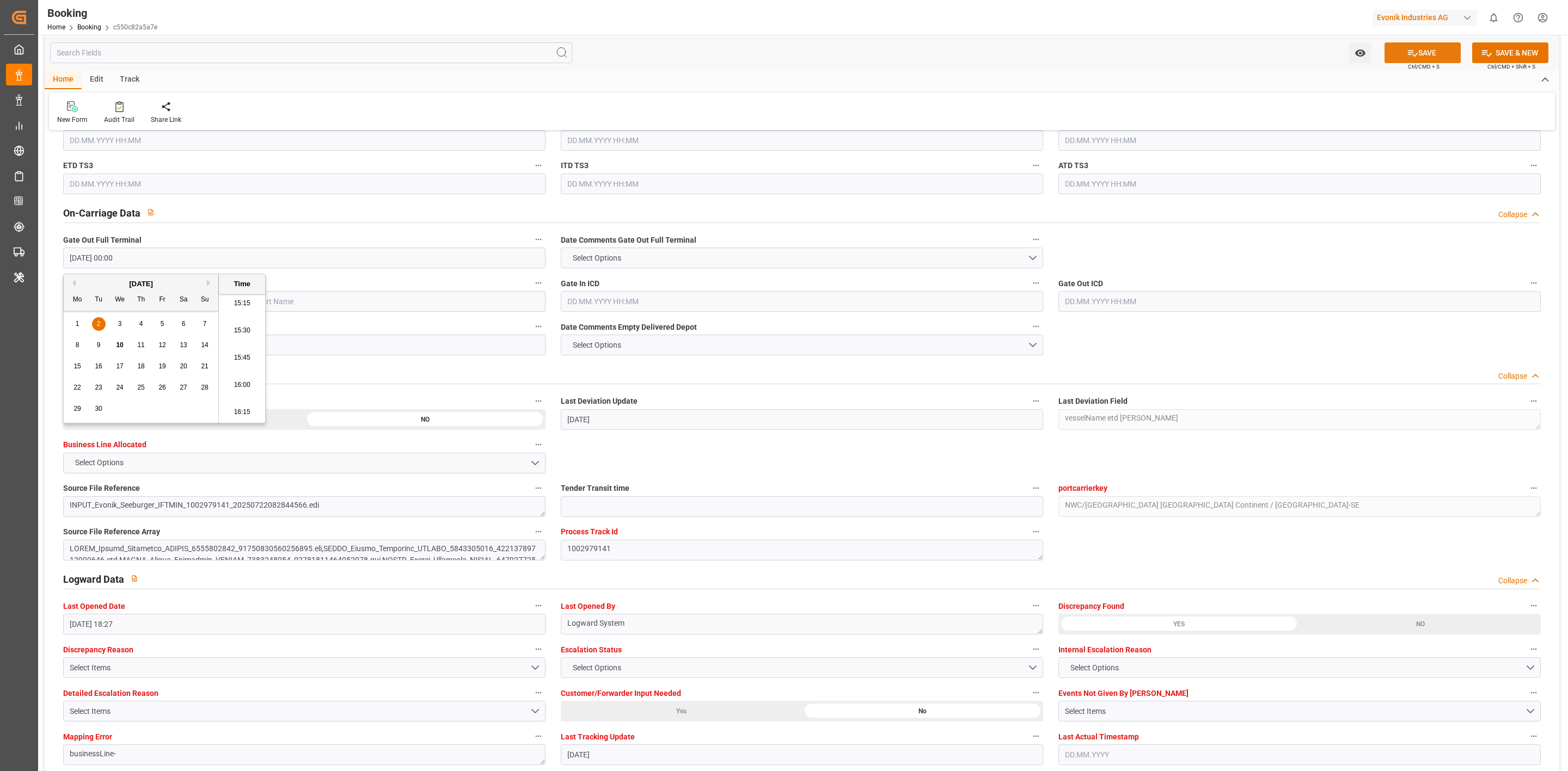
click at [1412, 54] on icon at bounding box center [1412, 53] width 12 height 12
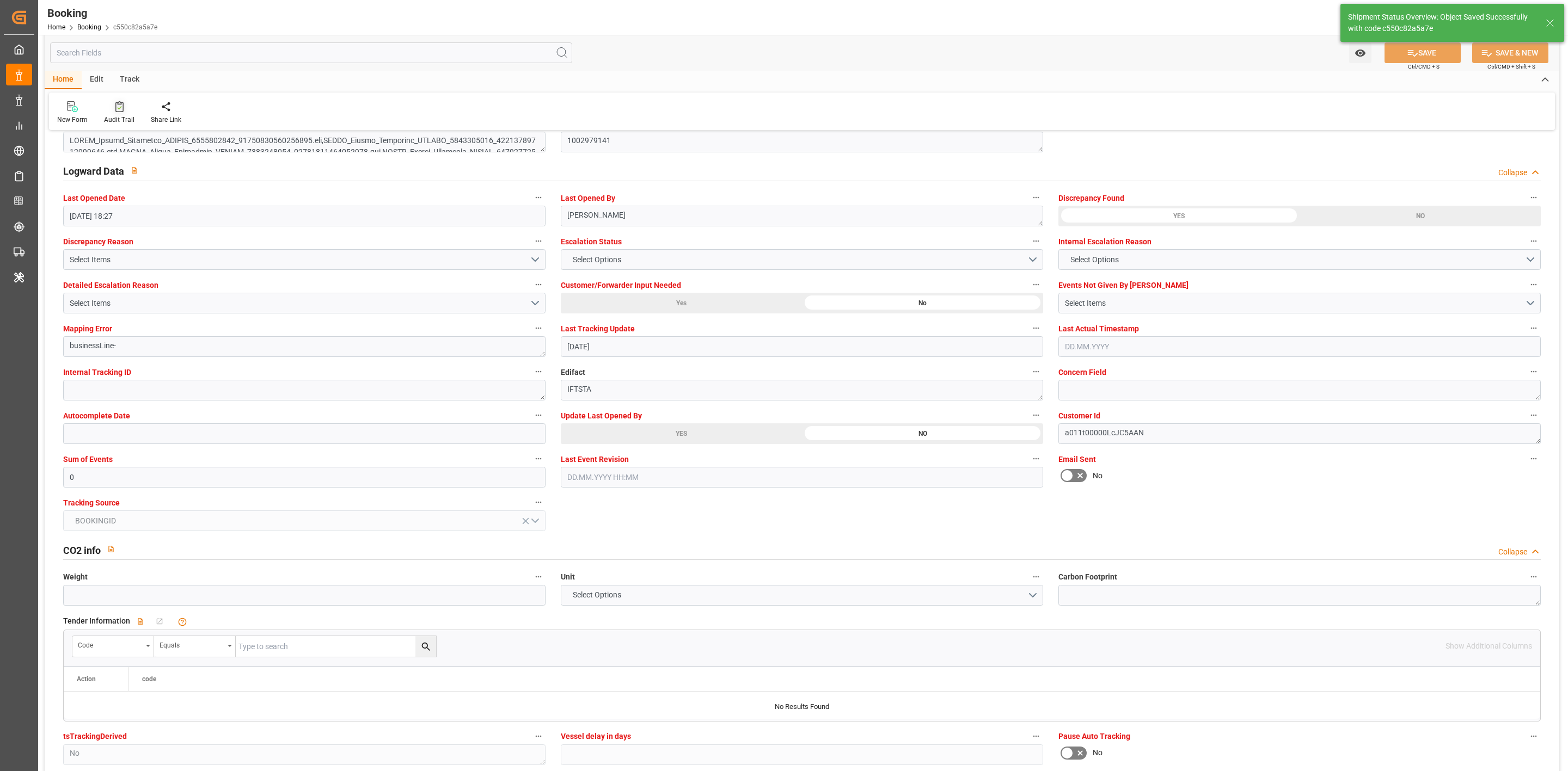
click at [111, 113] on div "Audit Trail" at bounding box center [119, 112] width 47 height 24
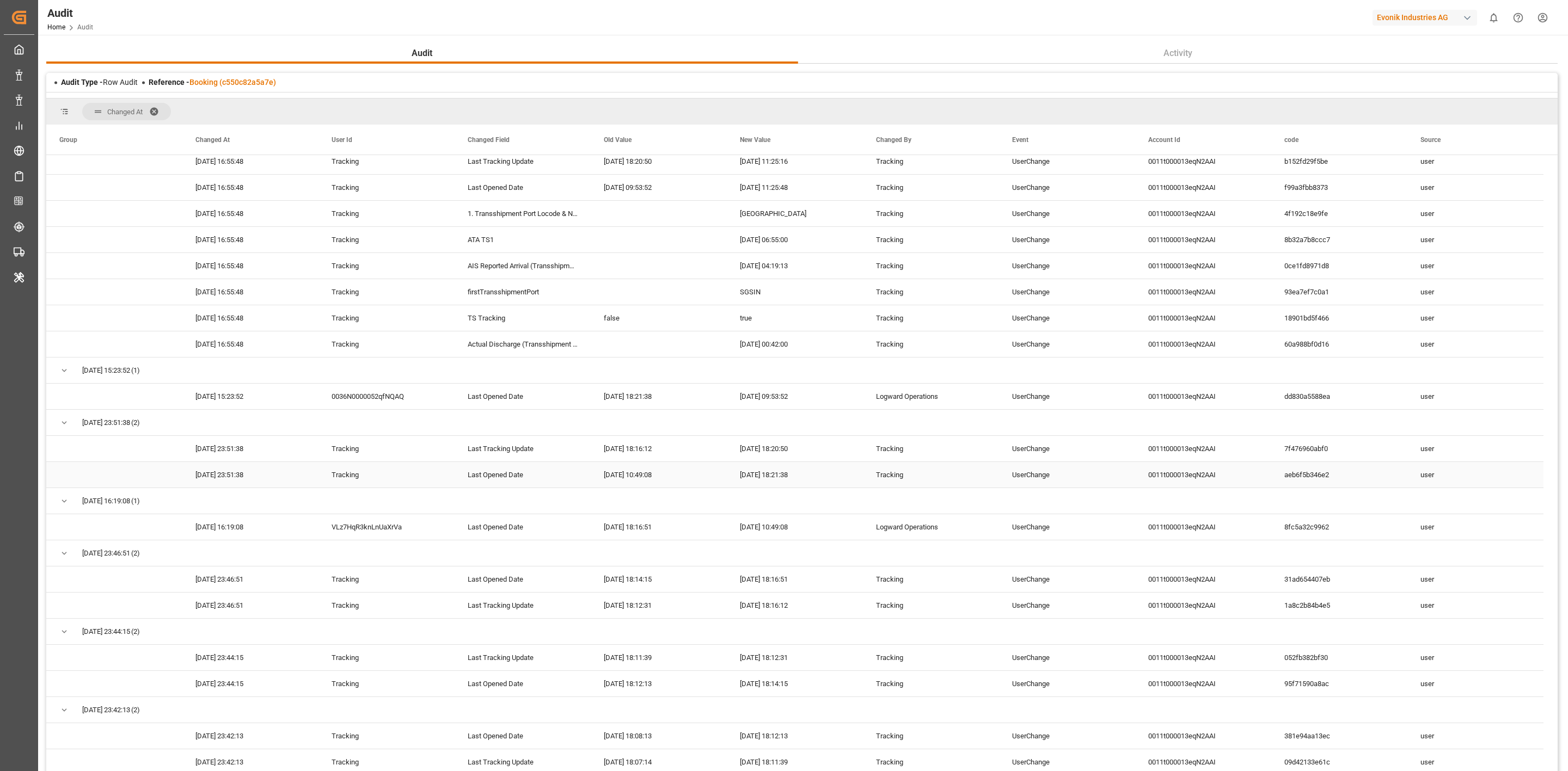
scroll to position [327, 0]
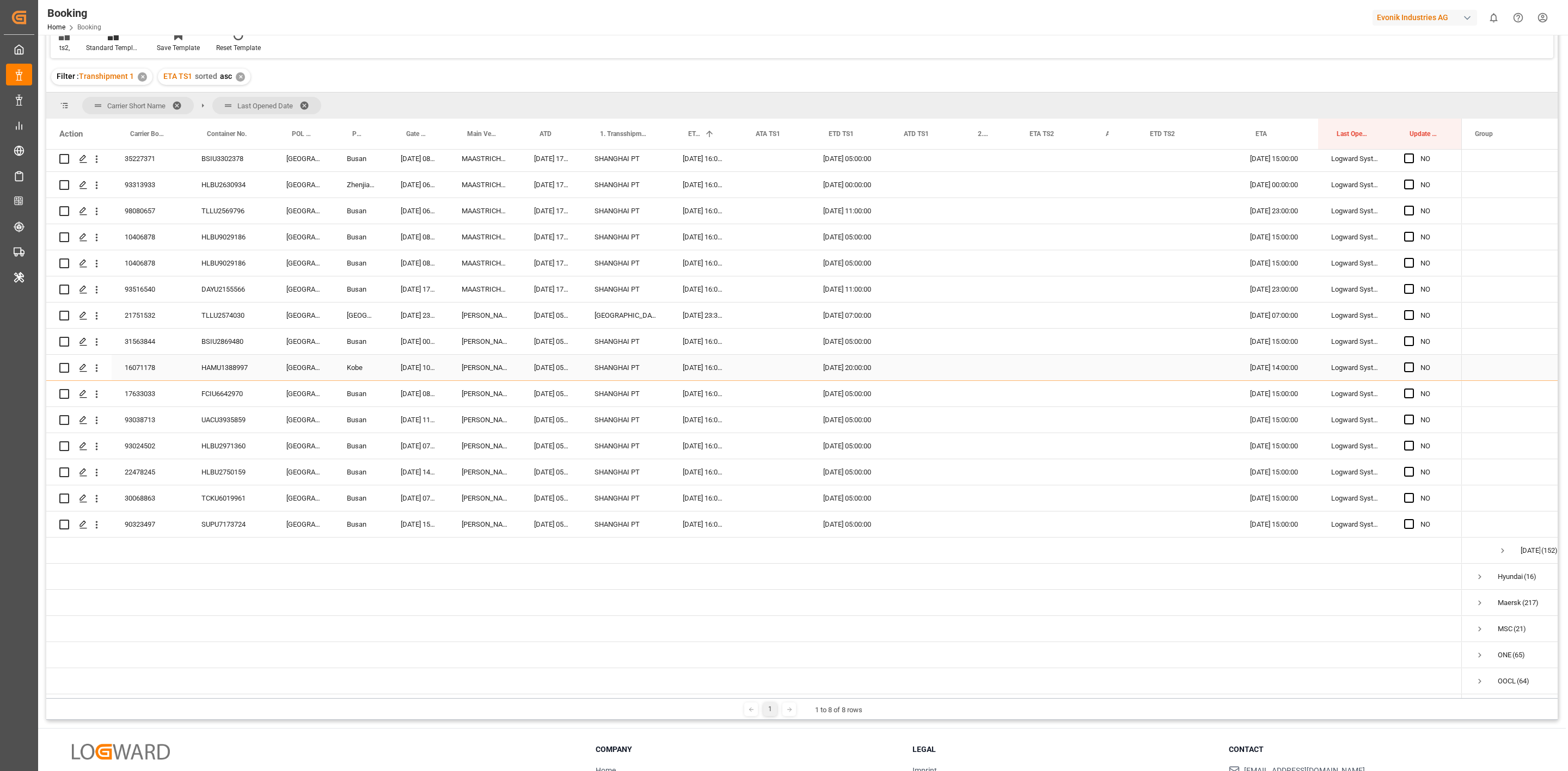
scroll to position [2772, 0]
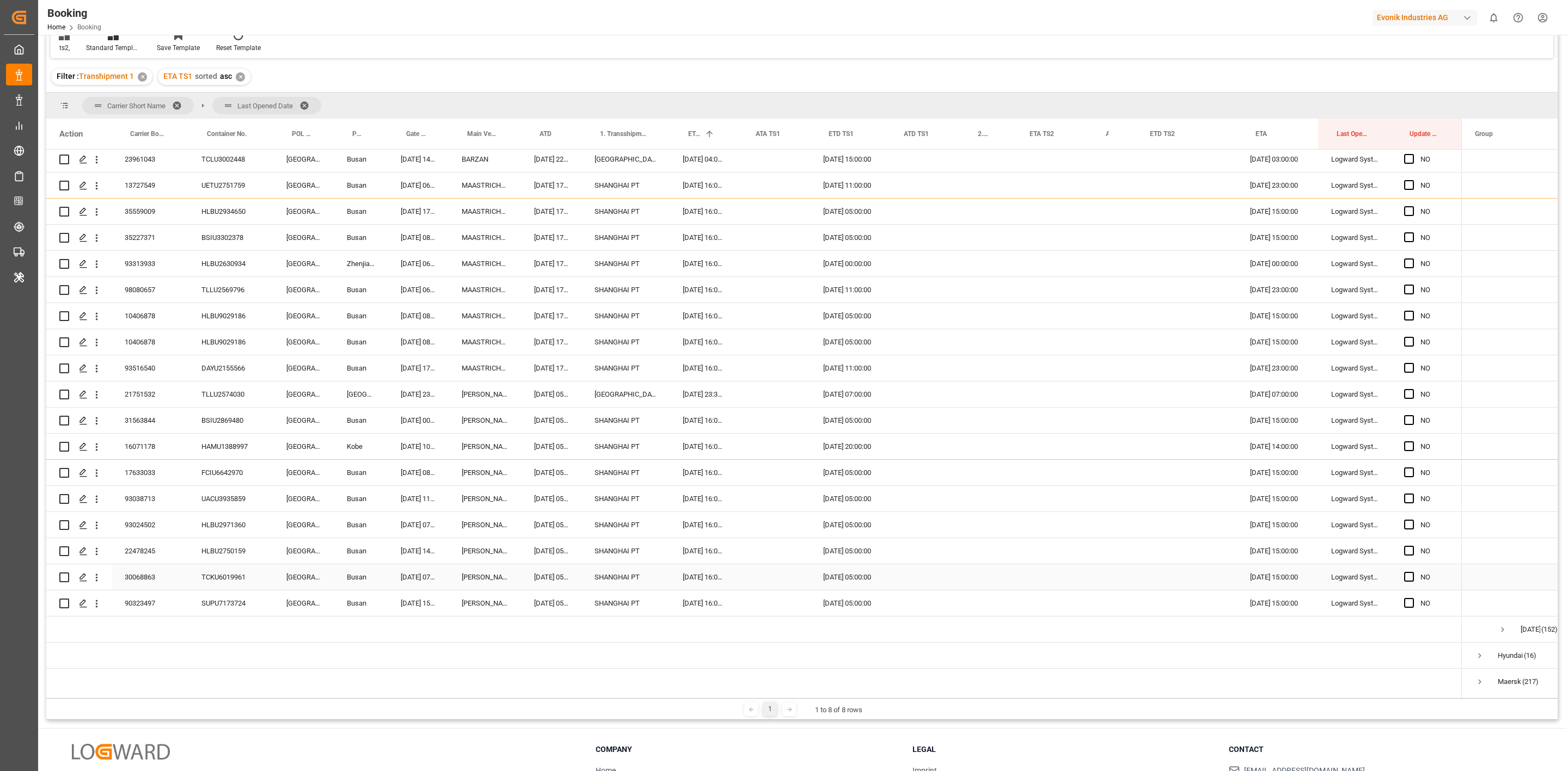
click at [226, 573] on div "TCKU6019961" at bounding box center [231, 577] width 85 height 26
click at [624, 615] on div "SHANGHAI PT" at bounding box center [625, 603] width 88 height 26
click at [624, 616] on div "SHANGHAI PT" at bounding box center [625, 603] width 88 height 26
click at [618, 611] on input "SHANGHAI PT" at bounding box center [626, 610] width 71 height 21
type input "[GEOGRAPHIC_DATA]"
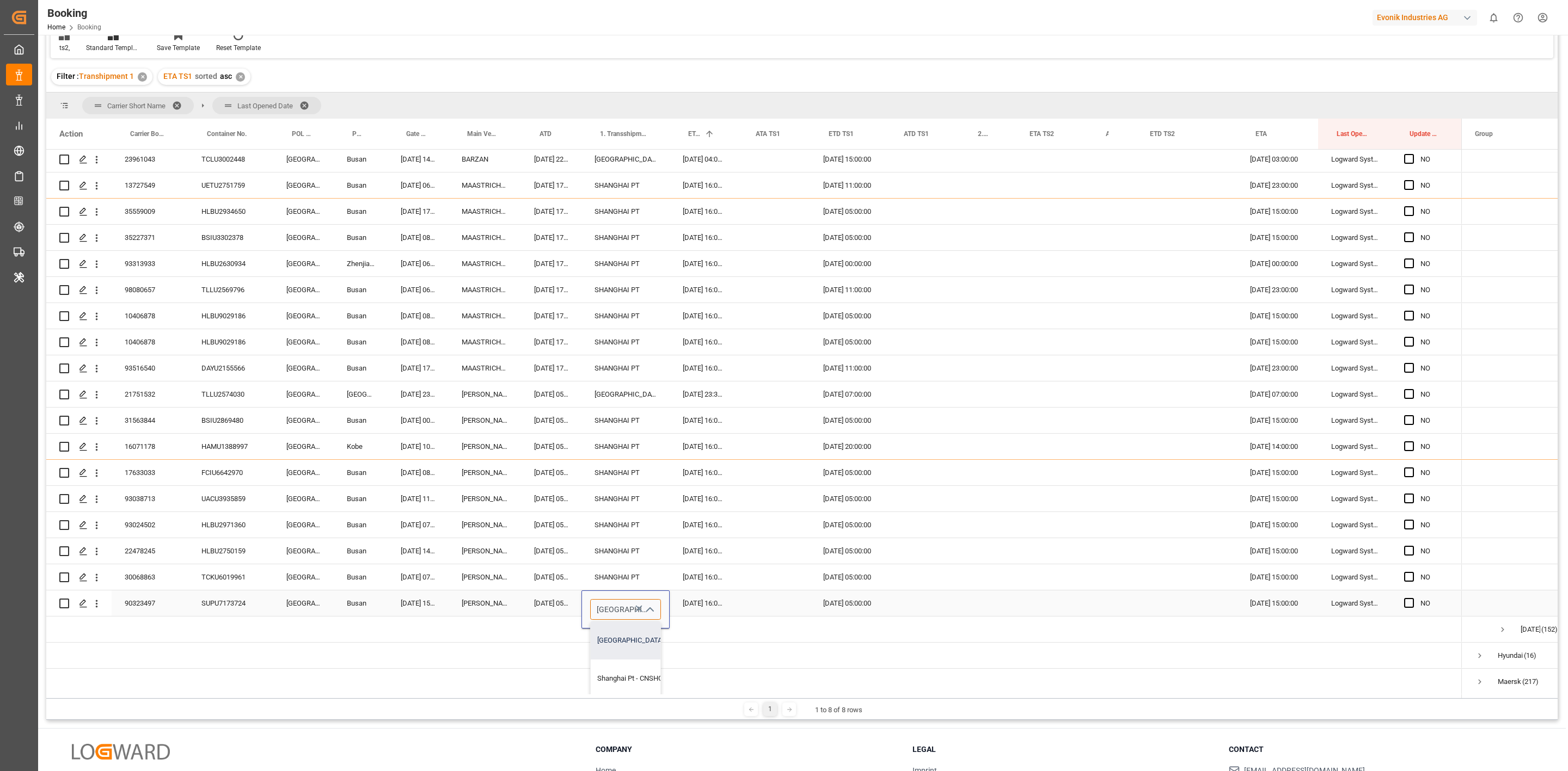
scroll to position [2936, 0]
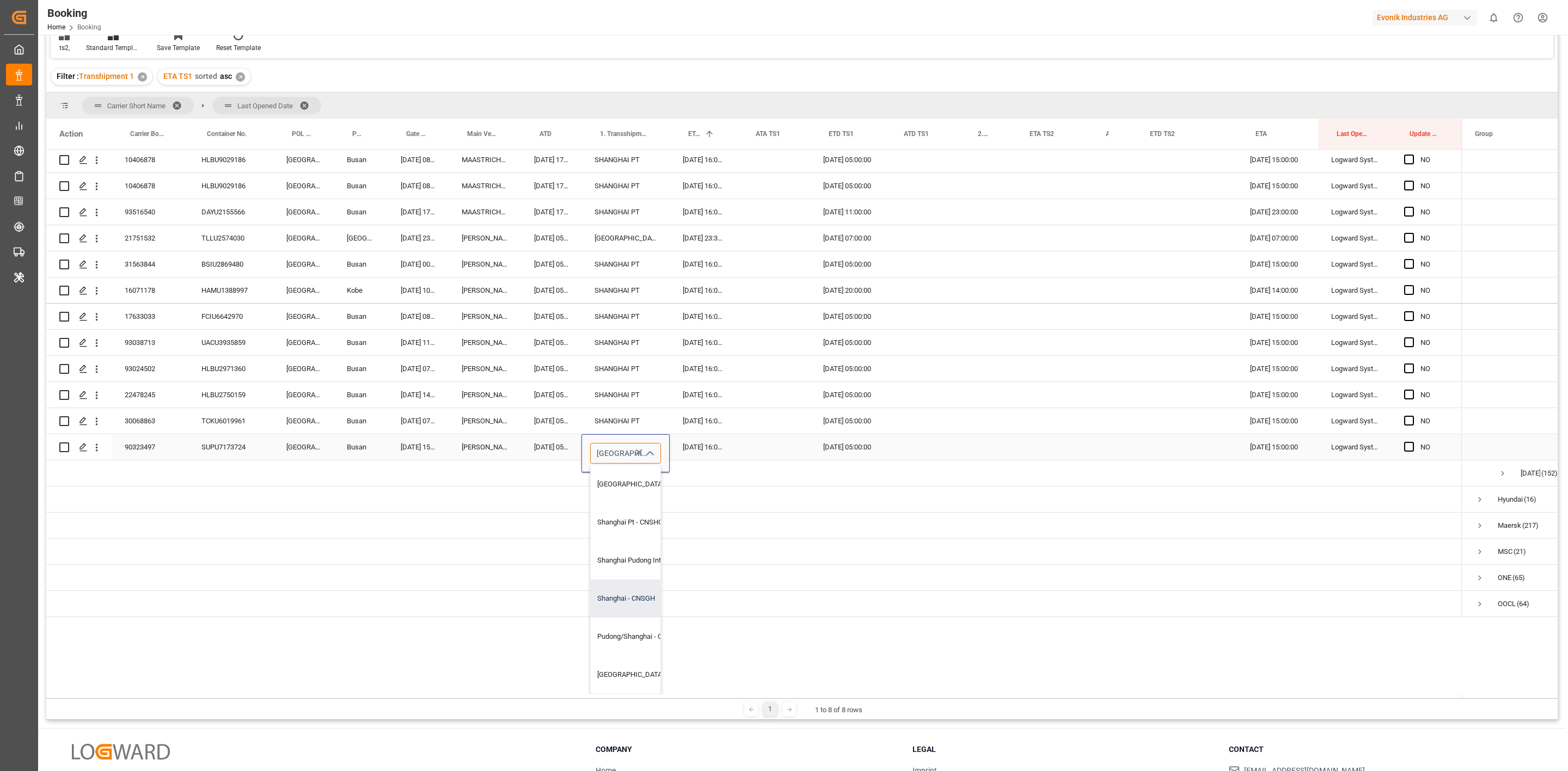
click at [632, 596] on div "Shanghai - CNSGH" at bounding box center [666, 599] width 152 height 38
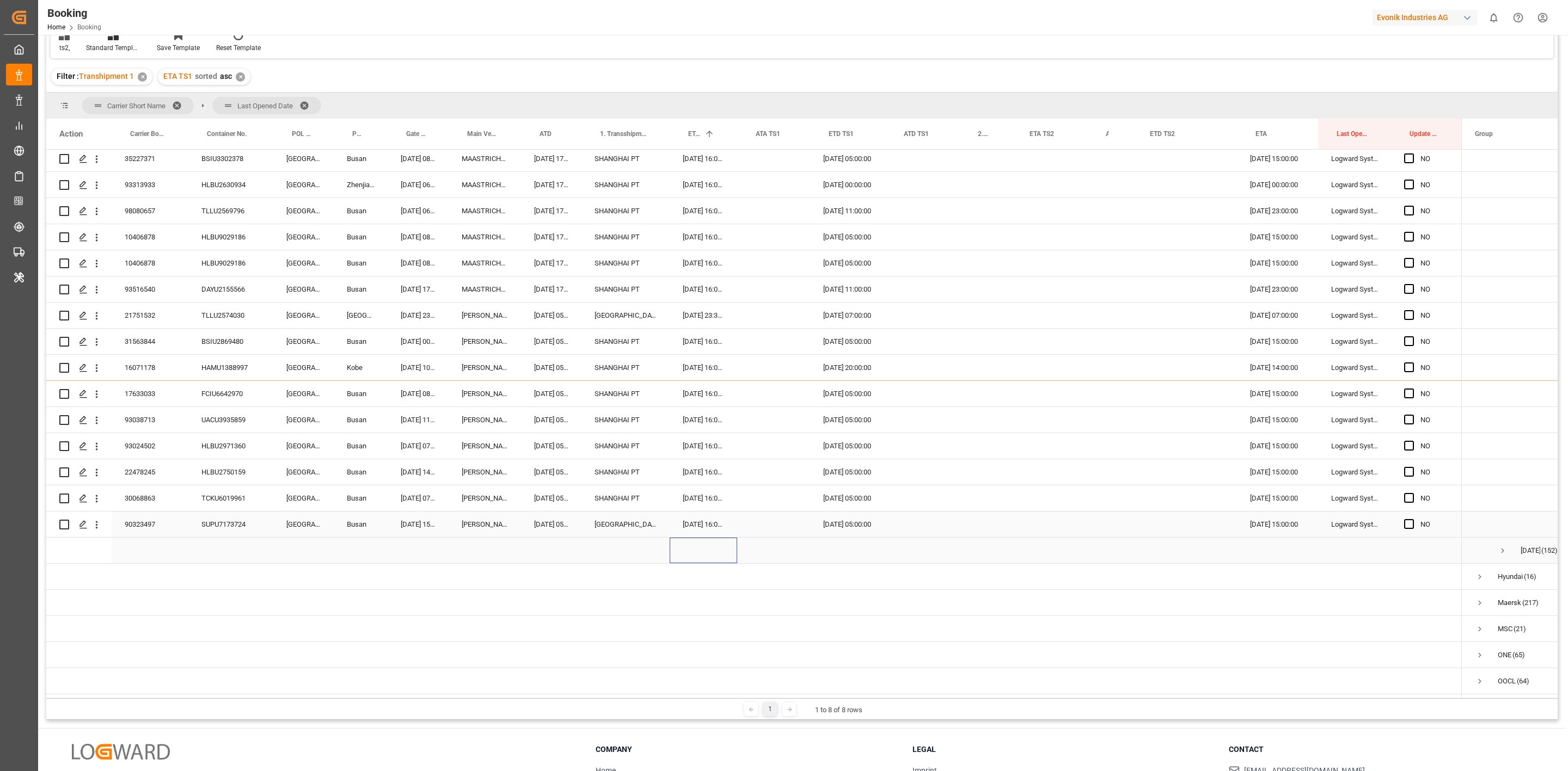
click at [721, 551] on div "Press SPACE to select this row." at bounding box center [703, 551] width 68 height 26
click at [605, 524] on div "[GEOGRAPHIC_DATA]" at bounding box center [625, 525] width 88 height 26
drag, startPoint x: 621, startPoint y: 361, endPoint x: 634, endPoint y: 494, distance: 133.6
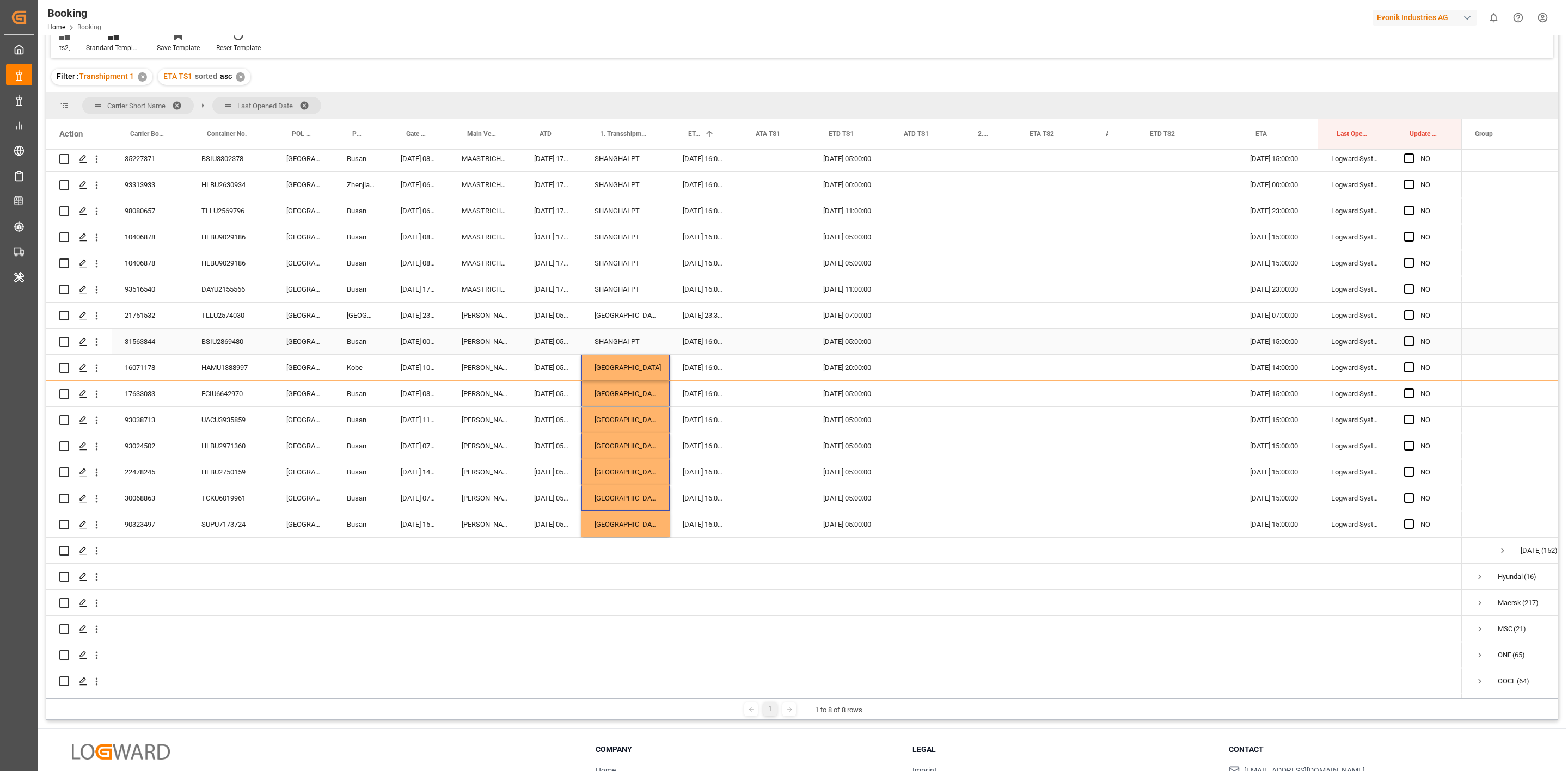
click at [620, 330] on div "SHANGHAI PT" at bounding box center [625, 341] width 88 height 26
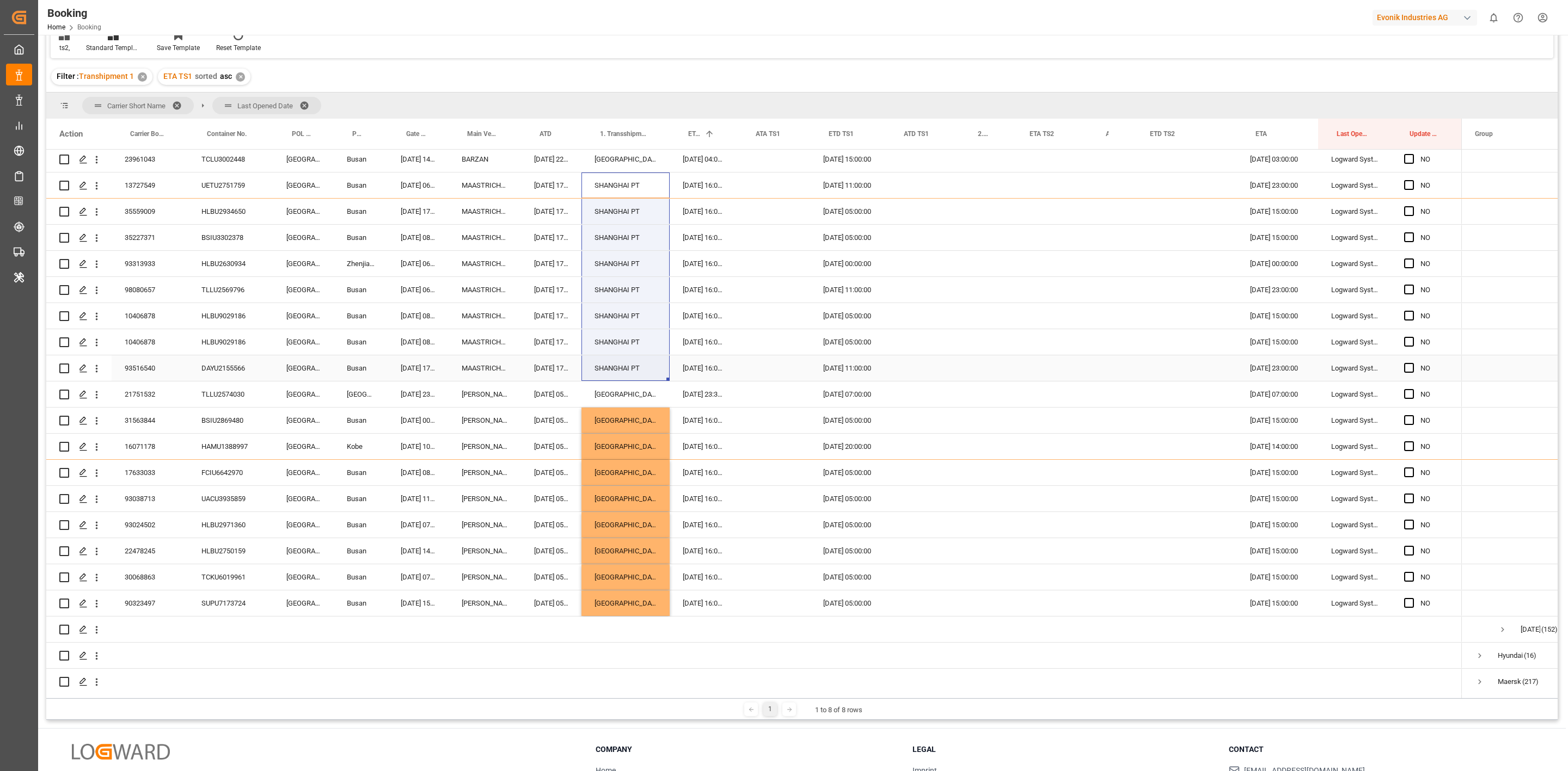
drag, startPoint x: 624, startPoint y: 344, endPoint x: 628, endPoint y: 361, distance: 17.5
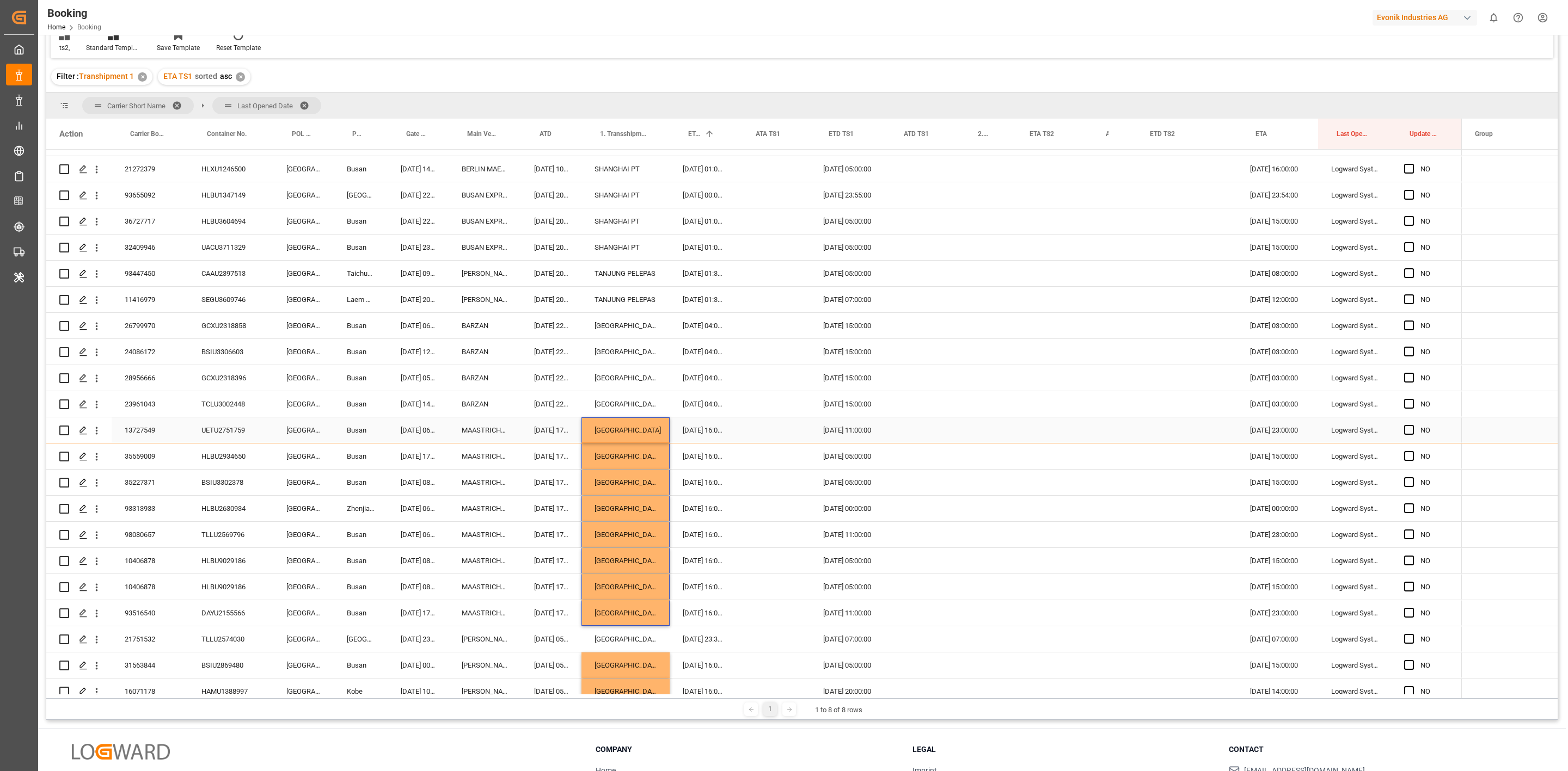
scroll to position [2364, 0]
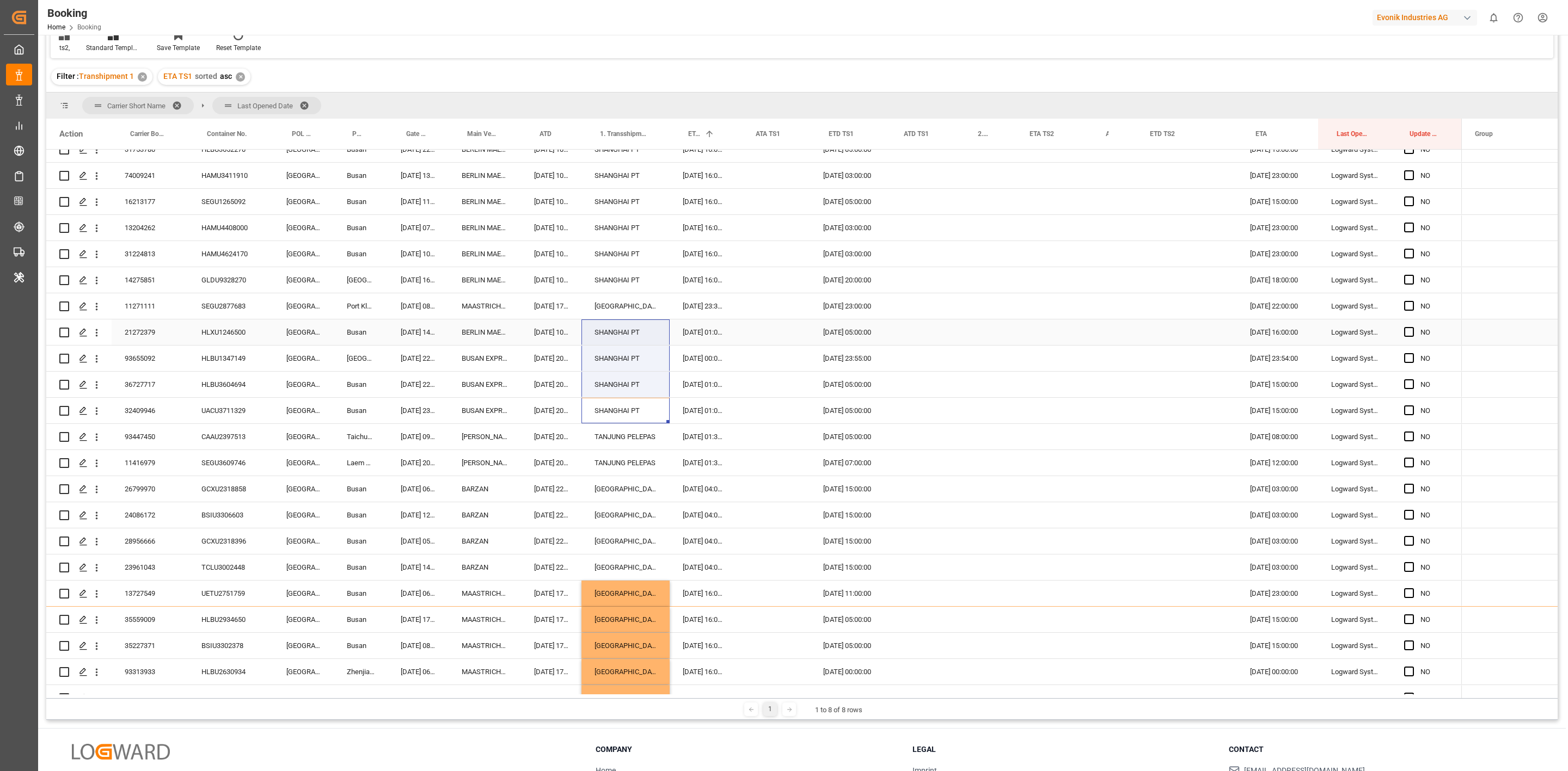
drag, startPoint x: 622, startPoint y: 410, endPoint x: 618, endPoint y: 337, distance: 73.1
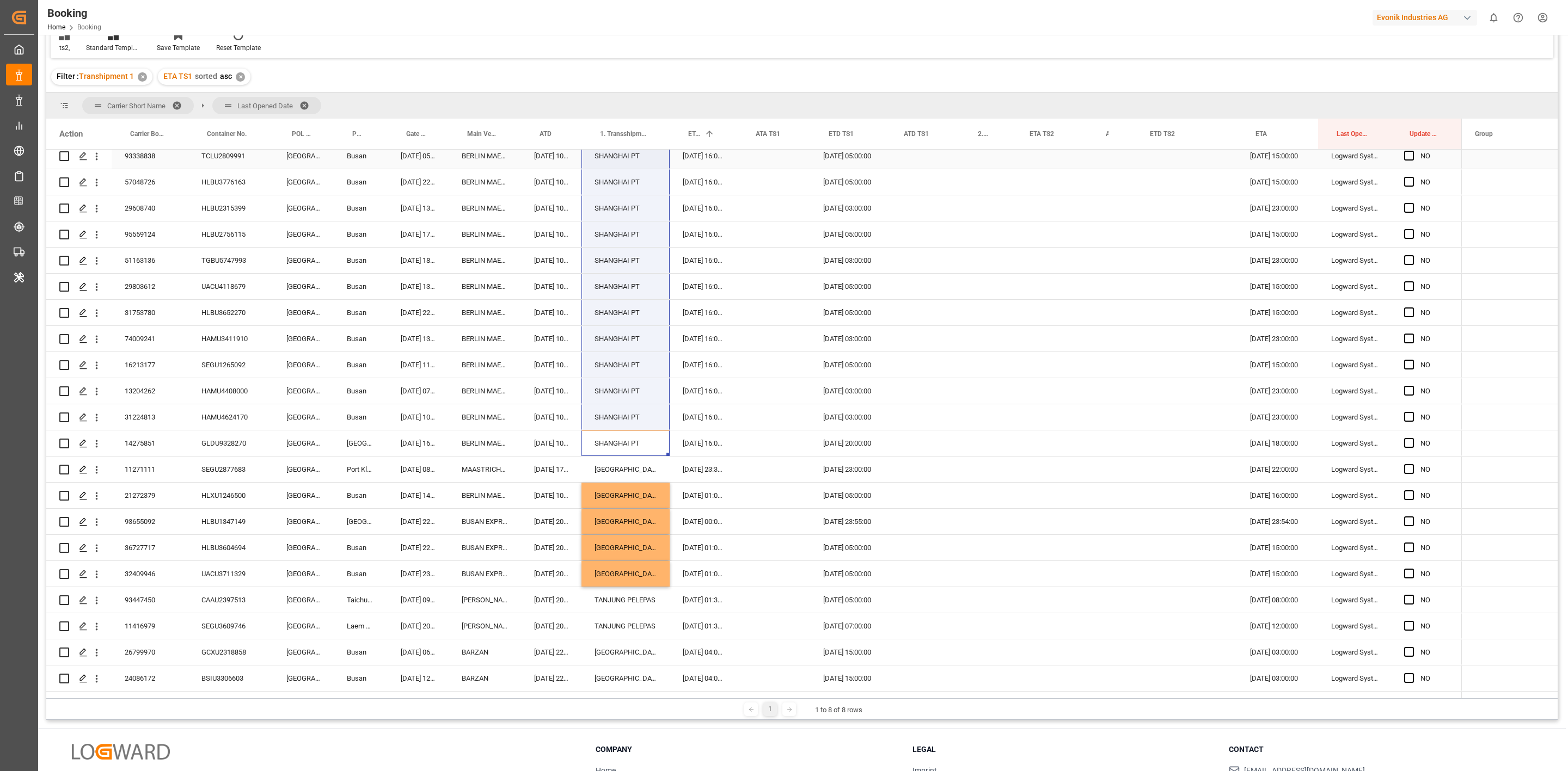
drag, startPoint x: 615, startPoint y: 296, endPoint x: 623, endPoint y: 165, distance: 131.2
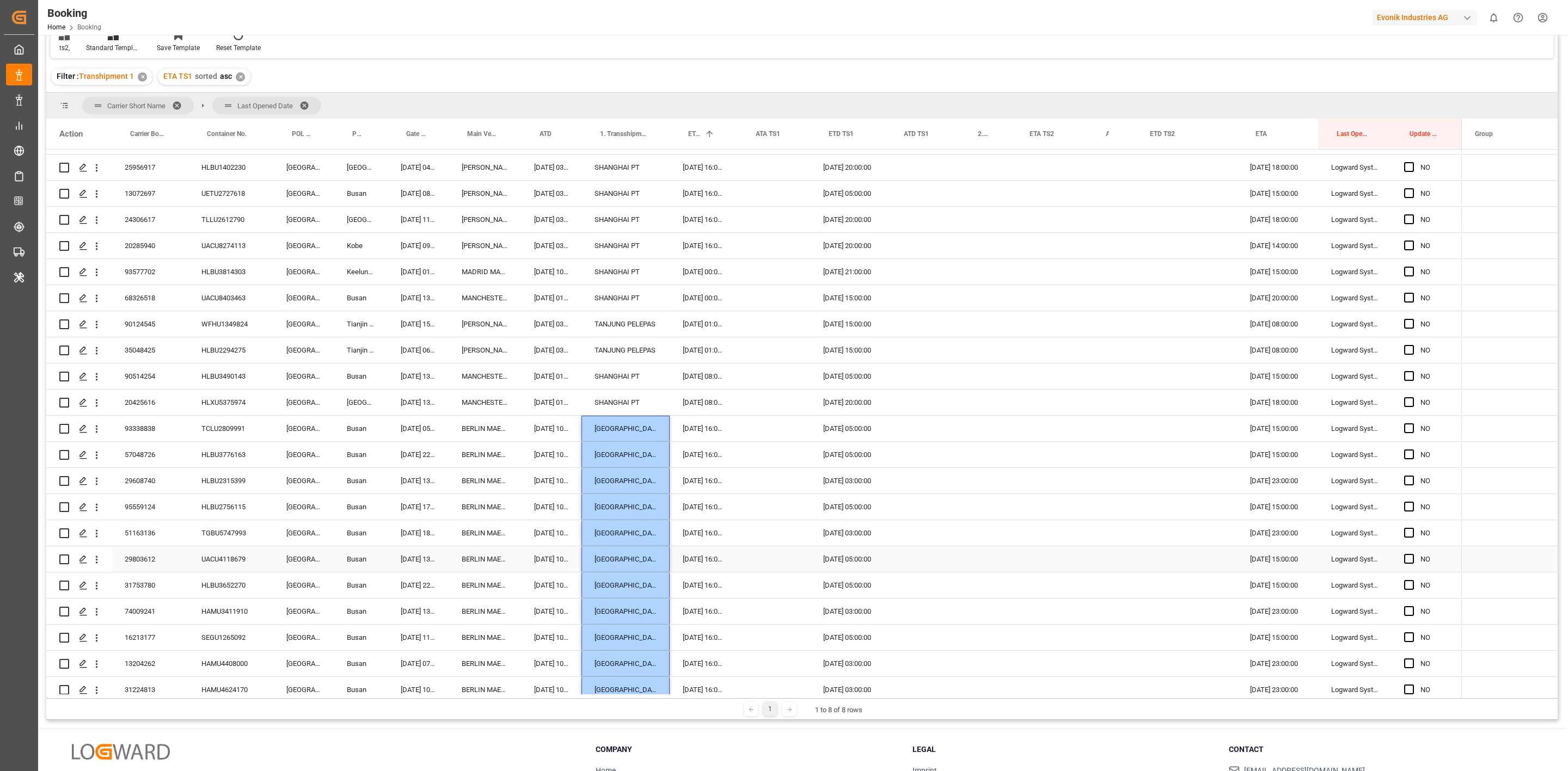
scroll to position [1874, 0]
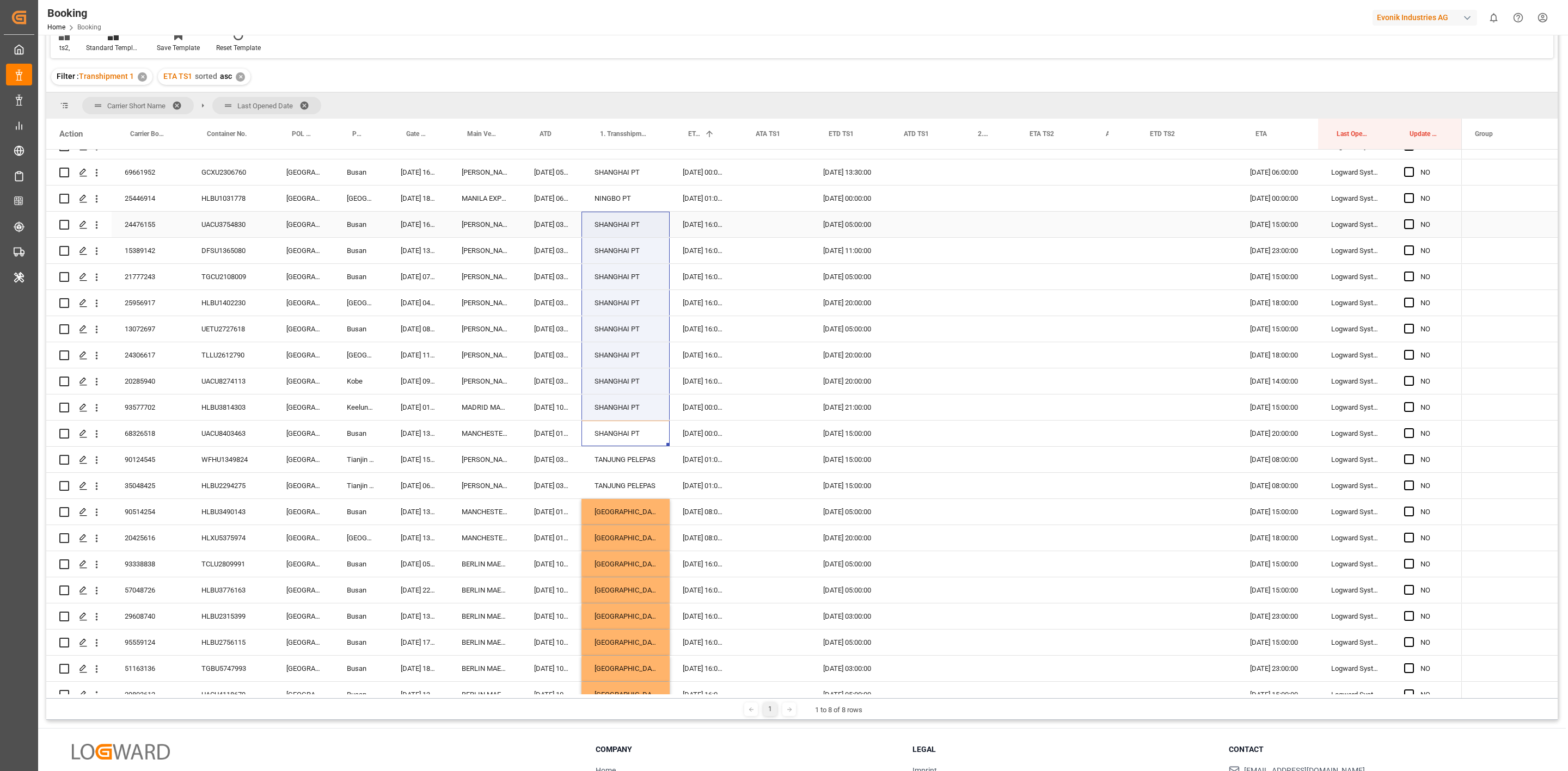
drag, startPoint x: 626, startPoint y: 428, endPoint x: 621, endPoint y: 218, distance: 210.1
click at [621, 218] on div "90566044 NIDU2359500 [GEOGRAPHIC_DATA] Laem Chabang [DATE] 08:37:00 HAMMONIA BA…" at bounding box center [754, 55] width 1416 height 3396
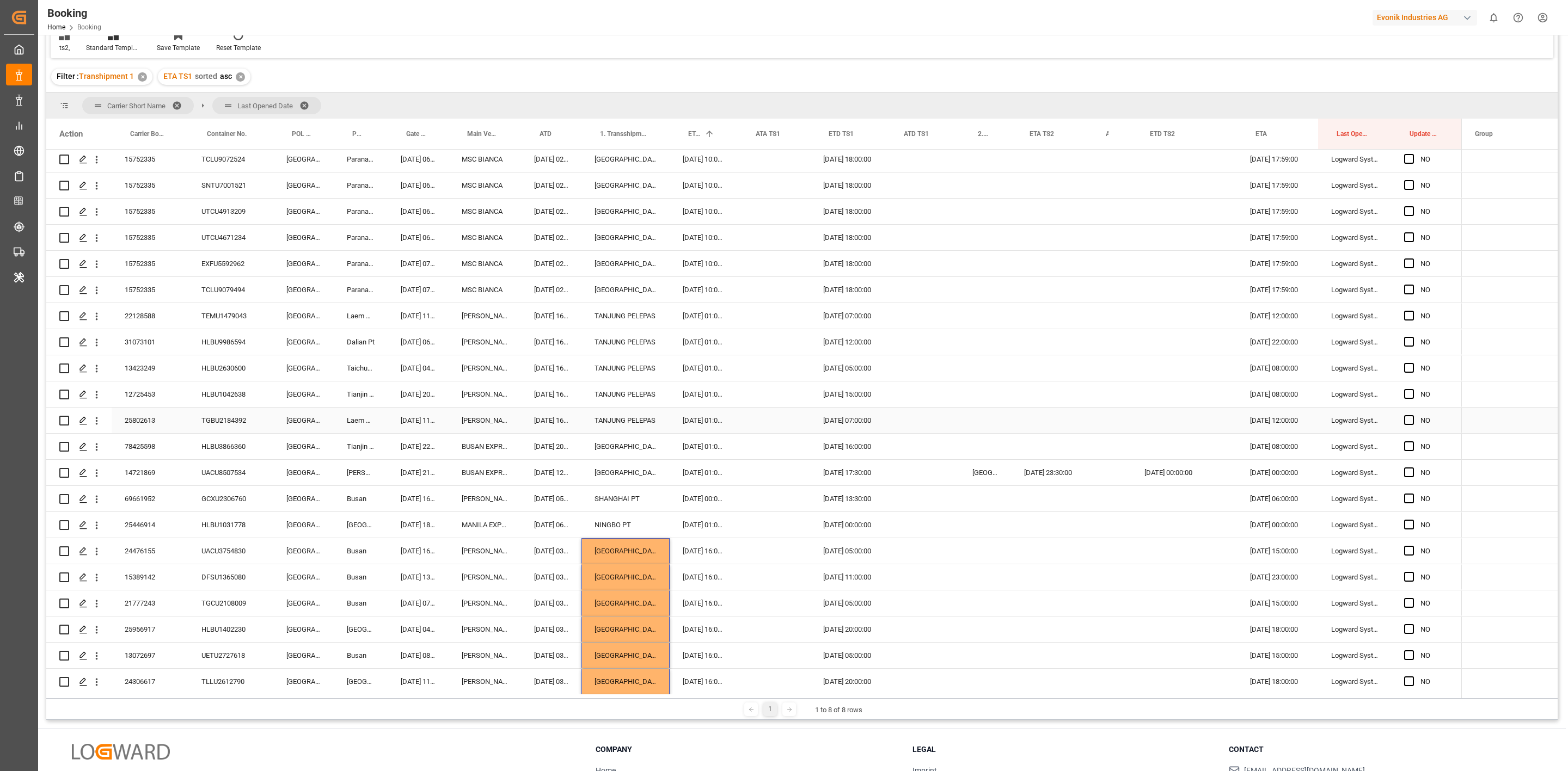
scroll to position [1140, 0]
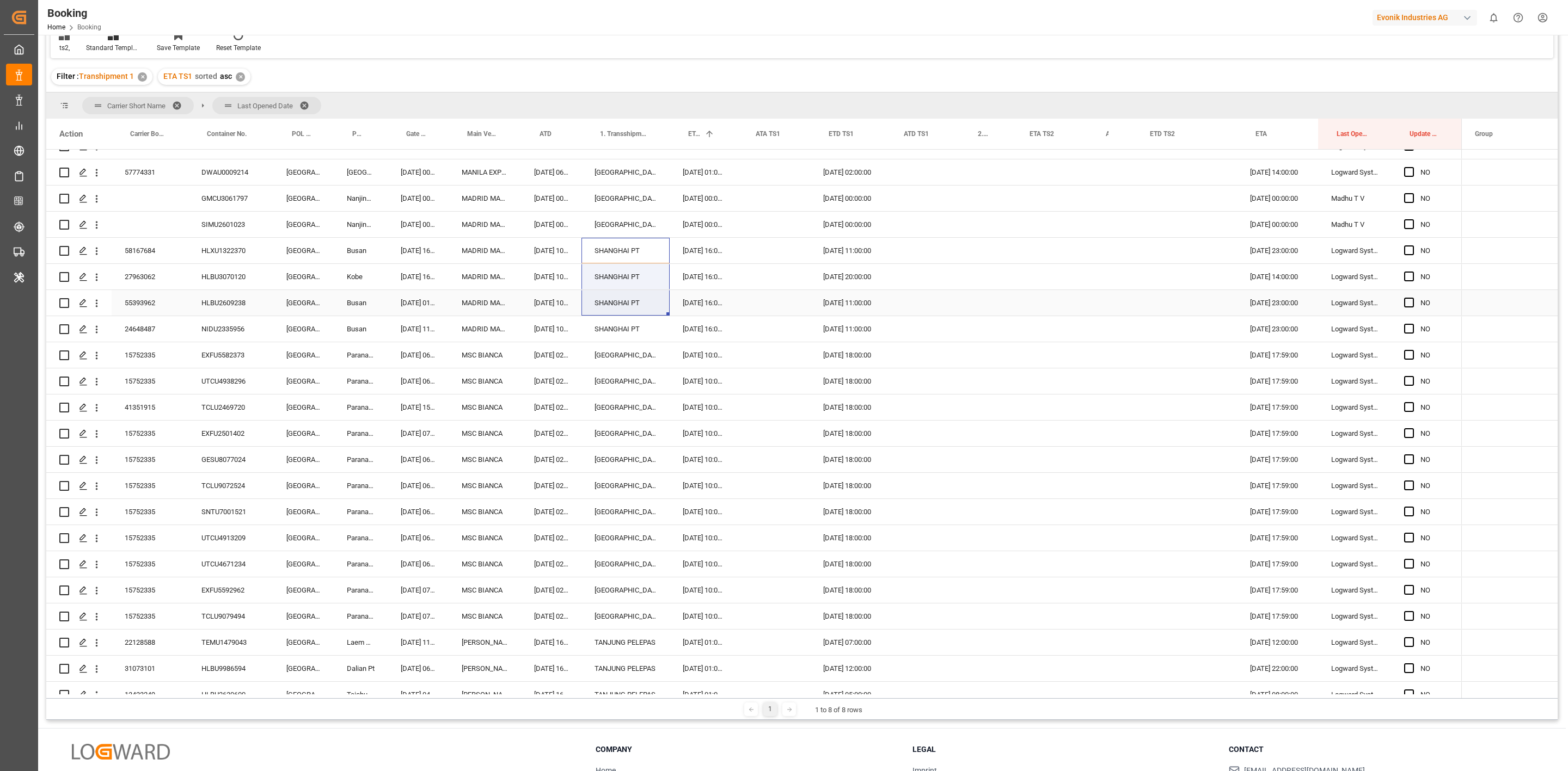
click at [629, 315] on div "90566044 NIDU2359500 [GEOGRAPHIC_DATA] Laem Chabang [DATE] 08:37:00 HAMMONIA BA…" at bounding box center [754, 708] width 1416 height 3396
click at [620, 335] on div "SHANGHAI PT" at bounding box center [625, 329] width 88 height 26
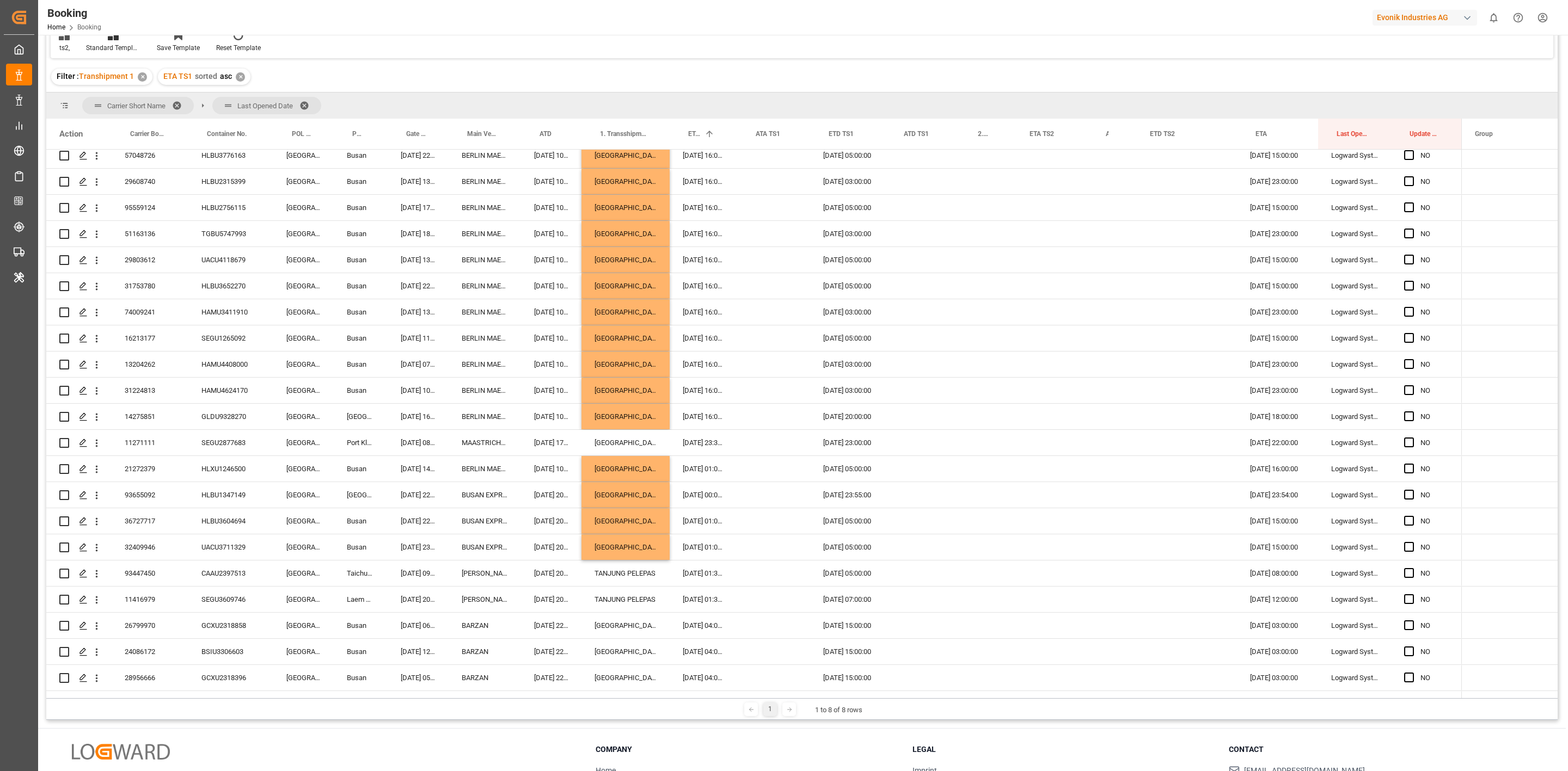
scroll to position [2609, 0]
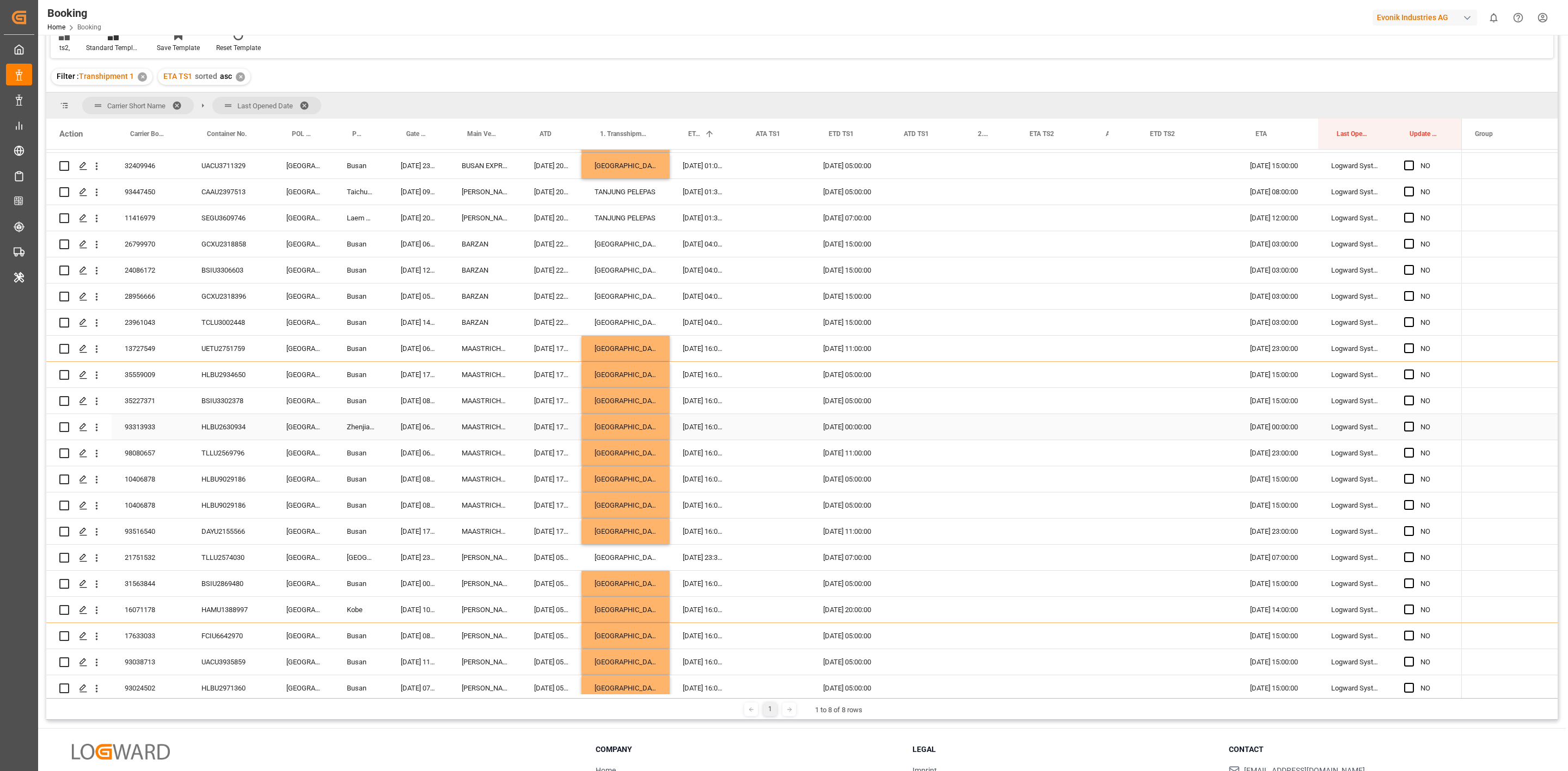
click at [209, 410] on div "BSIU3302378" at bounding box center [231, 401] width 85 height 26
click at [950, 44] on div "ts2, Standard Templates Save Template Reset Template" at bounding box center [802, 40] width 1503 height 38
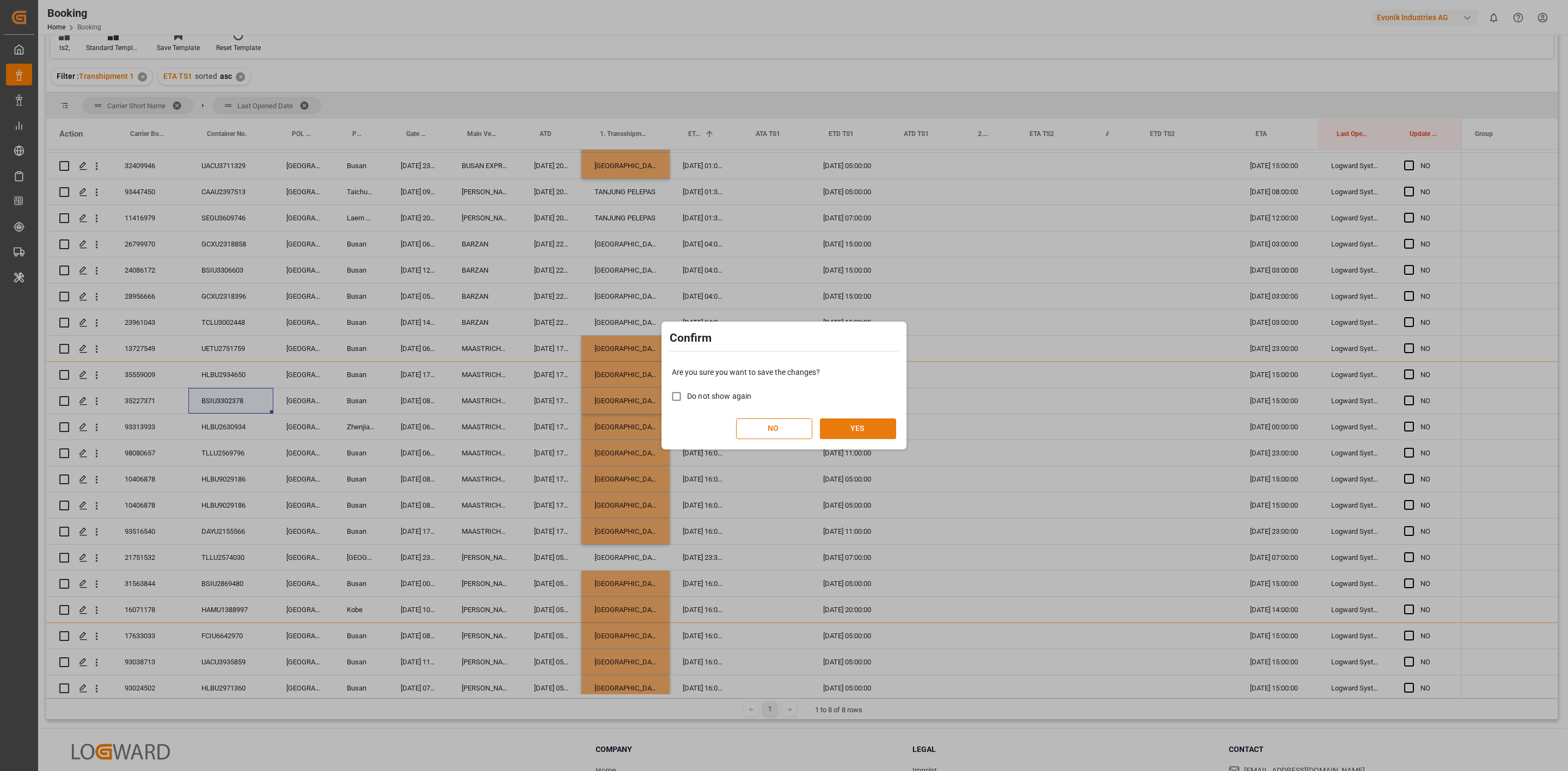
click at [864, 425] on button "YES" at bounding box center [858, 429] width 76 height 21
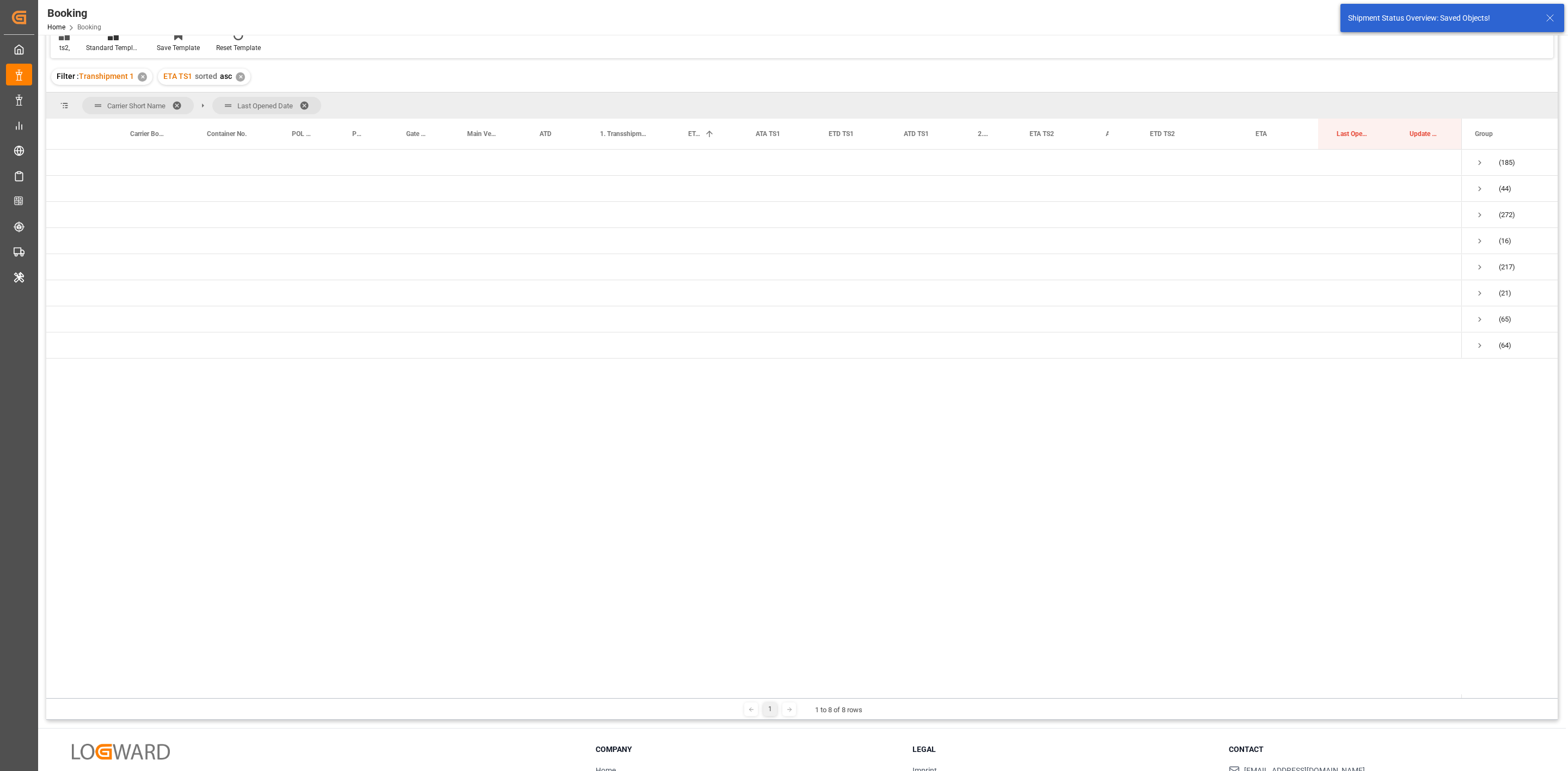
scroll to position [0, 0]
click at [1475, 225] on span "Press SPACE to select this row." at bounding box center [1480, 215] width 10 height 25
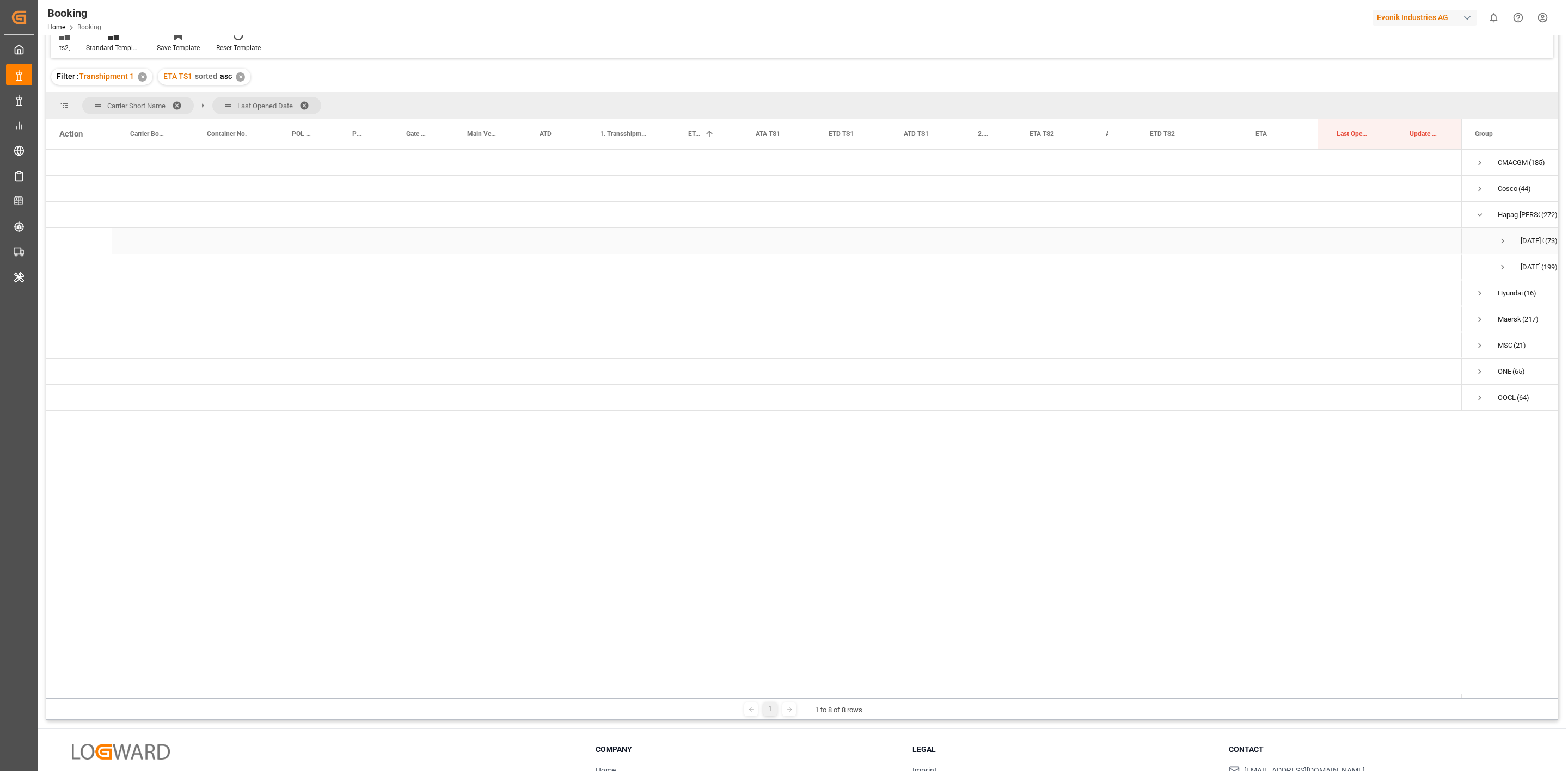
click at [1506, 242] on span "Press SPACE to select this row." at bounding box center [1503, 241] width 10 height 10
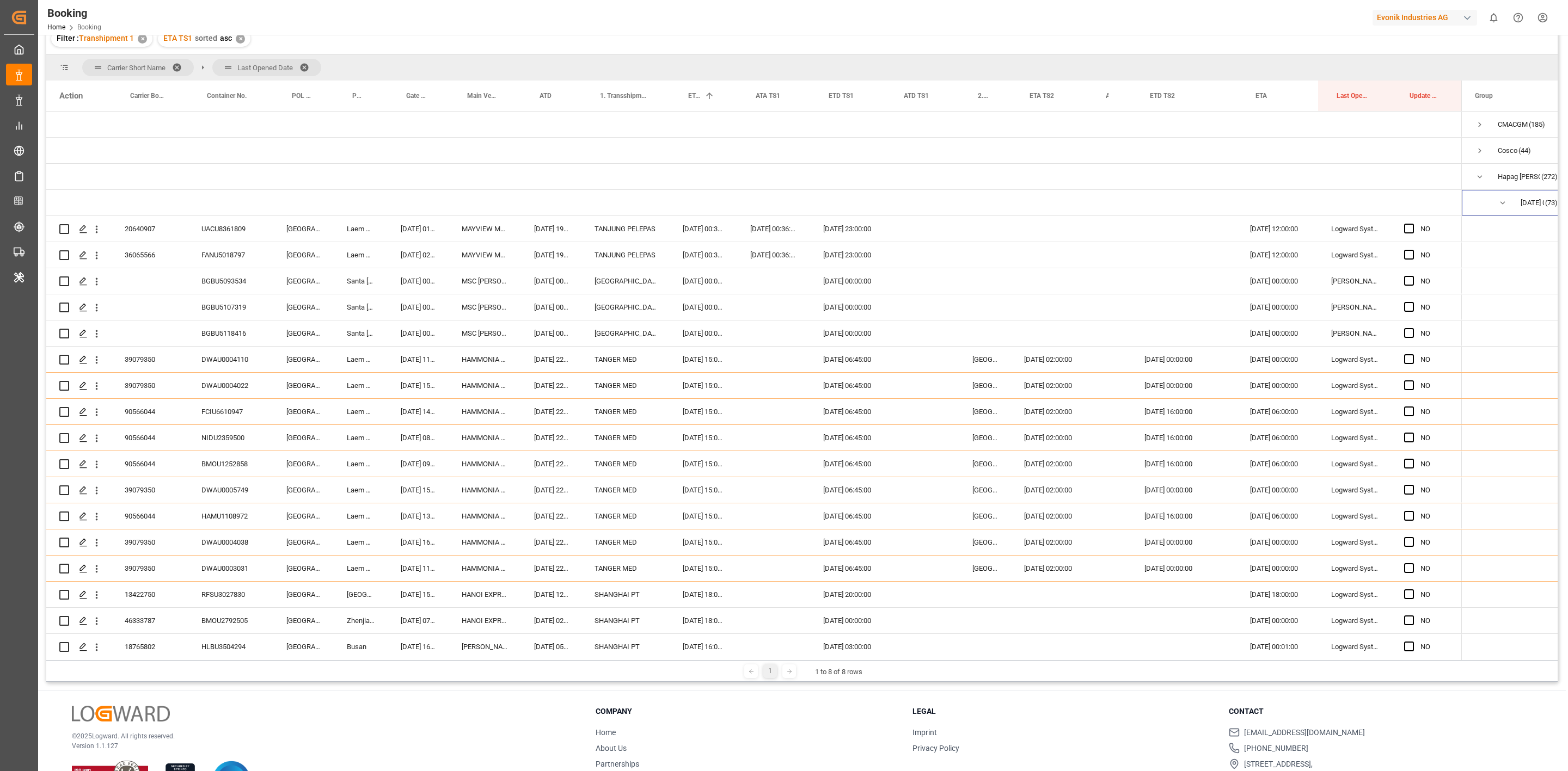
scroll to position [80, 0]
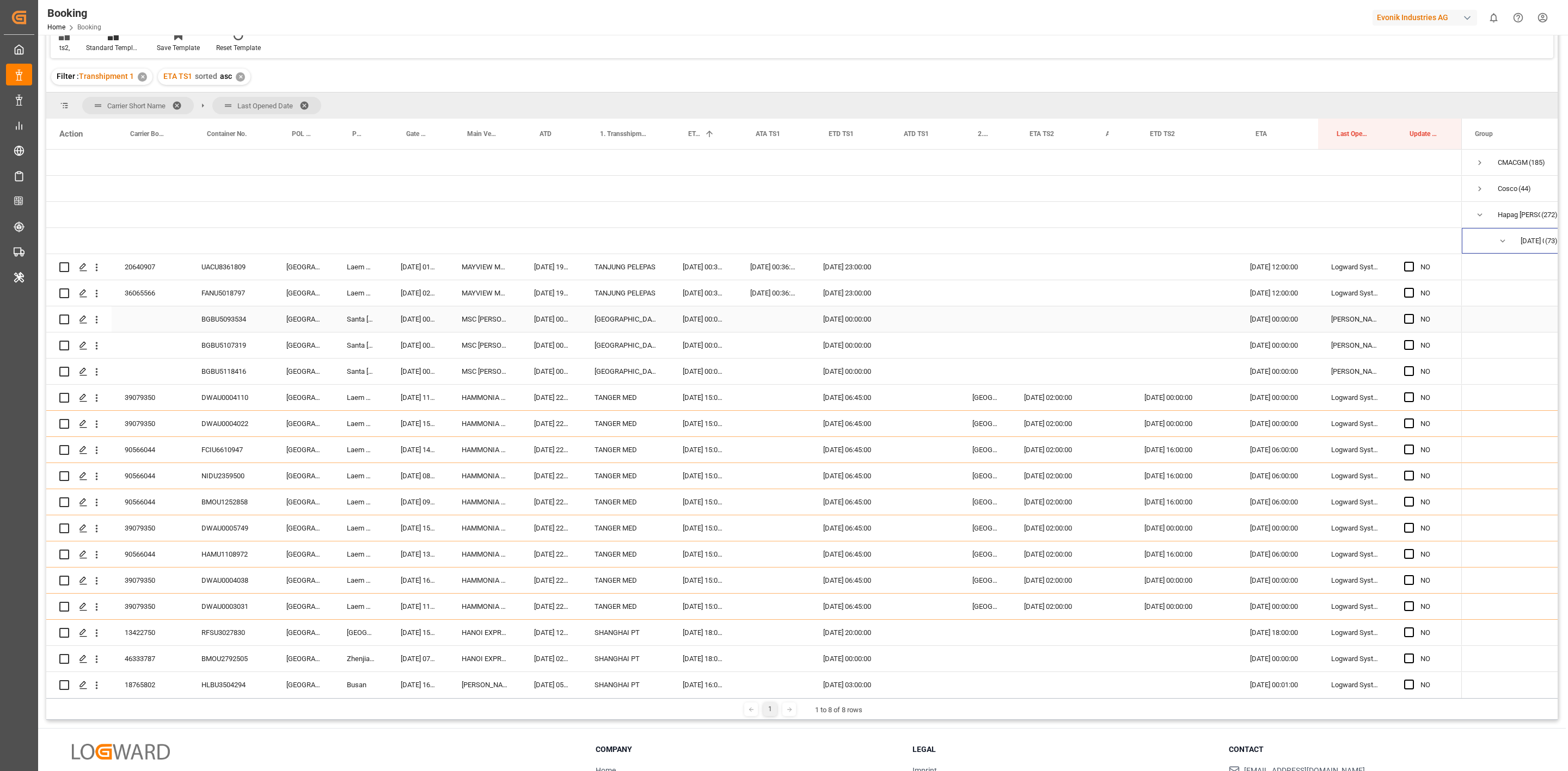
click at [219, 320] on div "BGBU5093534" at bounding box center [231, 319] width 85 height 26
click at [1405, 265] on span "Press SPACE to select this row." at bounding box center [1409, 267] width 10 height 10
click at [1412, 262] on input "Press SPACE to select this row." at bounding box center [1412, 262] width 0 height 0
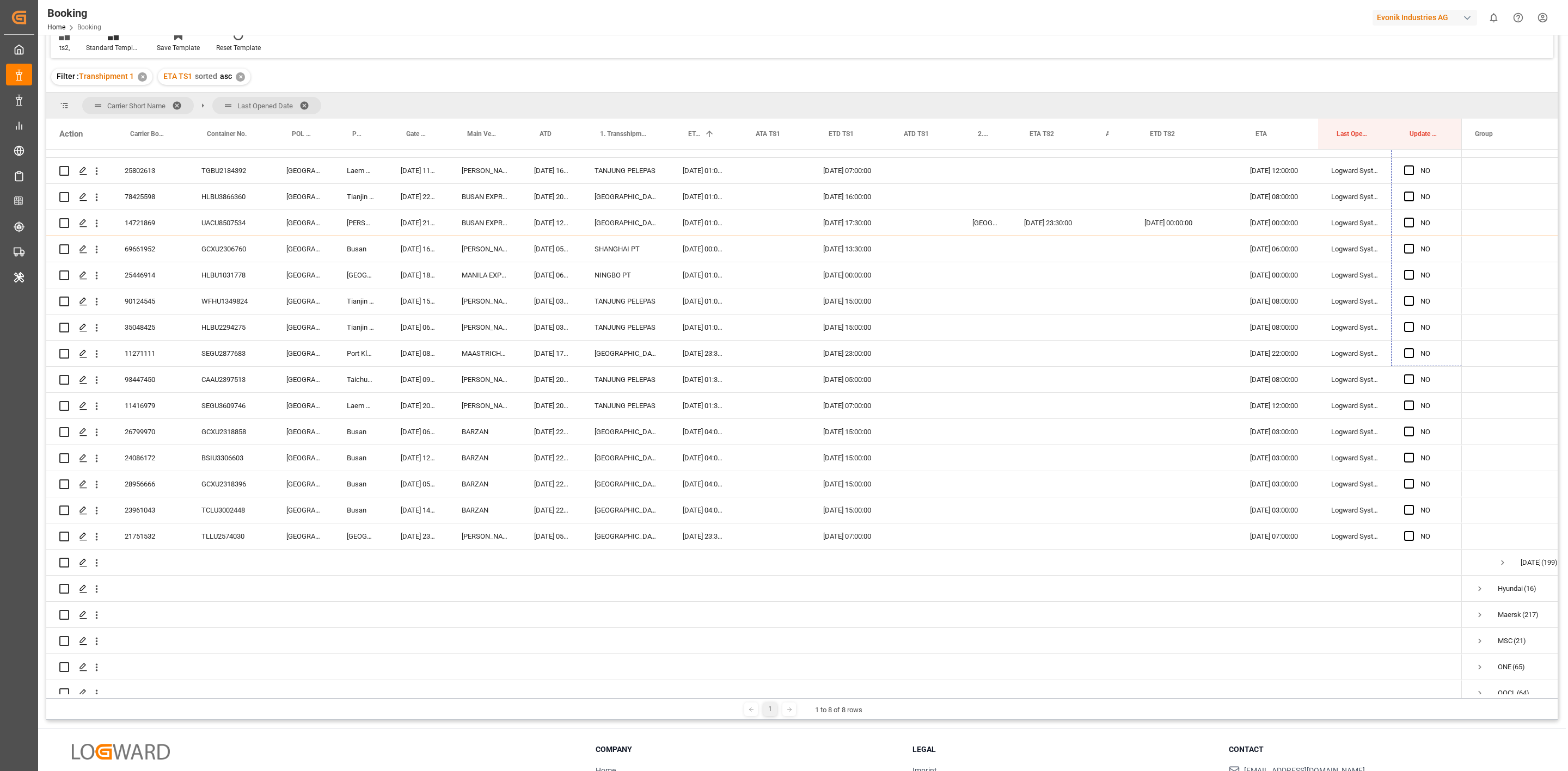
scroll to position [1627, 0]
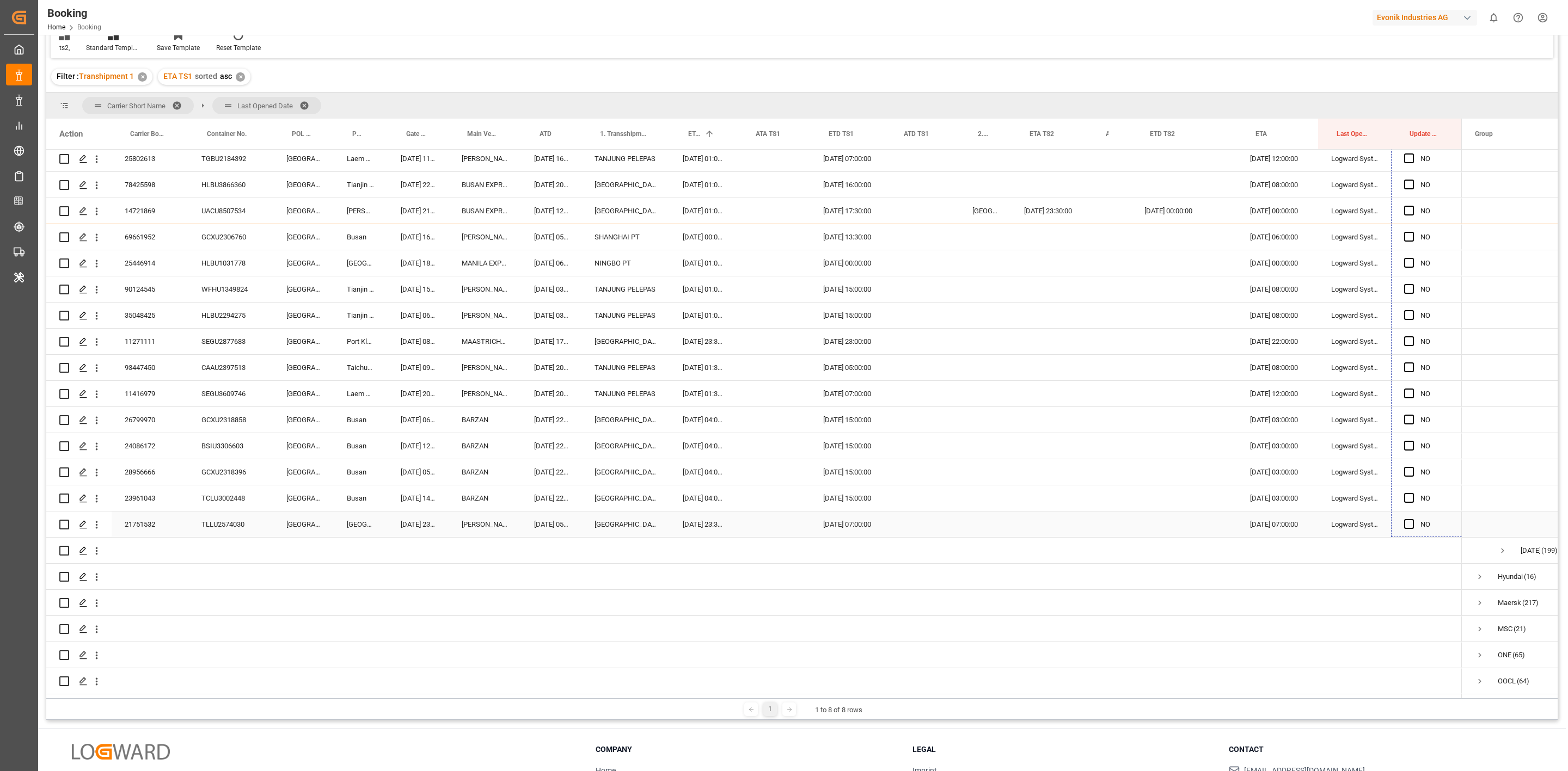
drag, startPoint x: 1460, startPoint y: 277, endPoint x: 1415, endPoint y: 520, distance: 247.1
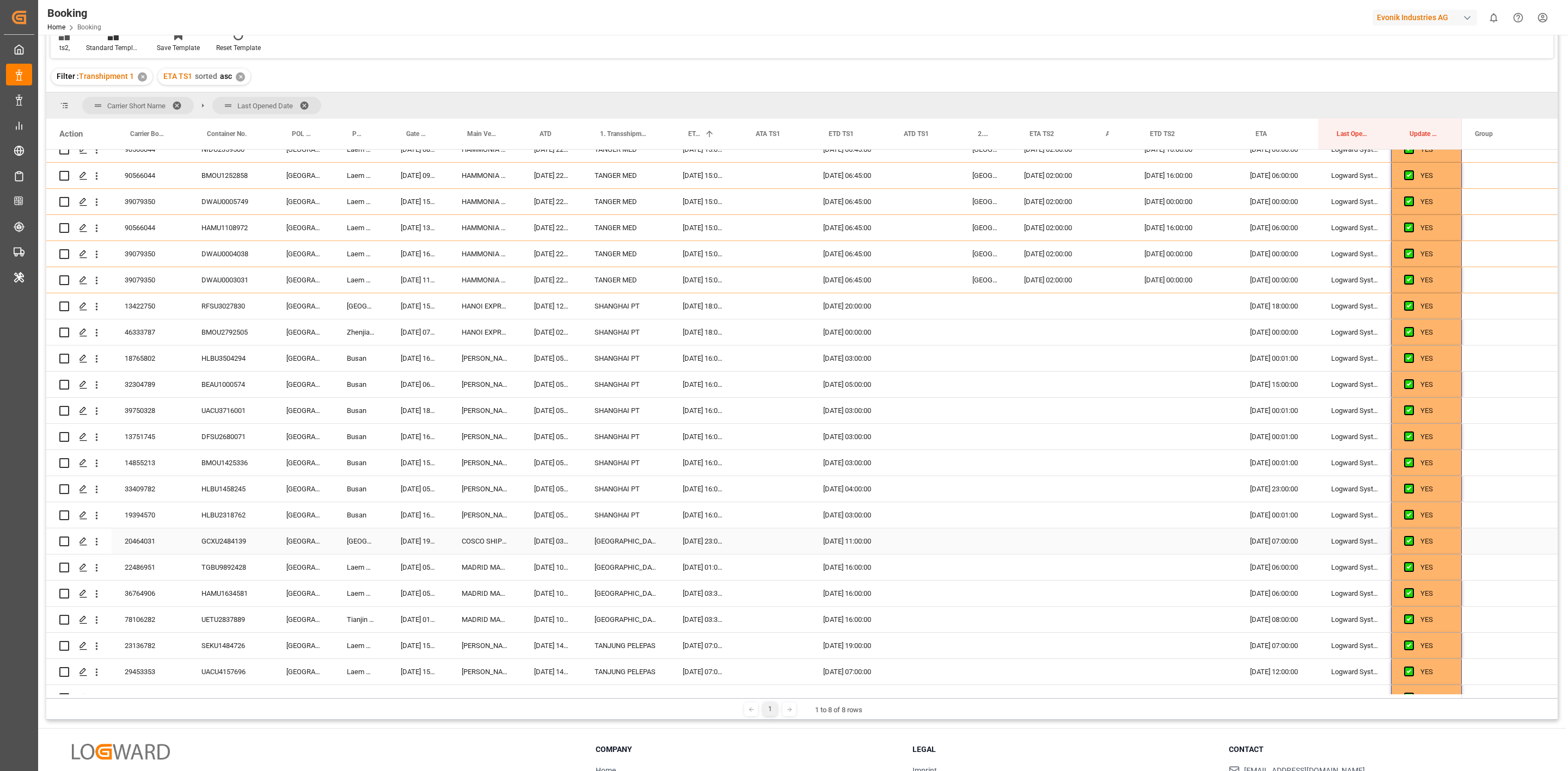
scroll to position [571, 0]
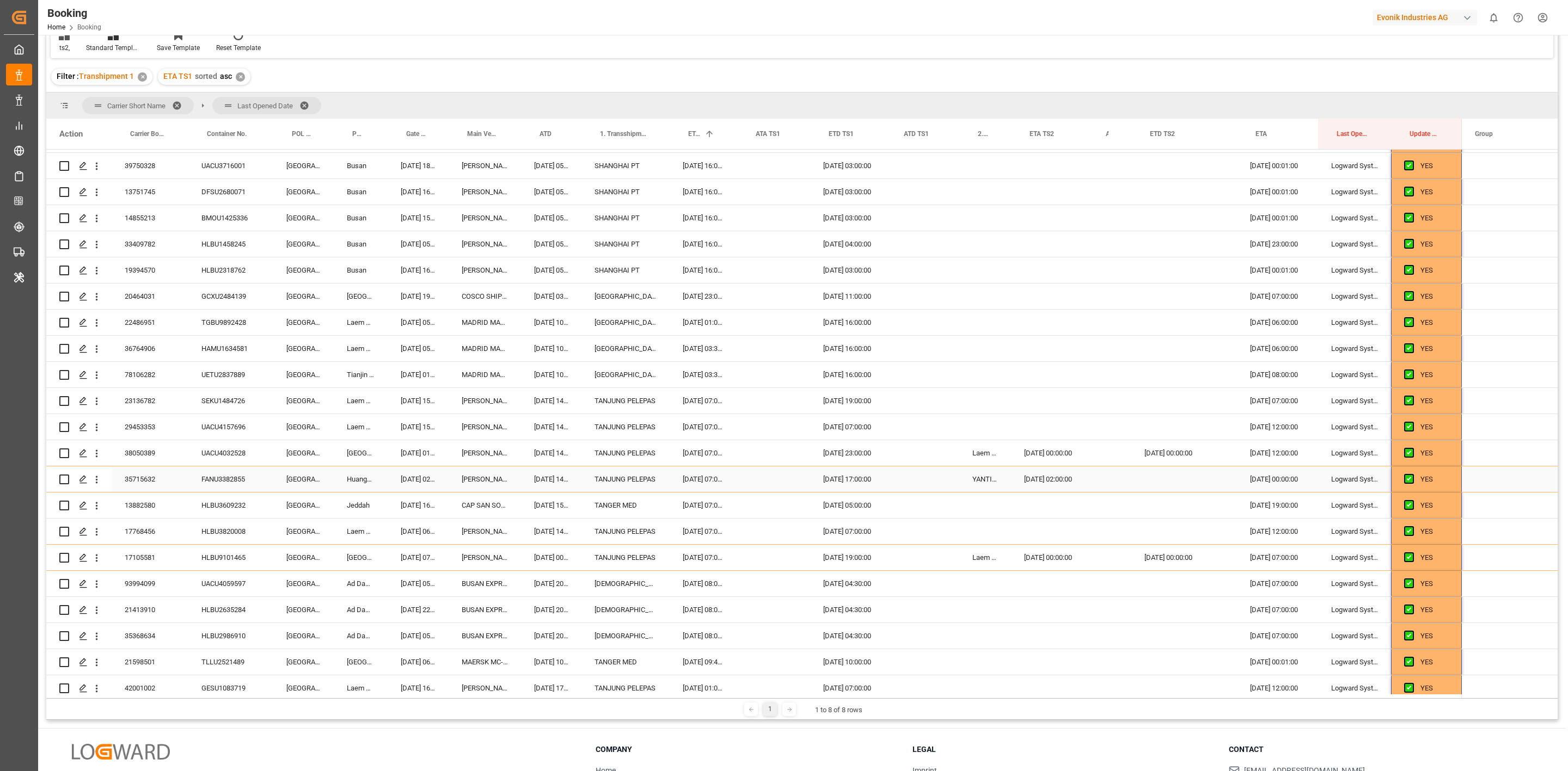
click at [212, 475] on div "FANU3382855" at bounding box center [231, 480] width 85 height 26
drag, startPoint x: 99, startPoint y: 481, endPoint x: 130, endPoint y: 495, distance: 34.0
click at [99, 481] on icon "open menu" at bounding box center [96, 480] width 12 height 12
click at [135, 497] on div "Open in new tab" at bounding box center [158, 503] width 135 height 23
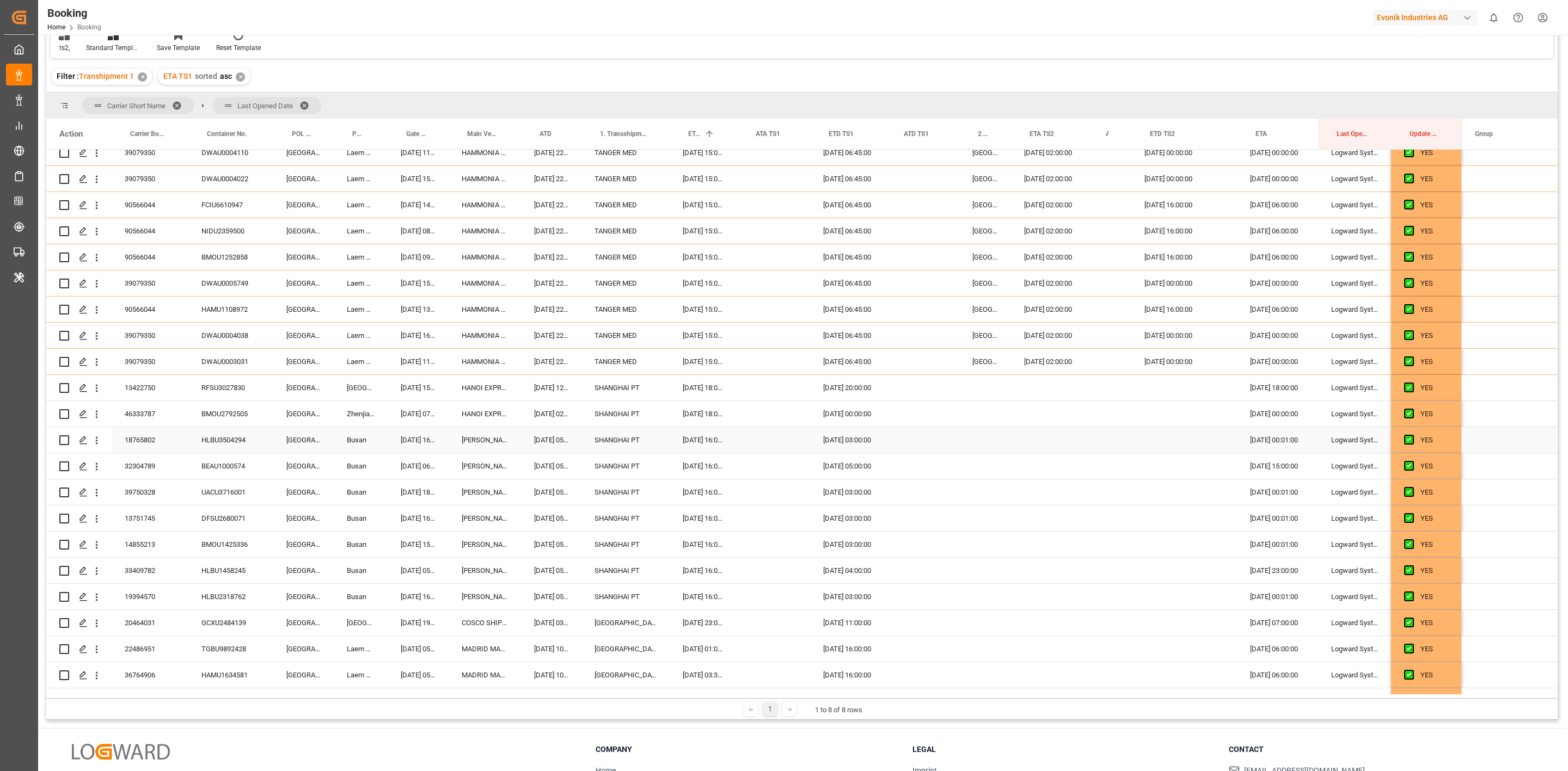
scroll to position [0, 0]
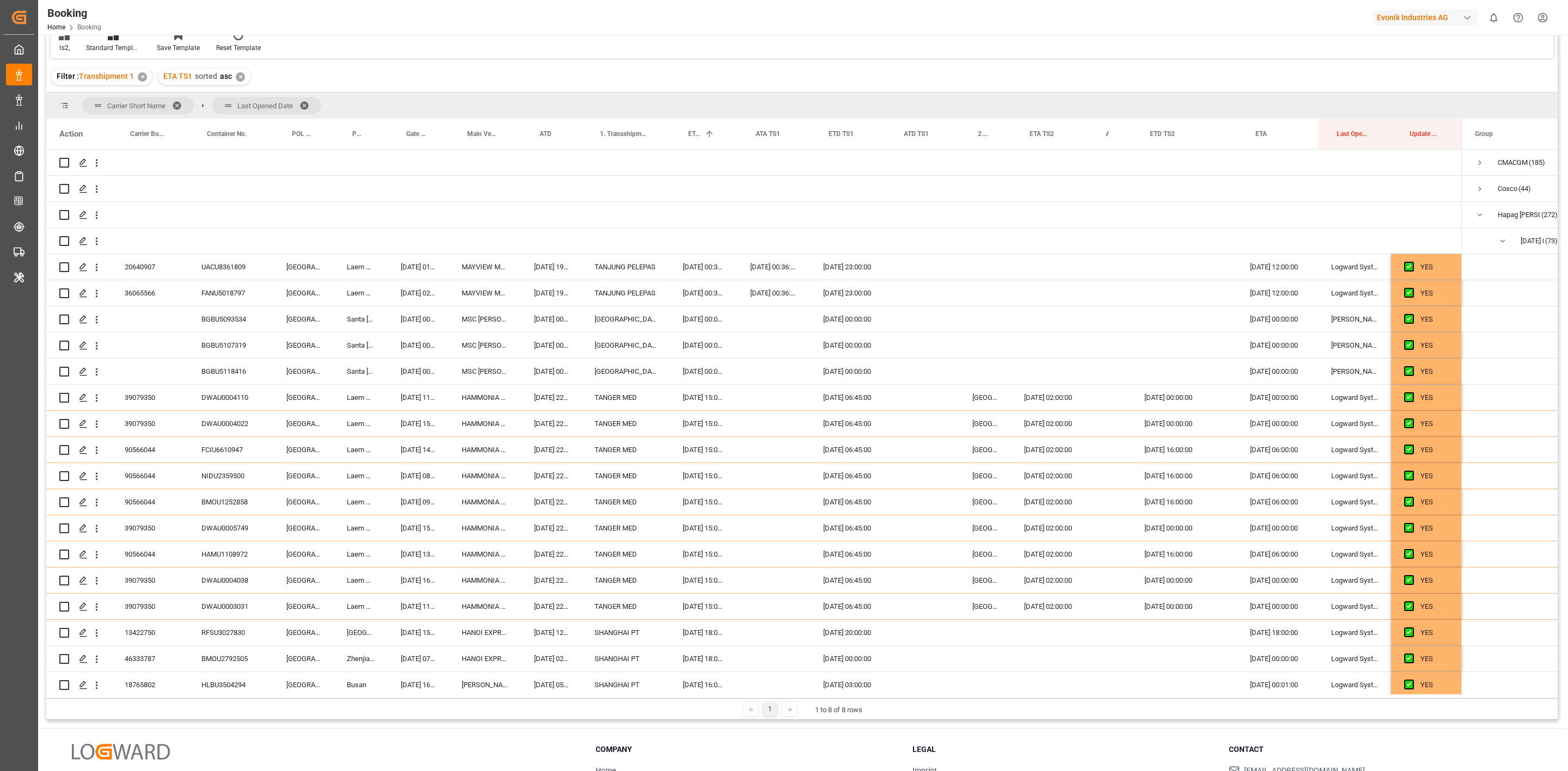
click at [900, 54] on div "ts2, Standard Templates Save Template Reset Template" at bounding box center [802, 40] width 1503 height 38
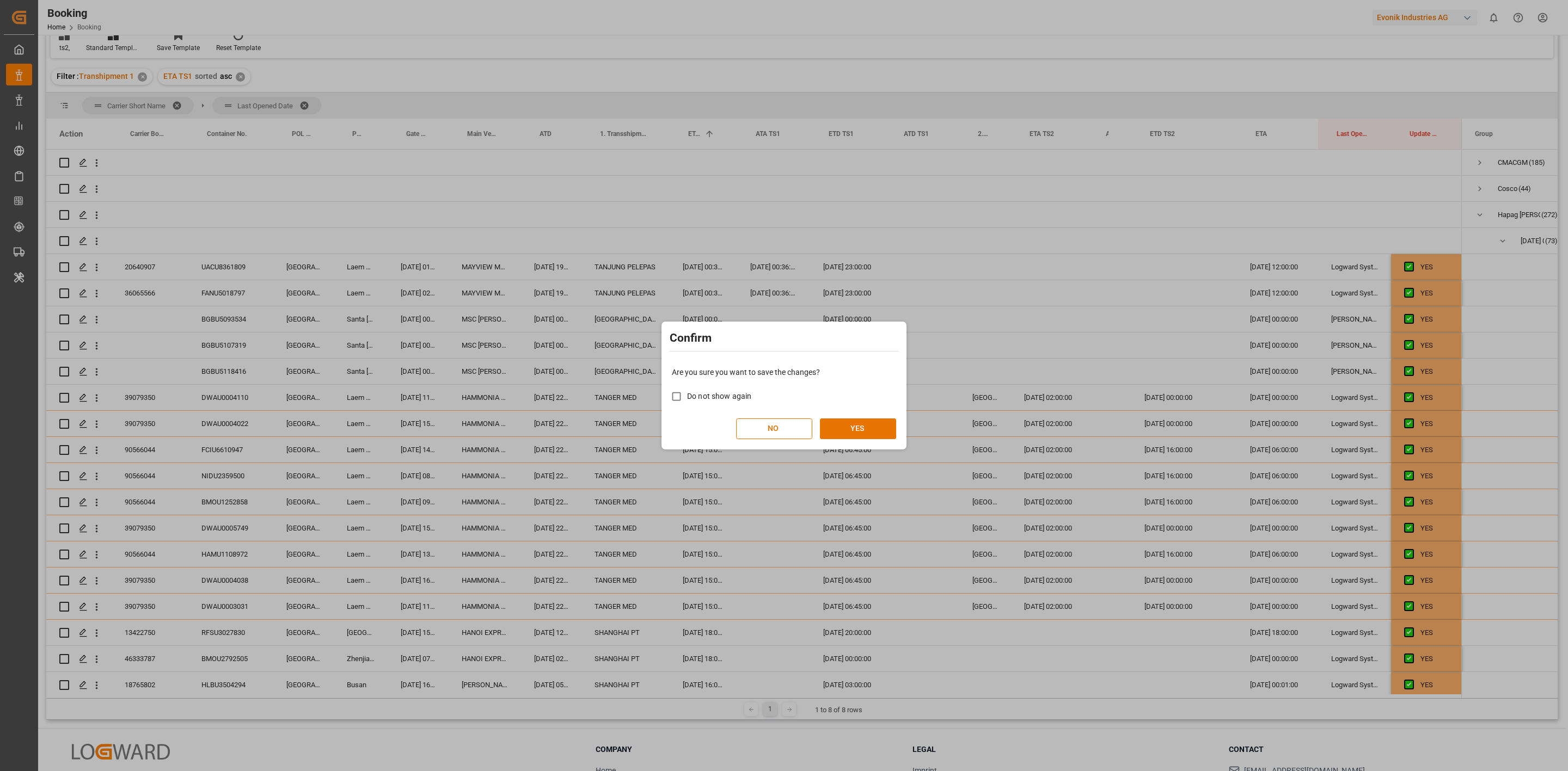
click at [900, 54] on div "Confirm Are you sure you want to save the changes? Do not show again NO YES" at bounding box center [784, 385] width 1568 height 771
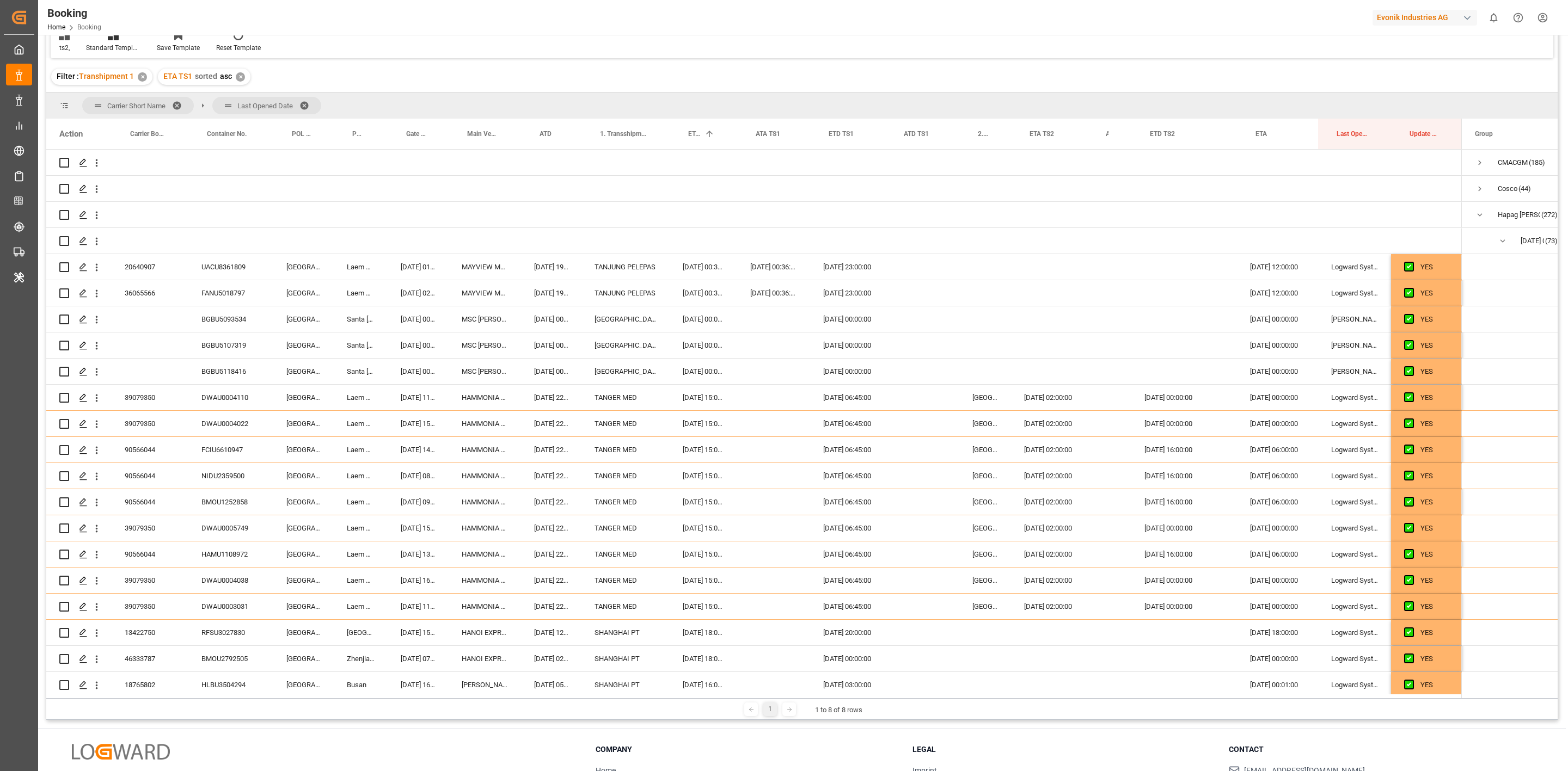
click at [905, 82] on div "Filter : Transhipment 1 ✕ ETA TS1 sorted asc ✕" at bounding box center [802, 77] width 1511 height 30
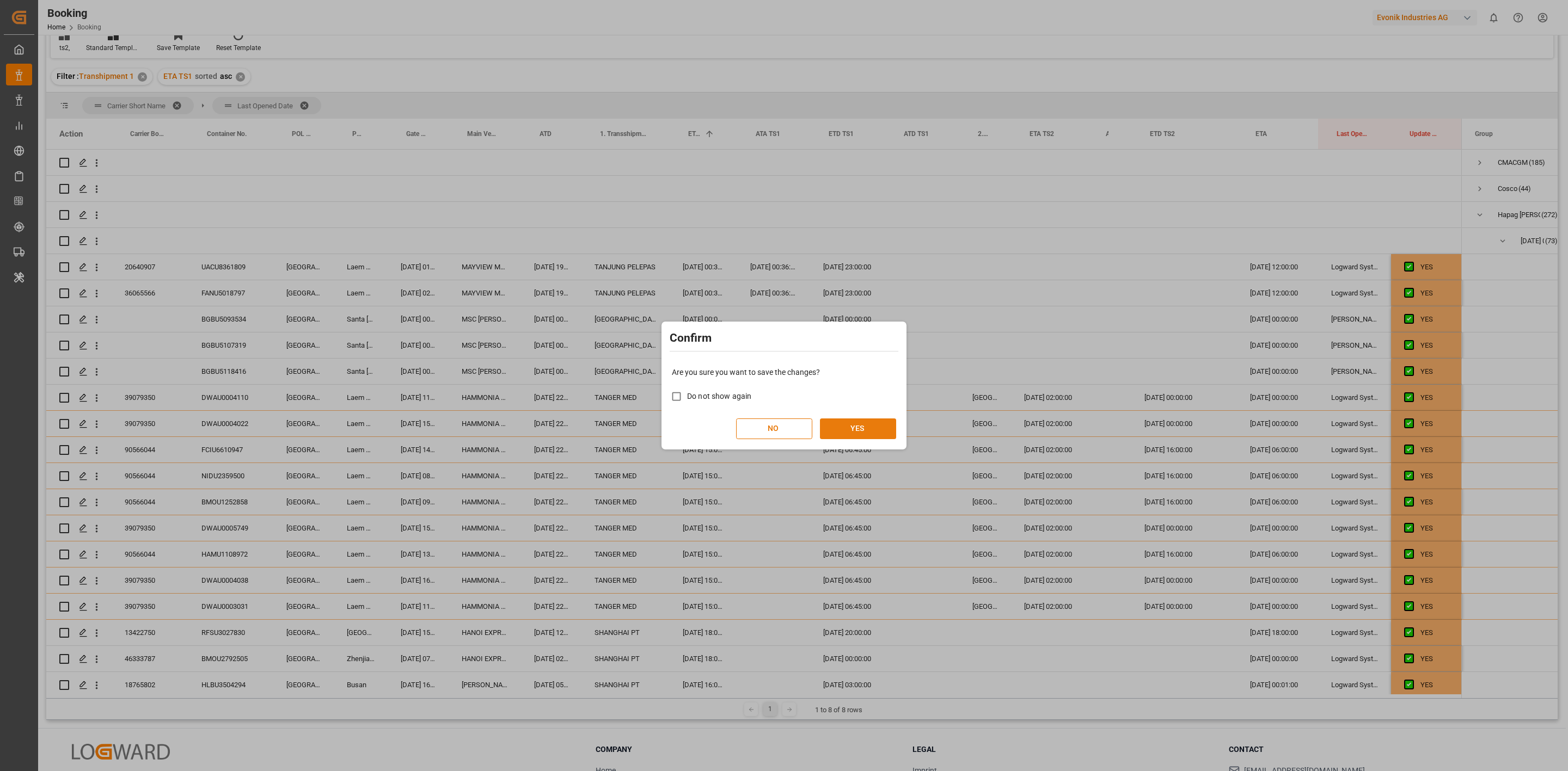
click at [849, 426] on button "YES" at bounding box center [858, 429] width 76 height 21
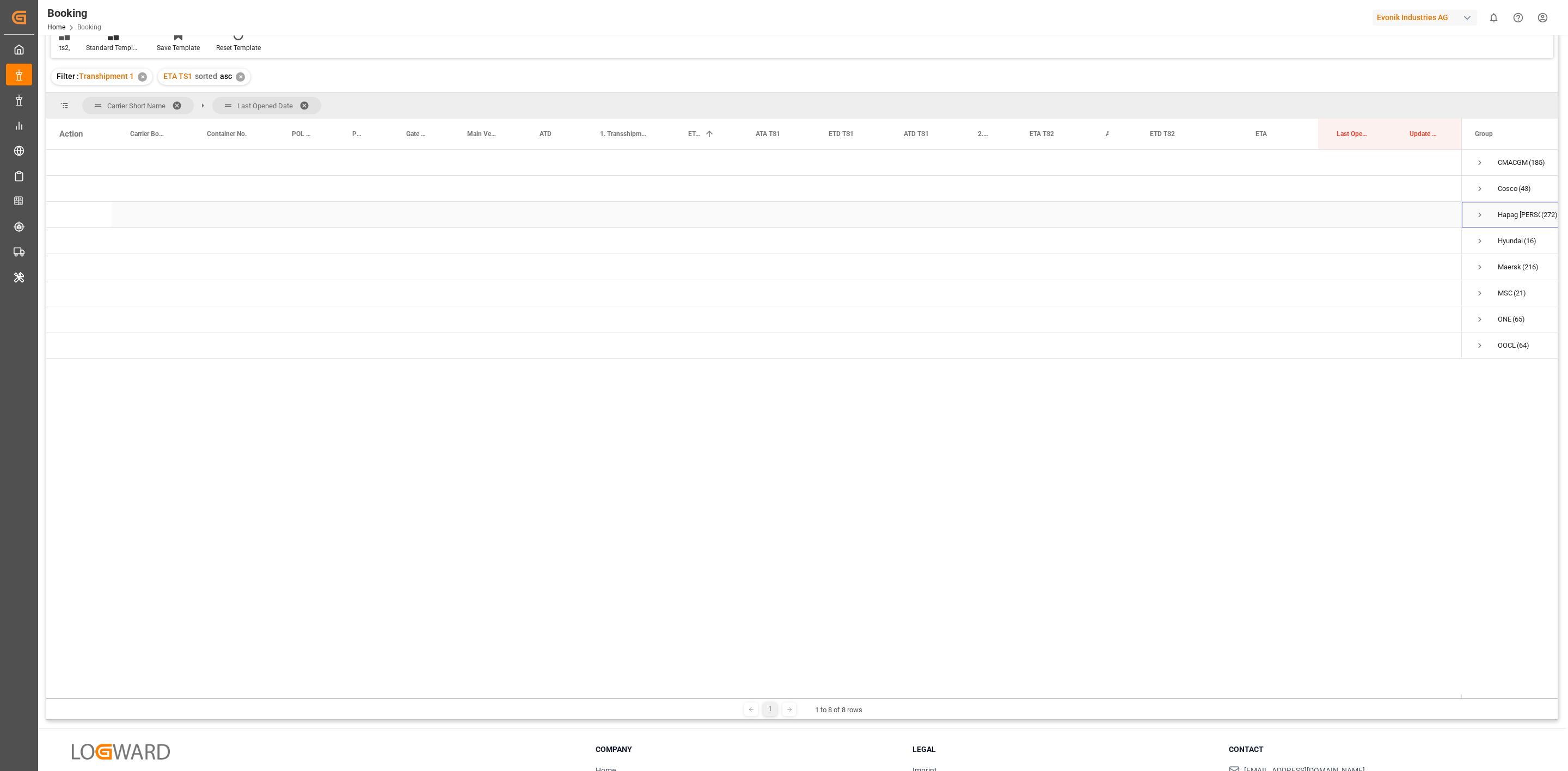
click at [1478, 214] on span "Press SPACE to select this row." at bounding box center [1480, 215] width 10 height 10
drag, startPoint x: 1353, startPoint y: 139, endPoint x: 1323, endPoint y: 101, distance: 48.4
drag, startPoint x: 1338, startPoint y: 134, endPoint x: 1328, endPoint y: 117, distance: 19.7
click at [1408, 218] on span "Press SPACE to select this row." at bounding box center [1407, 215] width 10 height 10
click at [1416, 232] on span "[DATE] 00:00:00 (272)" at bounding box center [1443, 241] width 83 height 24
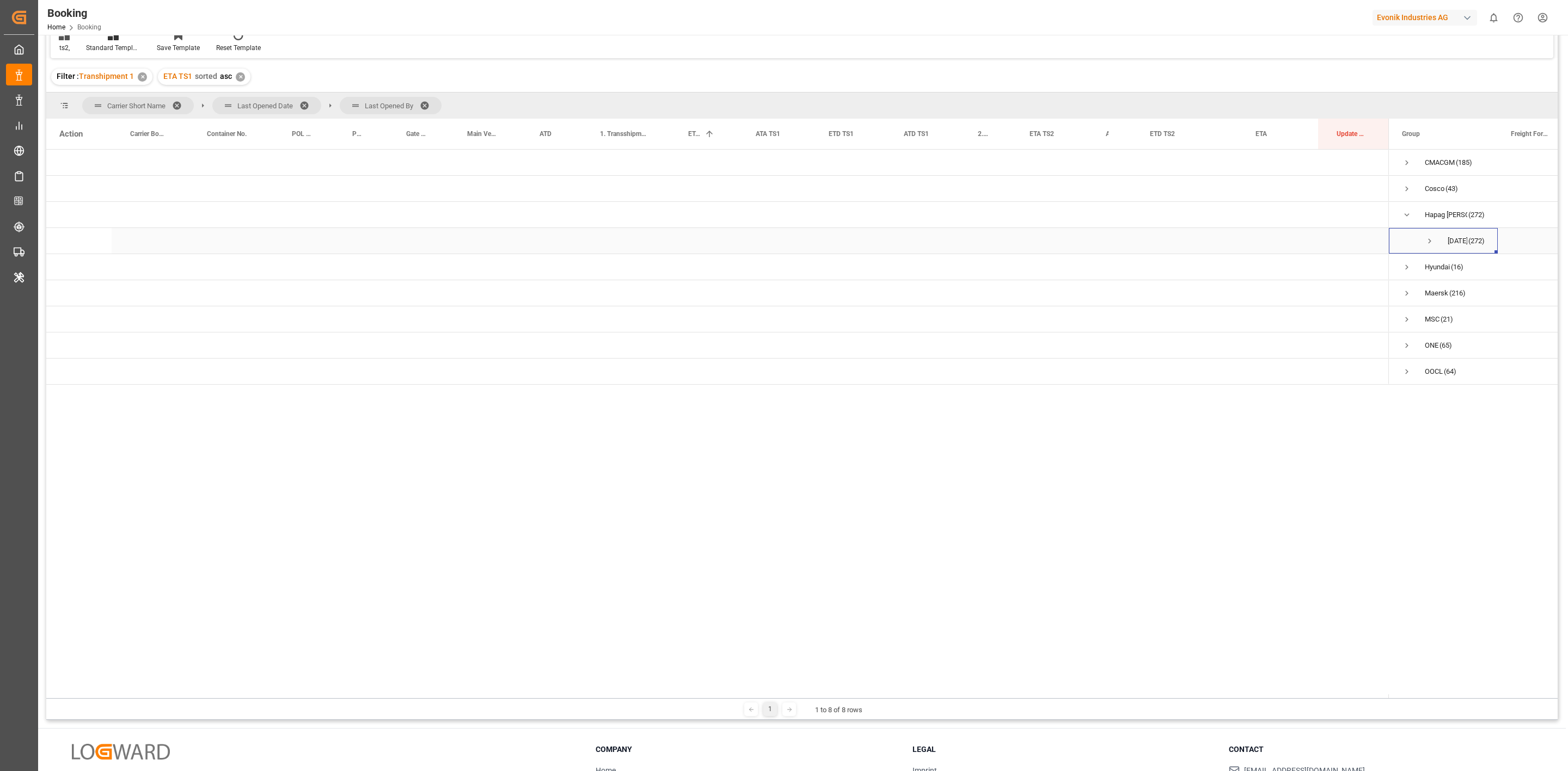
click at [1425, 239] on span "Press SPACE to select this row." at bounding box center [1430, 241] width 10 height 10
drag, startPoint x: 1497, startPoint y: 134, endPoint x: 1519, endPoint y: 136, distance: 22.1
click at [1519, 136] on div at bounding box center [1521, 134] width 4 height 30
click at [1452, 320] on span "Press SPACE to select this row." at bounding box center [1452, 319] width 10 height 10
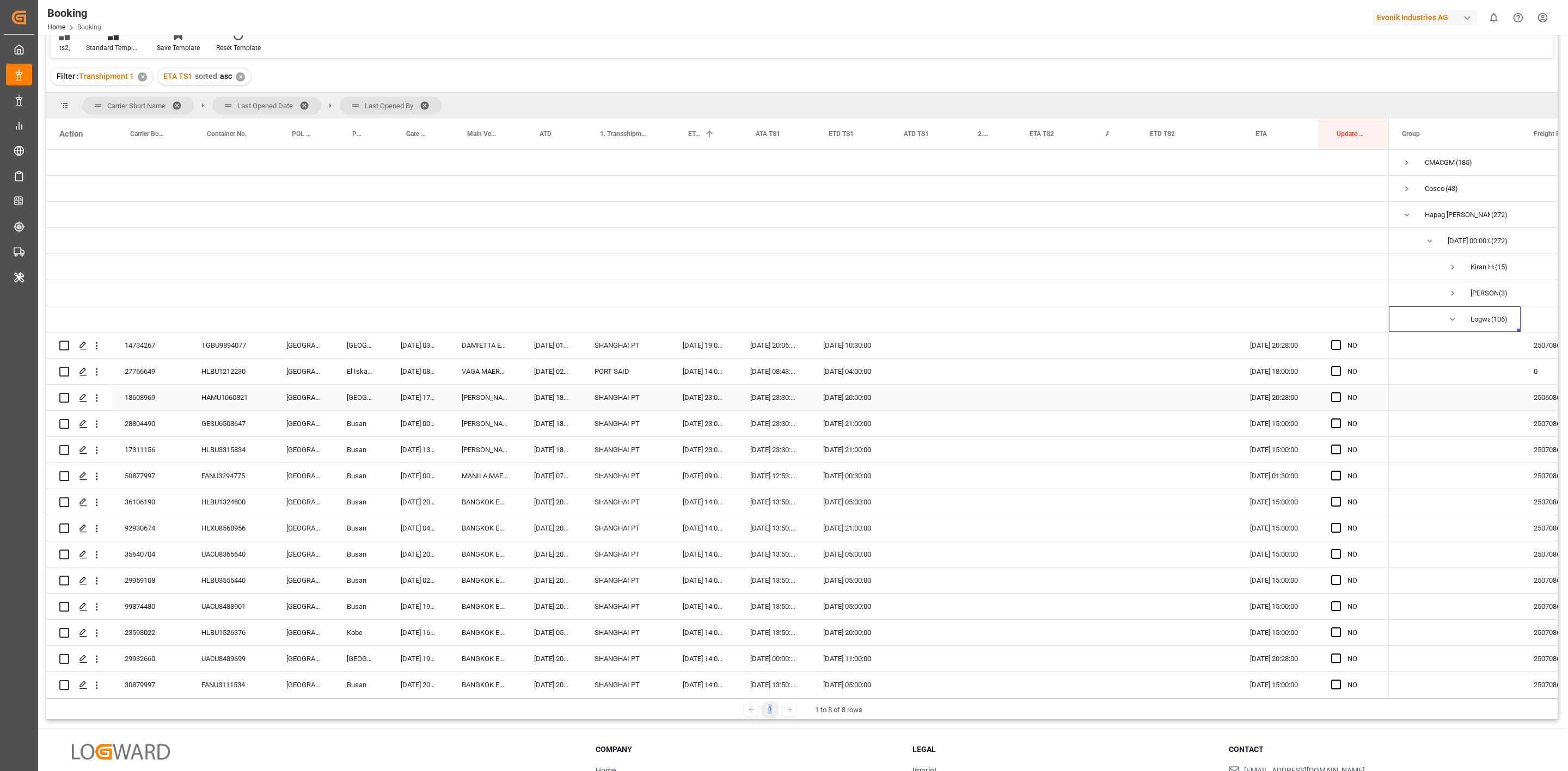
click at [619, 402] on div "SHANGHAI PT" at bounding box center [625, 397] width 88 height 26
click at [619, 402] on input "SHANGHAI PT" at bounding box center [626, 404] width 71 height 21
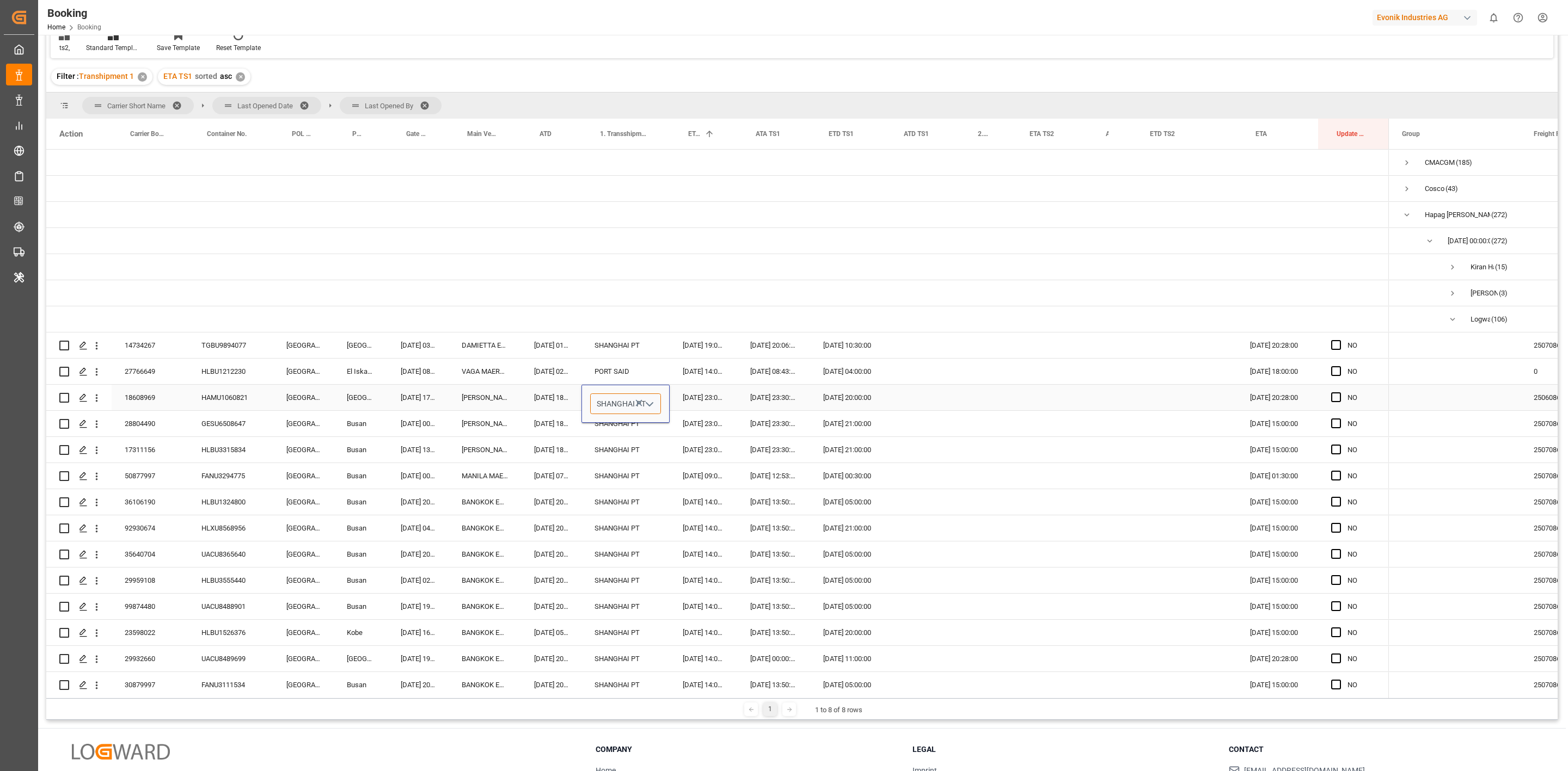
click at [619, 402] on input "SHANGHAI PT" at bounding box center [626, 404] width 71 height 21
drag, startPoint x: 619, startPoint y: 405, endPoint x: 655, endPoint y: 411, distance: 36.5
click at [655, 411] on input "cnsghPT" at bounding box center [626, 404] width 71 height 21
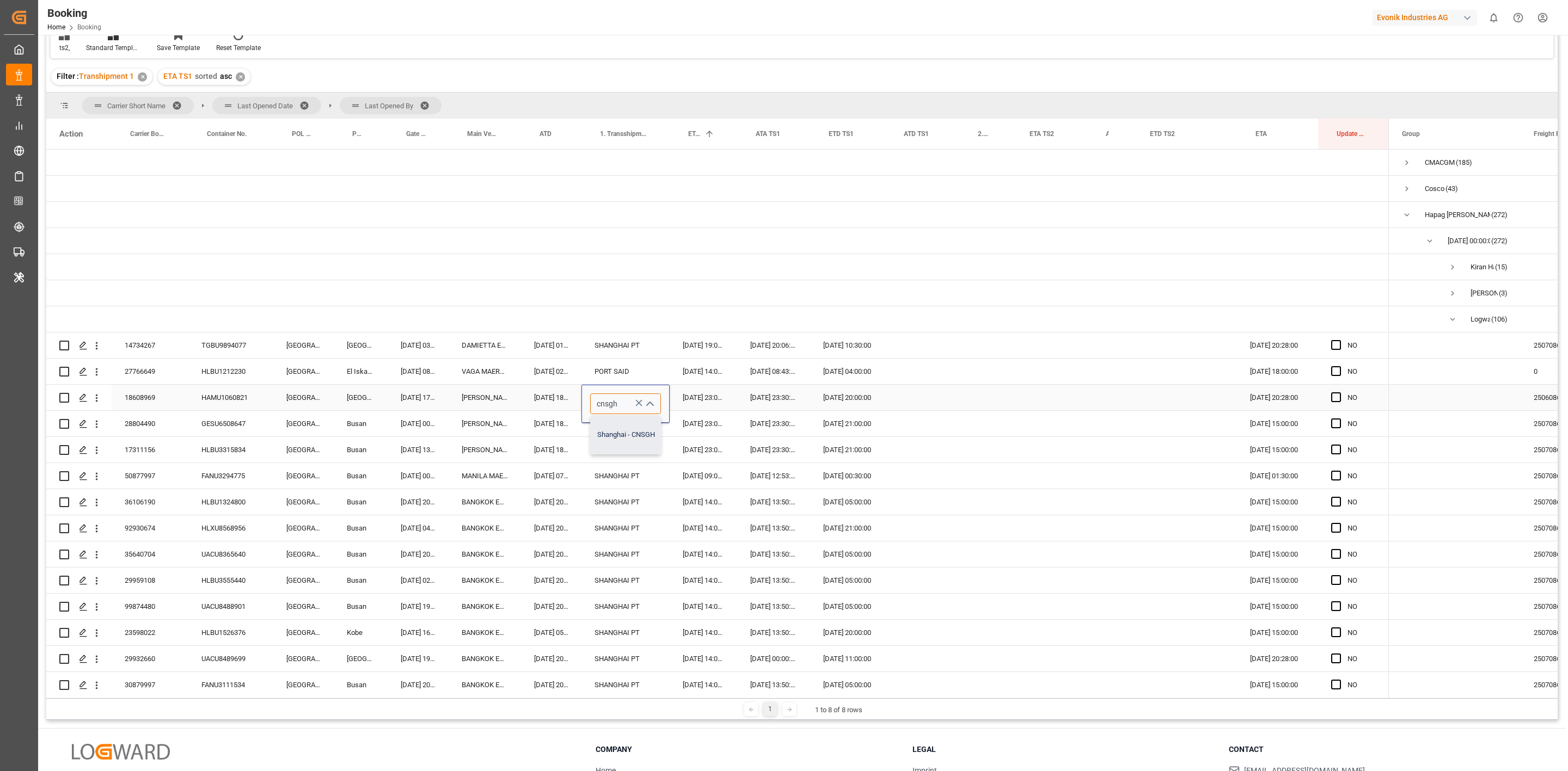
click at [617, 434] on div "Shanghai - CNSGH" at bounding box center [626, 434] width 71 height 38
type input "[GEOGRAPHIC_DATA] - CNSHA"
click at [623, 467] on div "SHANGHAI PT" at bounding box center [625, 476] width 88 height 26
click at [623, 406] on div "[GEOGRAPHIC_DATA]" at bounding box center [625, 397] width 88 height 26
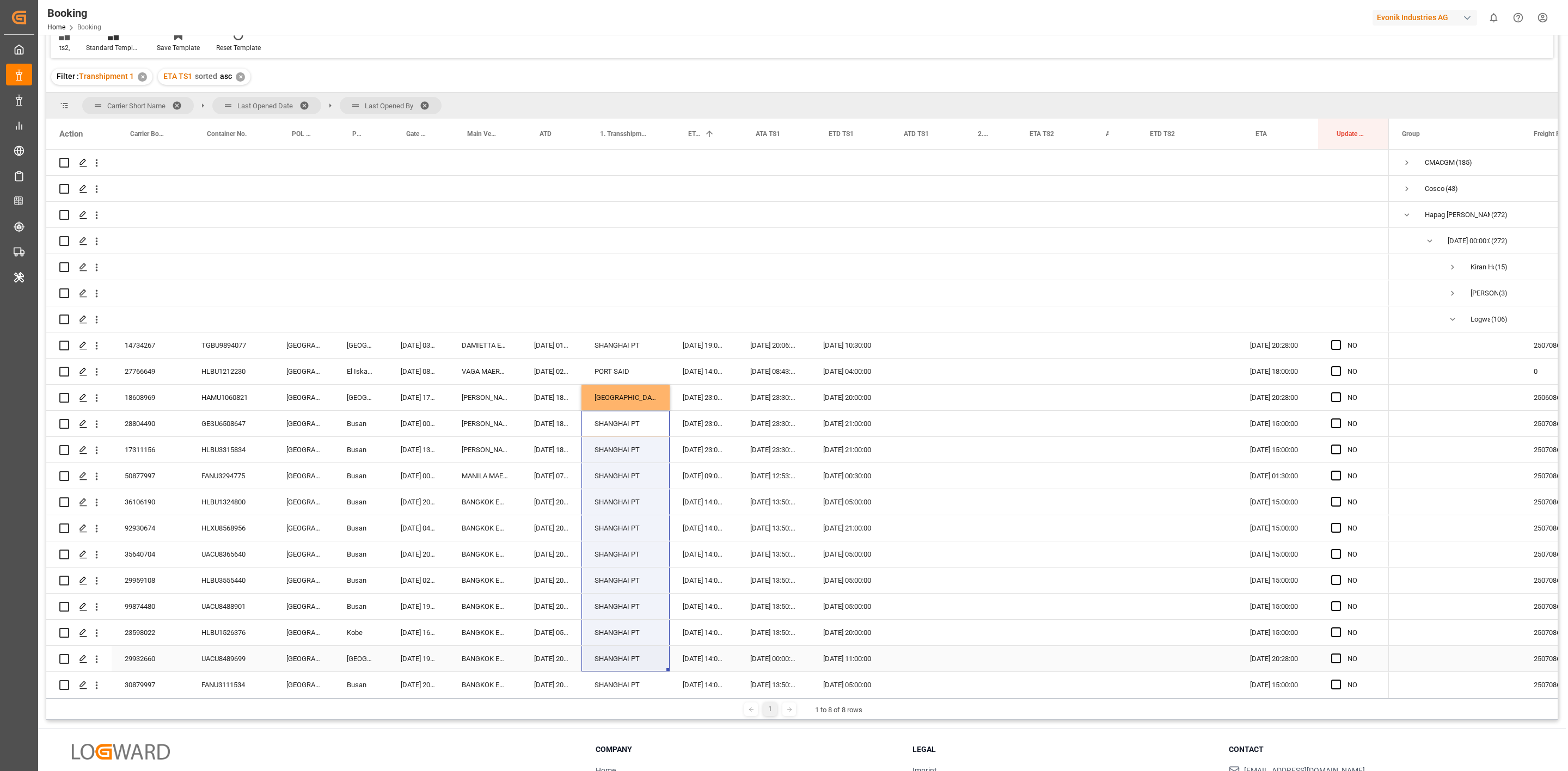
drag, startPoint x: 622, startPoint y: 417, endPoint x: 617, endPoint y: 666, distance: 249.1
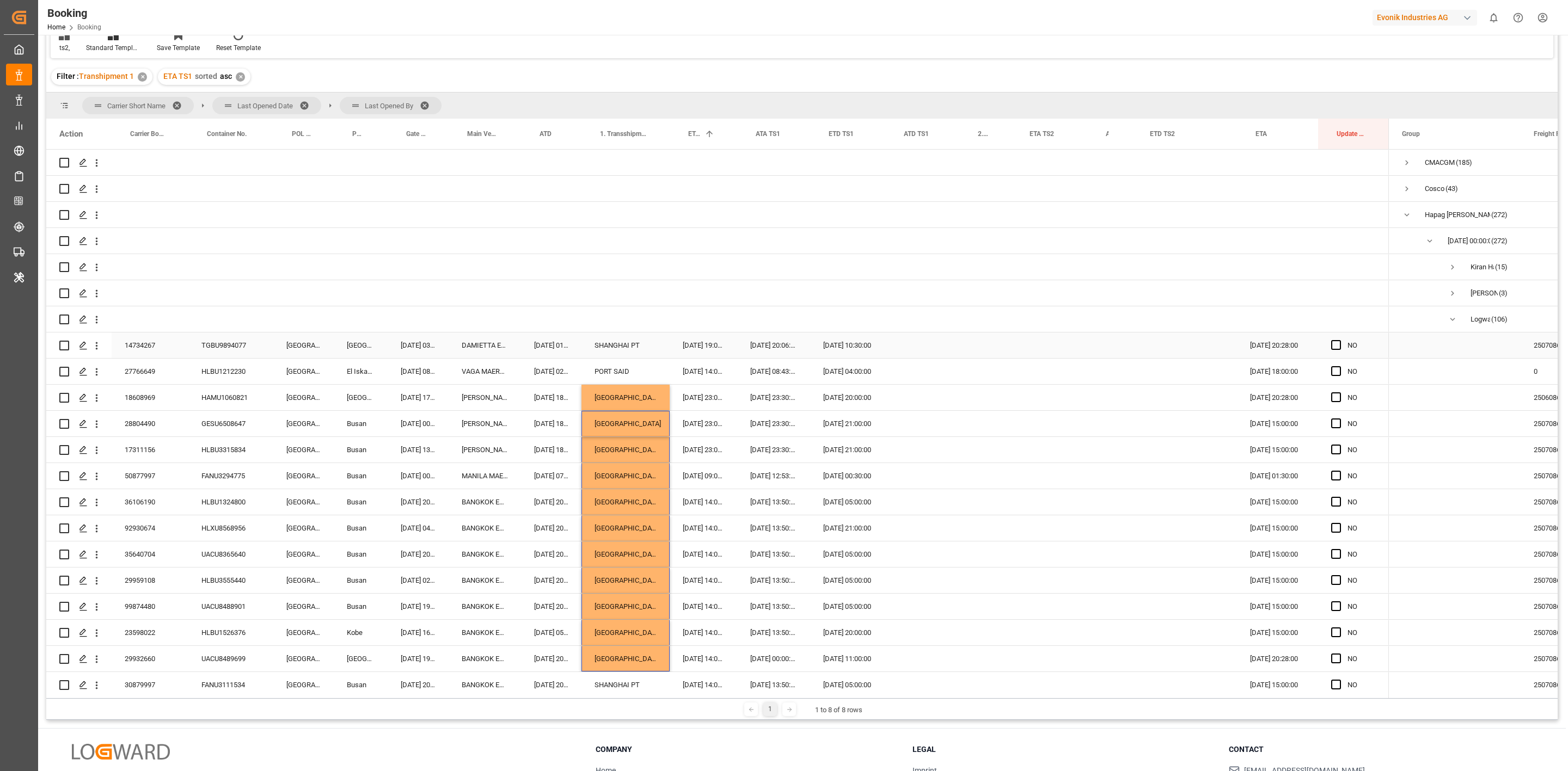
click at [629, 348] on div "SHANGHAI PT" at bounding box center [625, 346] width 88 height 26
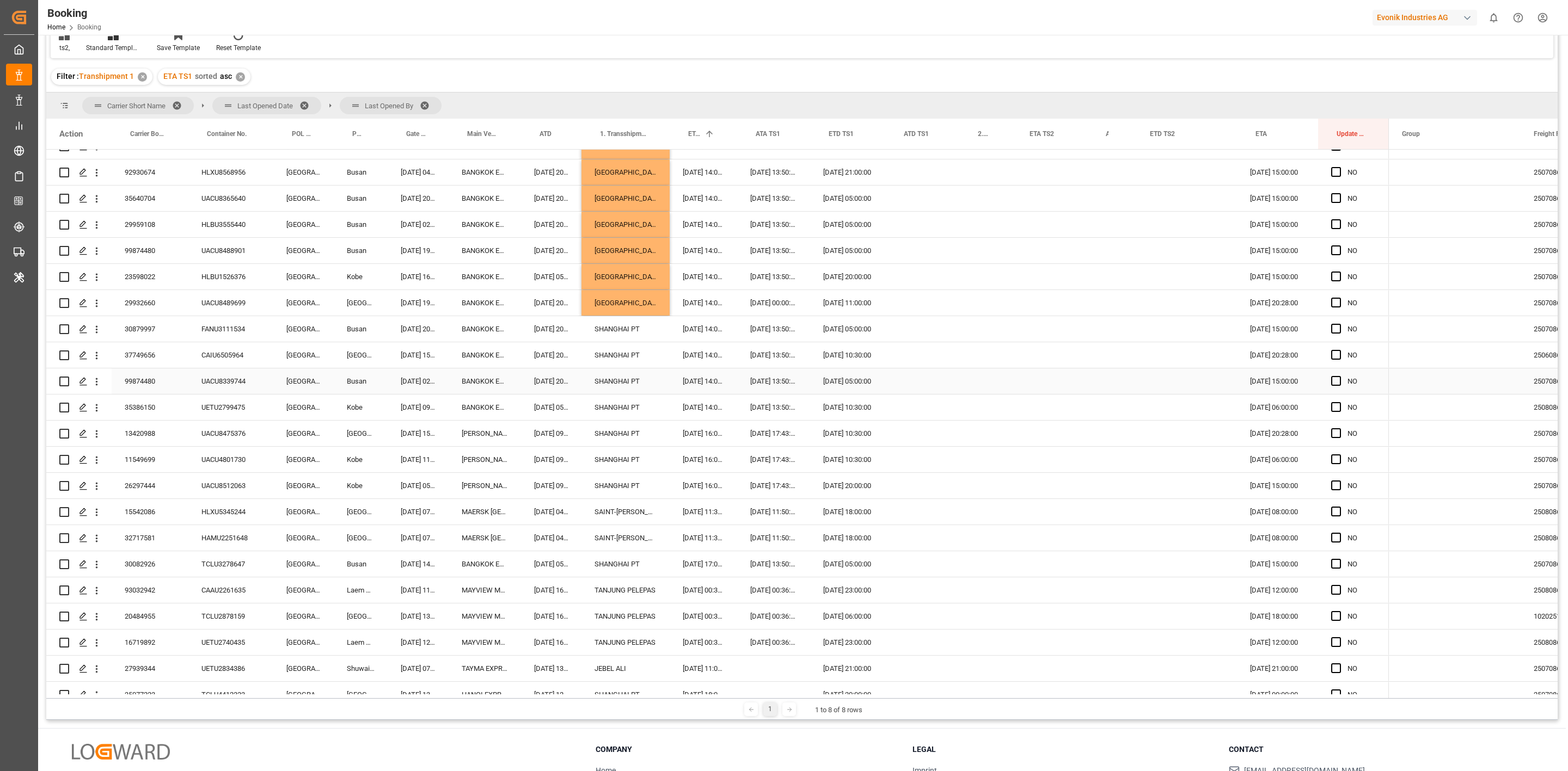
scroll to position [394, 0]
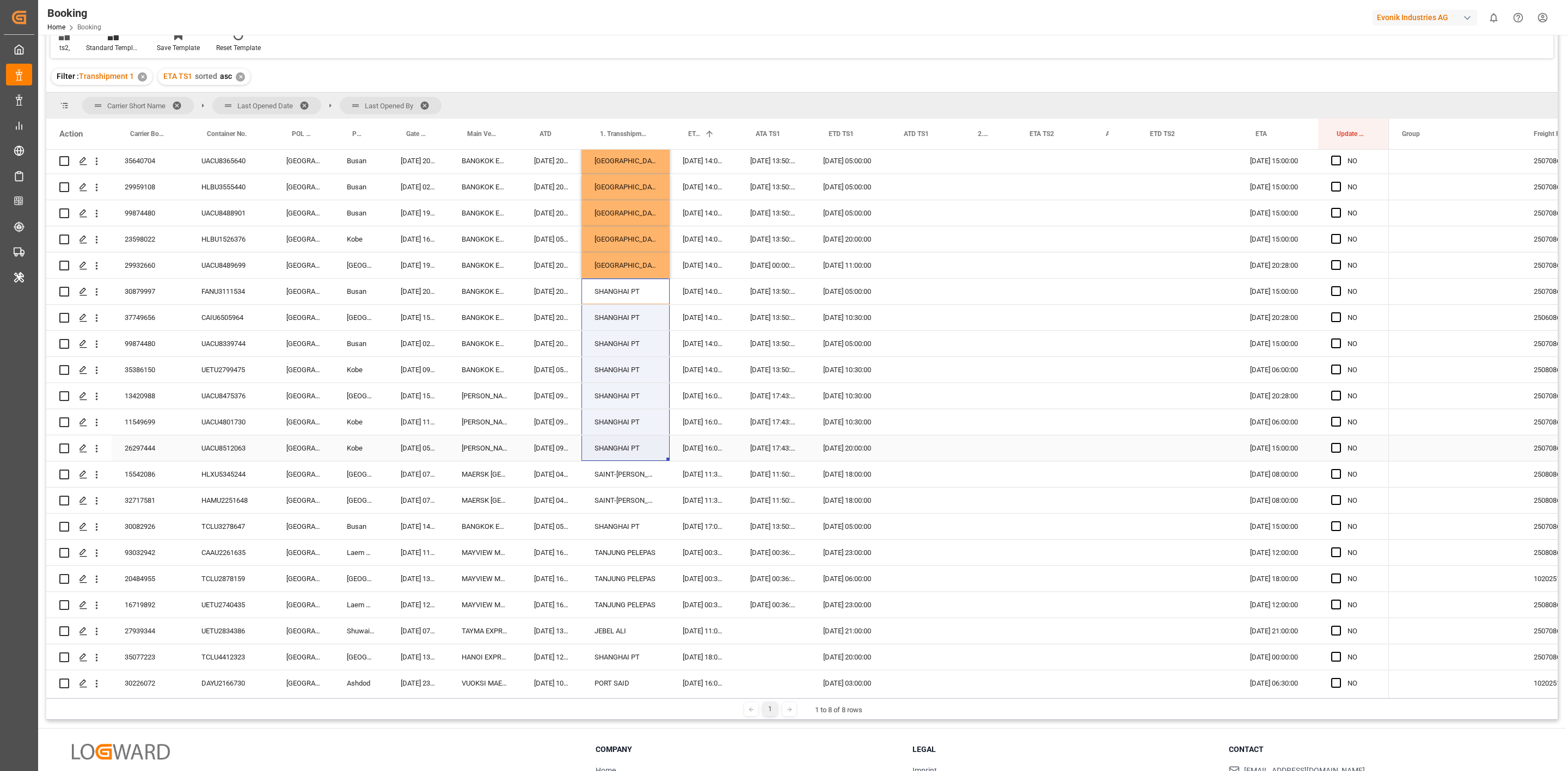
drag, startPoint x: 631, startPoint y: 297, endPoint x: 624, endPoint y: 449, distance: 152.2
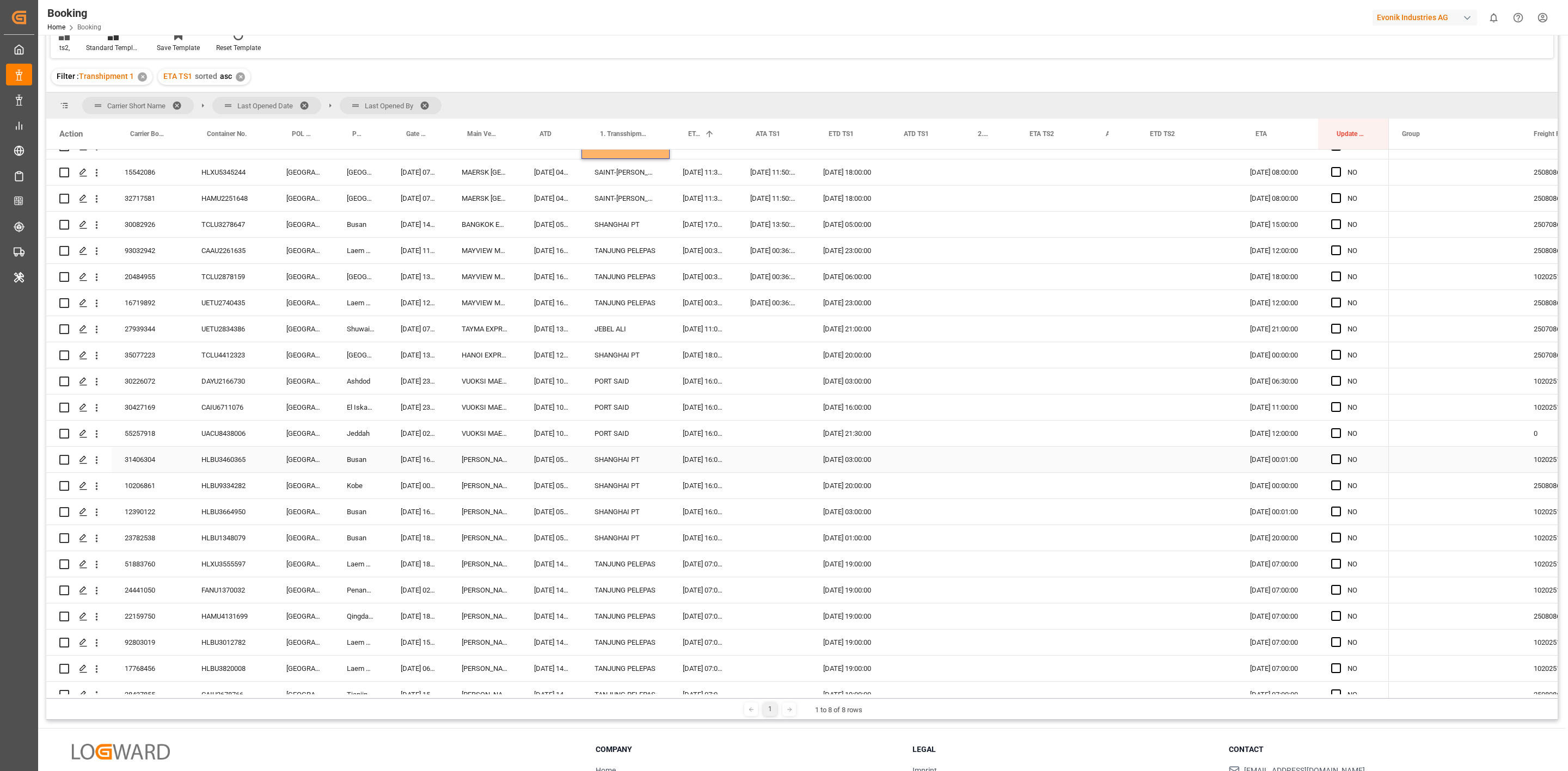
scroll to position [696, 0]
drag, startPoint x: 628, startPoint y: 458, endPoint x: 625, endPoint y: 525, distance: 67.1
click at [613, 360] on div "SHANGHAI PT" at bounding box center [625, 355] width 88 height 26
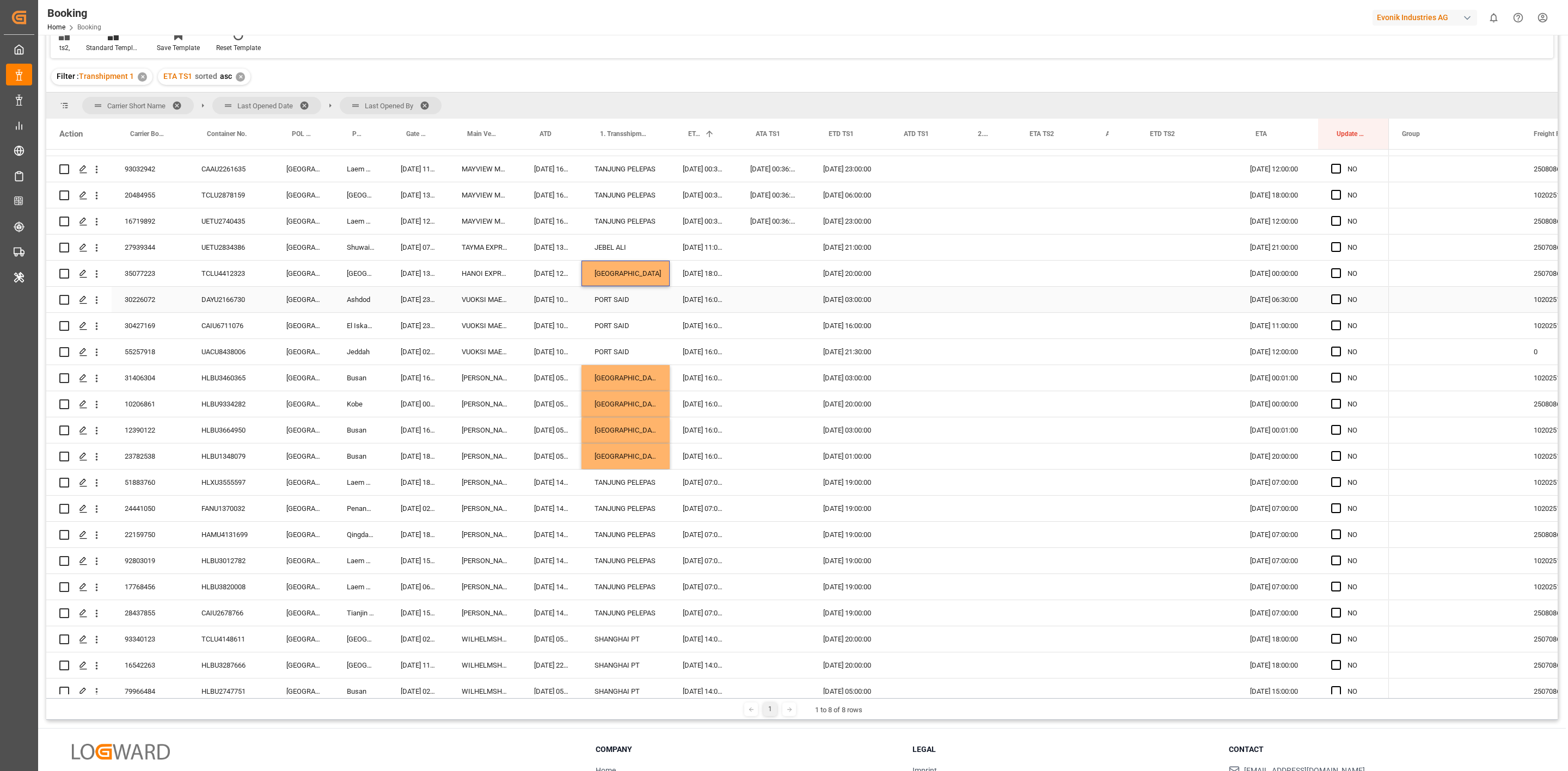
scroll to position [653, 0]
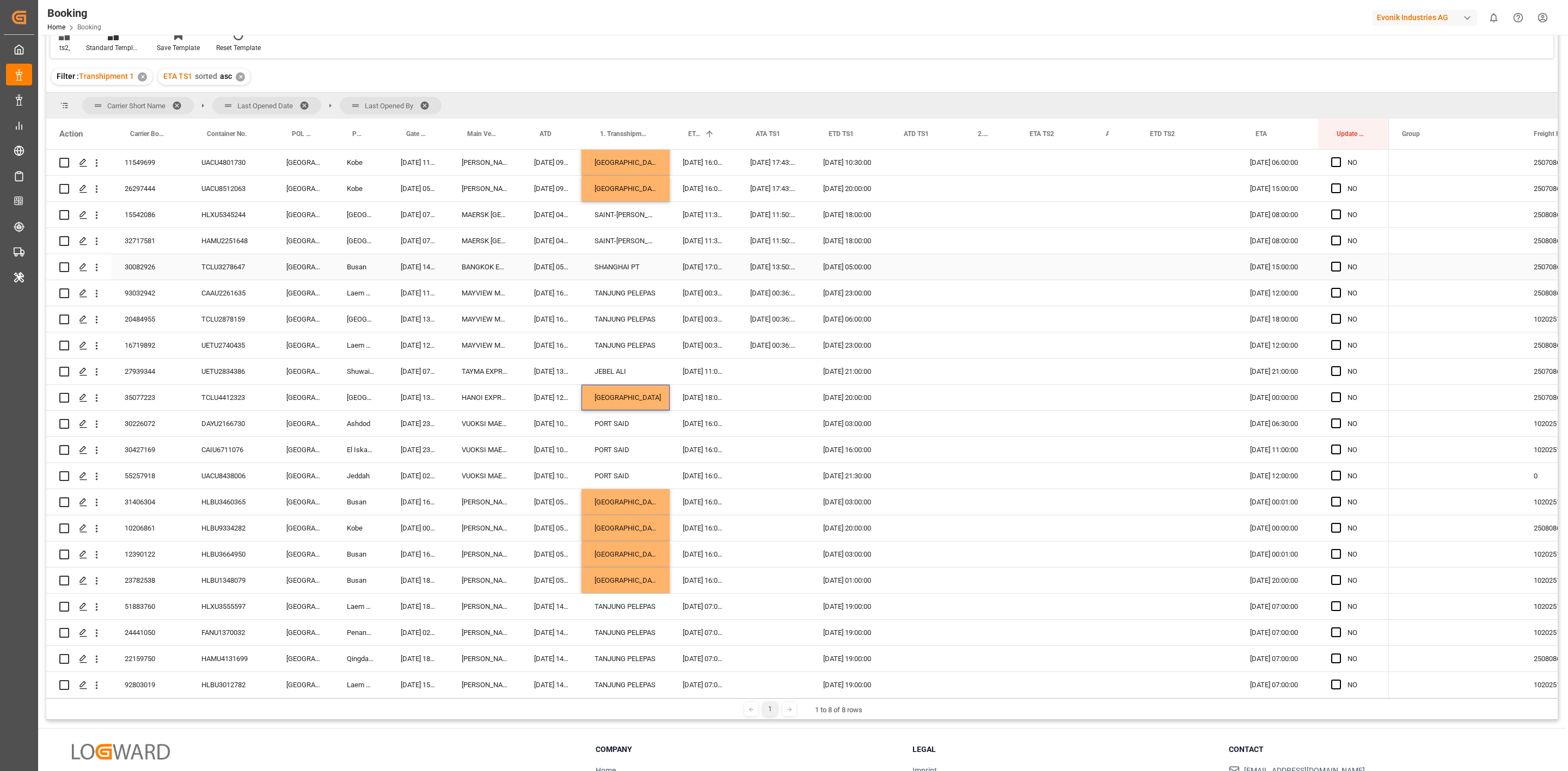
click at [625, 268] on div "SHANGHAI PT" at bounding box center [625, 267] width 88 height 26
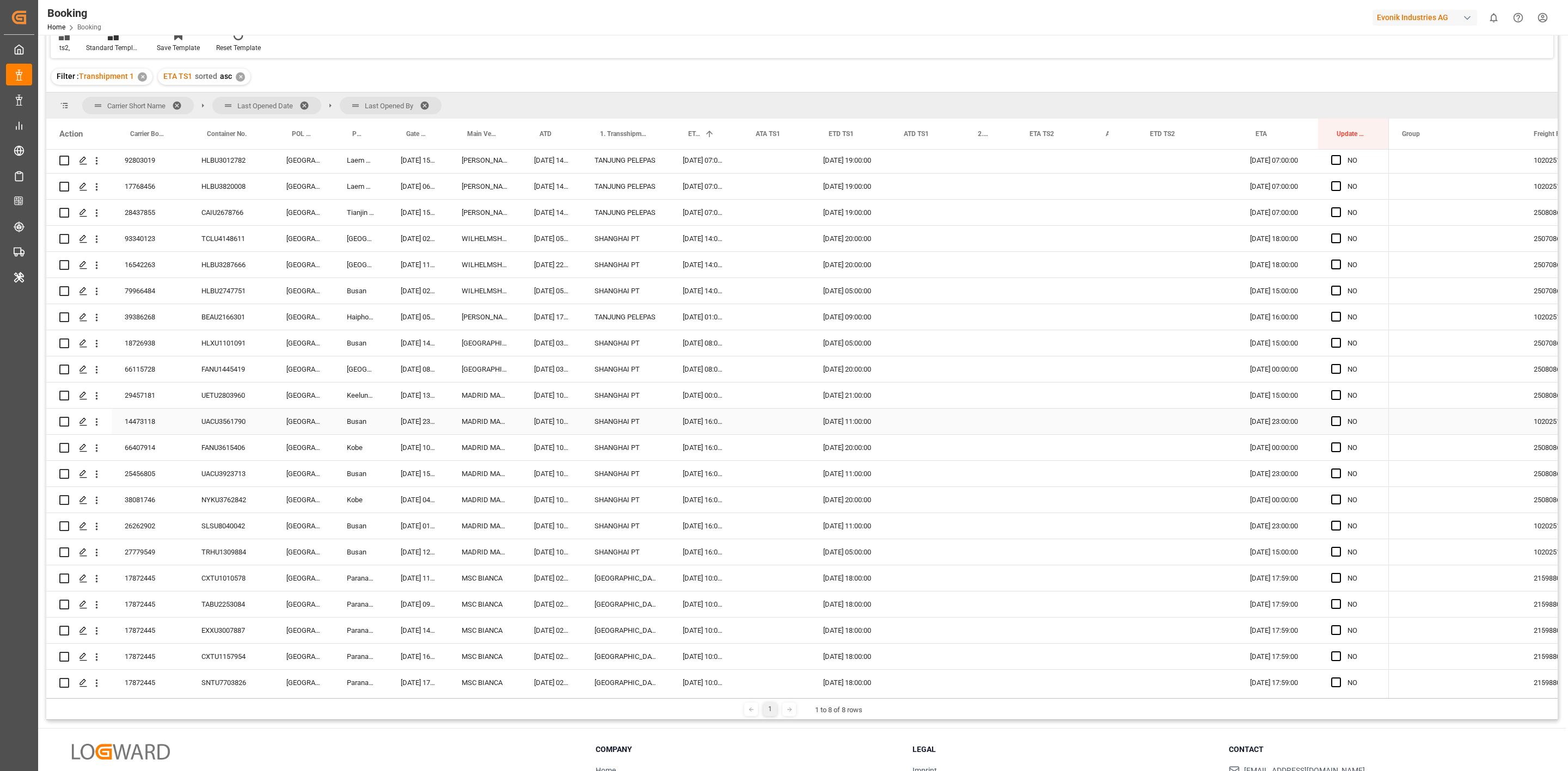
scroll to position [1179, 0]
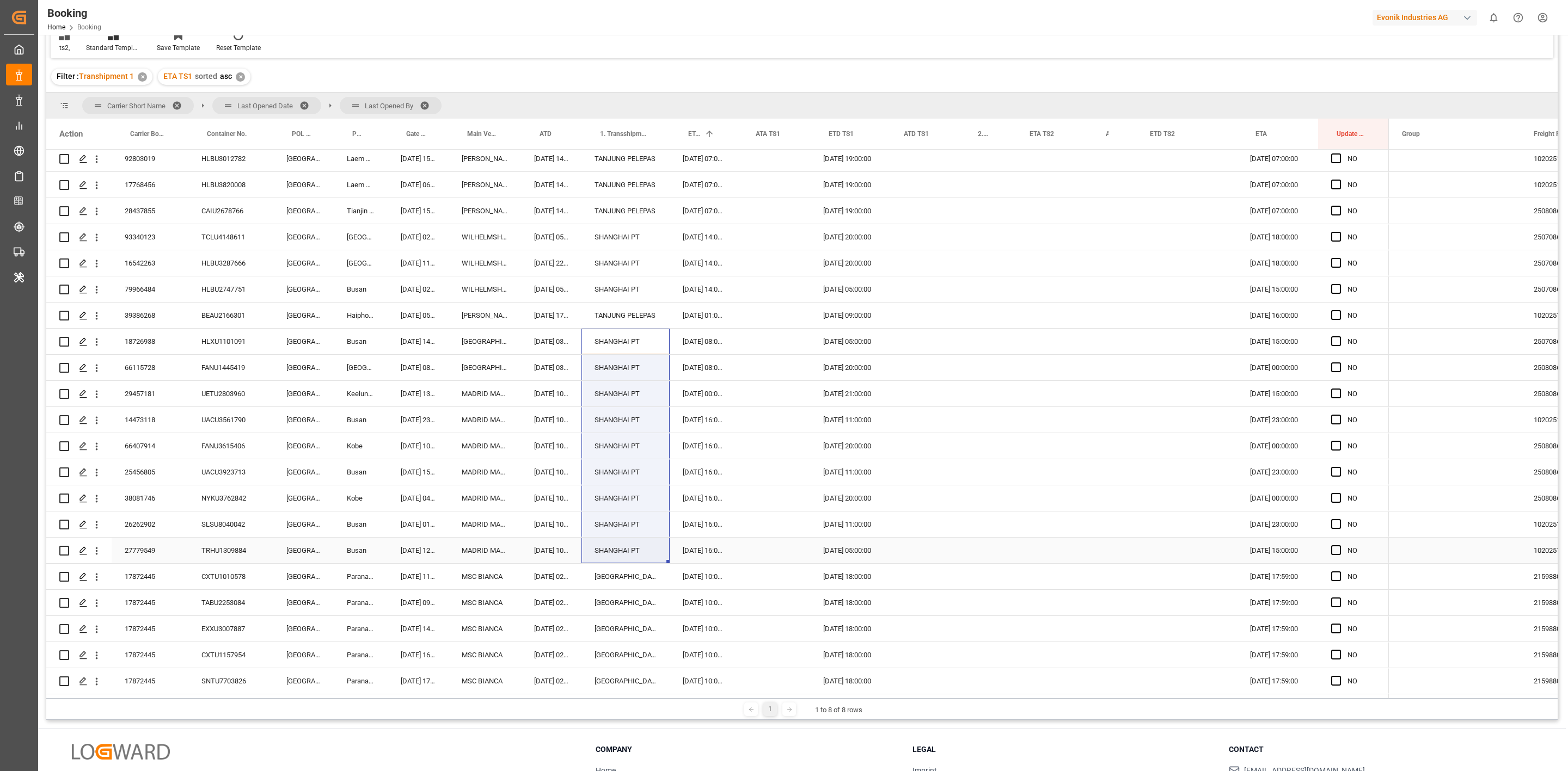
drag, startPoint x: 621, startPoint y: 338, endPoint x: 628, endPoint y: 541, distance: 203.1
click at [628, 541] on div "NO" at bounding box center [718, 577] width 1343 height 3214
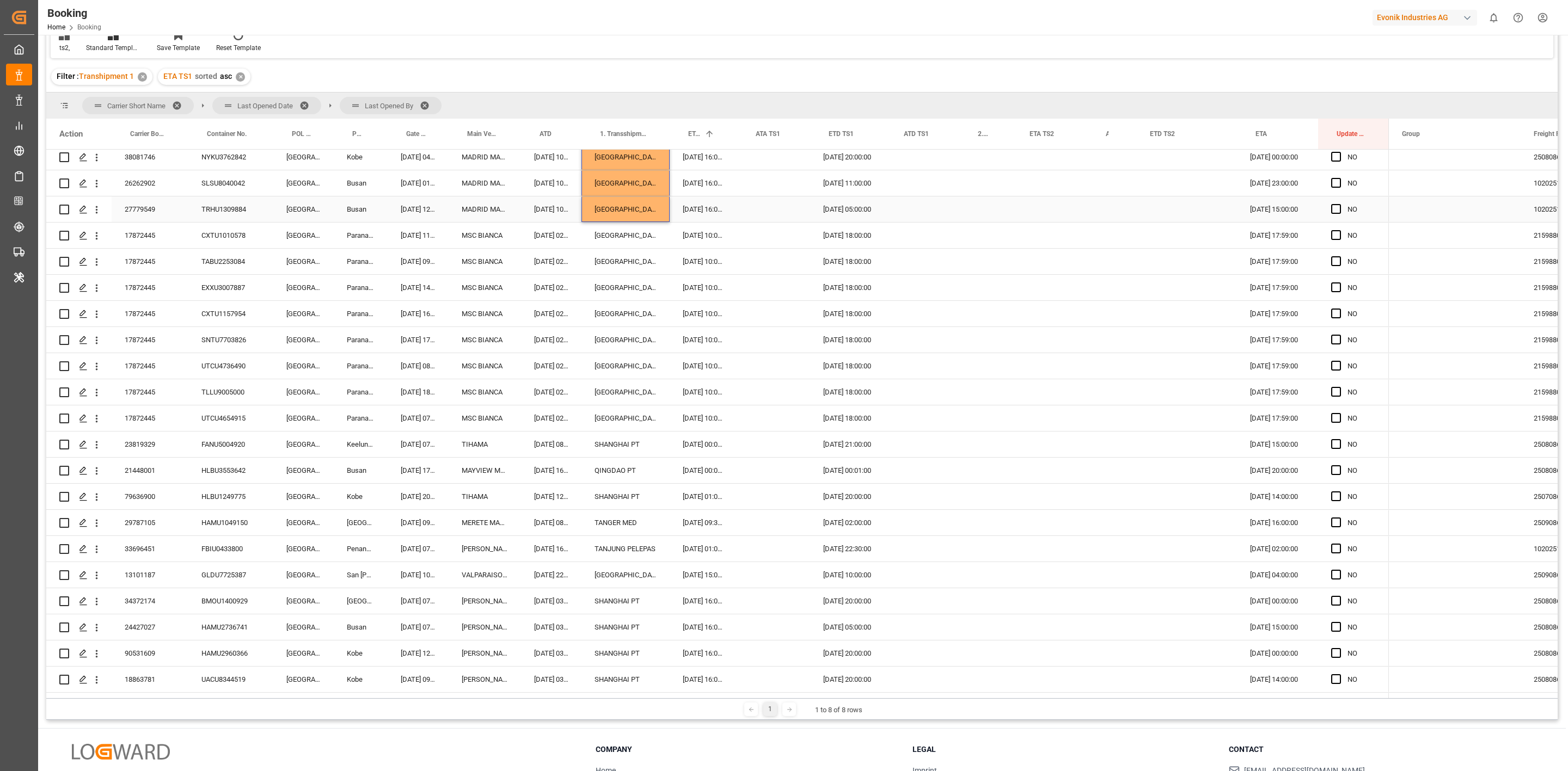
scroll to position [1522, 0]
click at [620, 442] on div "SHANGHAI PT" at bounding box center [625, 444] width 88 height 26
click at [614, 487] on div "SHANGHAI PT" at bounding box center [625, 495] width 88 height 26
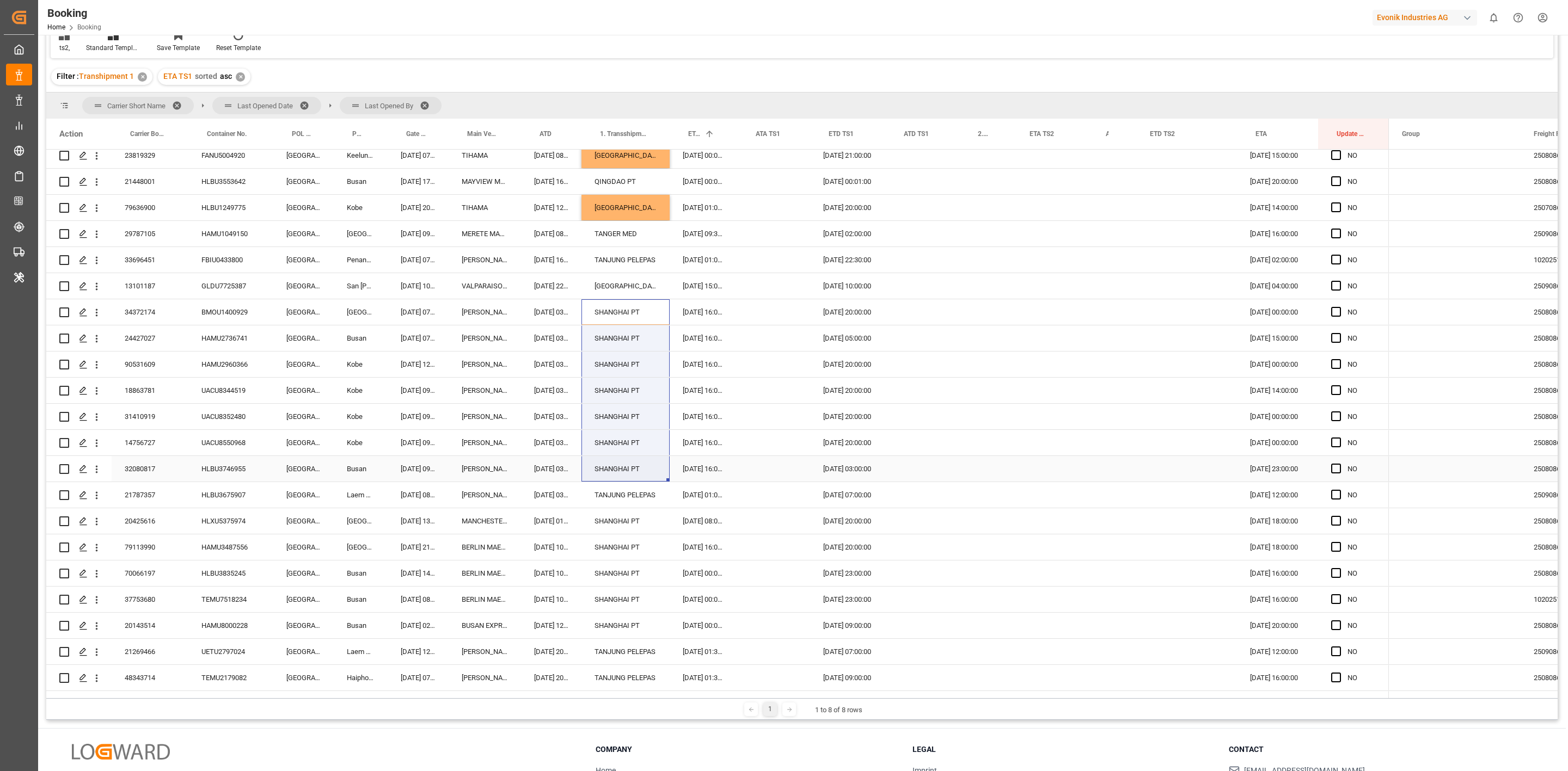
drag, startPoint x: 616, startPoint y: 317, endPoint x: 626, endPoint y: 461, distance: 144.3
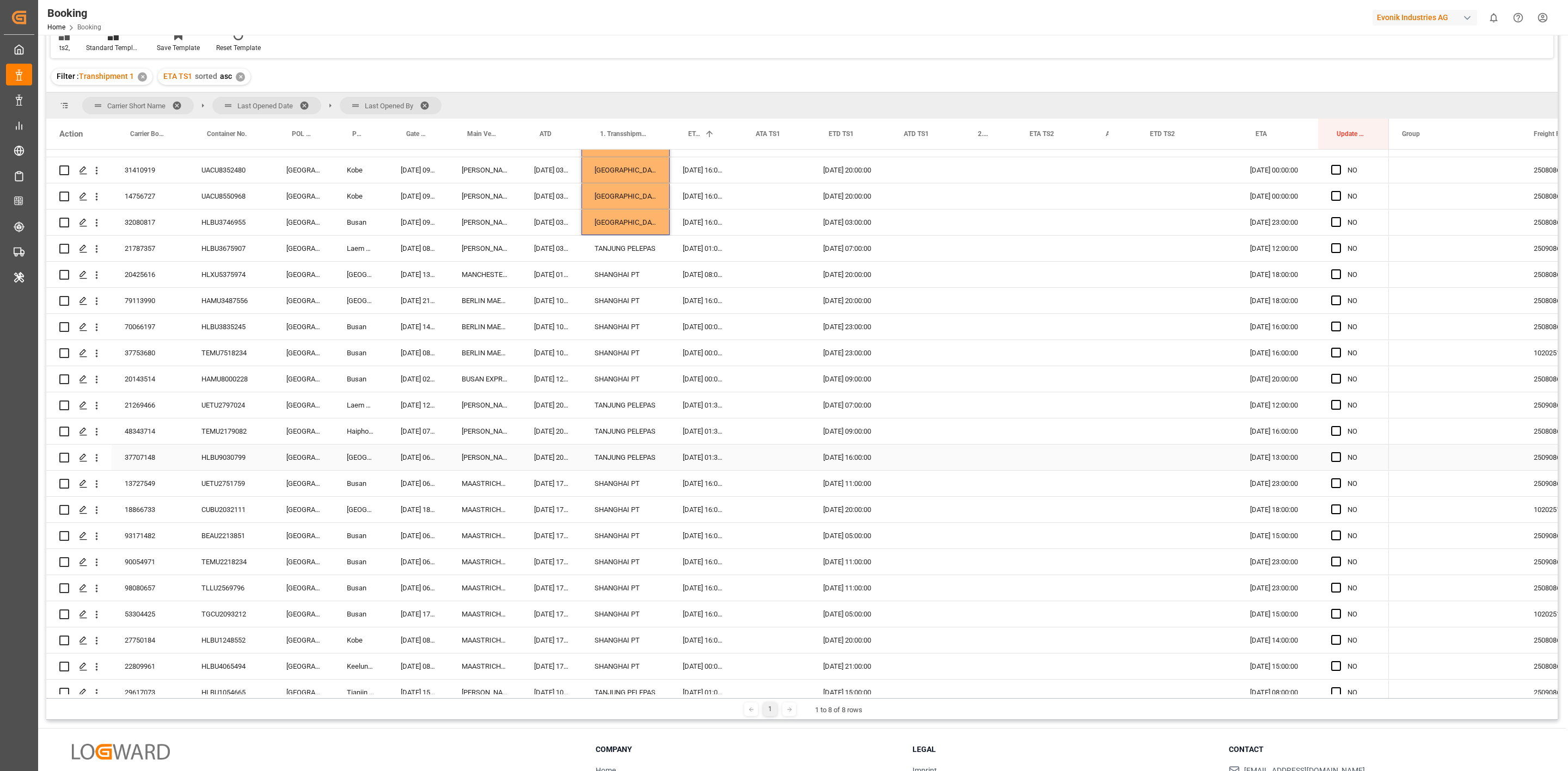
scroll to position [2057, 0]
drag, startPoint x: 612, startPoint y: 361, endPoint x: 610, endPoint y: 375, distance: 14.1
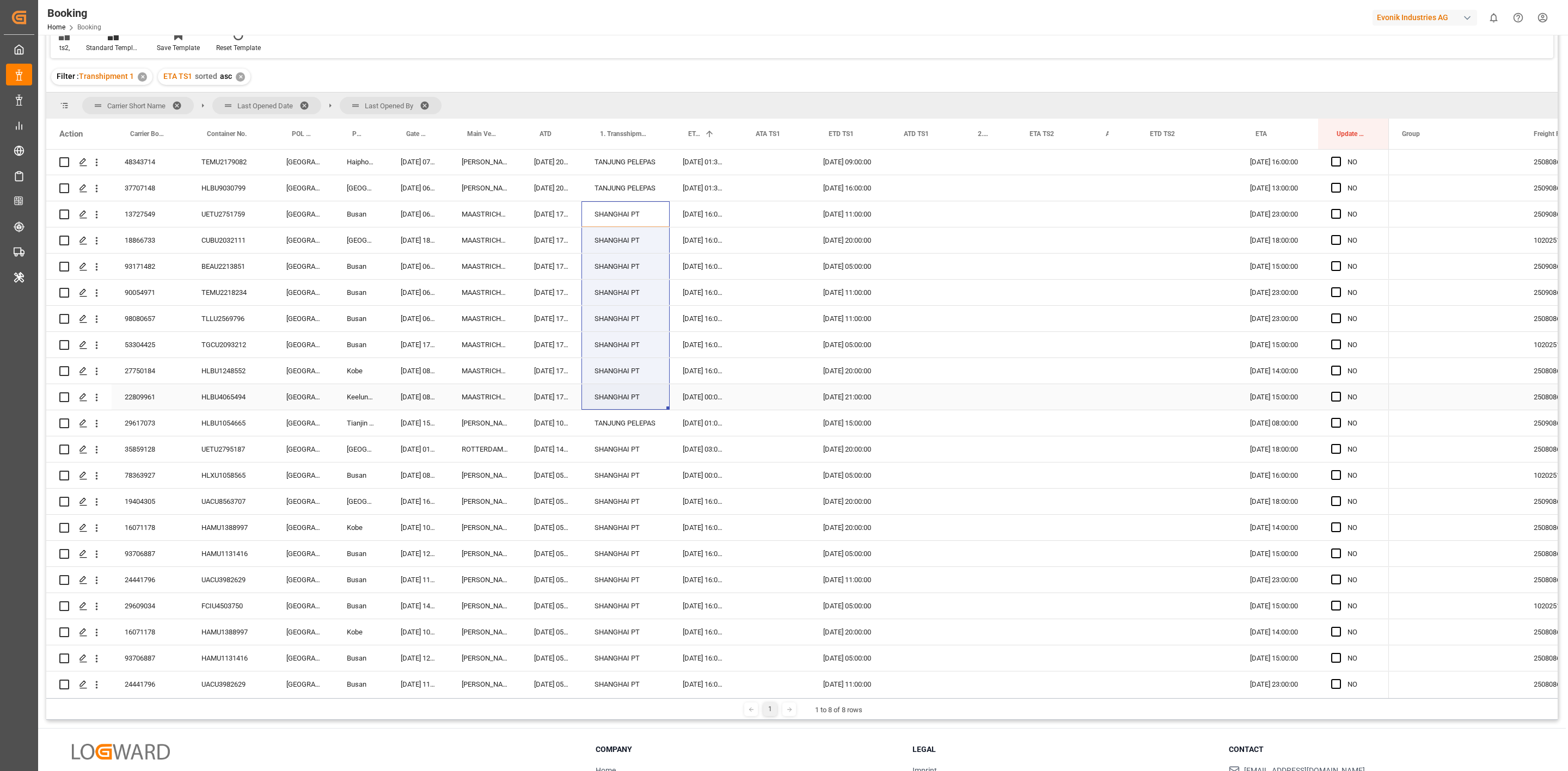
drag, startPoint x: 620, startPoint y: 212, endPoint x: 622, endPoint y: 391, distance: 179.0
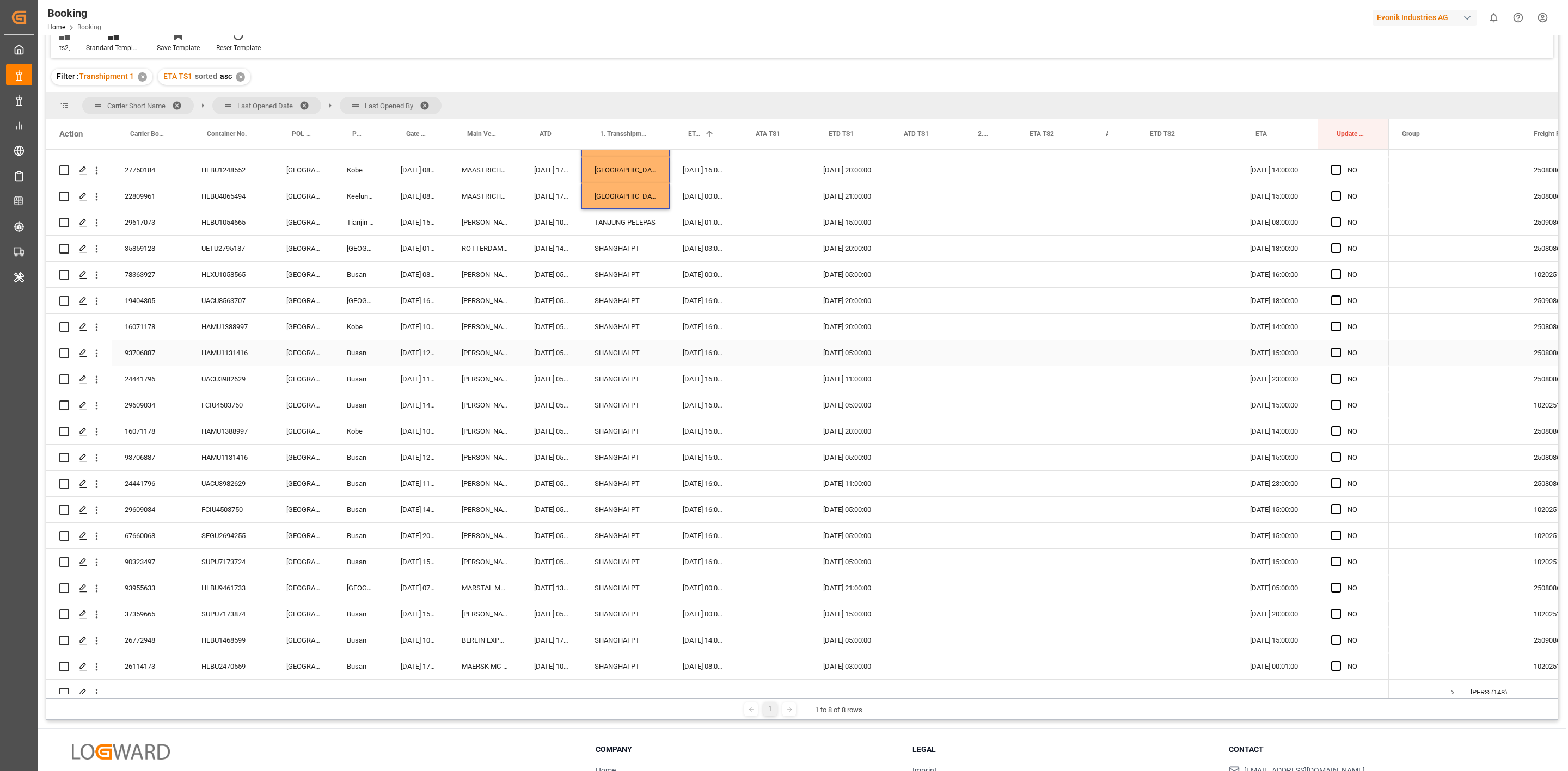
scroll to position [2524, 0]
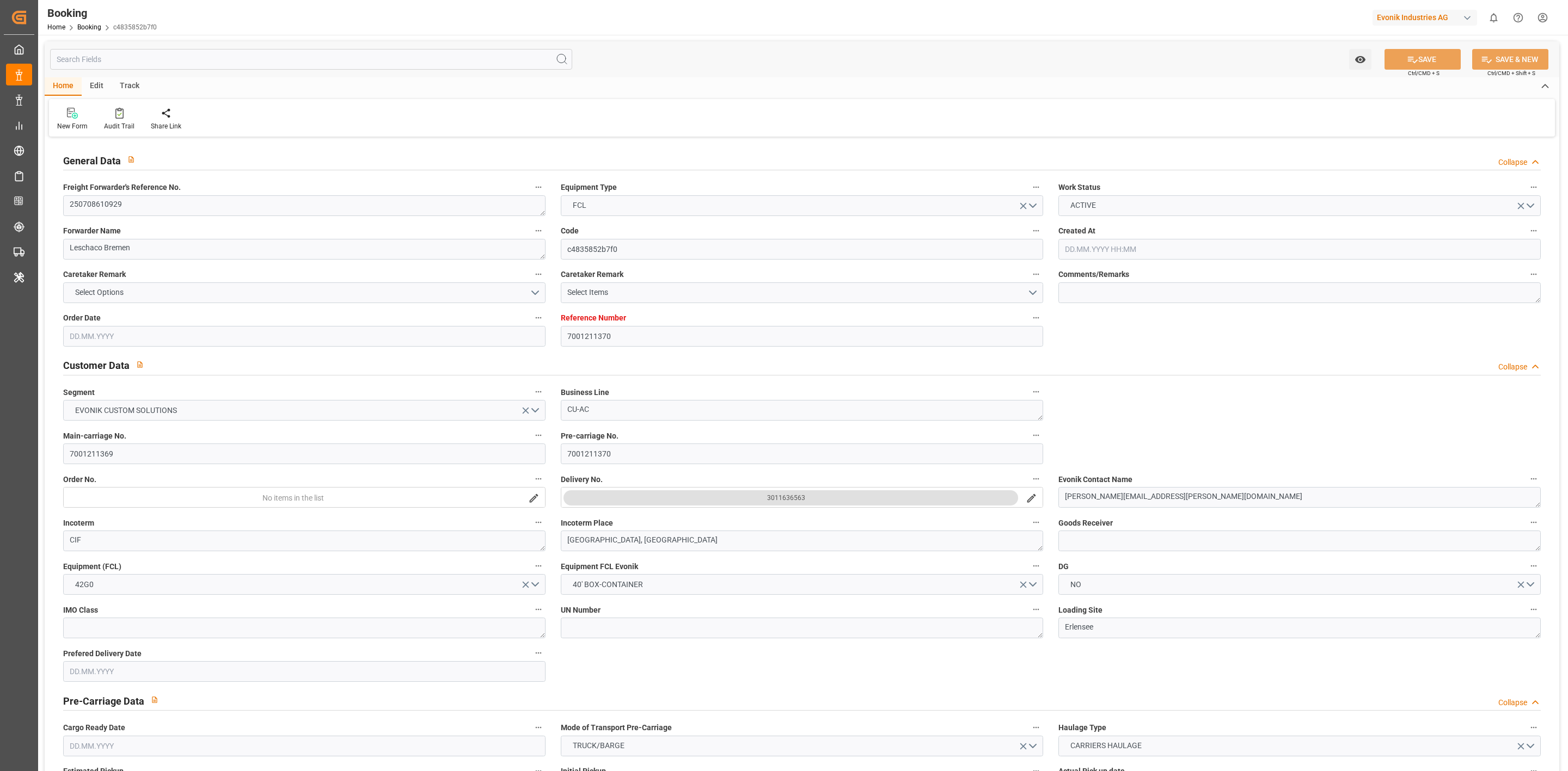
type input "7001211370"
type input "9619933"
type input "Hapag [PERSON_NAME]"
type input "Hapag Lloyd Aktiengesellschaft"
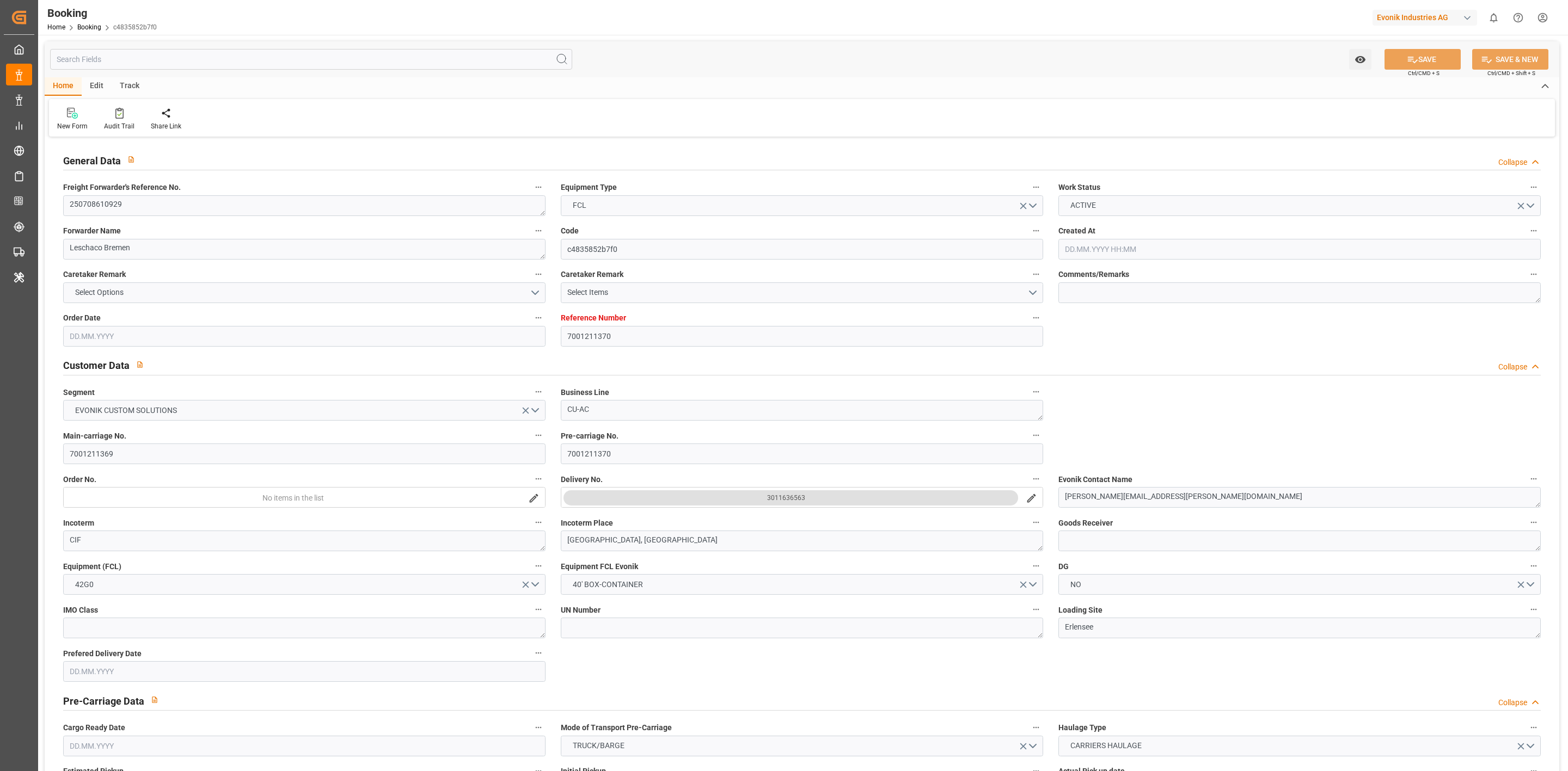
type input "NLRTM"
type input "CNHUA"
type input "MYTPP"
type input "CNYTN"
type input "0"
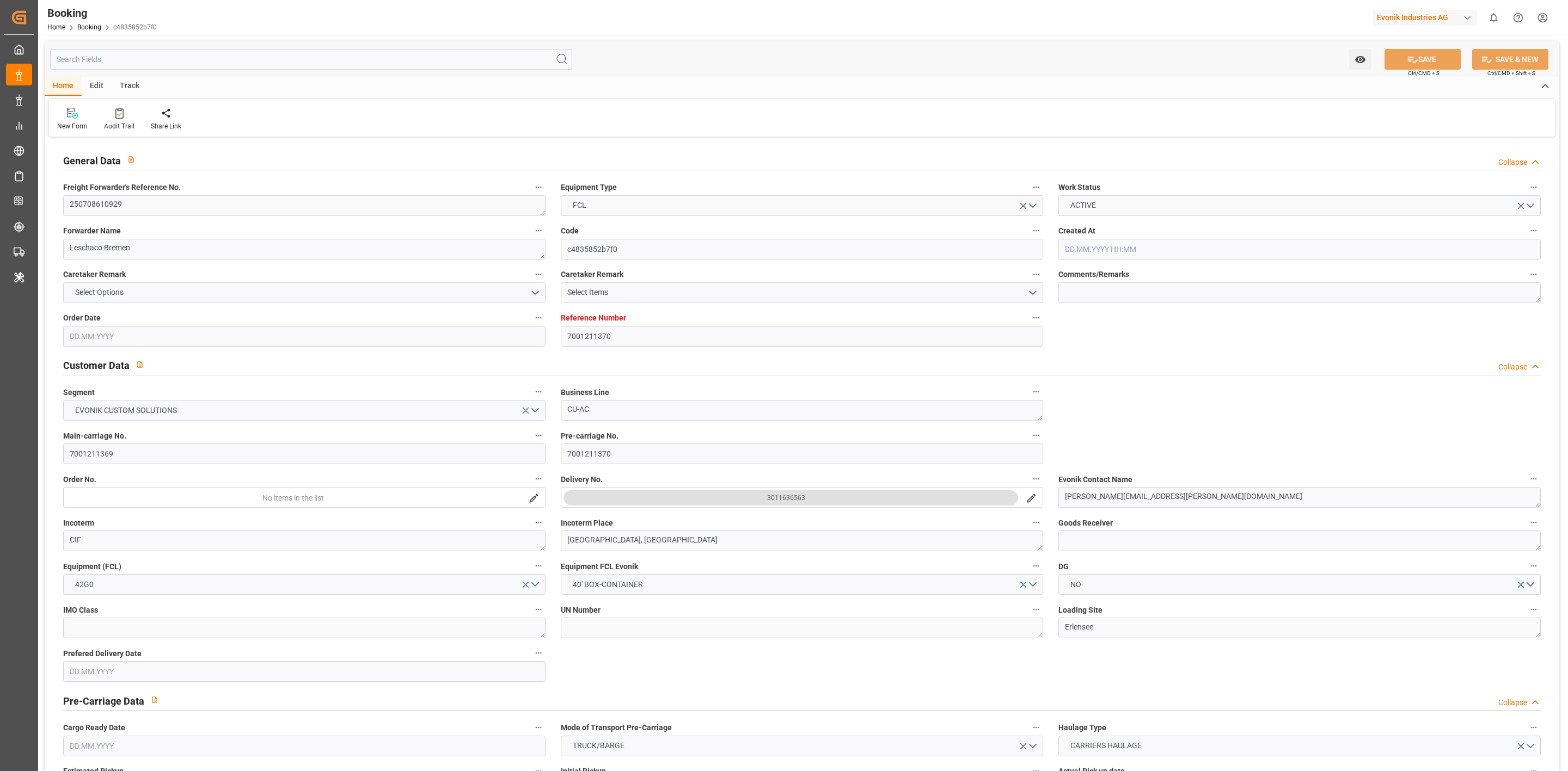
type input "NLRTM"
type input "CNHUA"
type input "9632129"
type input "[DATE] 12:56"
type input "[DATE]"
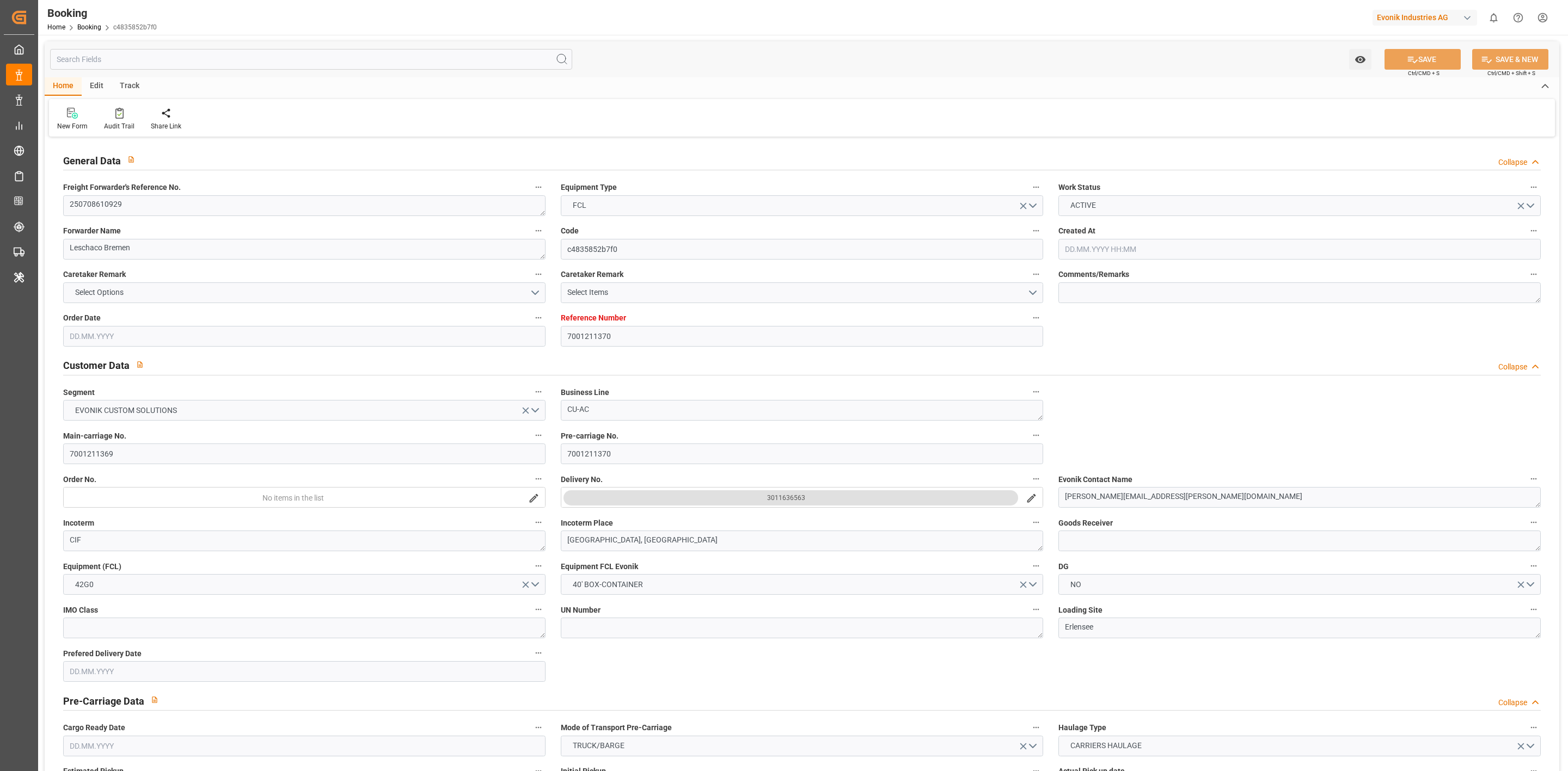
type input "[DATE]"
type input "[DATE] 12:00"
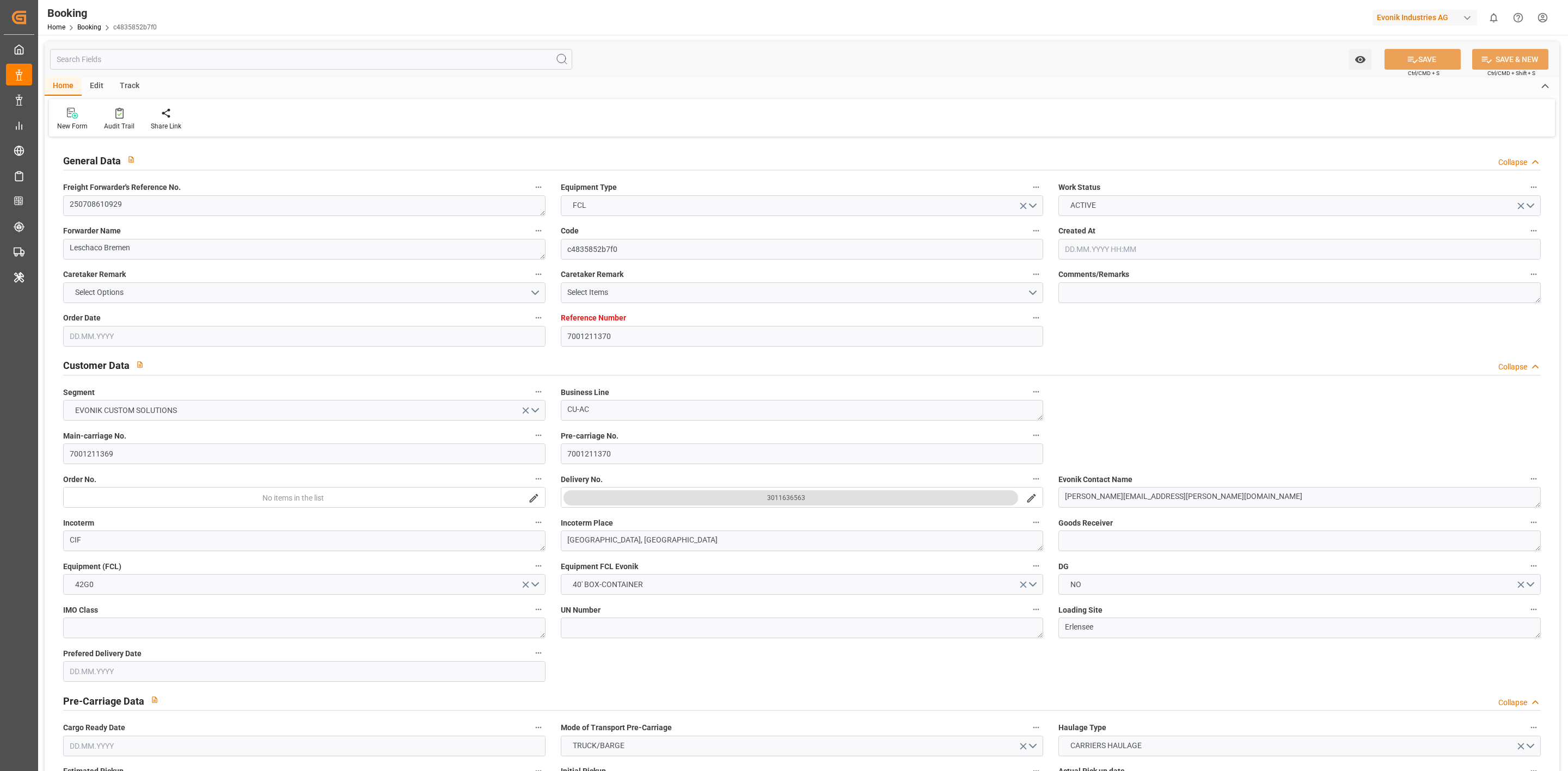
type input "[DATE] 00:00"
type input "[DATE] 14:48"
type input "[DATE] 02:27"
type input "[DATE] 00:00"
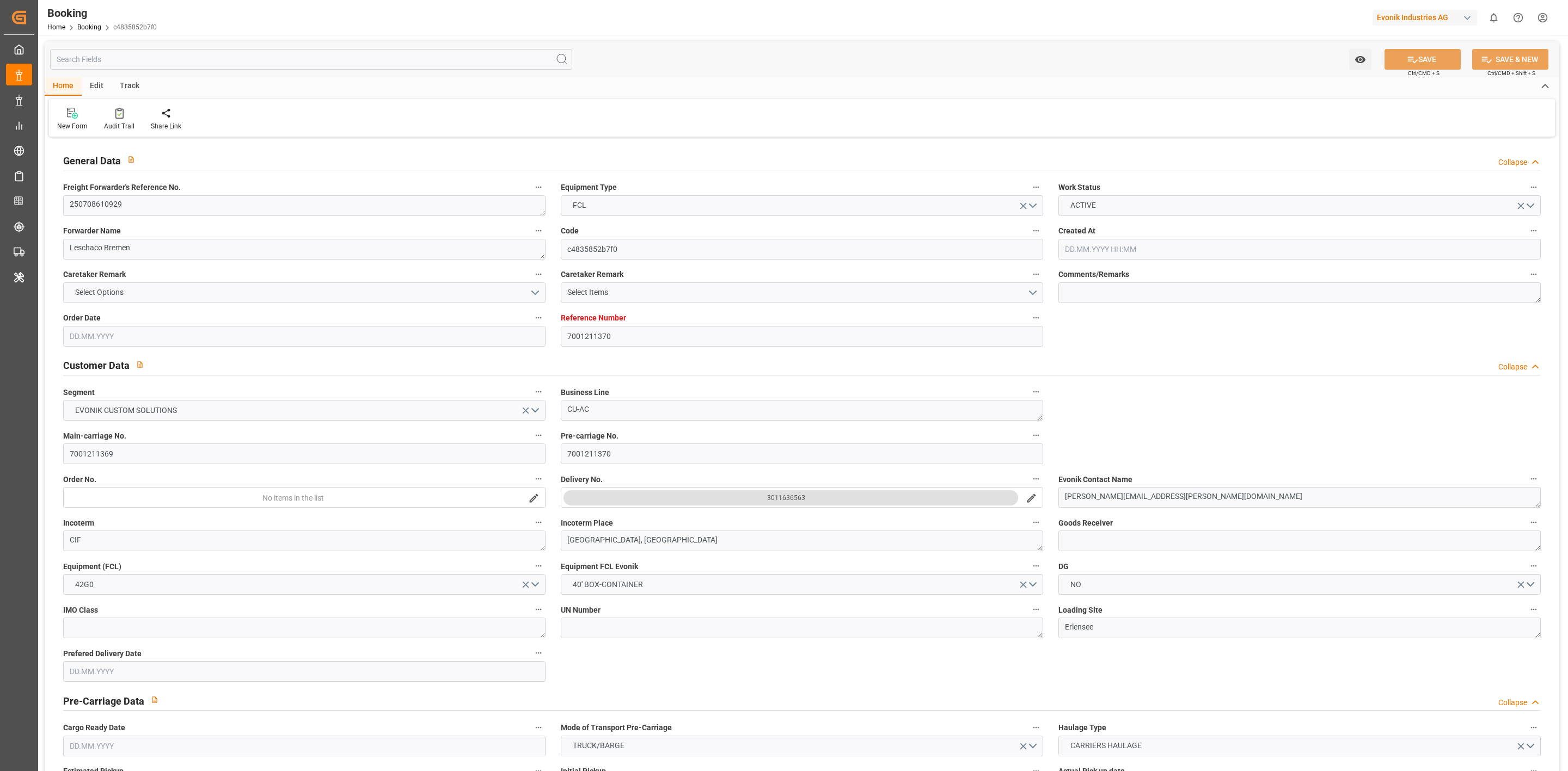
type input "[DATE] 07:00"
type input "[DATE] 00:00"
type input "18.09.2025 17:00"
type input "16.09.2025 00:00"
type input "03.10.2025 02:00"
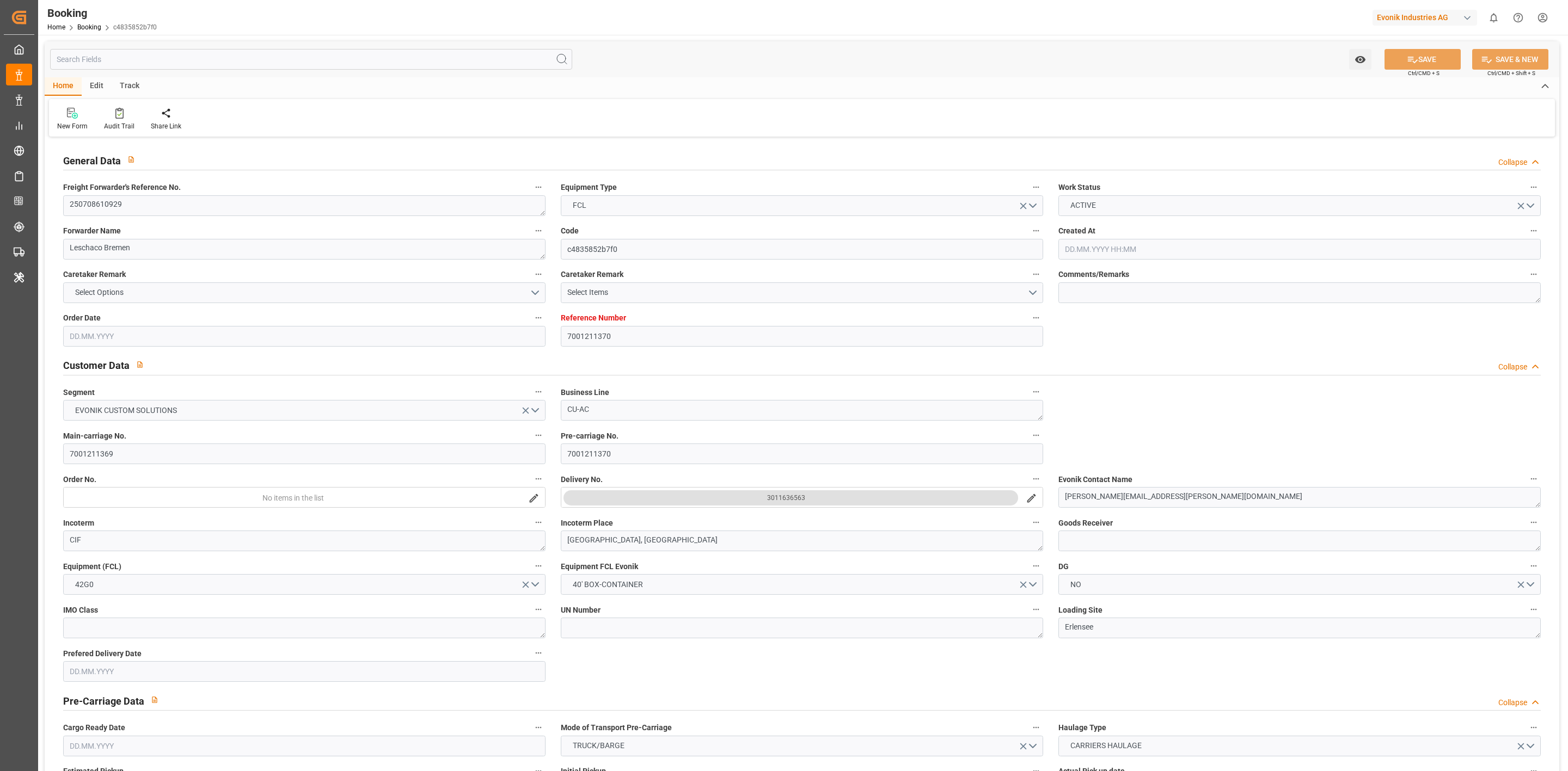
type input "03.10.2025 20:00"
type input "24.07.2025"
type input "10.09.2025 10:34"
type input "09.09.2025"
type input "23.07.2025 11:15"
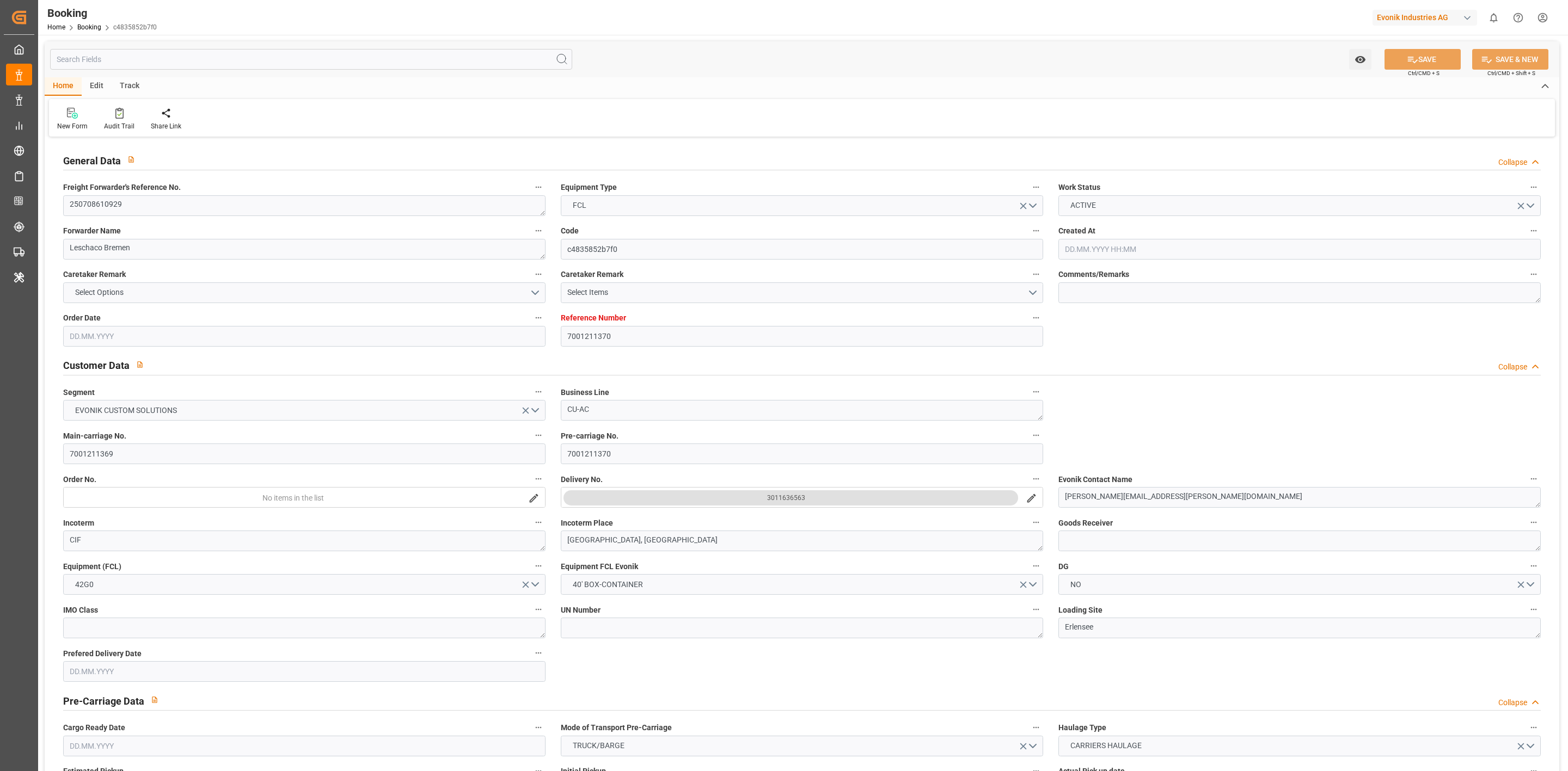
type input "21.07.2025 08:17"
type input "23.07.2025 08:59"
type input "23.07.2025 11:15"
type input "21.07.2025 08:15"
type input "30.07.2025 05:30"
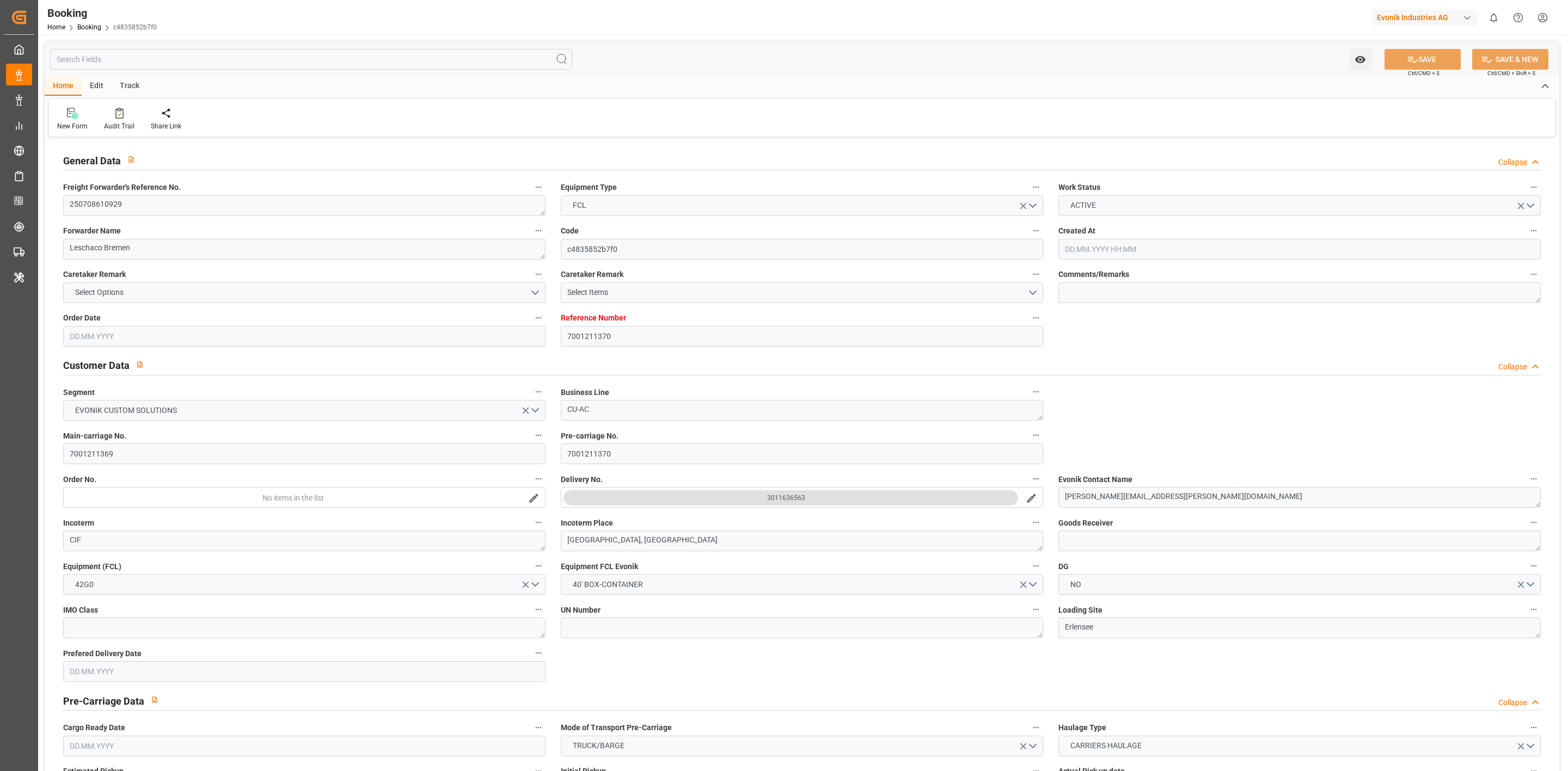
type input "26.07.2025 12:00"
type input "03.08.2025 22:19"
type input "04.08.2025 12:00"
type input "04.08.2025 16:25"
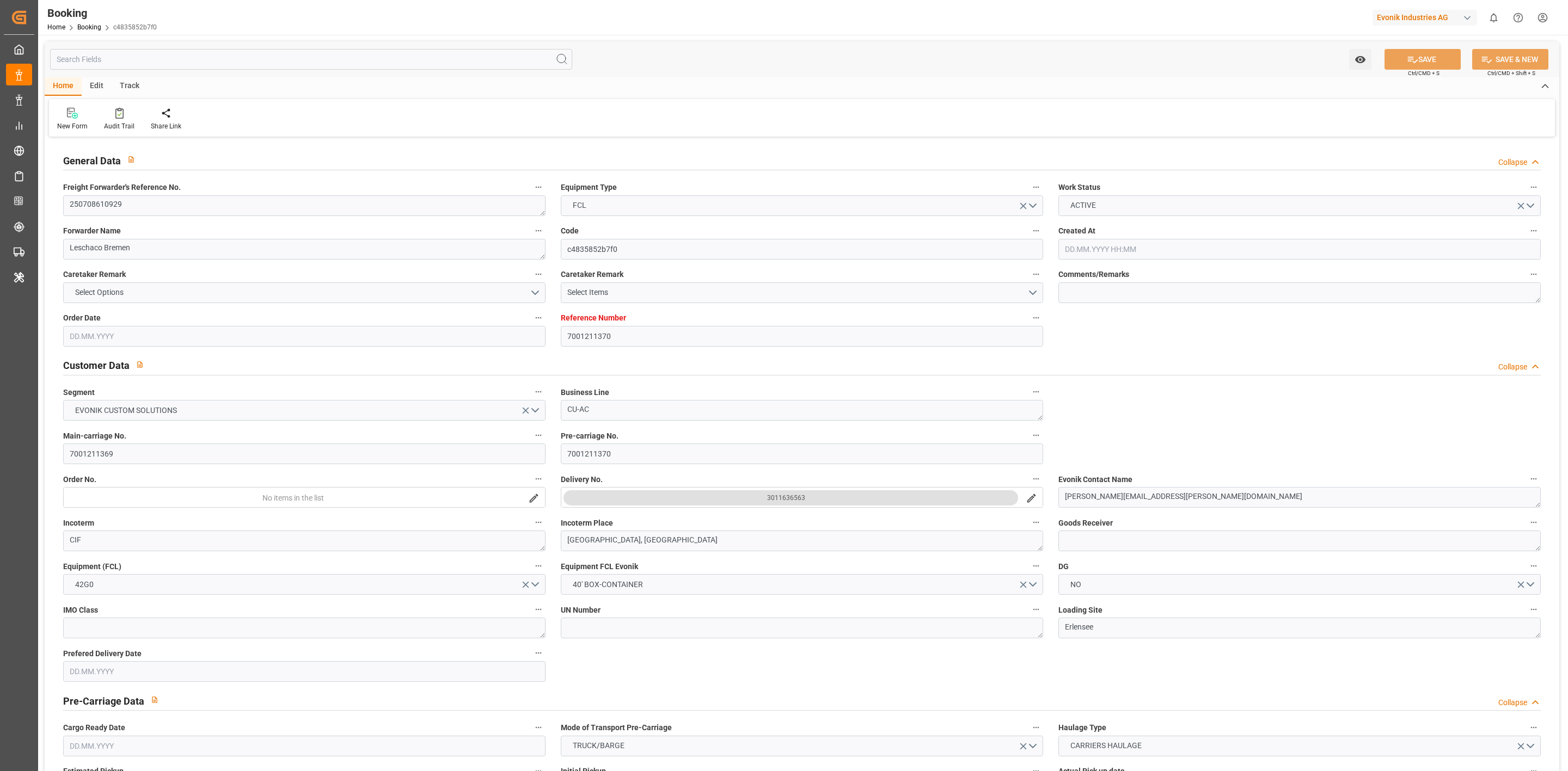
type input "14.09.2025 07:00"
type input "15.09.2025 00:11"
type input "20.09.2025 12:00"
type input "16.09.2025 12:00"
type input "18.09.2025 17:00"
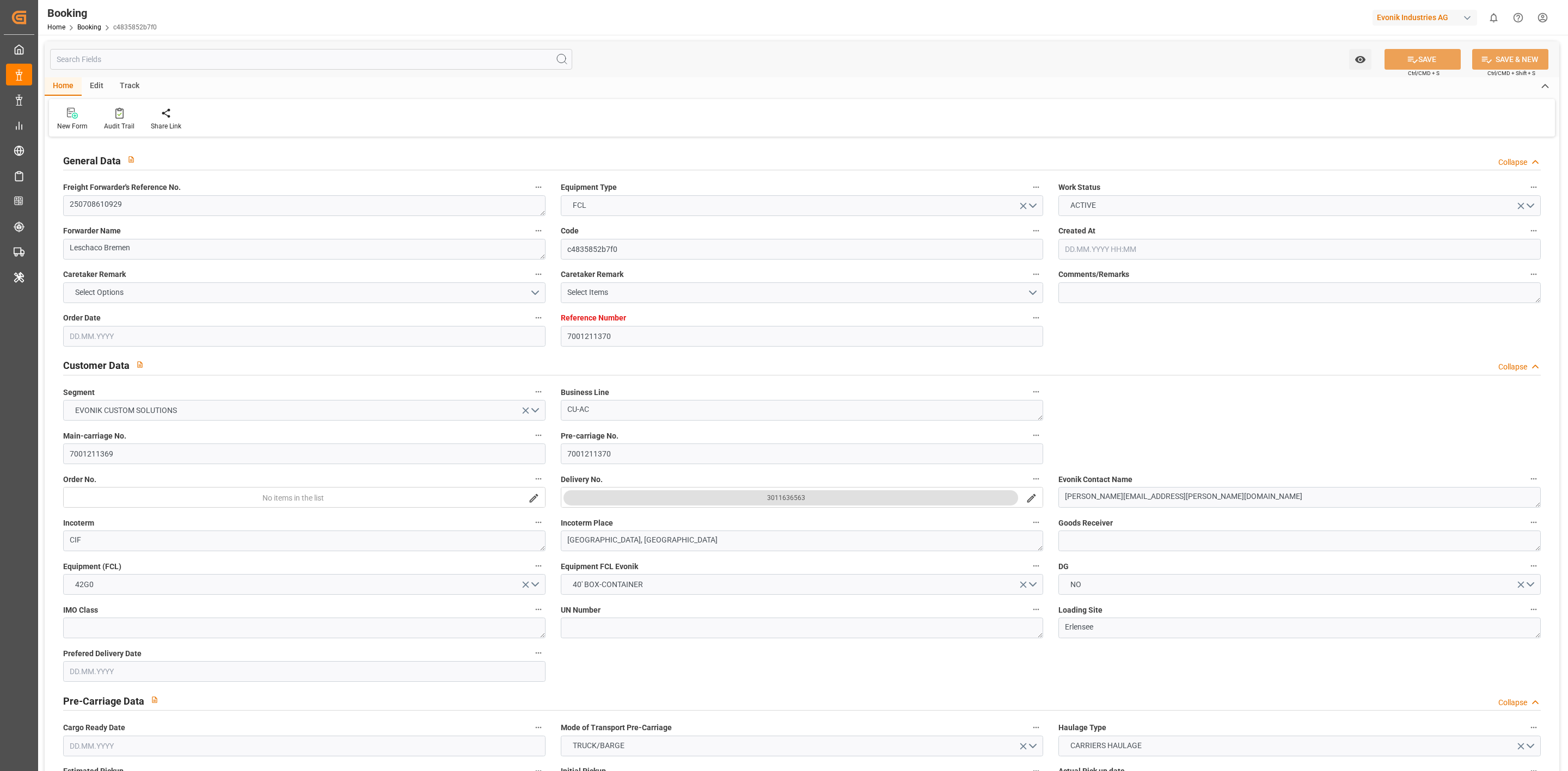
type input "03.10.2025 02:00"
type input "03.10.2025 18:05"
type input "24.09.2025 12:00"
type input "19.09.2025 12:00"
type input "28.09.2025 12:00"
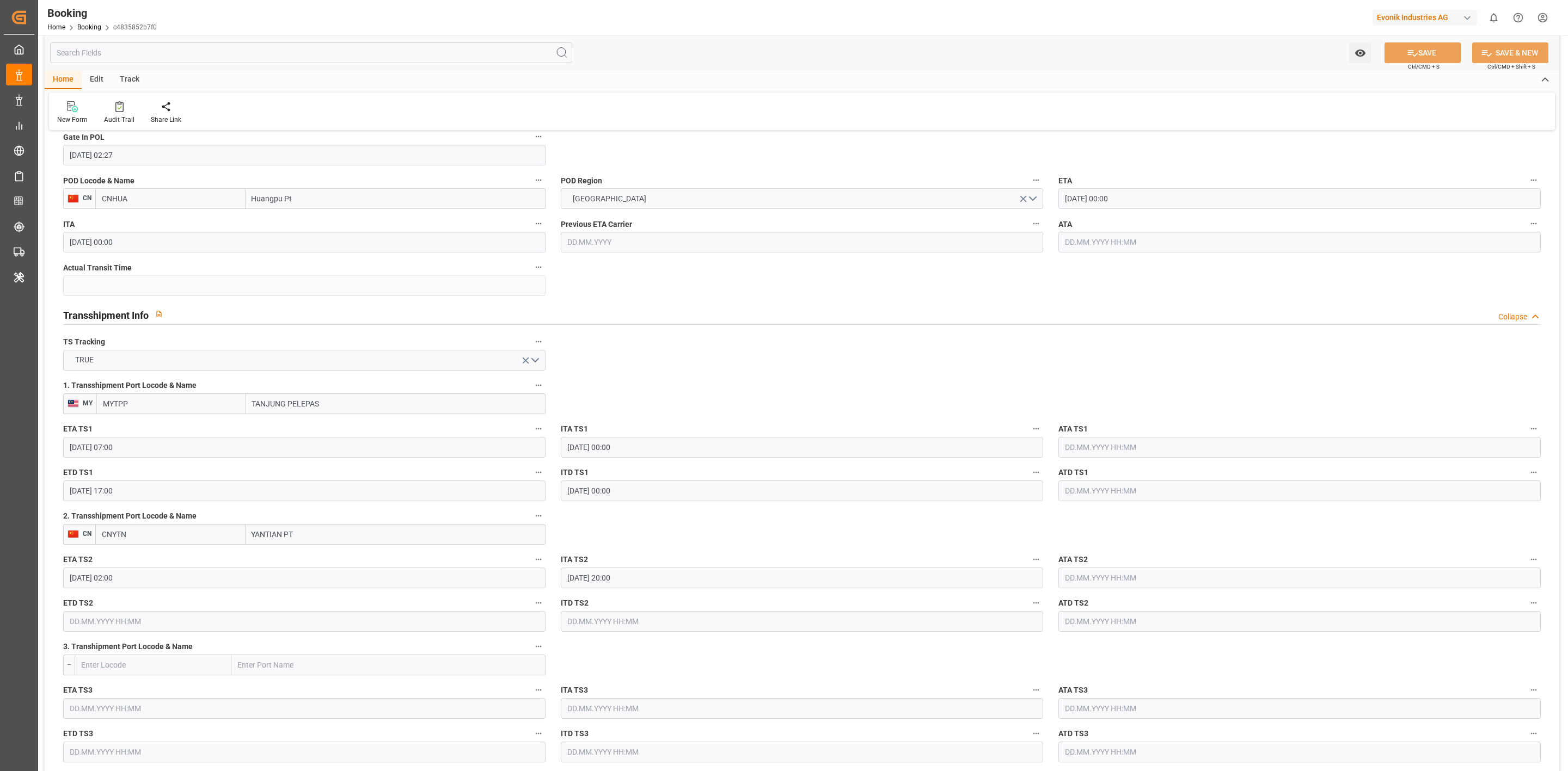
scroll to position [980, 0]
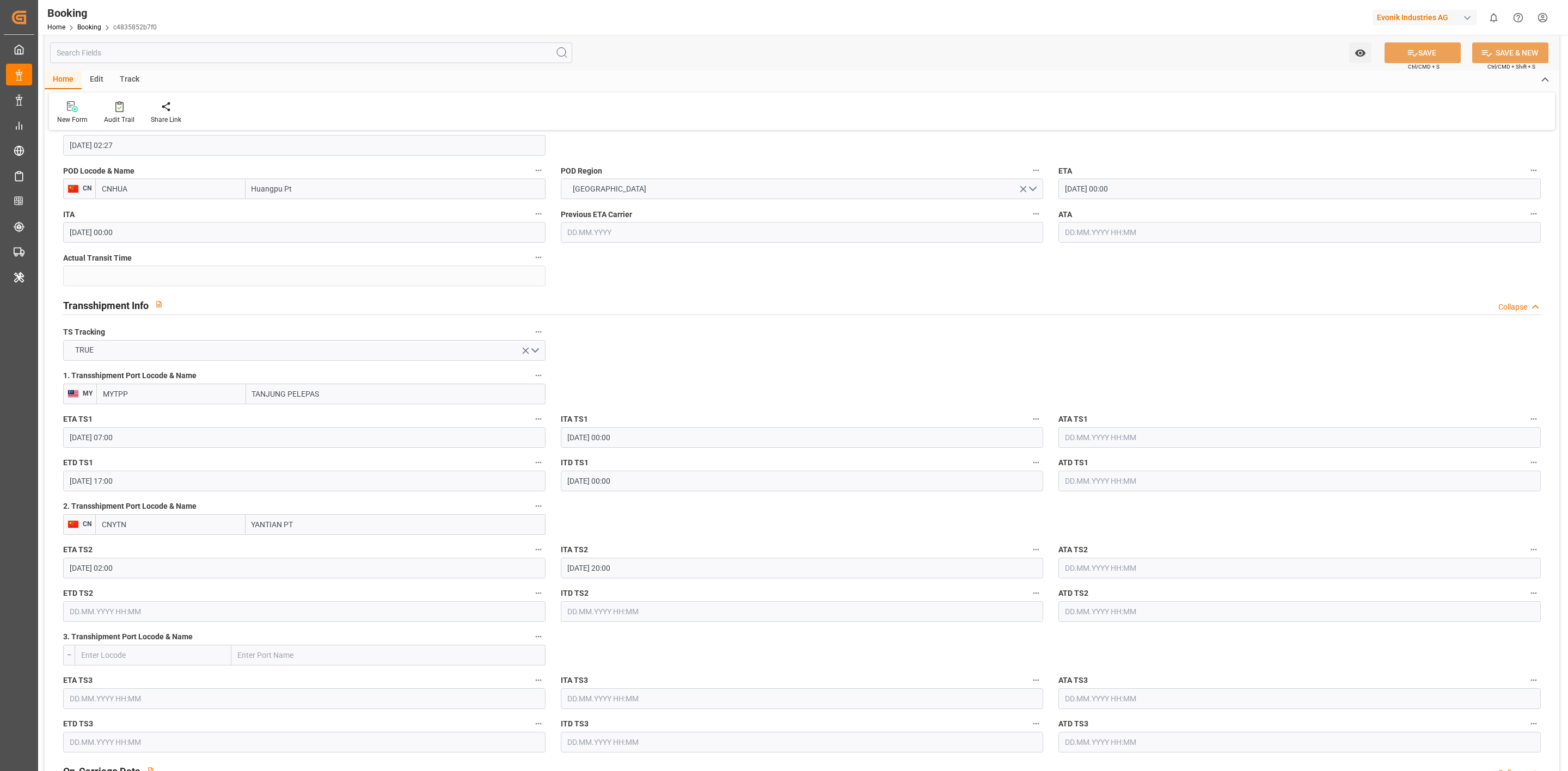
click at [101, 621] on input "text" at bounding box center [304, 612] width 482 height 21
click at [208, 455] on button "Next Month" at bounding box center [210, 452] width 7 height 7
click at [183, 495] on span "4" at bounding box center [184, 492] width 4 height 8
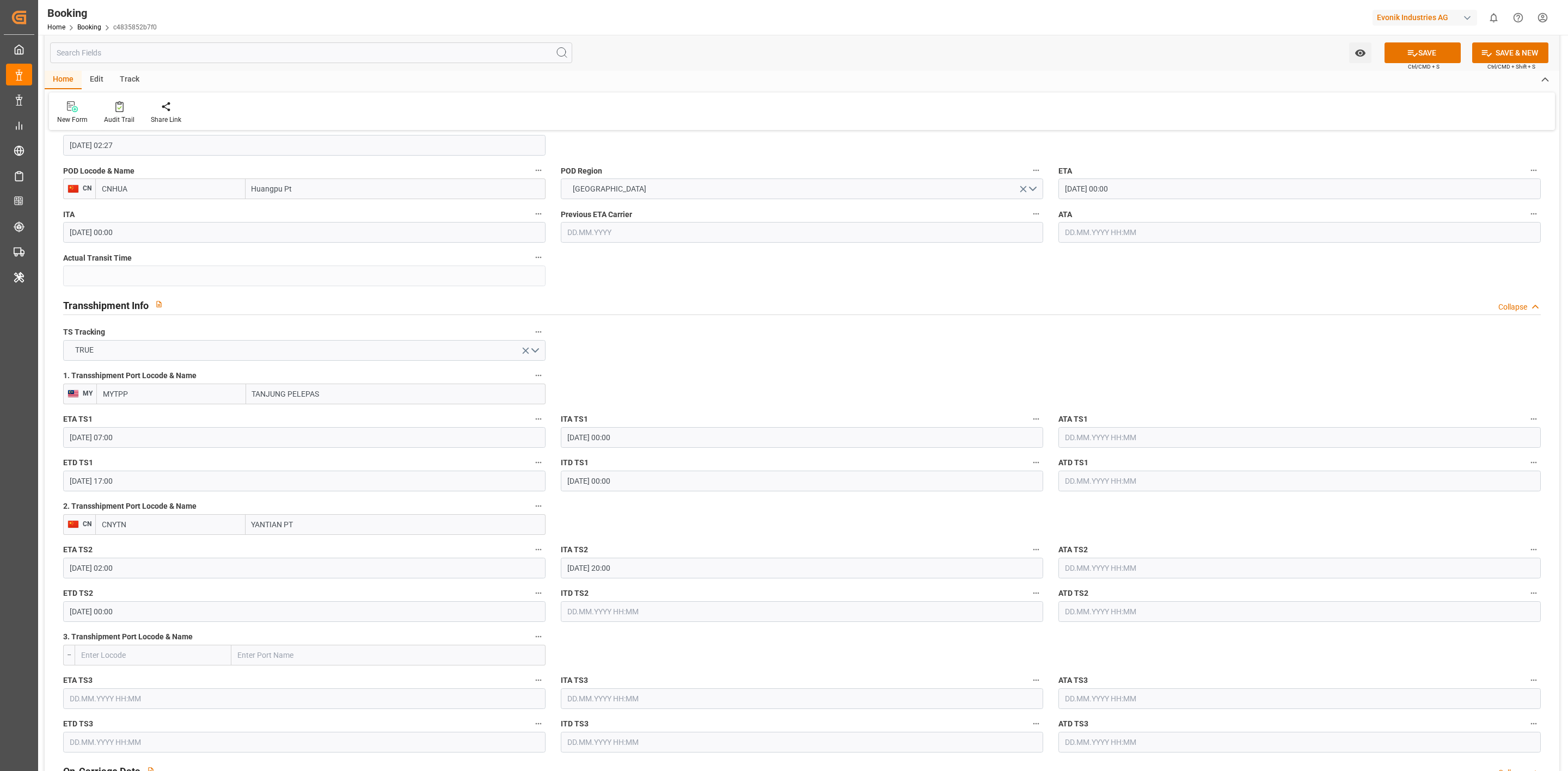
type input "04.10.2025 00:00"
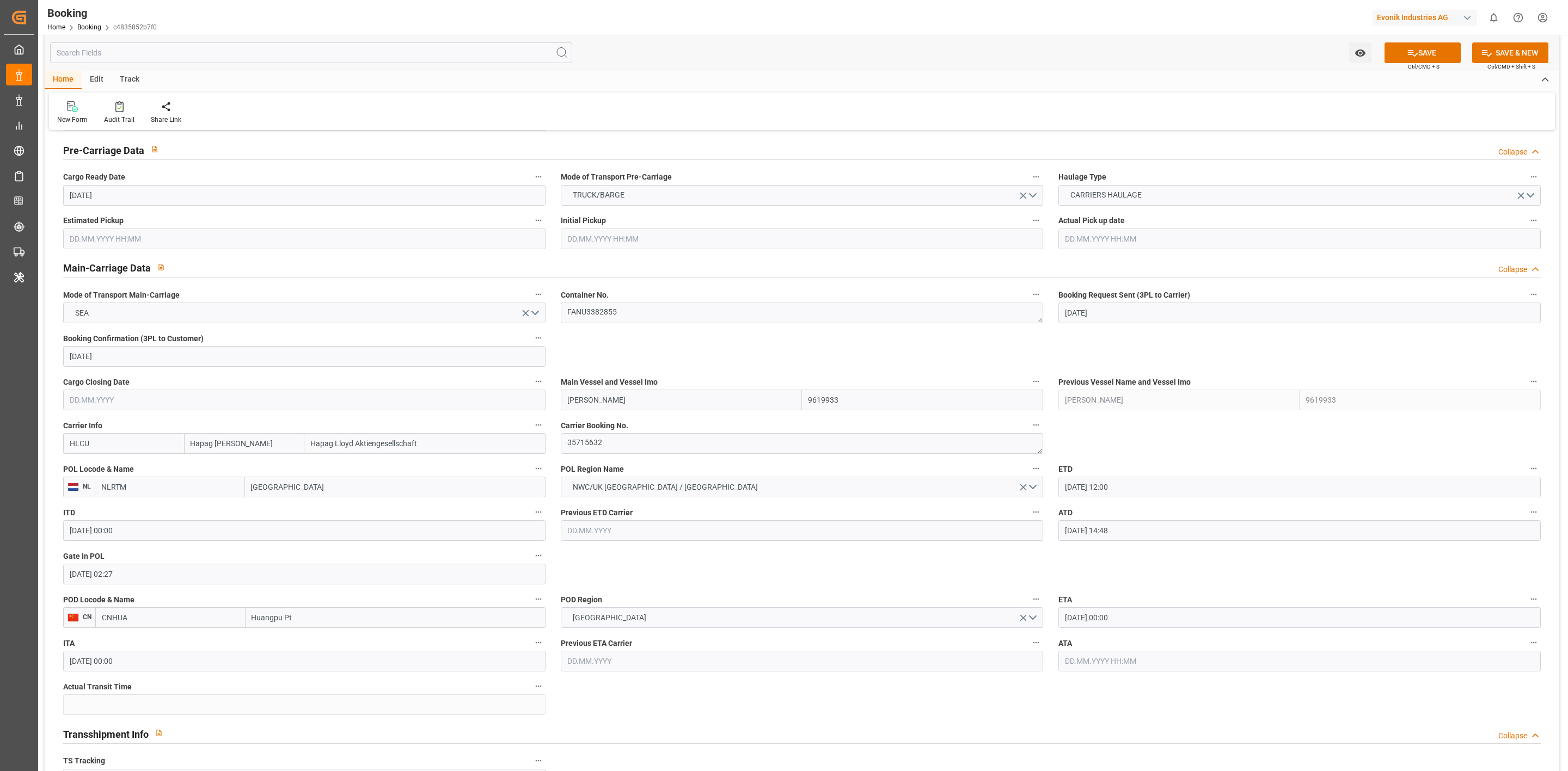
scroll to position [571, 0]
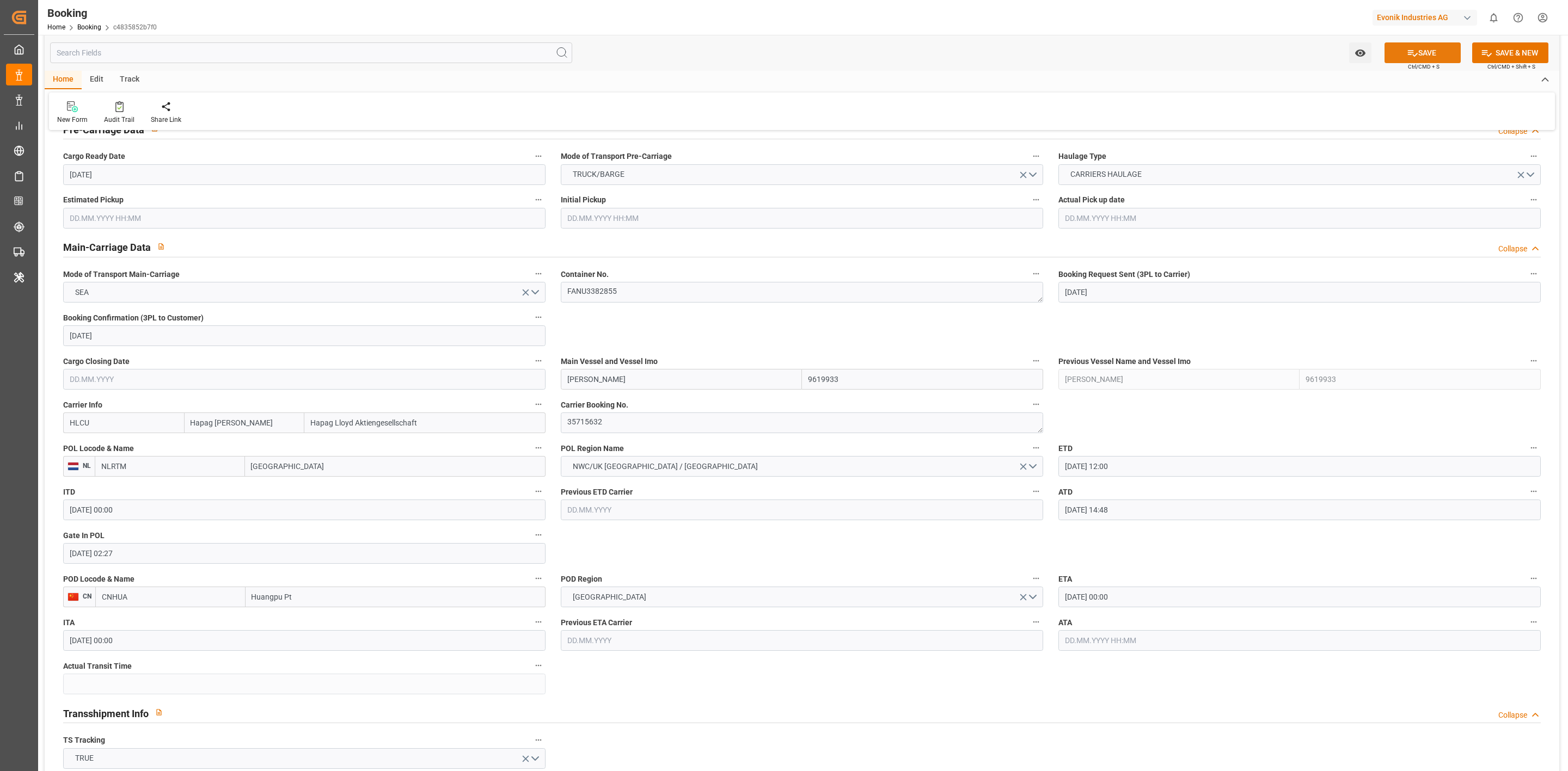
click at [1403, 49] on button "SAVE" at bounding box center [1423, 53] width 76 height 21
type textarea "sateesh godewar"
type input "04.10.2025 00:00"
type input "10.09.2025 10:43"
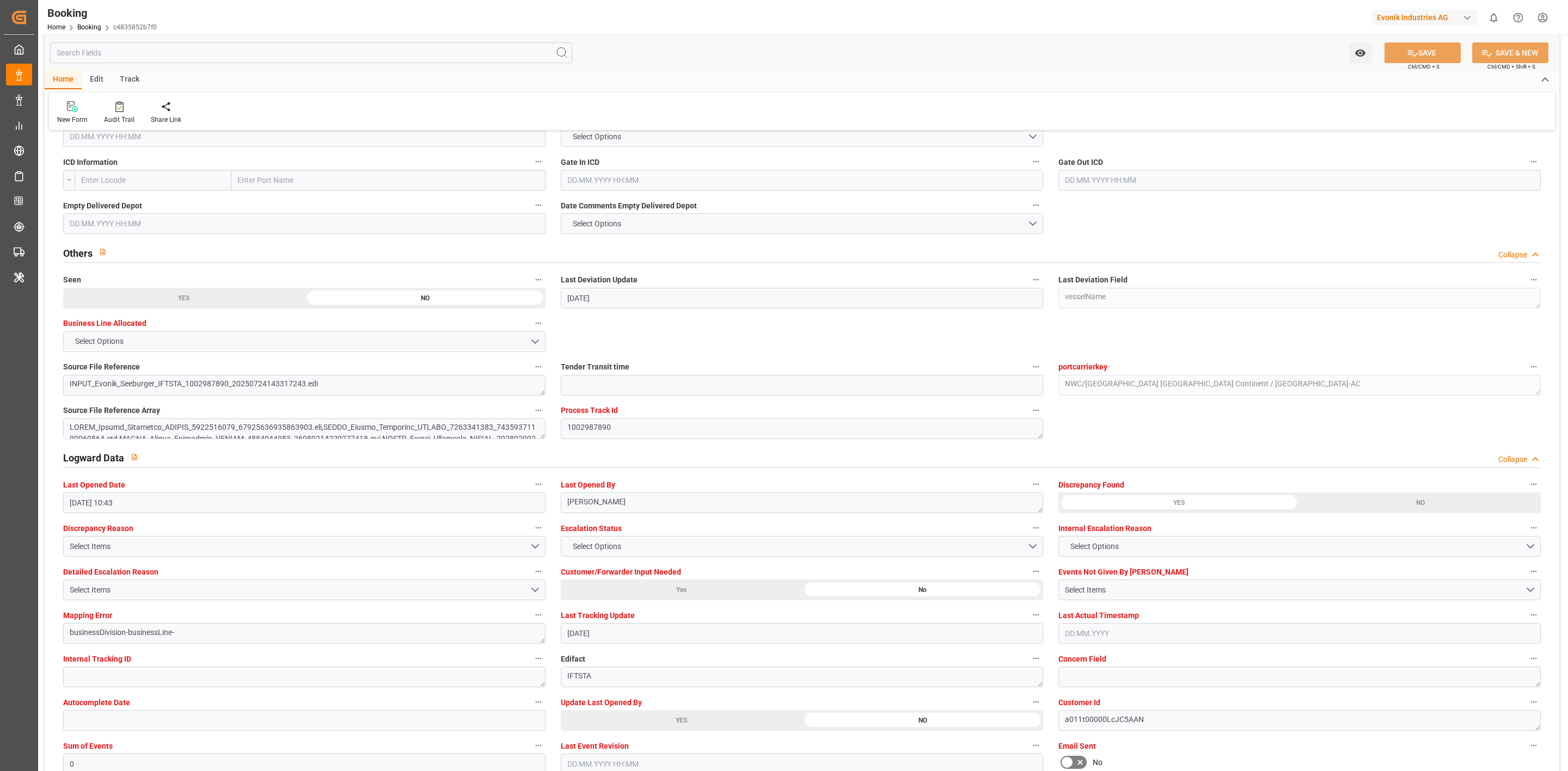
scroll to position [1661, 0]
click at [91, 27] on link "Booking" at bounding box center [89, 27] width 24 height 8
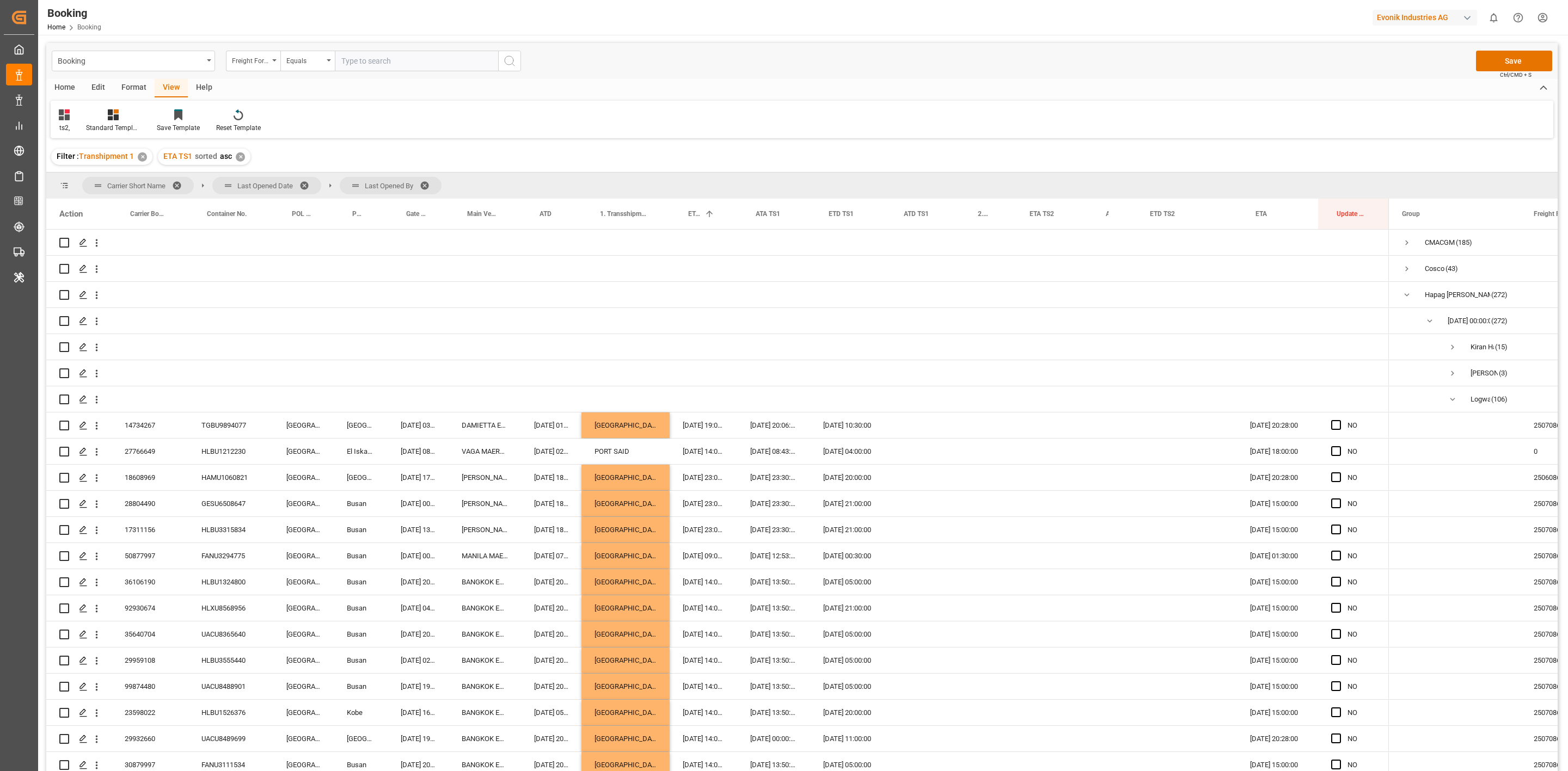
scroll to position [2524, 0]
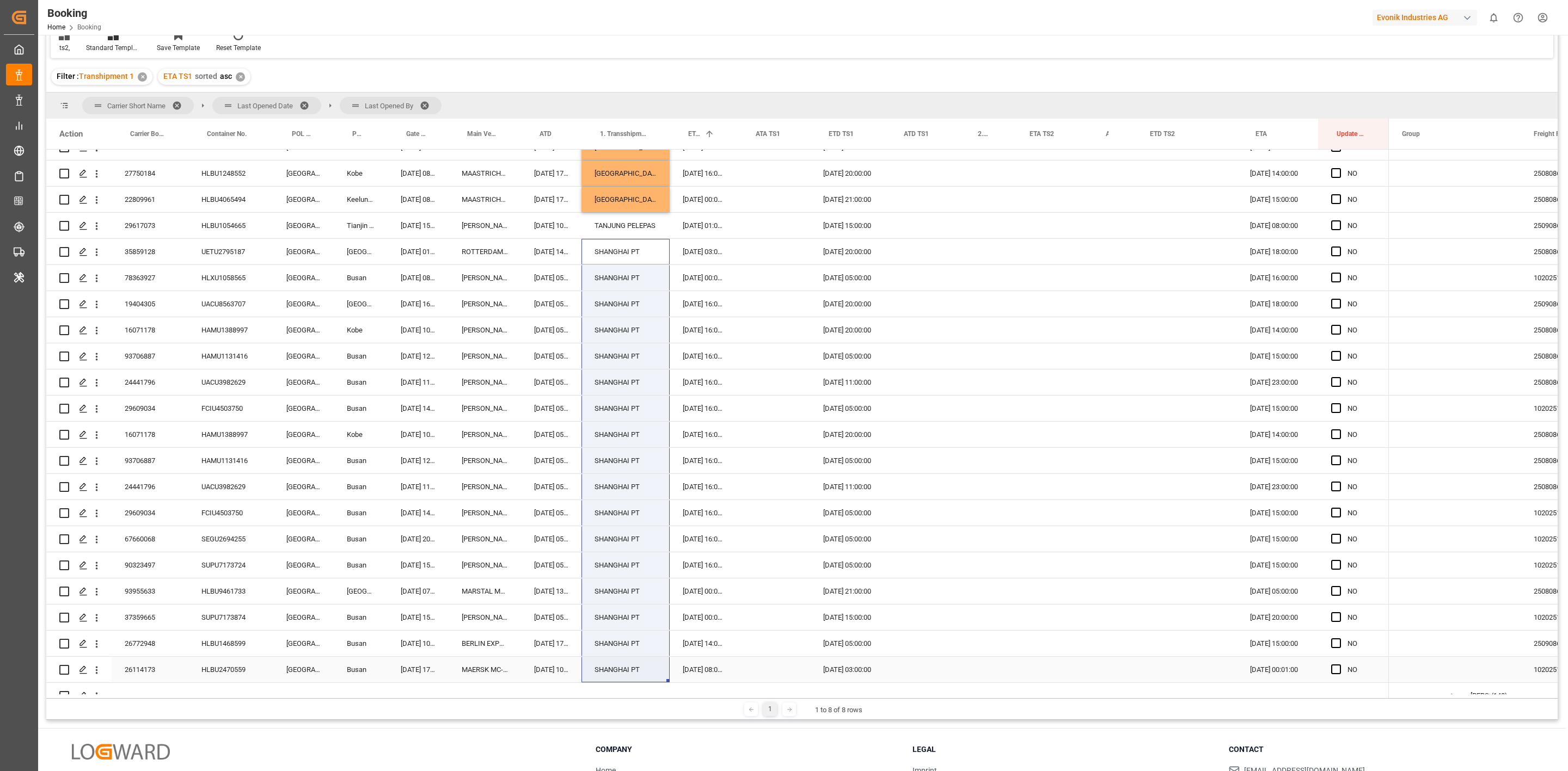
drag, startPoint x: 625, startPoint y: 256, endPoint x: 628, endPoint y: 714, distance: 458.0
click at [628, 714] on div "Carrier Short Name Last Opened Date Last Opened By Drag here to set column labe…" at bounding box center [802, 406] width 1511 height 627
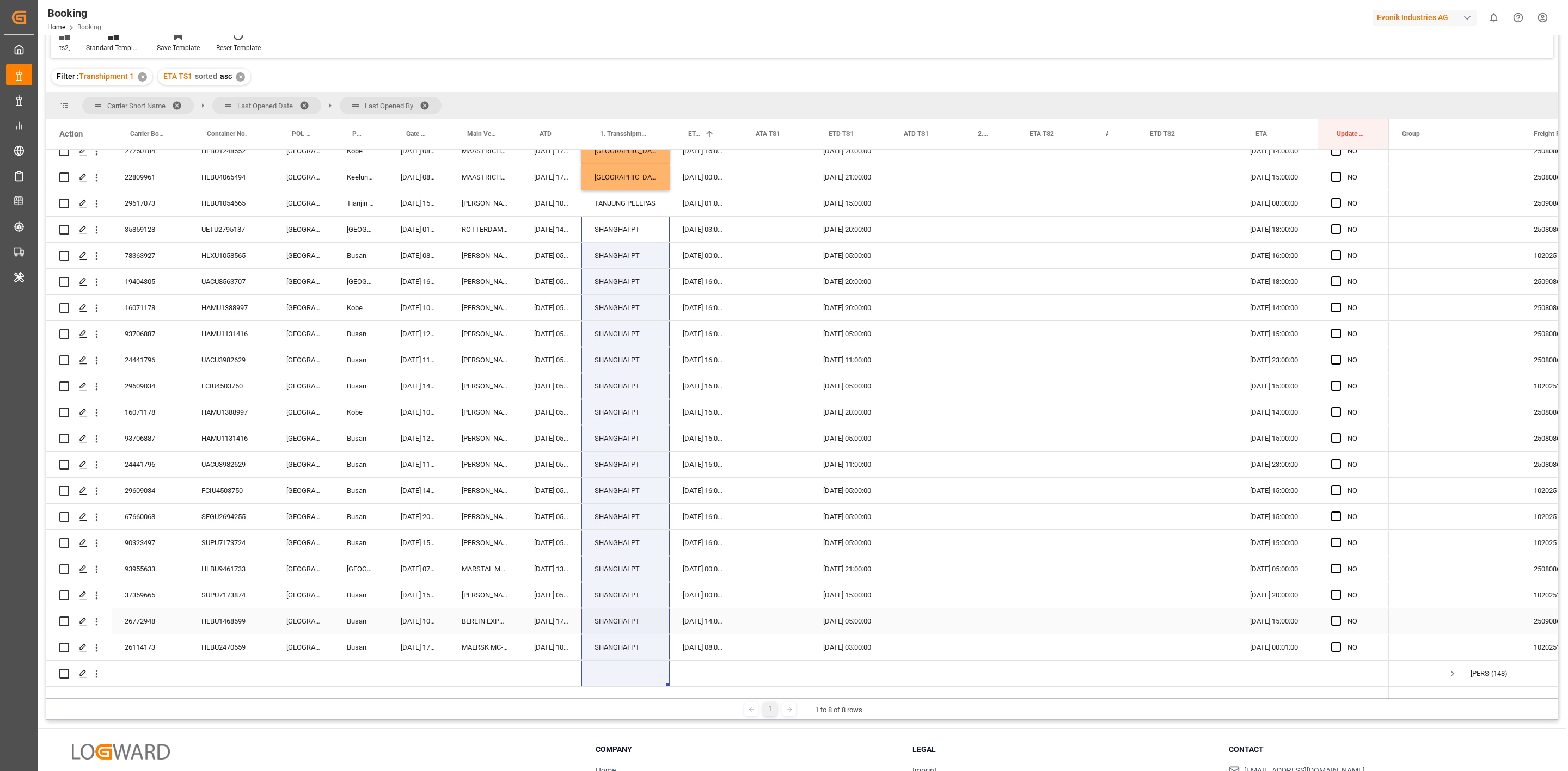
click at [684, 611] on div "[DATE] 14:00:00" at bounding box center [703, 621] width 68 height 26
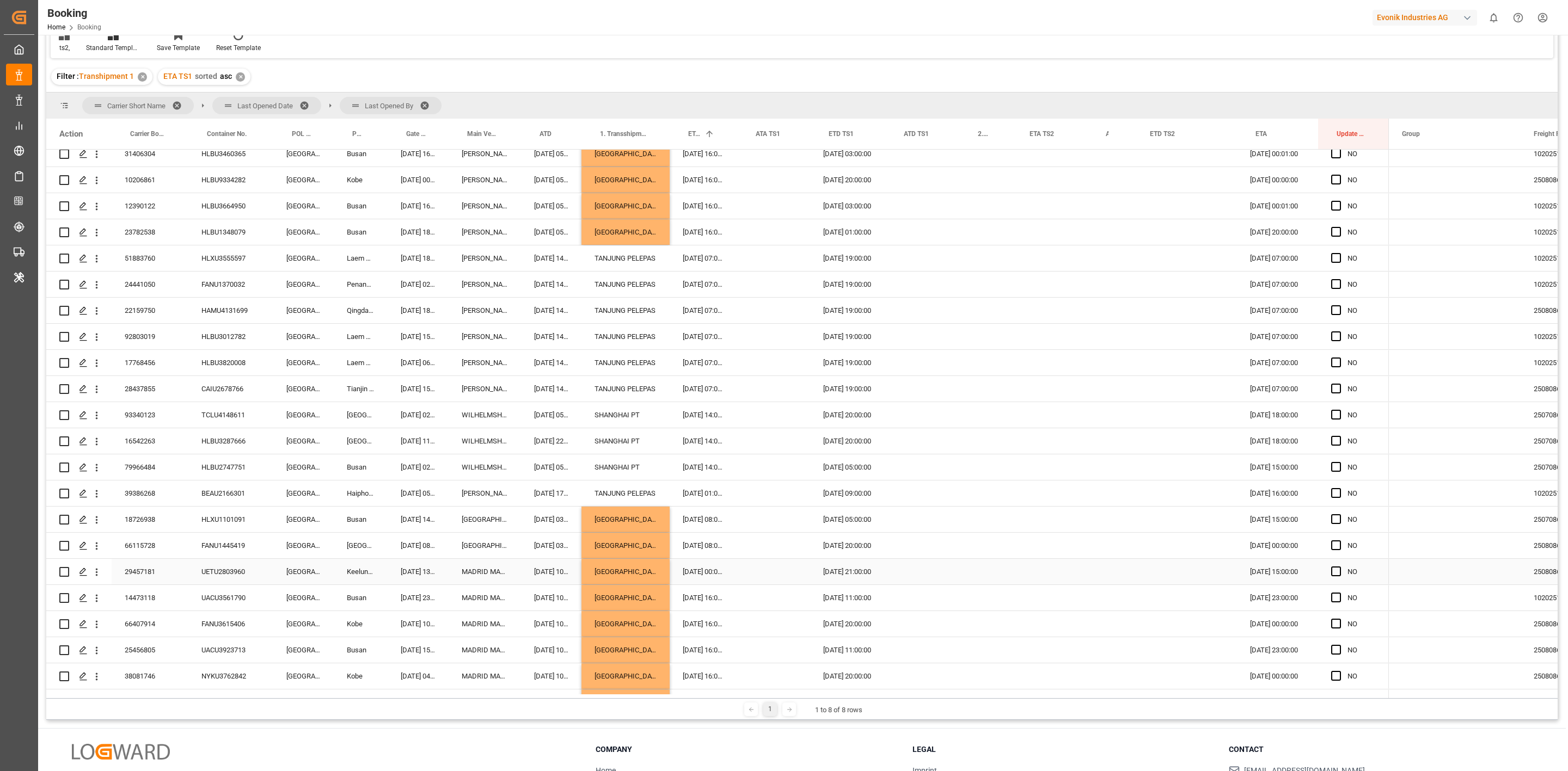
scroll to position [1001, 0]
click at [618, 441] on div "SHANGHAI PT" at bounding box center [625, 442] width 88 height 26
click at [629, 467] on div "SHANGHAI PT" at bounding box center [625, 468] width 88 height 26
click div "SHANGHAI PT"
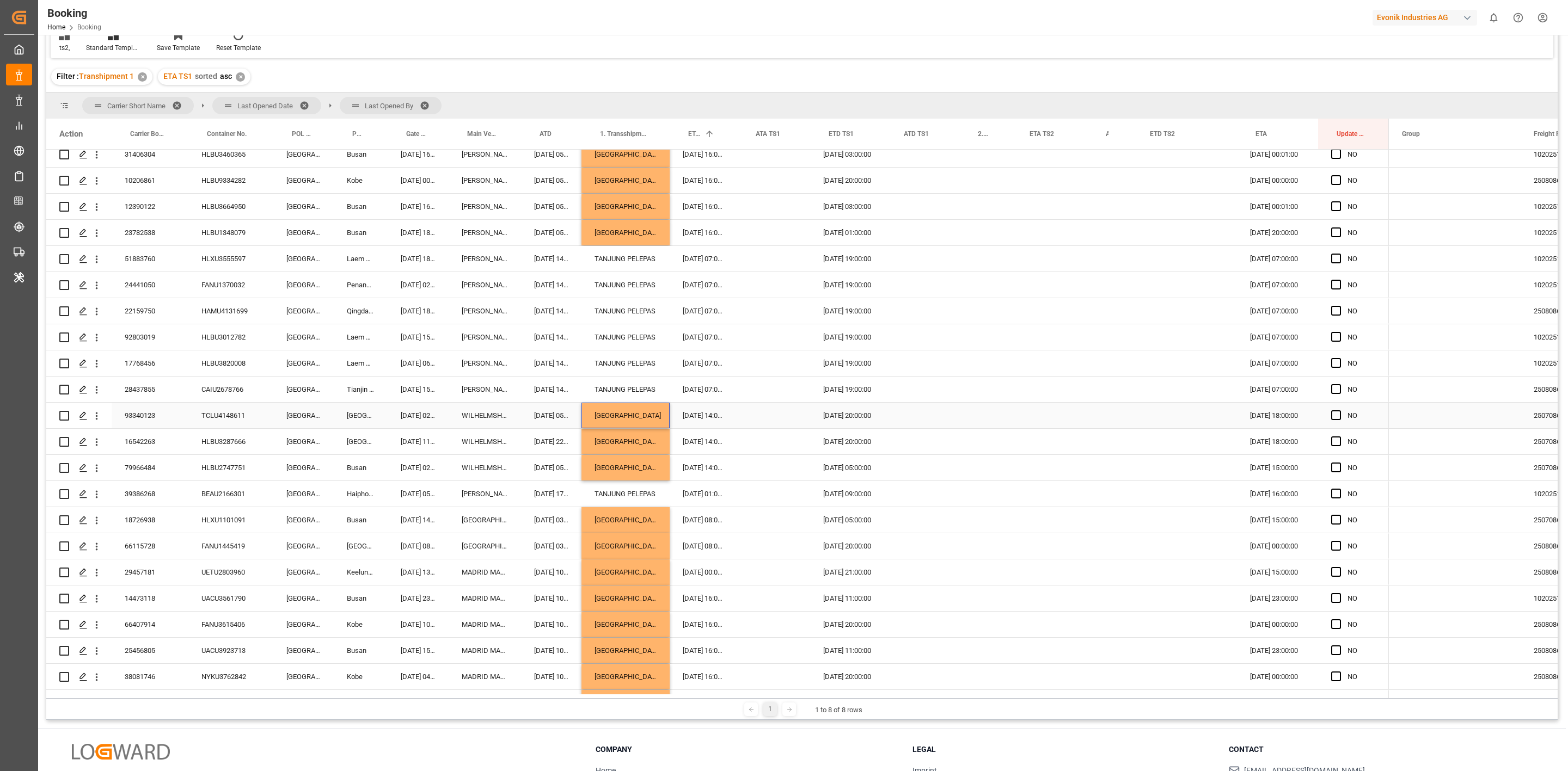
scroll to position [670, 0]
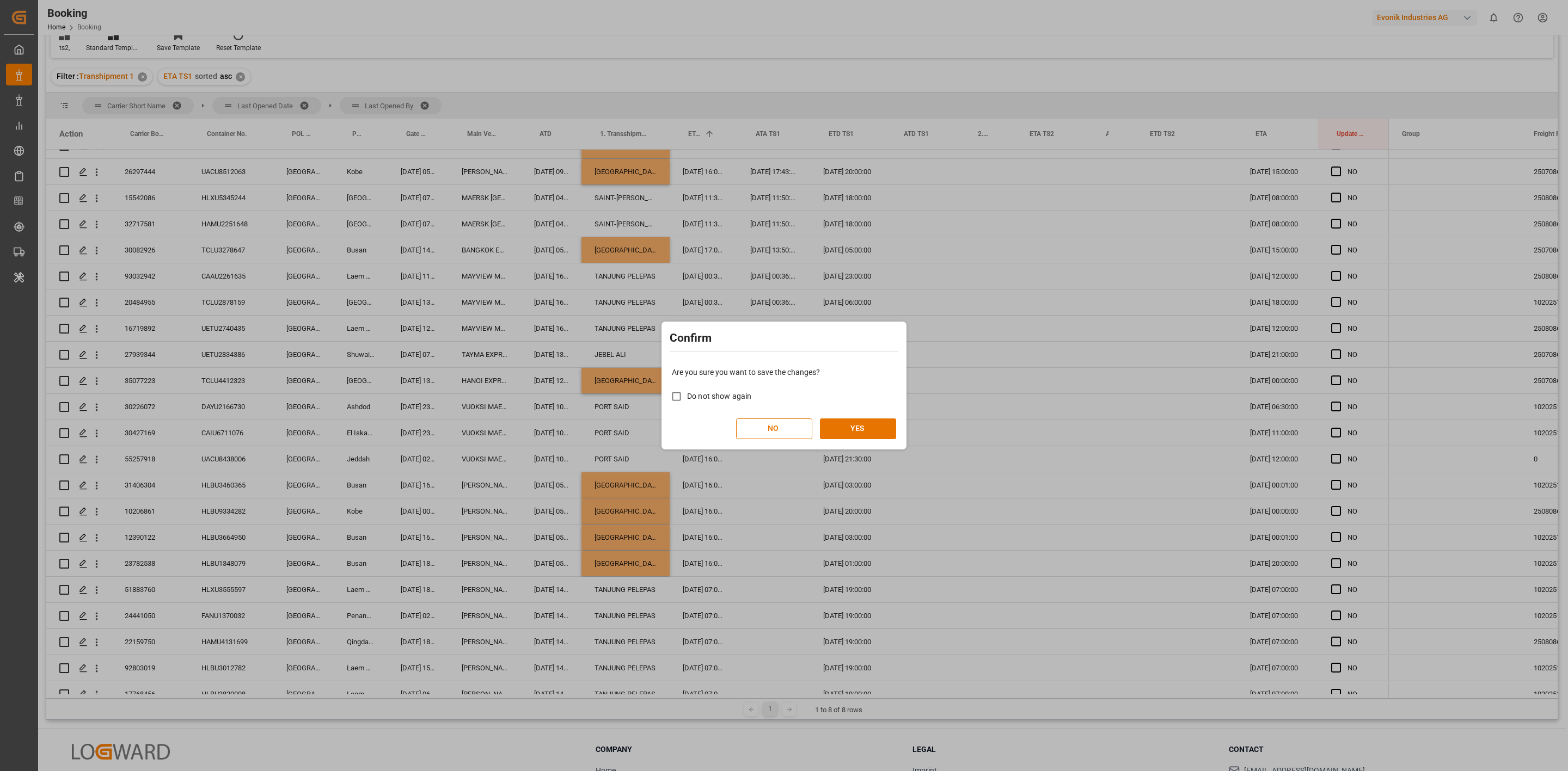
click div "Confirm Are you sure you want to save the changes? Do not show again NO YES"
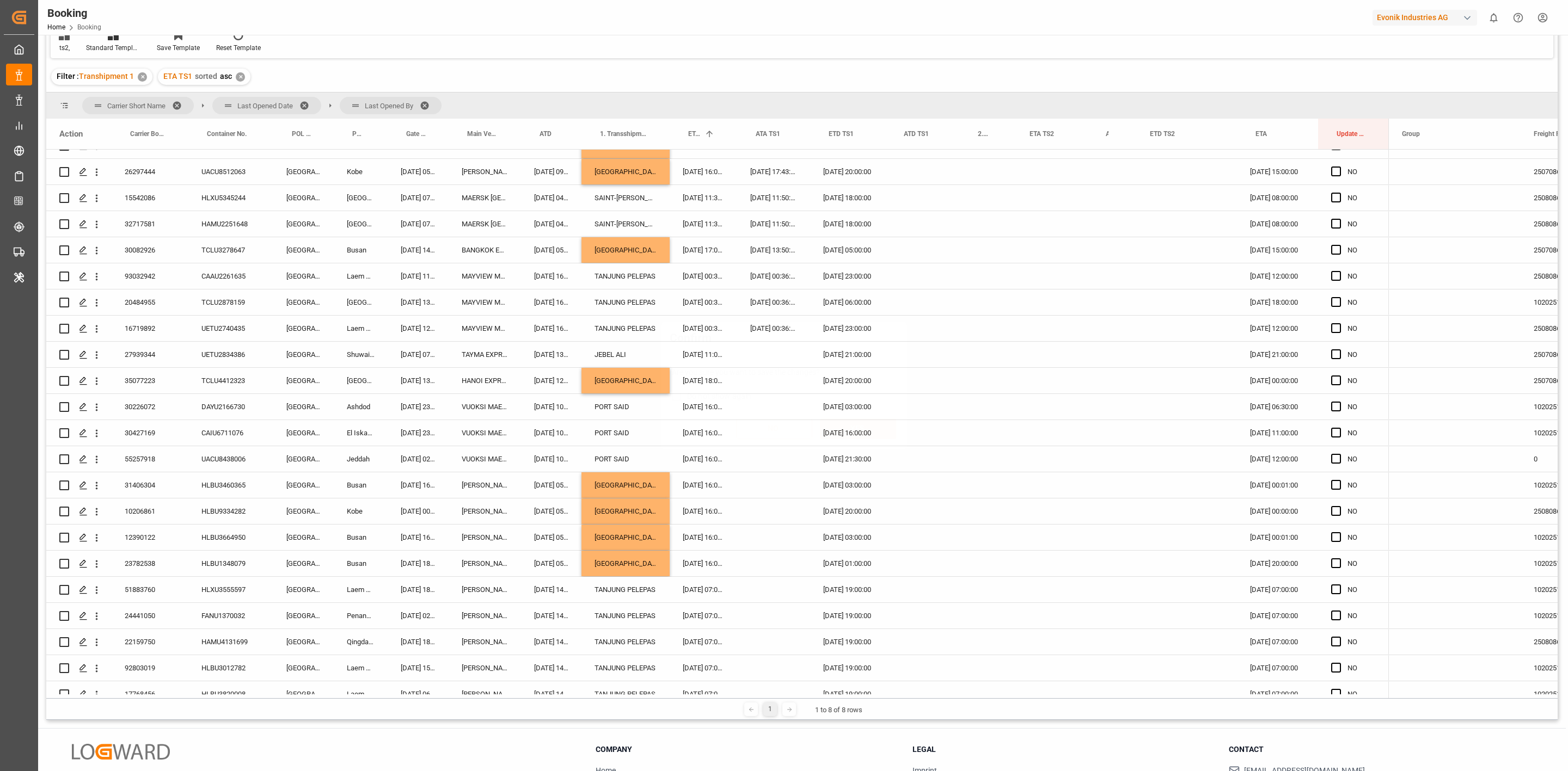
scroll to position [996, 0]
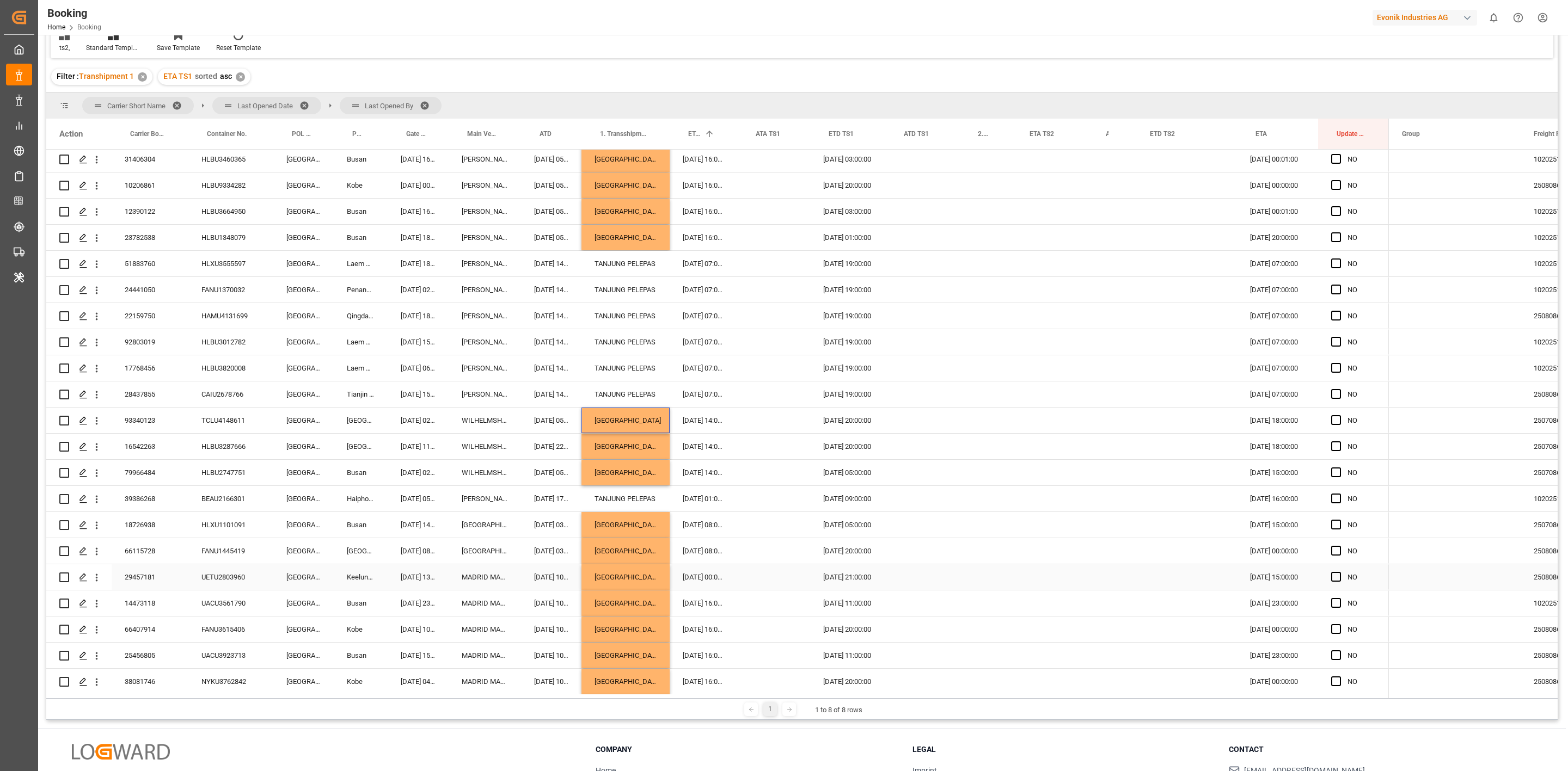
click div "UETU2803960"
click div "Filter : Transhipment 1 ✕ ETA TS1 sorted asc ✕"
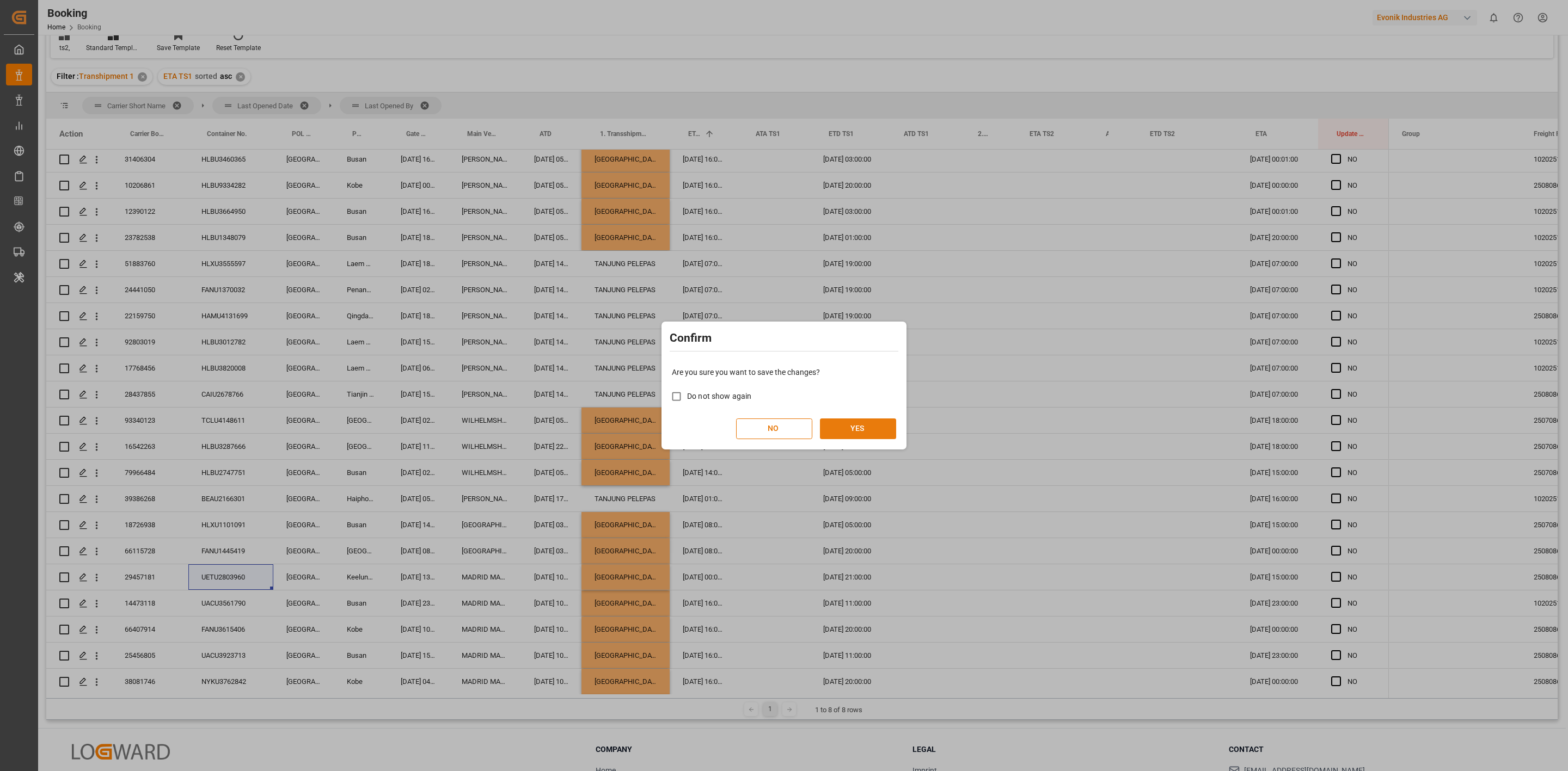
click button "YES"
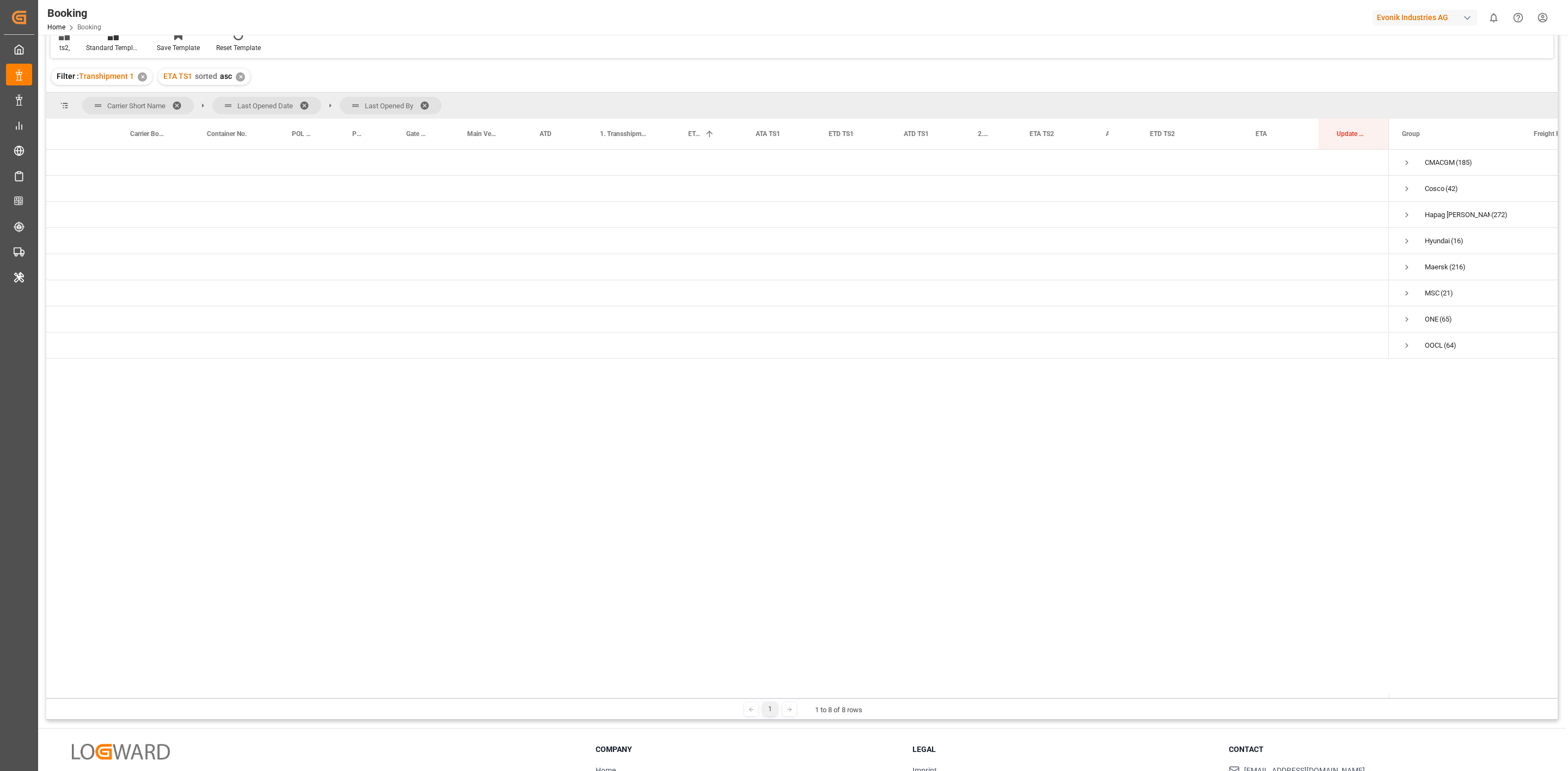
scroll to position [0, 0]
click span "Press SPACE to select this row."
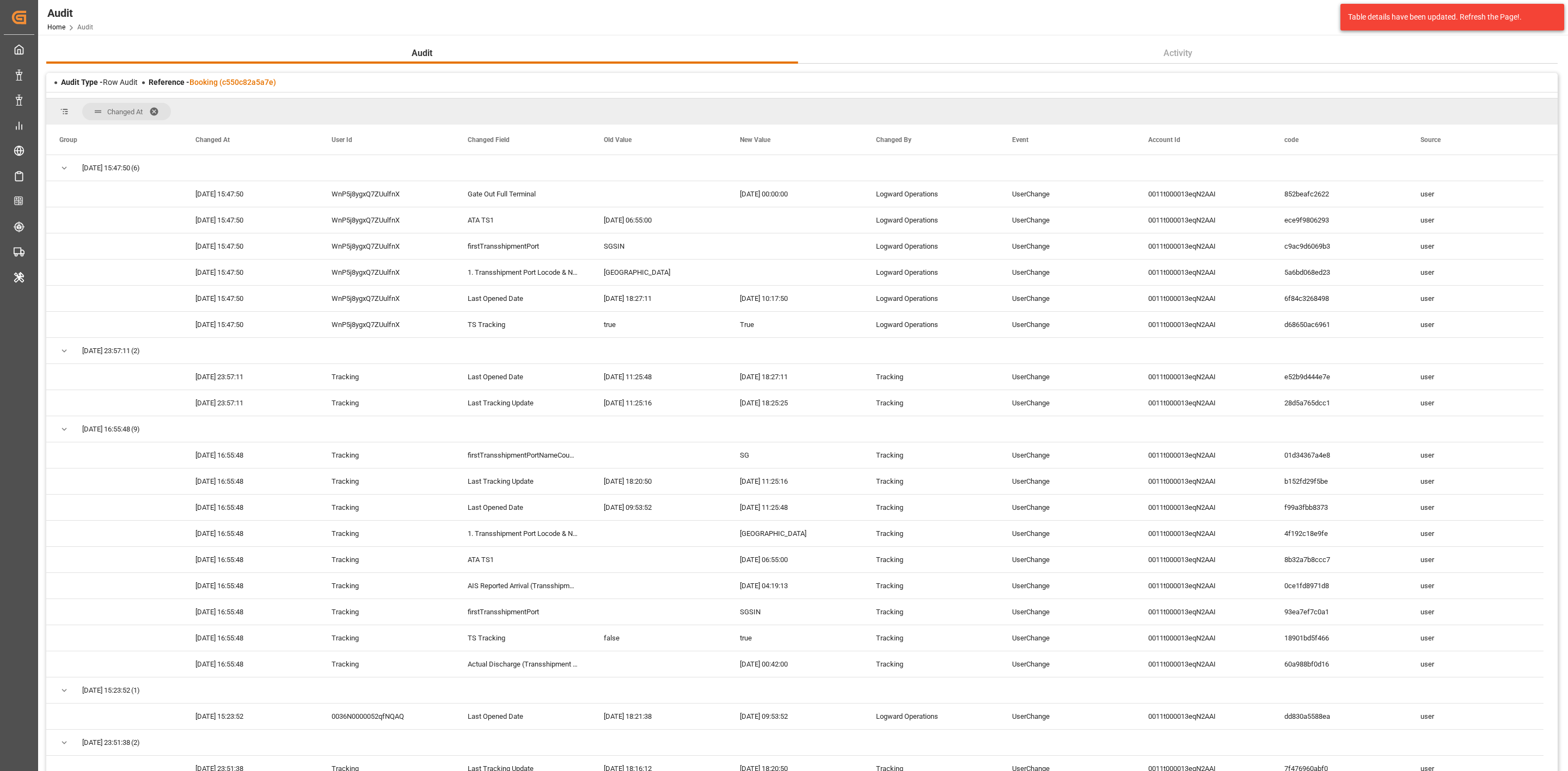
scroll to position [3, 0]
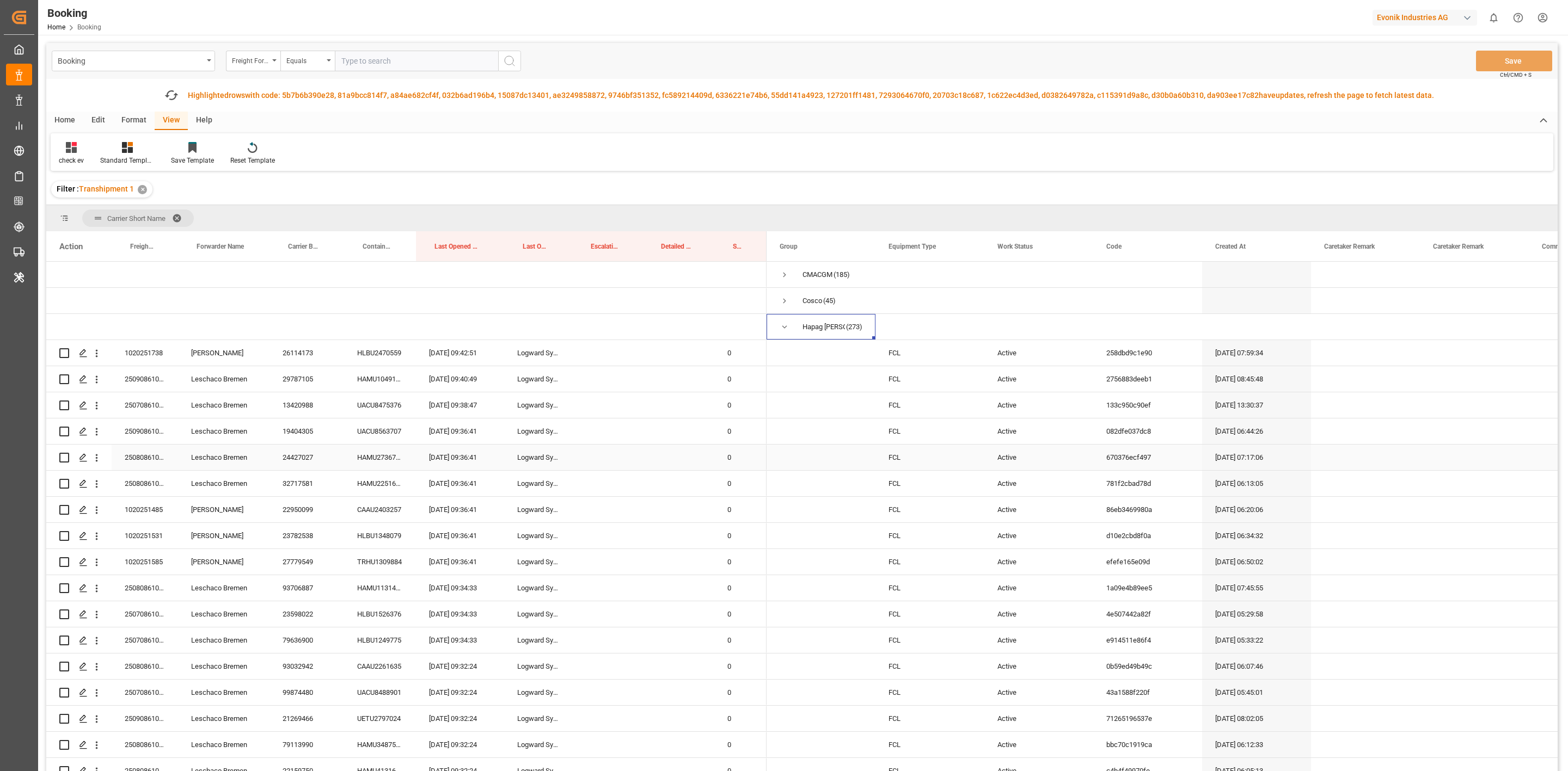
click at [1385, 433] on div "Press SPACE to select this row." at bounding box center [1365, 431] width 109 height 26
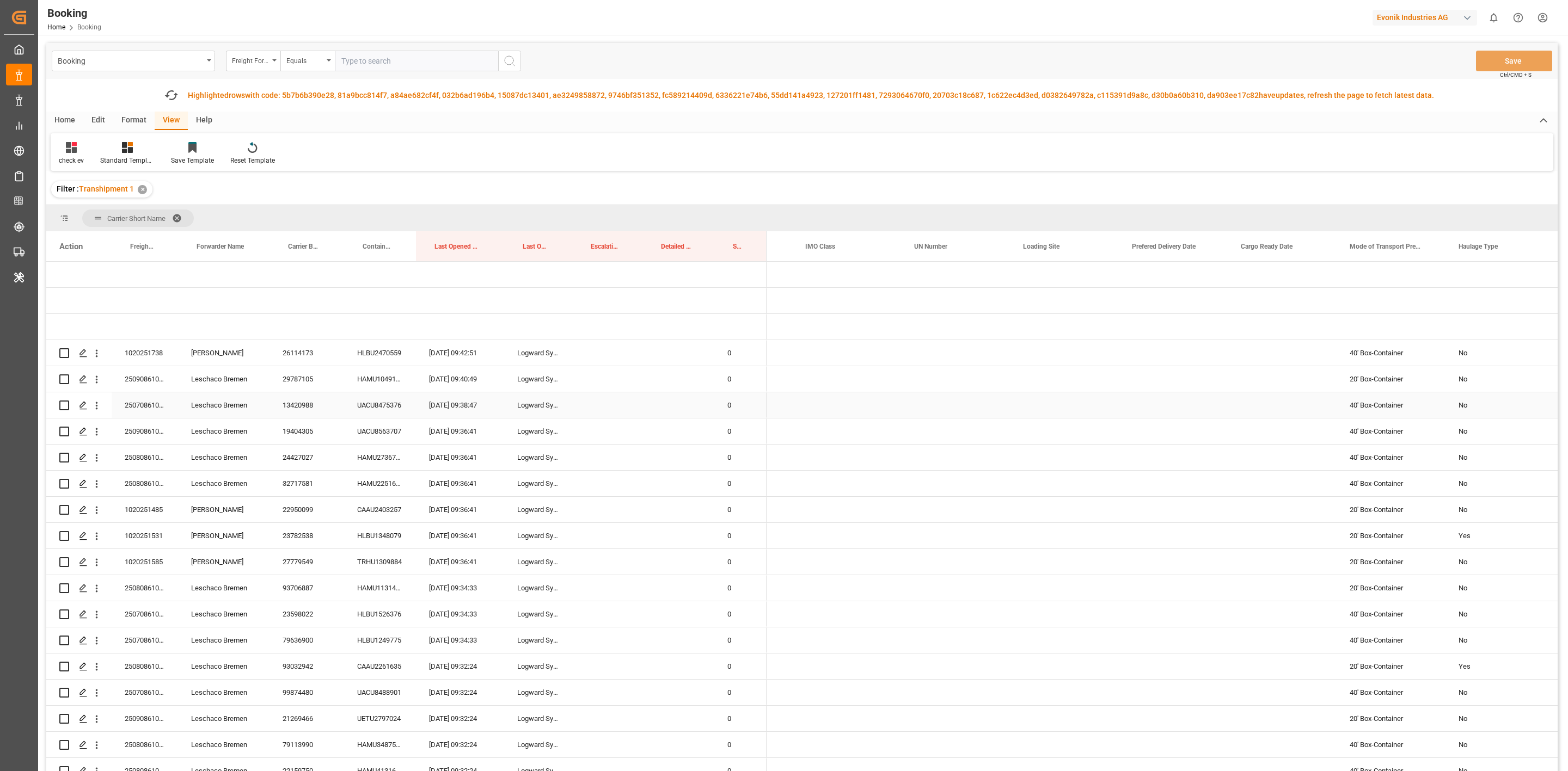
scroll to position [0, 2479]
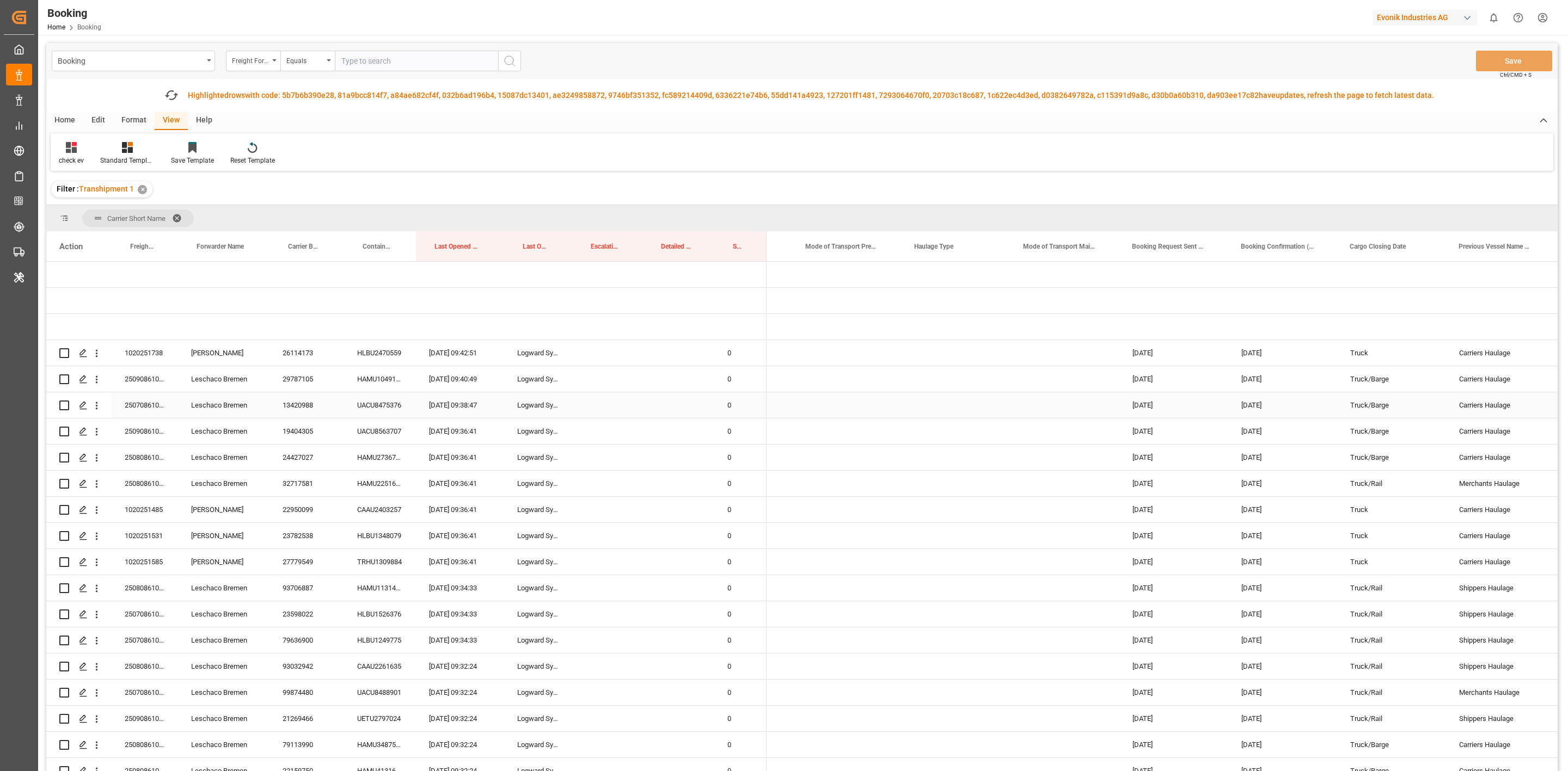
click at [1446, 438] on div "Carriers Haulage" at bounding box center [1500, 431] width 109 height 26
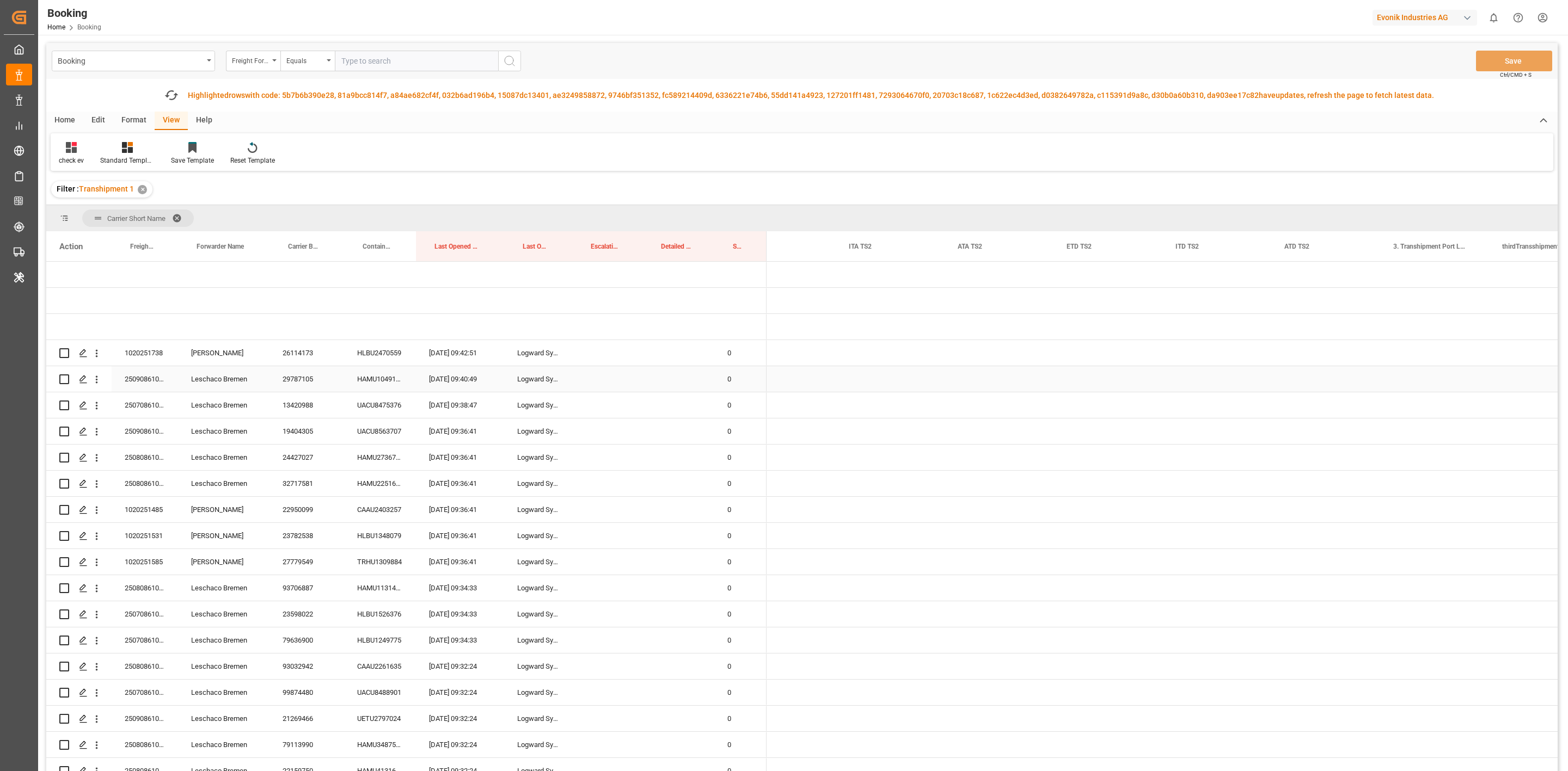
scroll to position [0, 0]
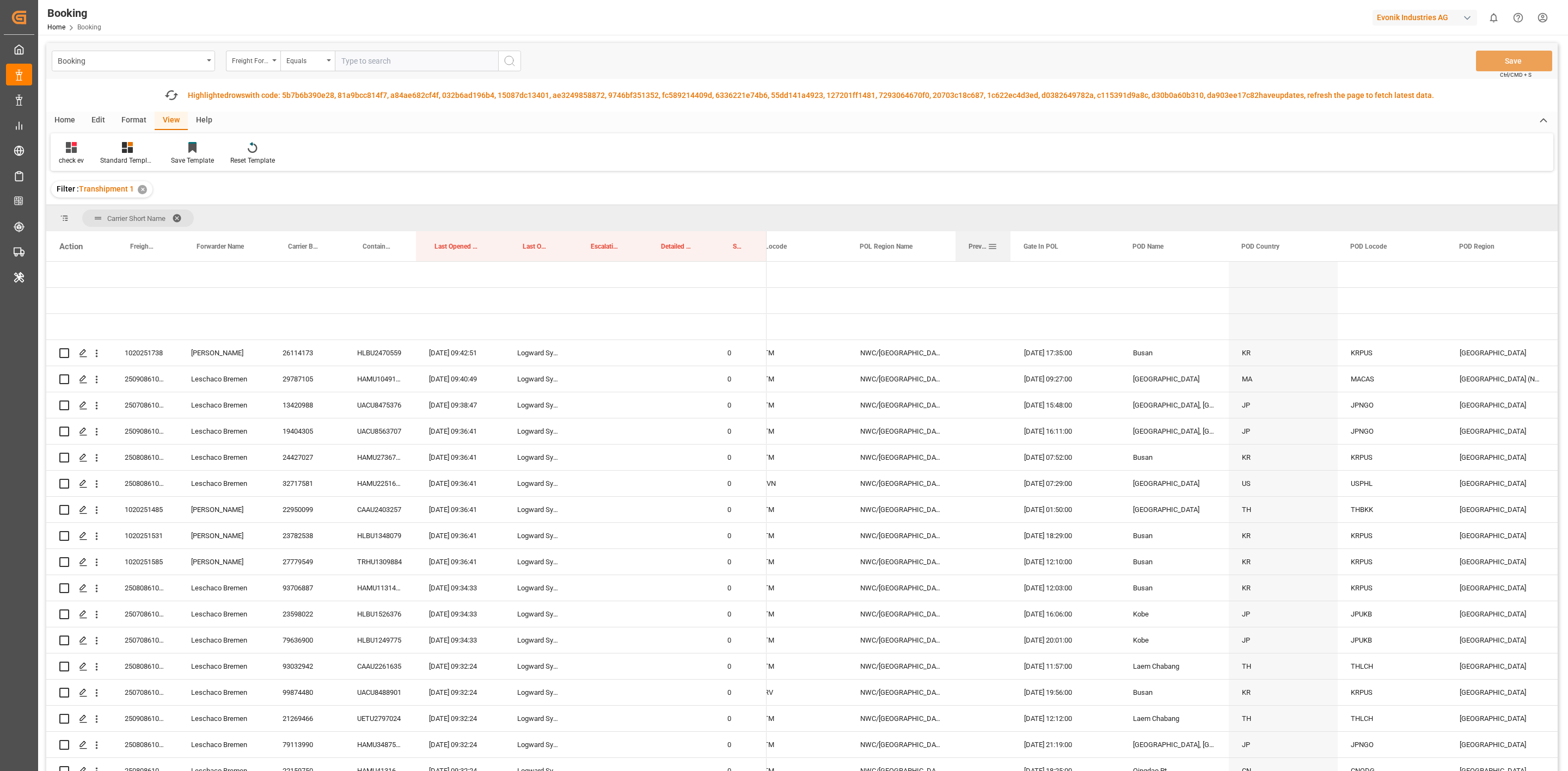
drag, startPoint x: 1064, startPoint y: 248, endPoint x: 973, endPoint y: 255, distance: 91.3
click at [973, 255] on div "Previous ETD Carrier" at bounding box center [983, 246] width 55 height 30
drag, startPoint x: 1119, startPoint y: 249, endPoint x: 1224, endPoint y: 478, distance: 251.9
click at [1117, 251] on div at bounding box center [1119, 246] width 4 height 30
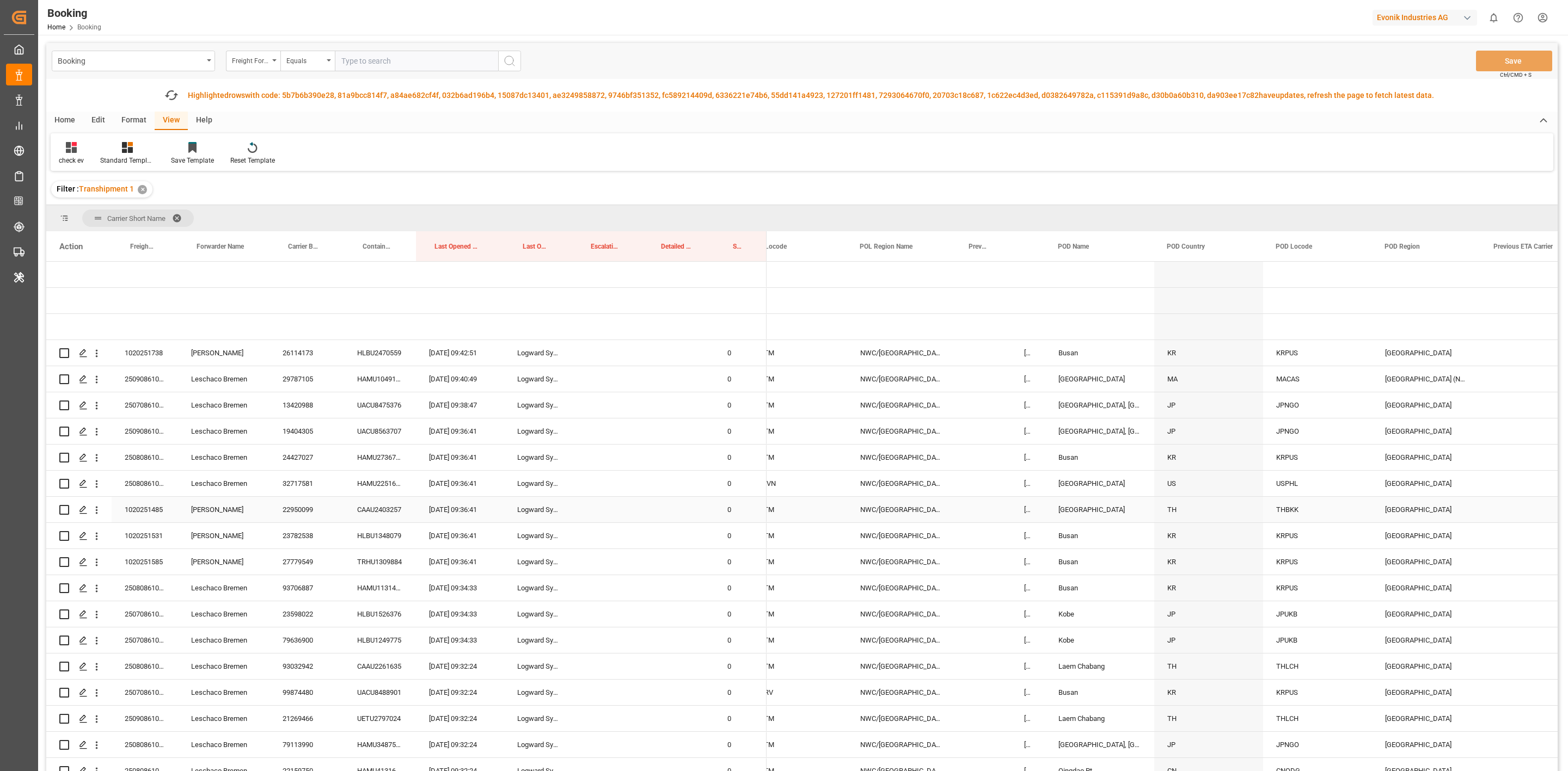
click at [1011, 509] on div "[DATE] 01:50:00" at bounding box center [1028, 510] width 34 height 26
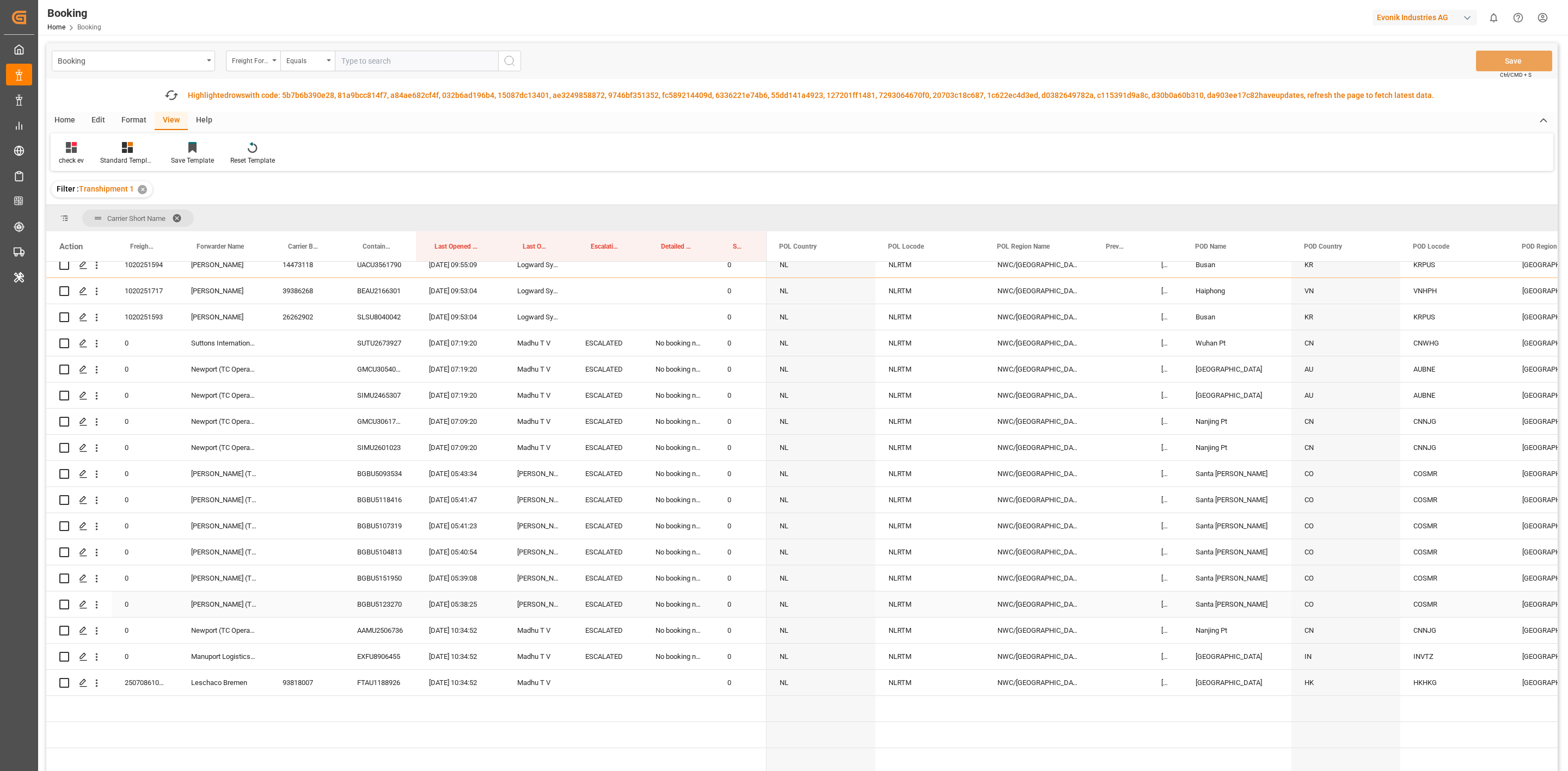
scroll to position [6798, 0]
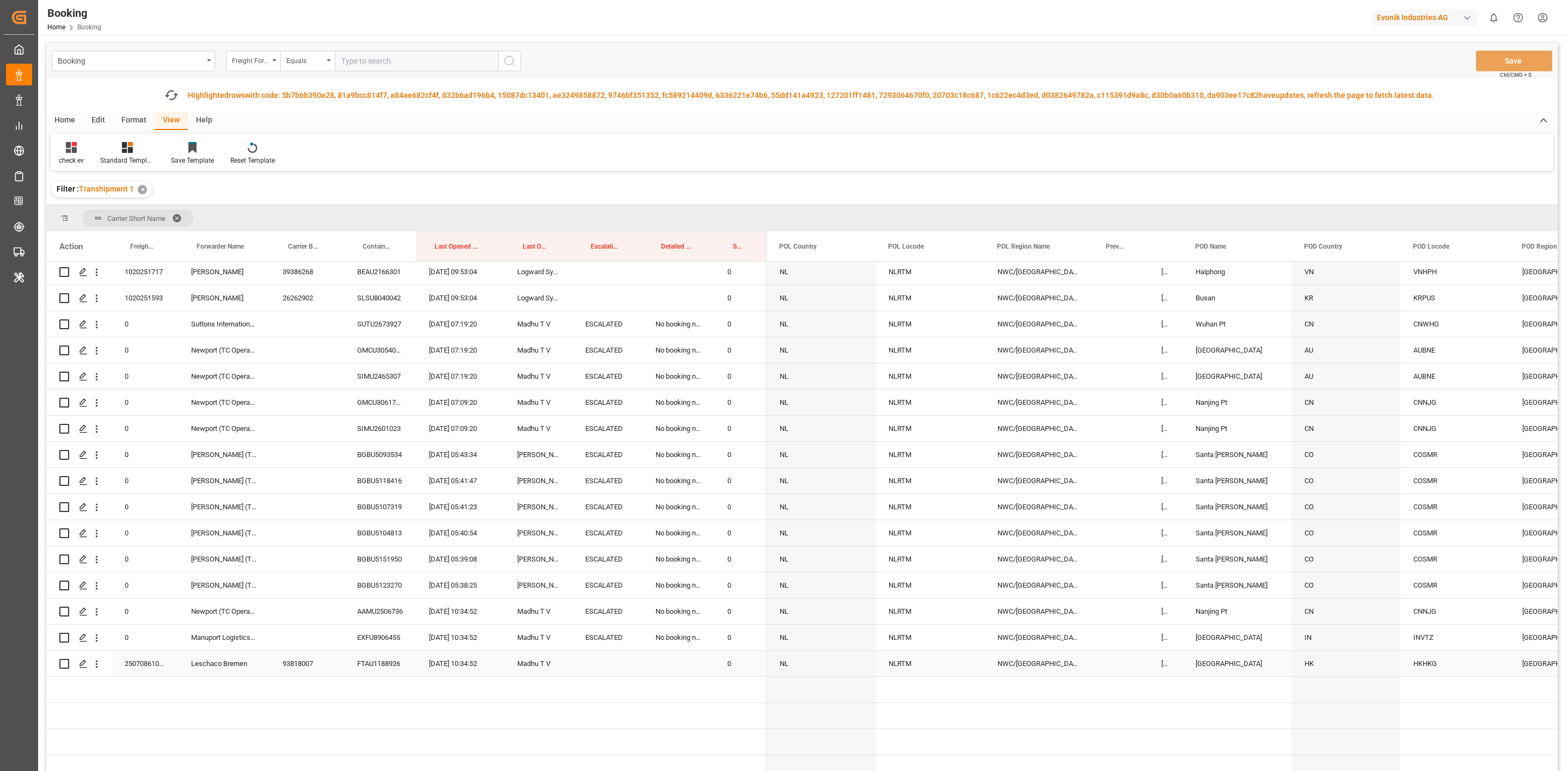
click at [1312, 667] on div "HK" at bounding box center [1346, 664] width 109 height 26
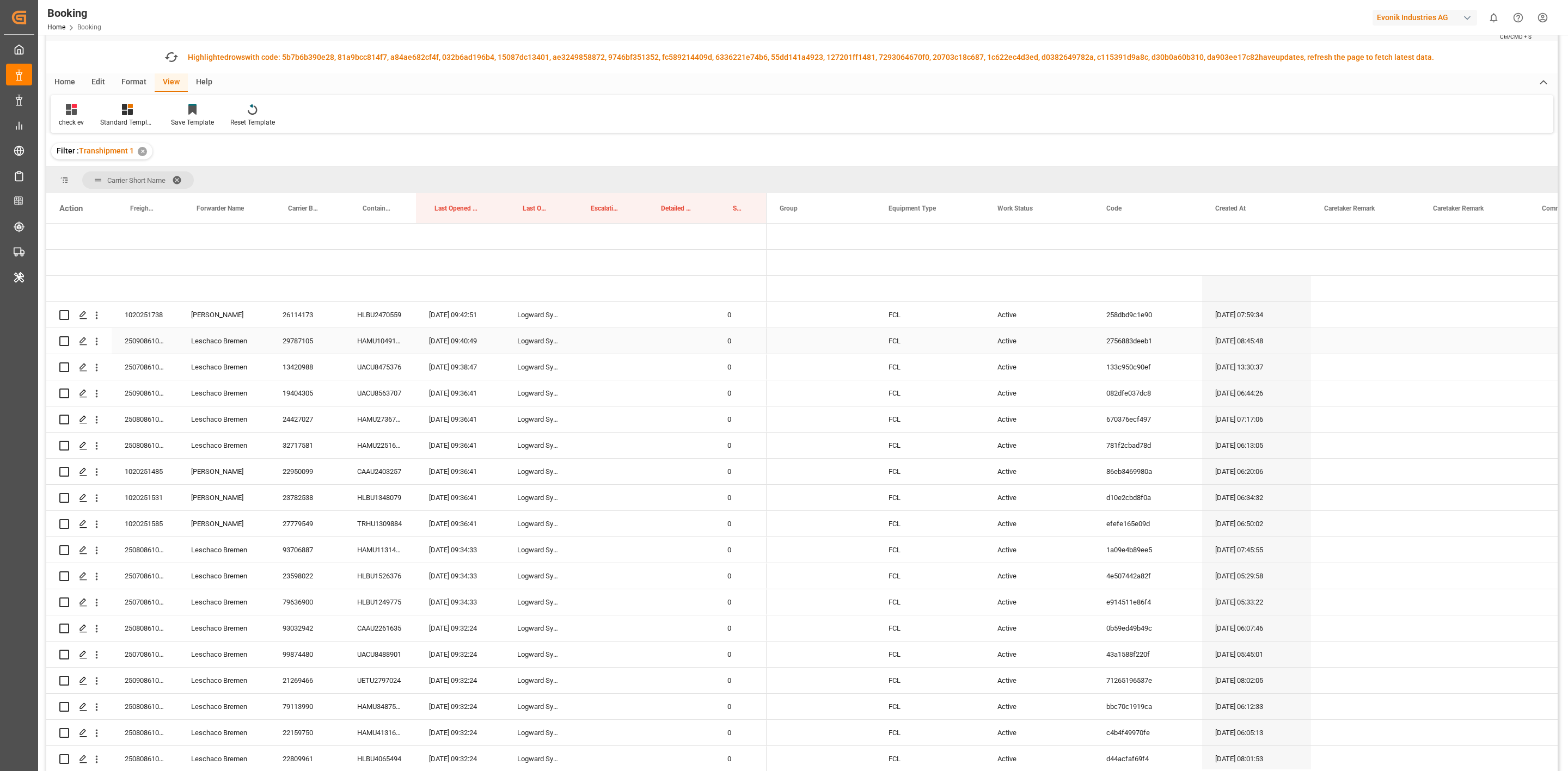
scroll to position [37, 0]
click at [783, 296] on span "Press SPACE to select this row." at bounding box center [785, 290] width 10 height 25
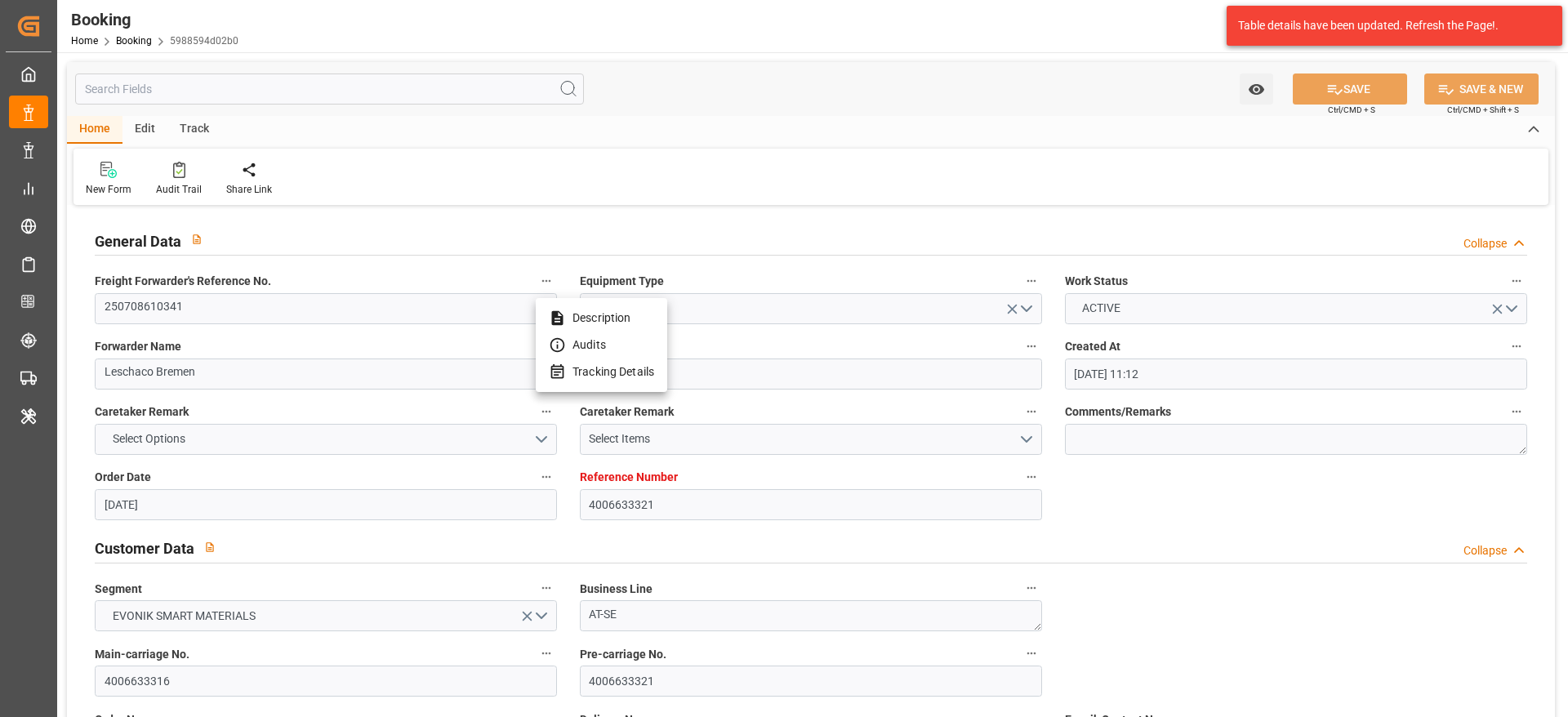
scroll to position [1715, 0]
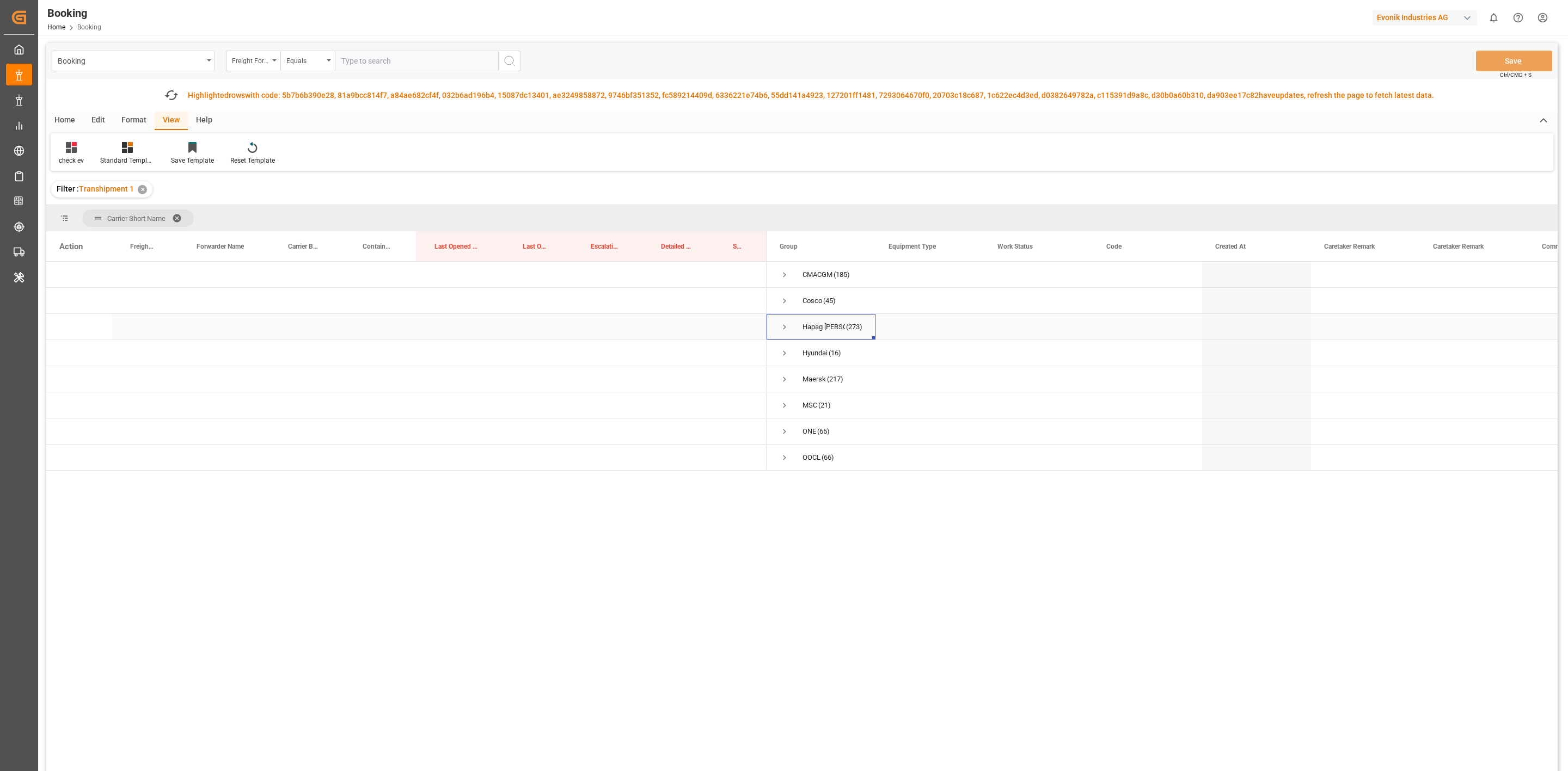
scroll to position [37, 0]
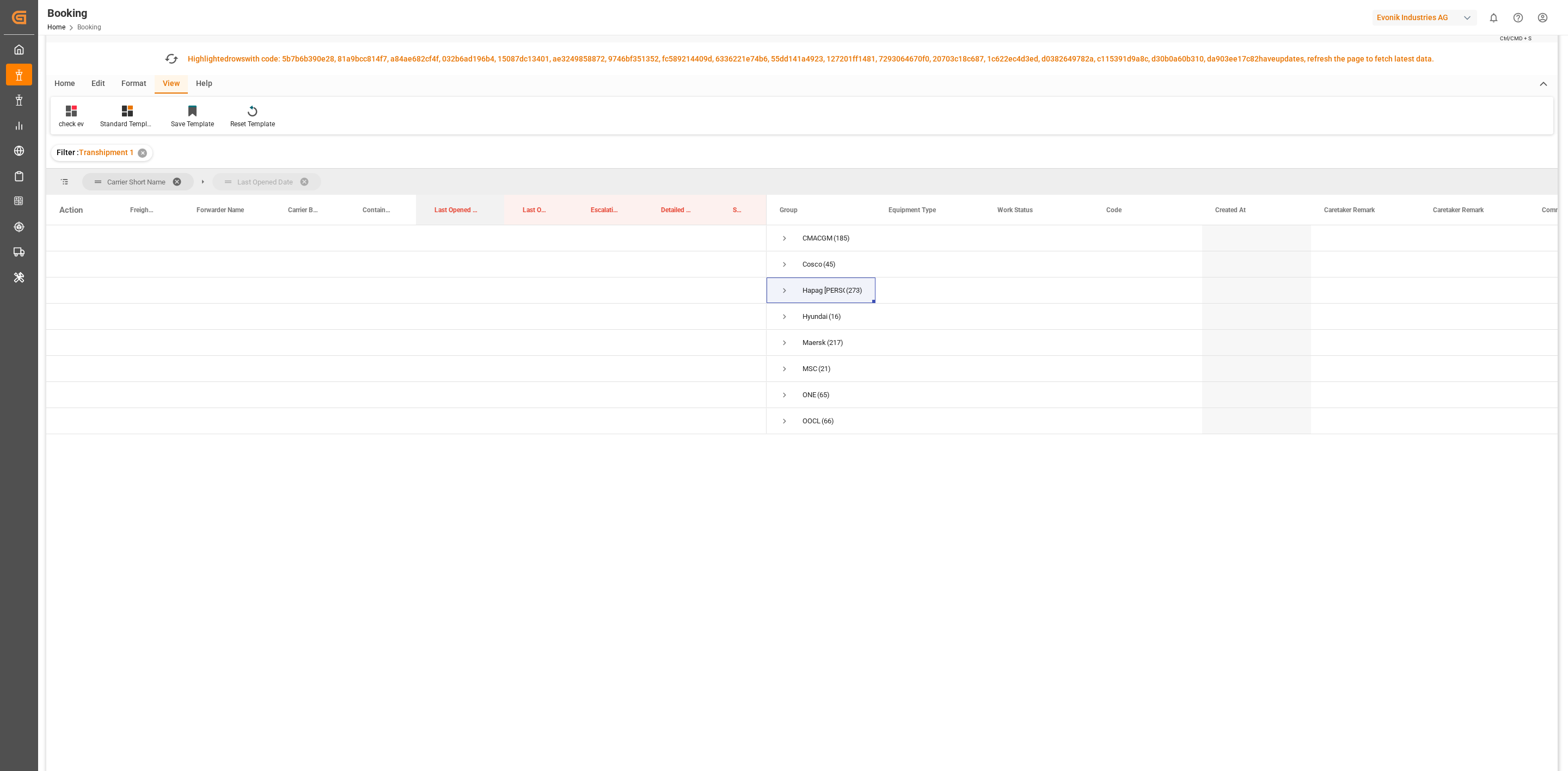
drag, startPoint x: 438, startPoint y: 209, endPoint x: 425, endPoint y: 187, distance: 25.6
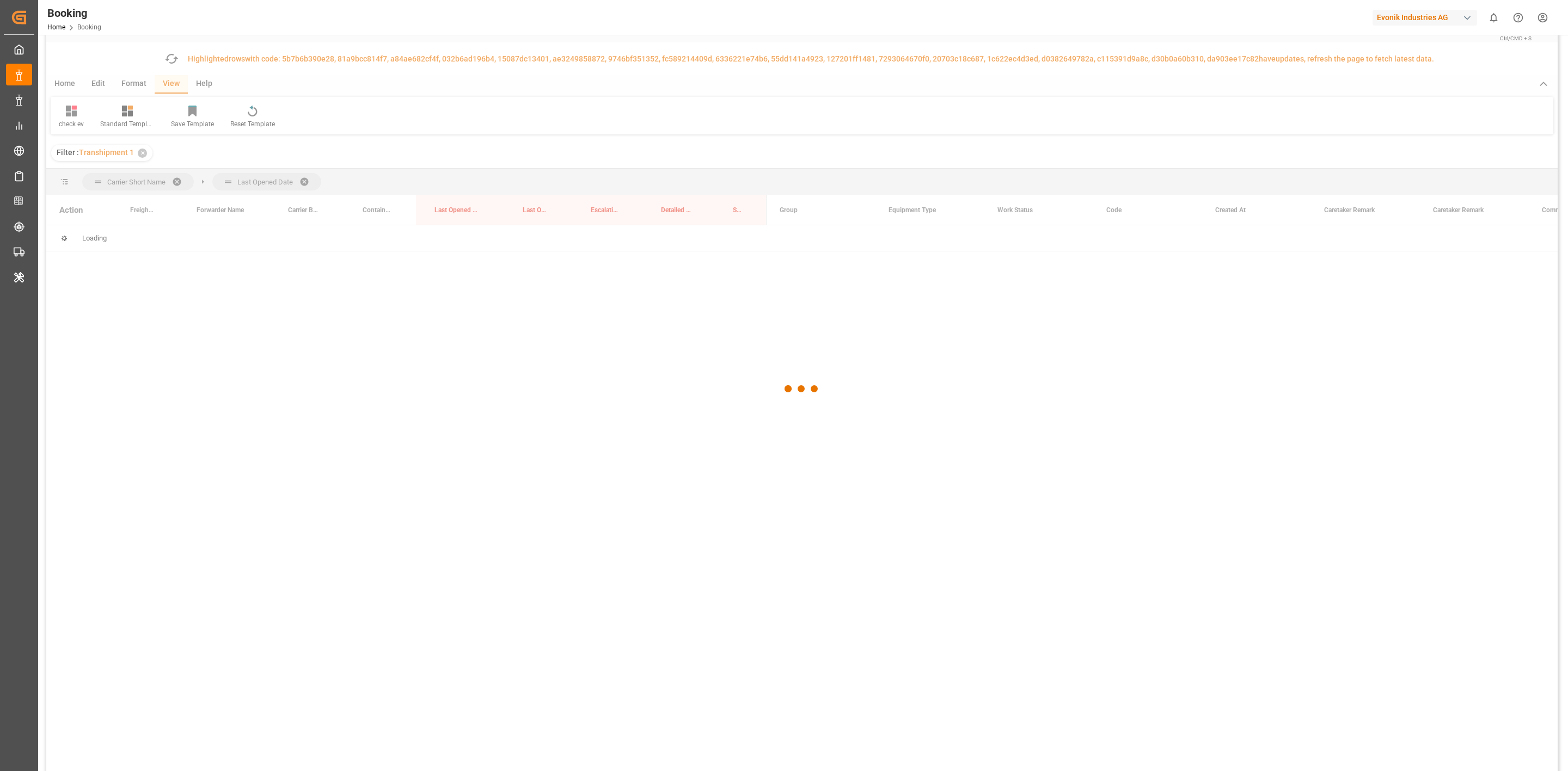
click at [180, 182] on div at bounding box center [802, 389] width 1511 height 765
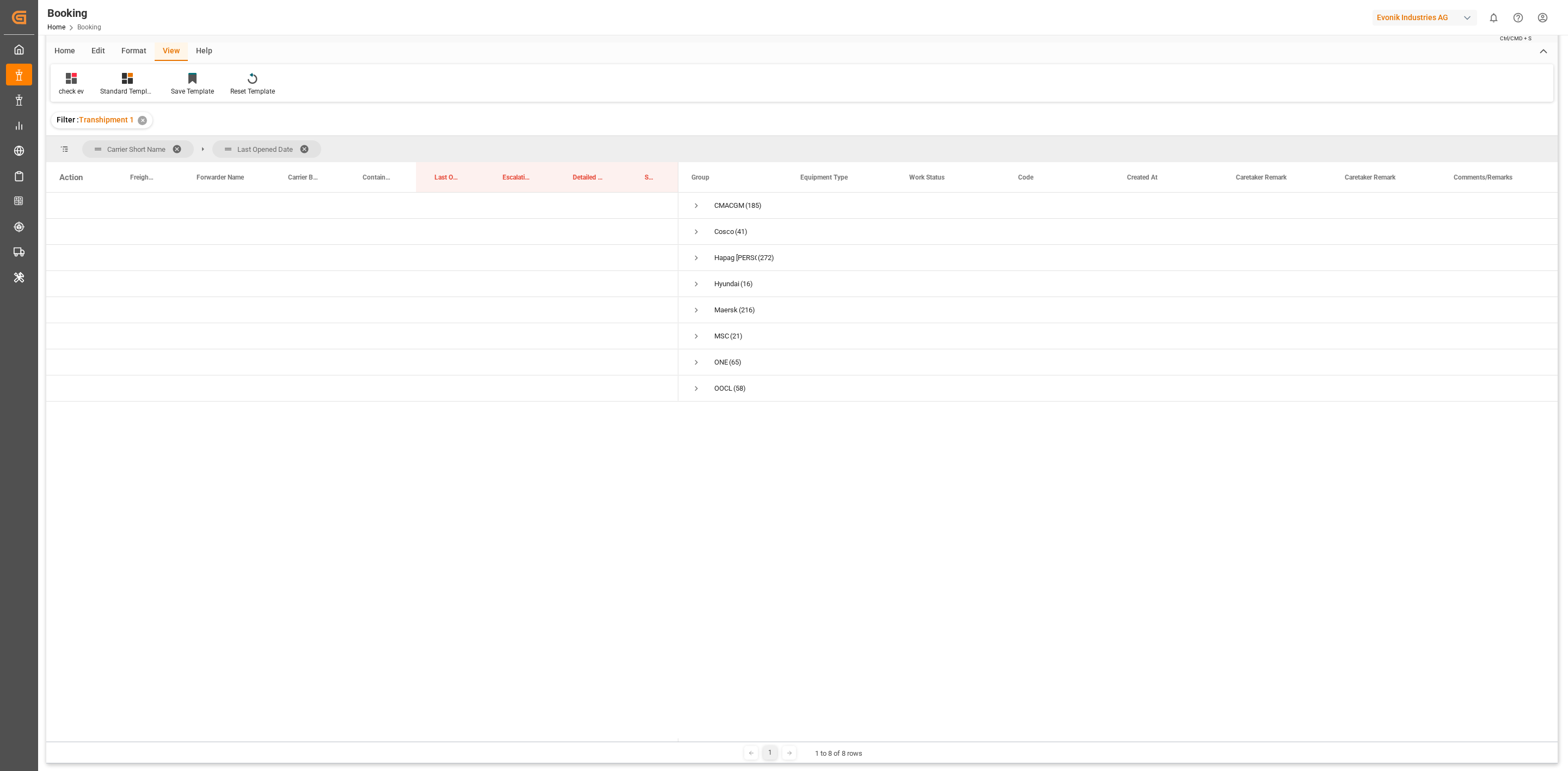
click at [173, 149] on span "Carrier Short Name" at bounding box center [138, 149] width 111 height 18
click at [175, 148] on span at bounding box center [181, 149] width 18 height 10
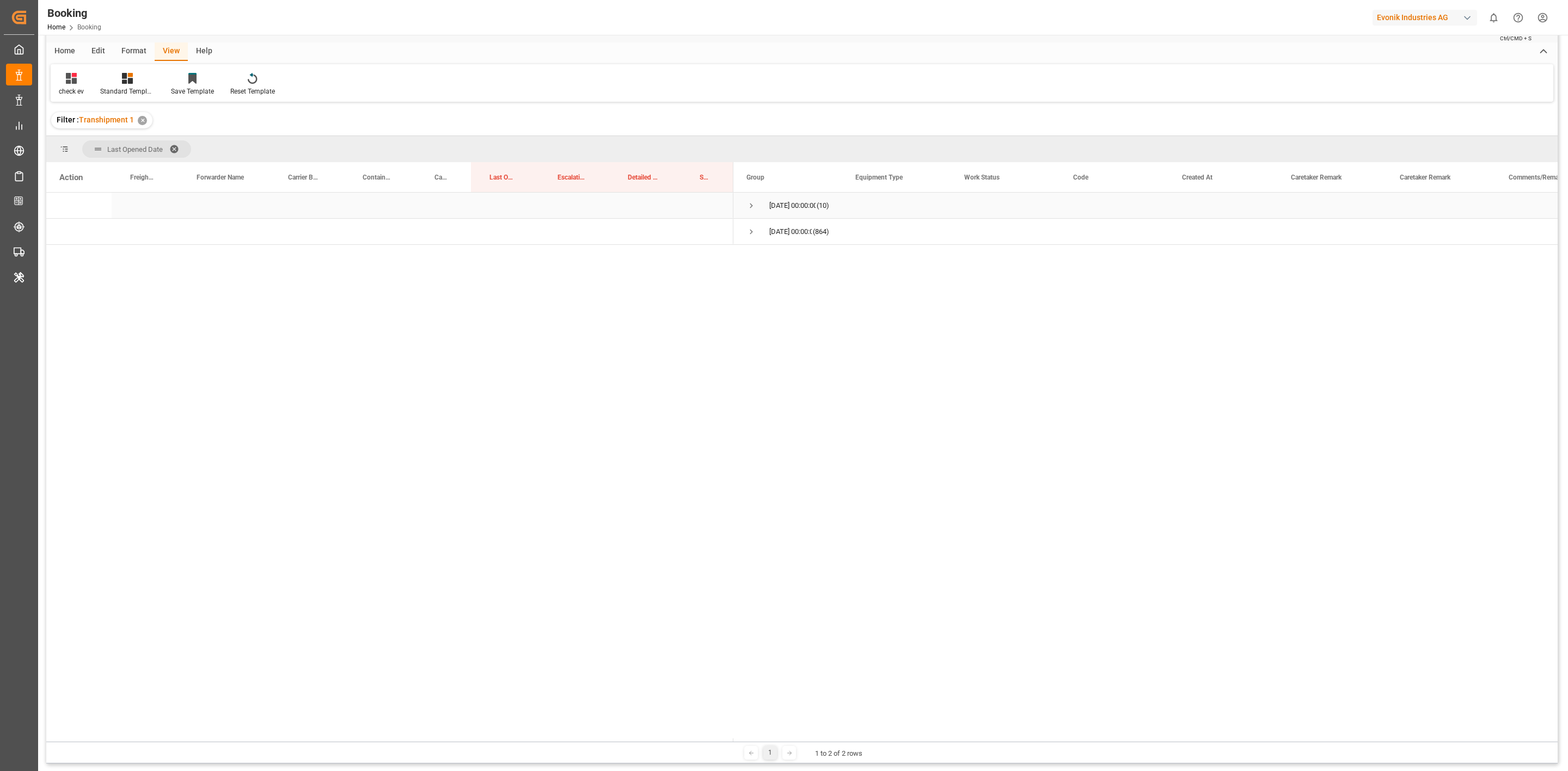
click at [755, 201] on span "Press SPACE to select this row." at bounding box center [751, 206] width 10 height 10
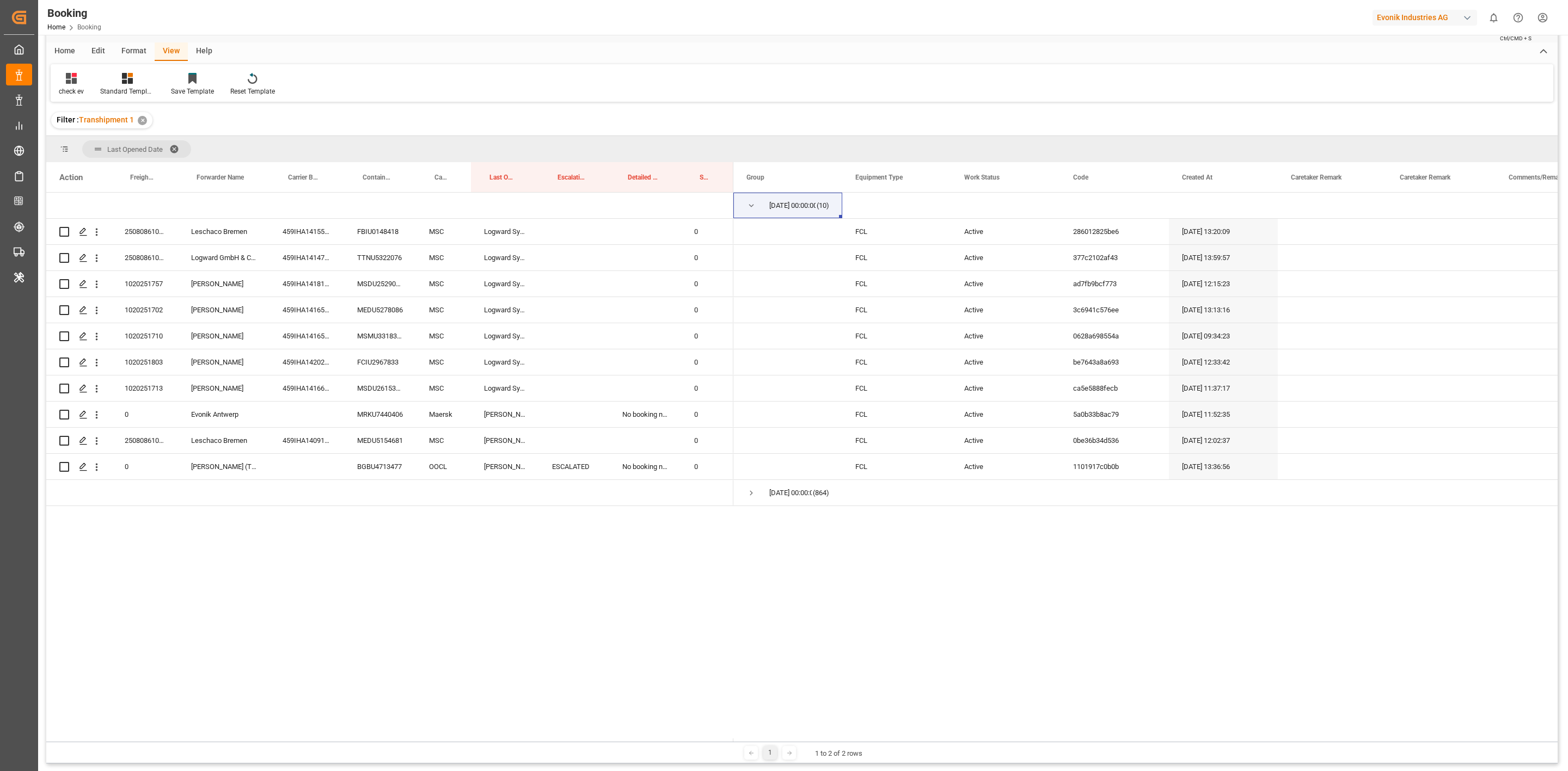
click at [173, 146] on span at bounding box center [178, 149] width 18 height 10
